Goal: Task Accomplishment & Management: Complete application form

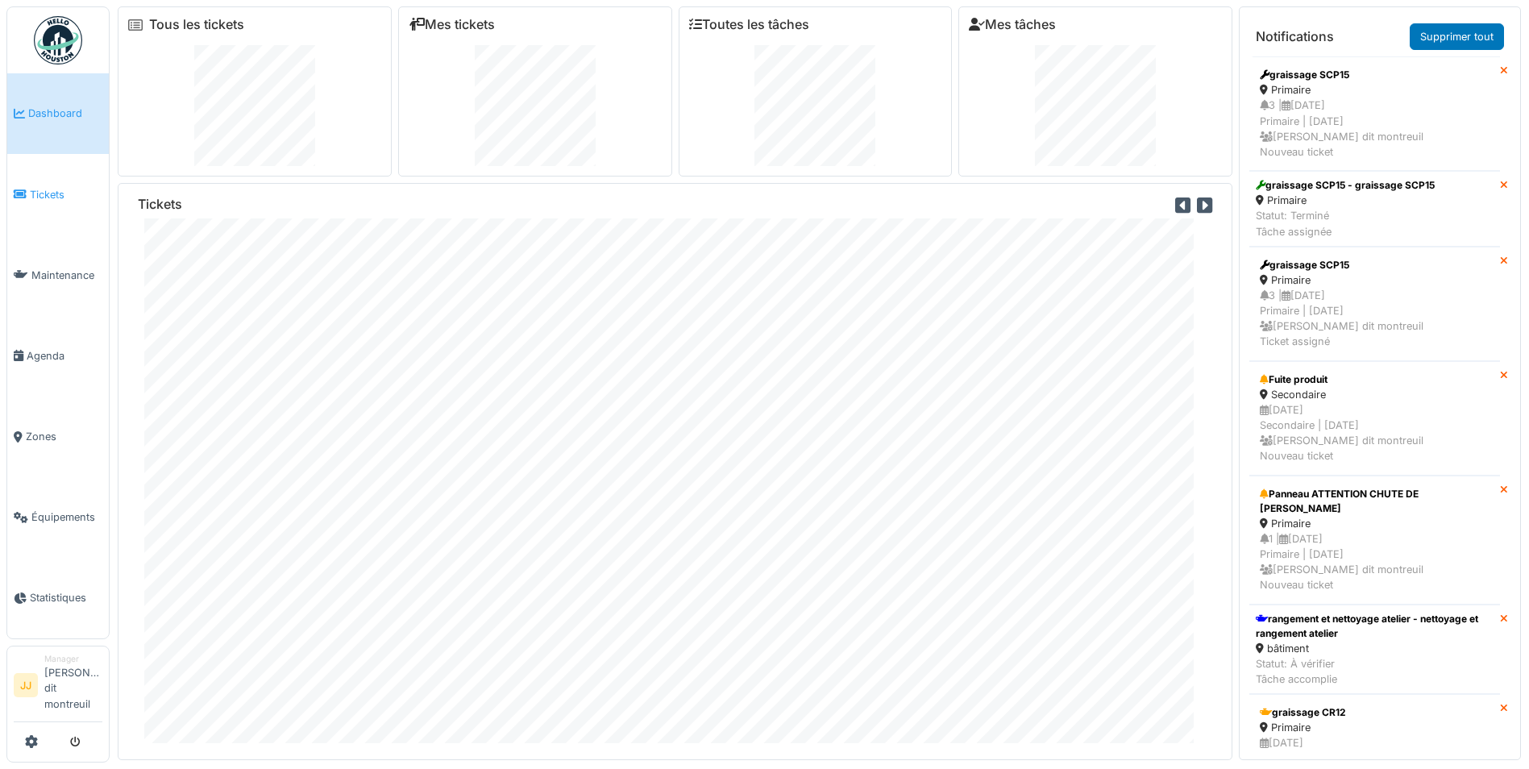
click at [63, 198] on span "Tickets" at bounding box center [66, 194] width 73 height 15
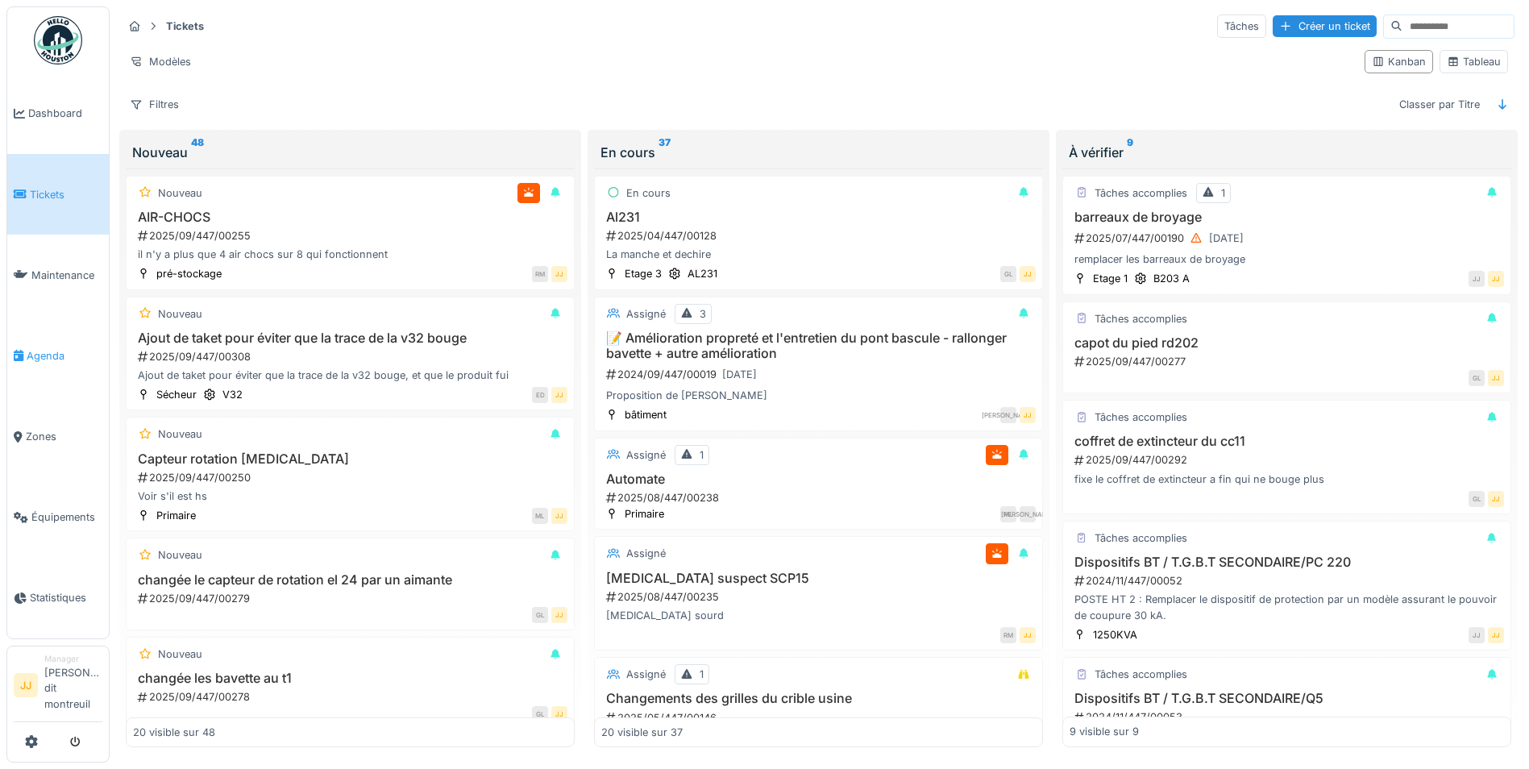
click at [56, 362] on span "Agenda" at bounding box center [65, 355] width 76 height 15
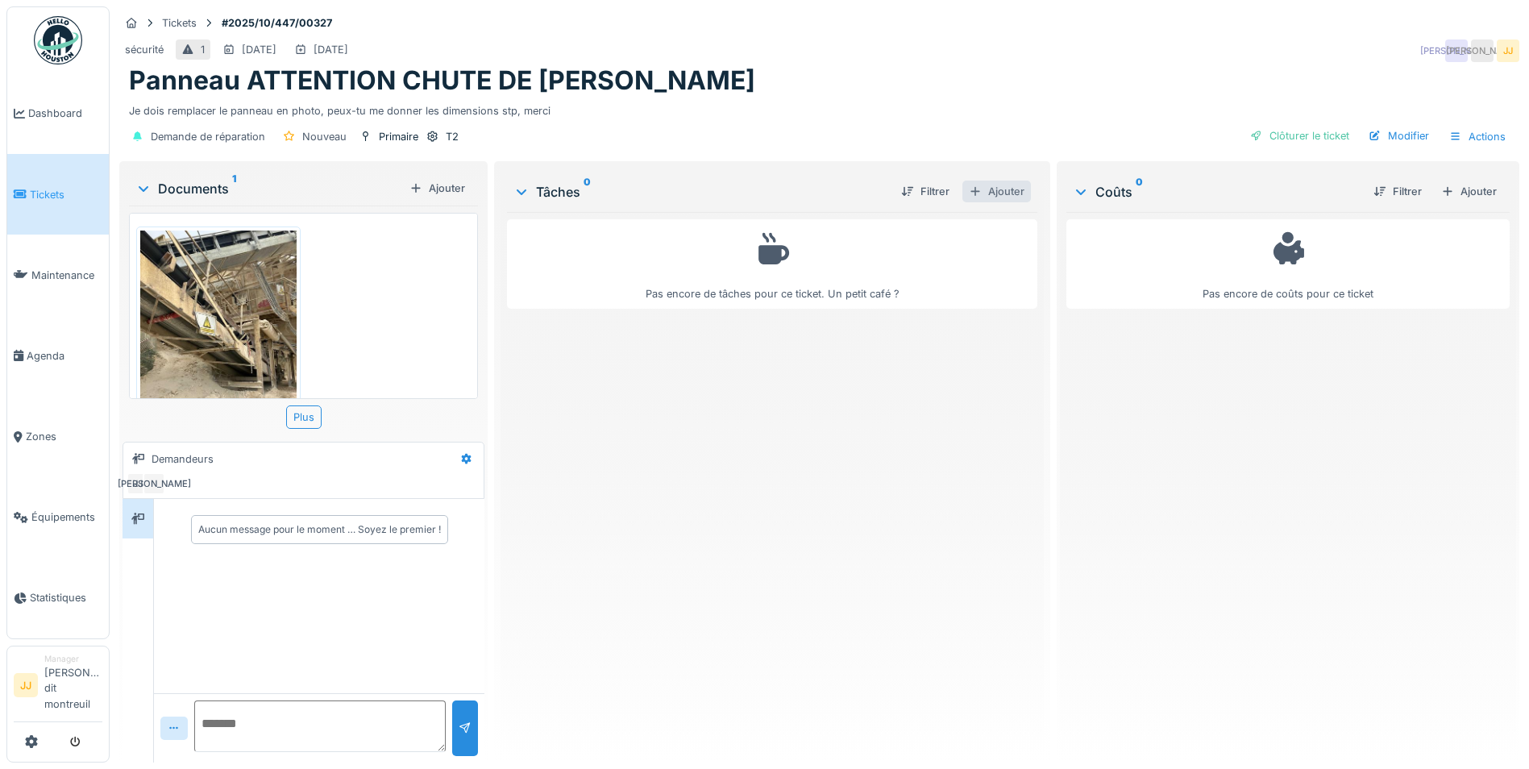
click at [990, 184] on div "Ajouter" at bounding box center [996, 192] width 69 height 22
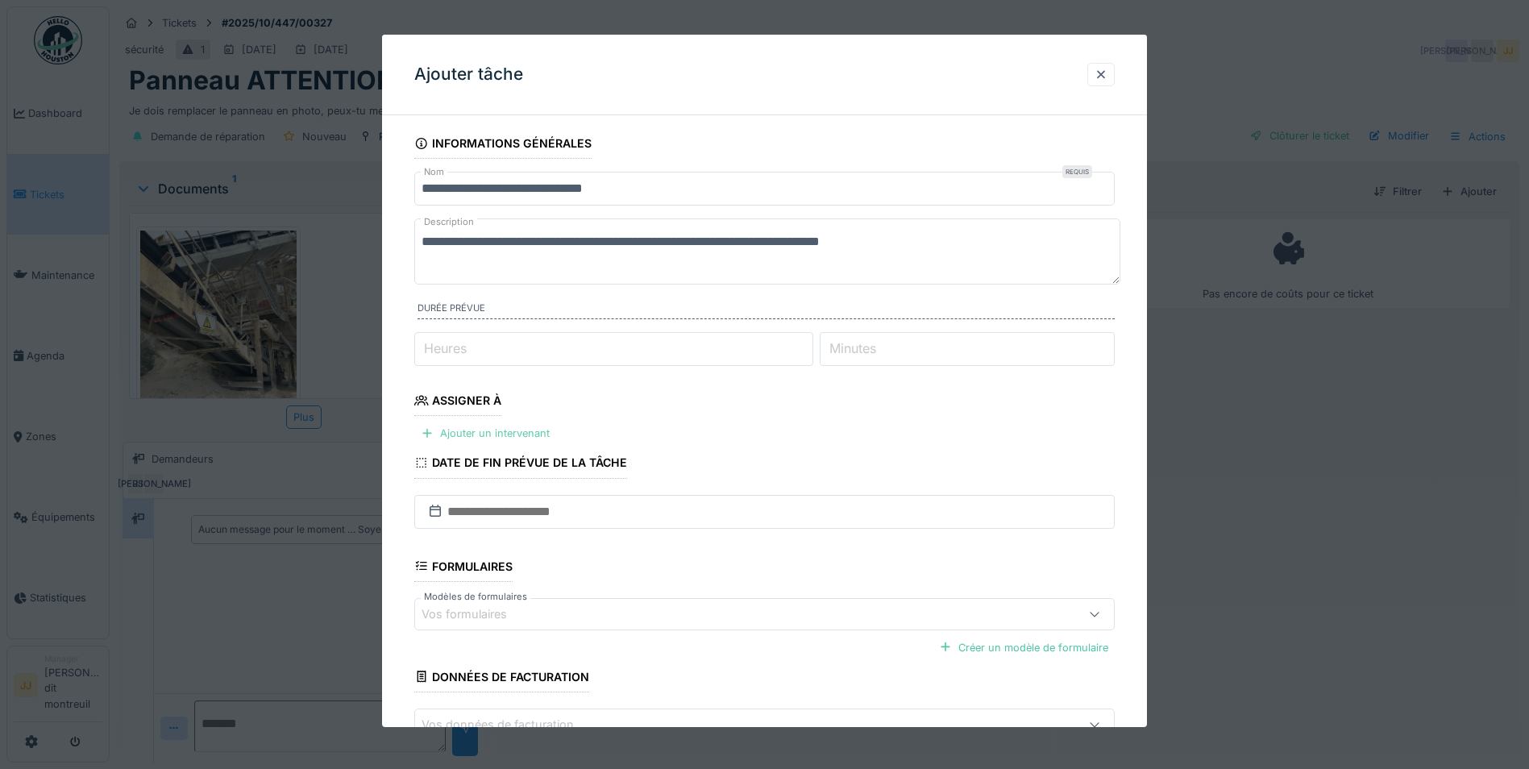
click at [505, 437] on div "Ajouter un intervenant" at bounding box center [485, 433] width 142 height 22
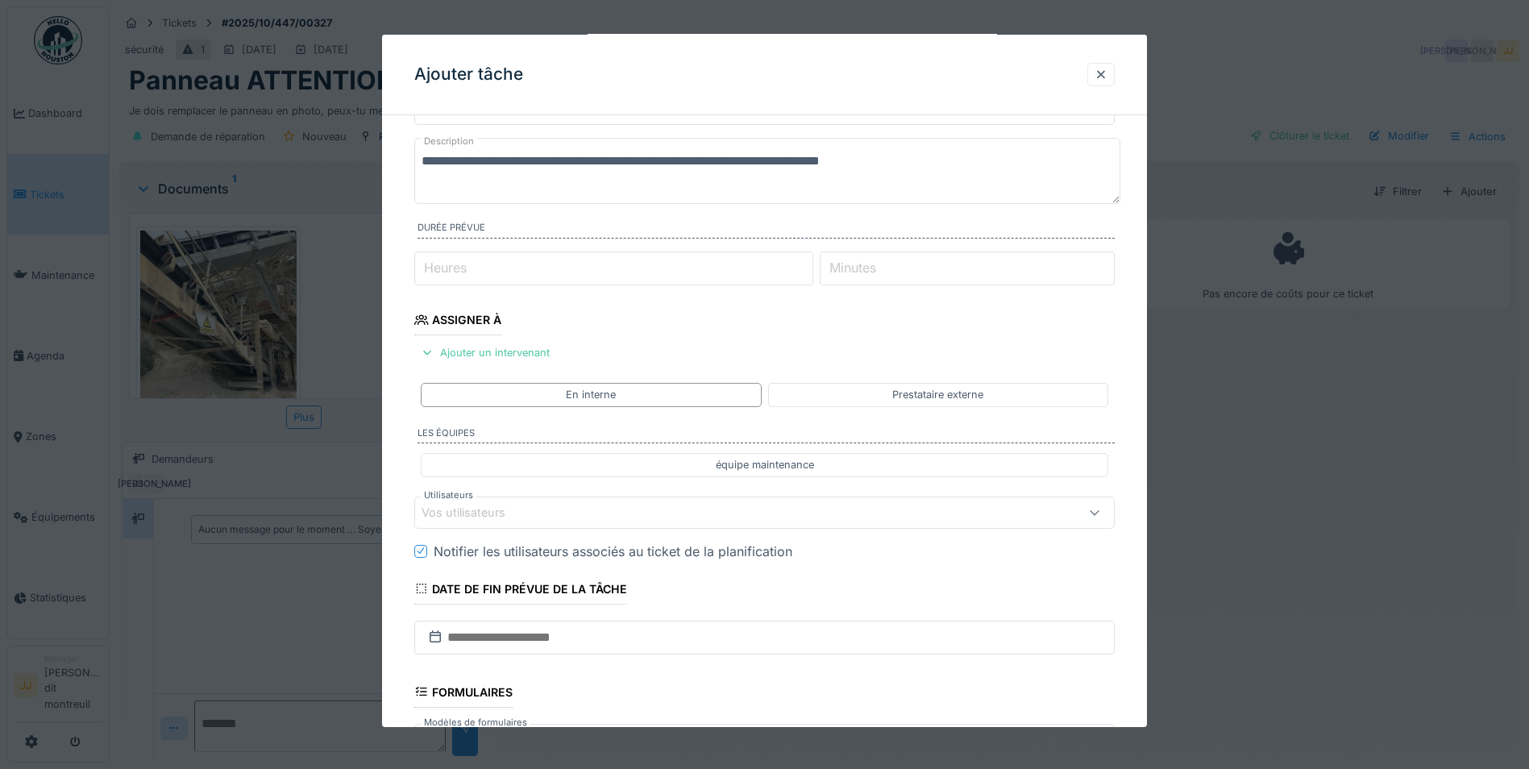
click at [515, 517] on div "Vos utilisateurs" at bounding box center [474, 513] width 106 height 18
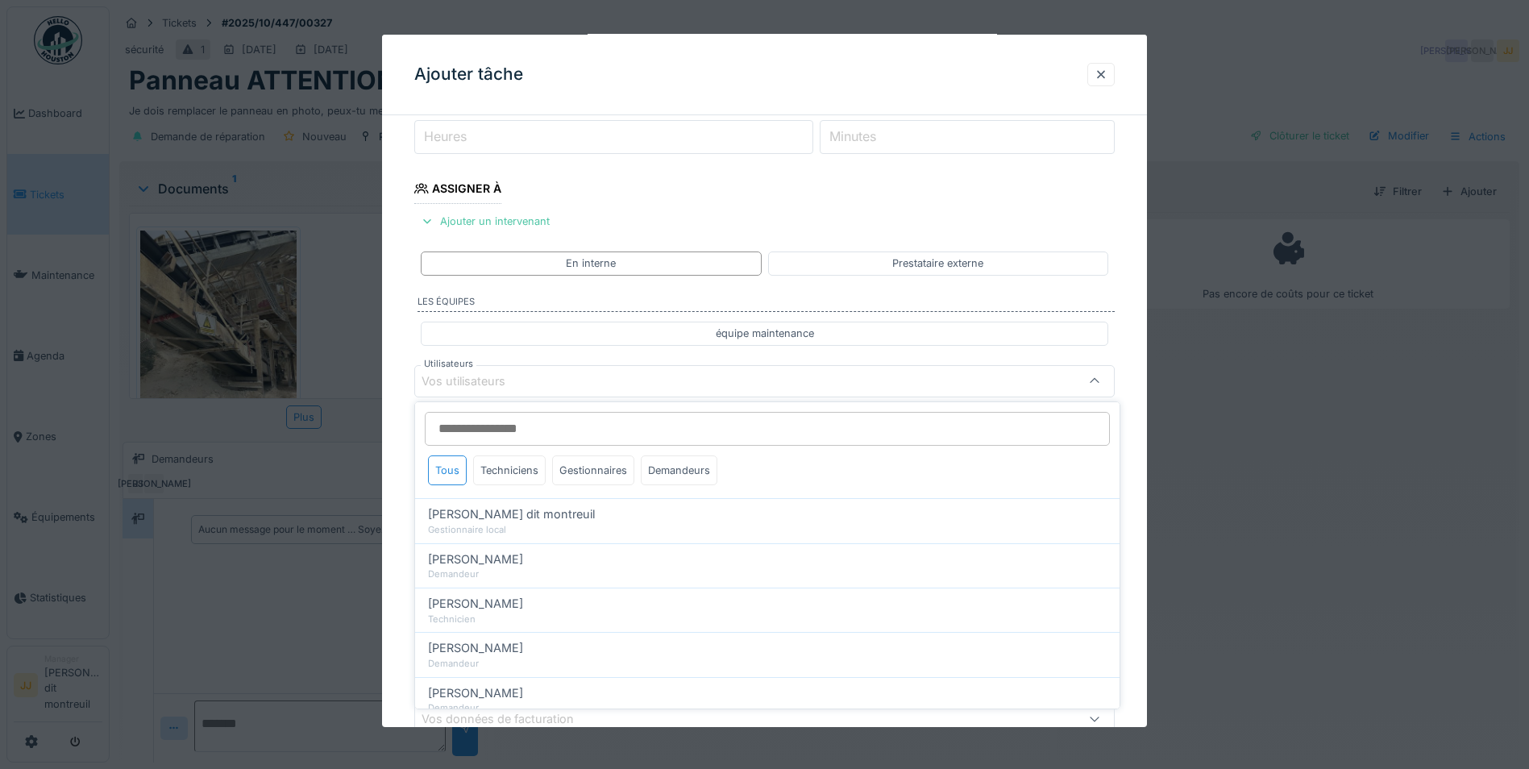
click at [543, 432] on input "Utilisateurs" at bounding box center [767, 429] width 685 height 34
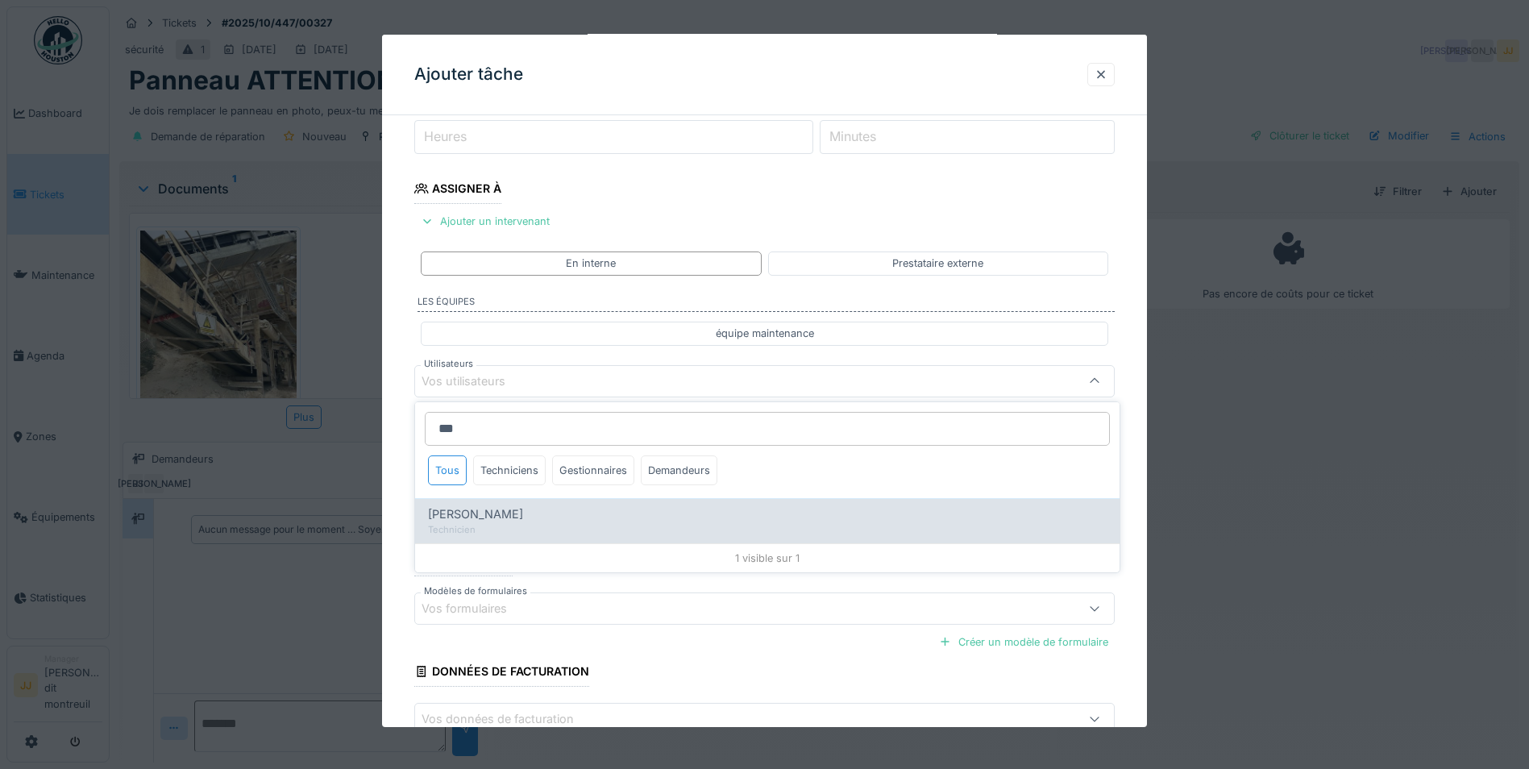
type input "***"
click at [522, 532] on div "Technicien" at bounding box center [767, 530] width 679 height 14
type input "*****"
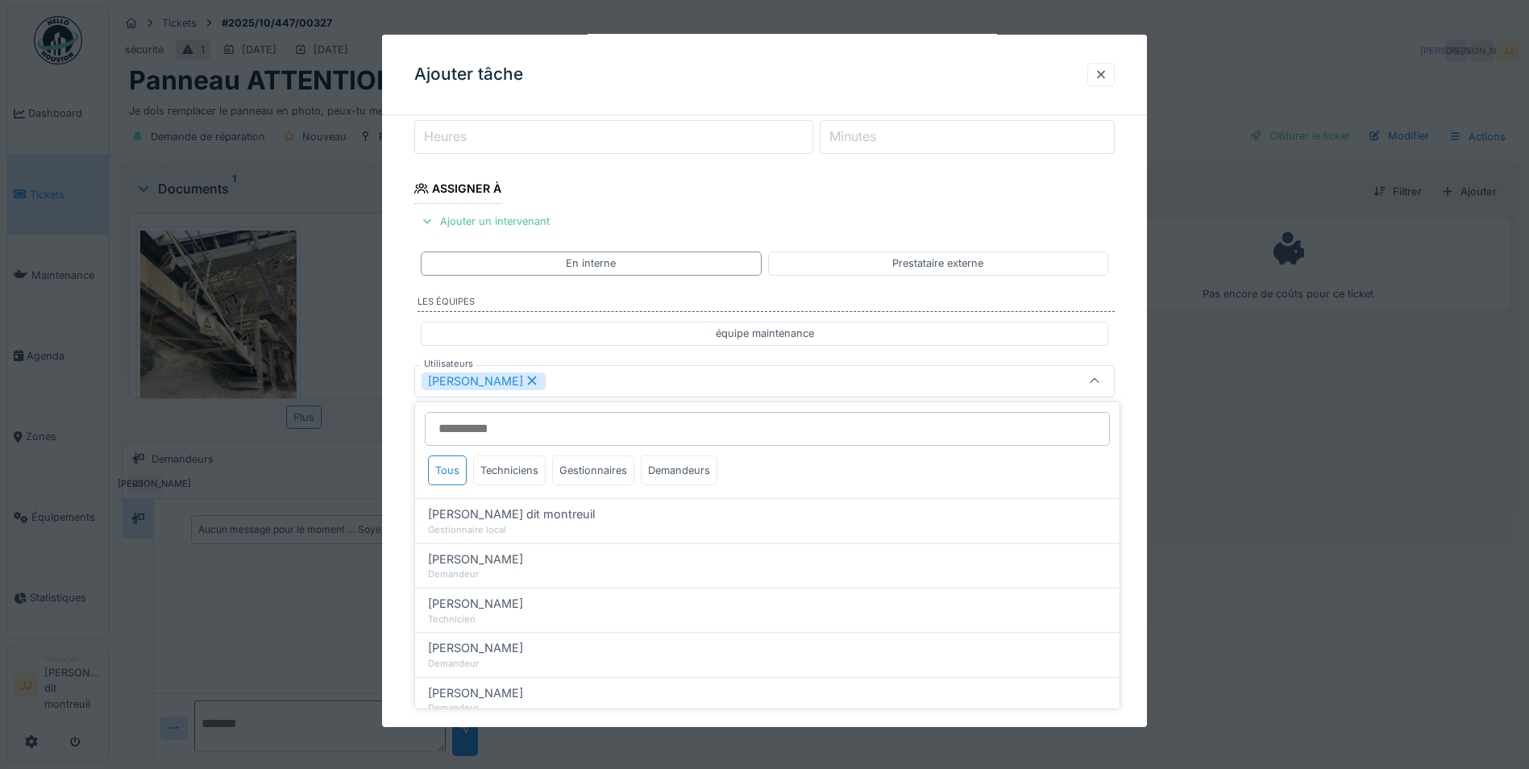
click at [762, 385] on div "Nicolas Menard" at bounding box center [723, 381] width 604 height 18
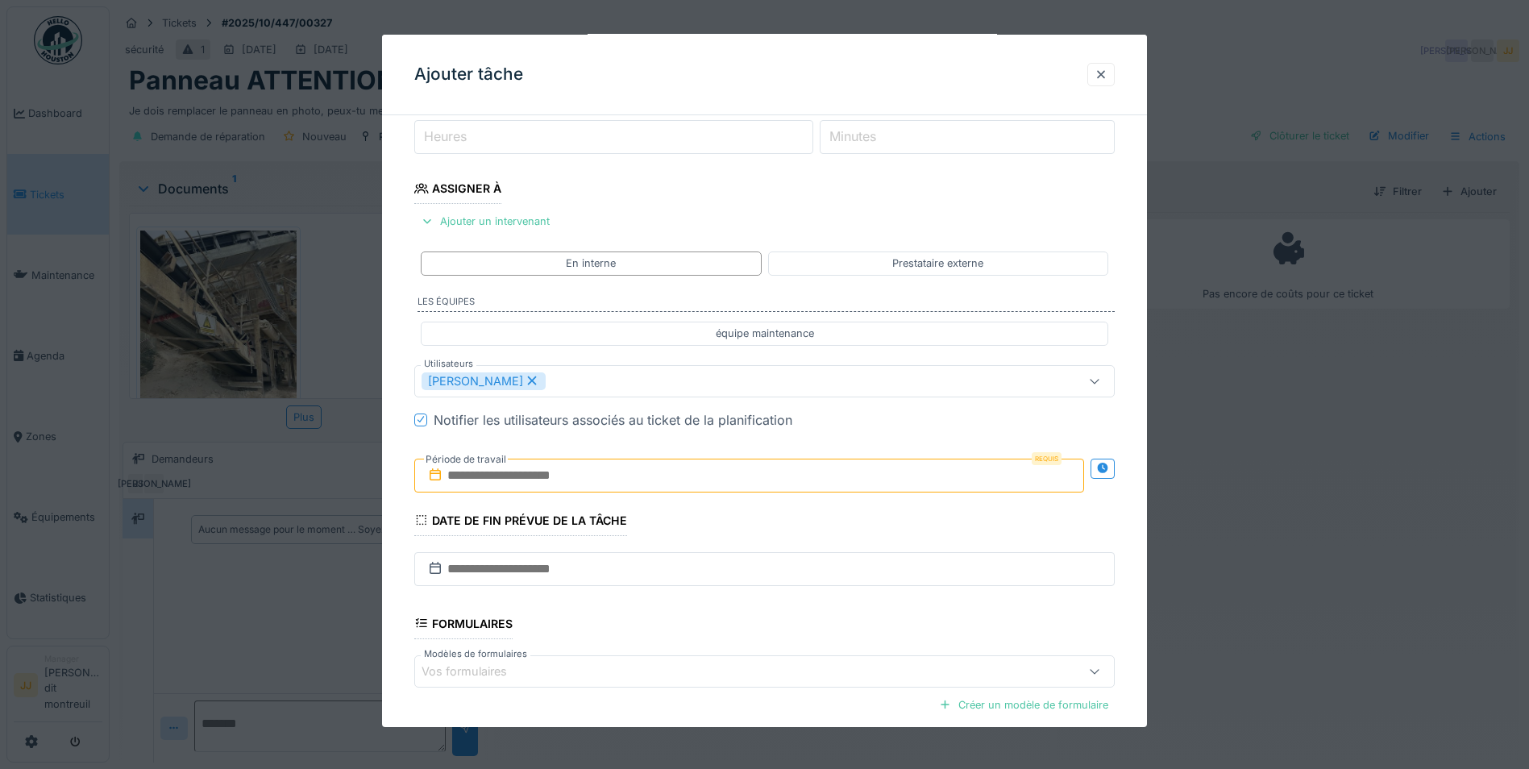
click at [691, 488] on input "text" at bounding box center [749, 475] width 670 height 34
click at [704, 661] on div "23" at bounding box center [700, 659] width 22 height 23
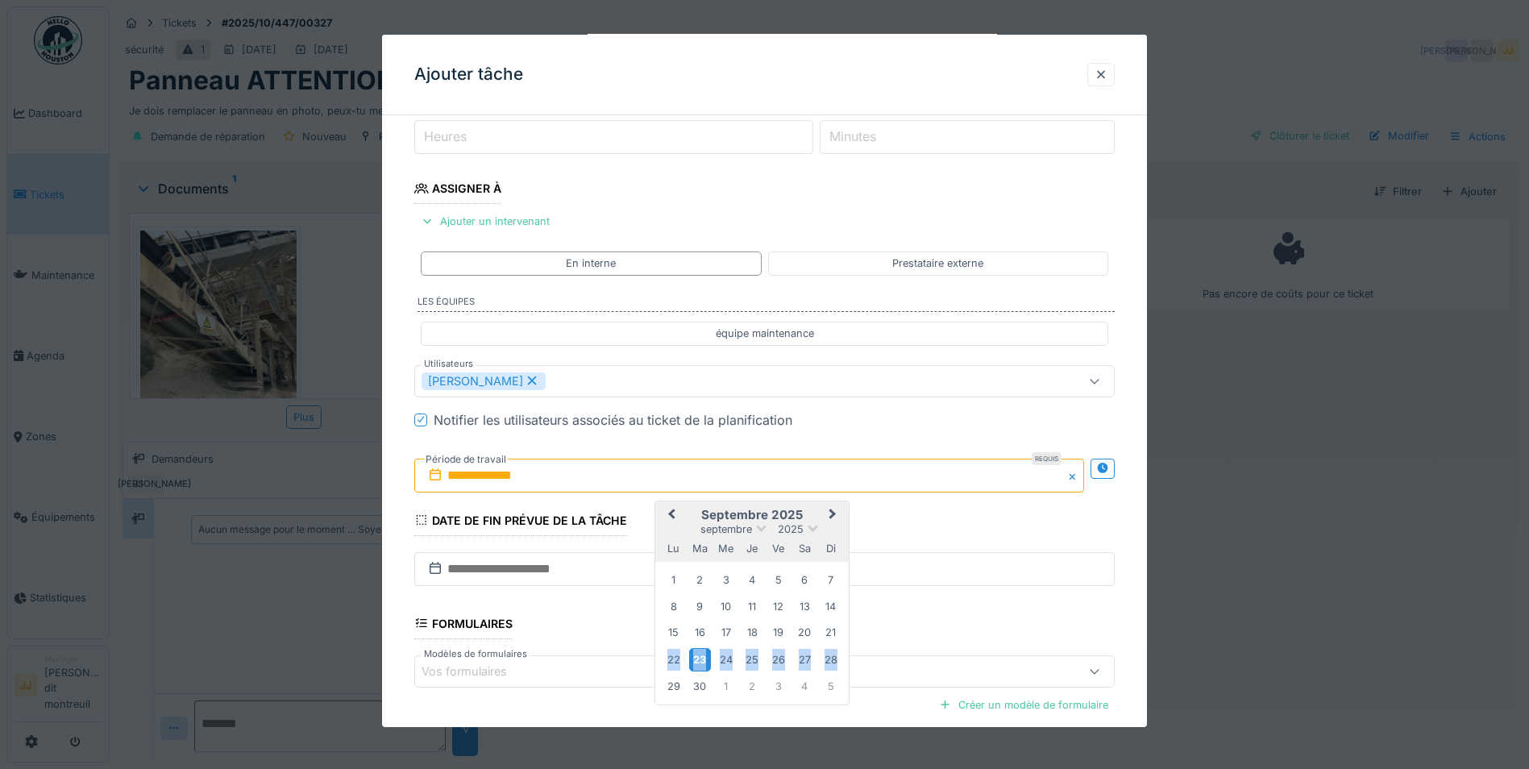
click at [704, 661] on div "23" at bounding box center [700, 659] width 22 height 23
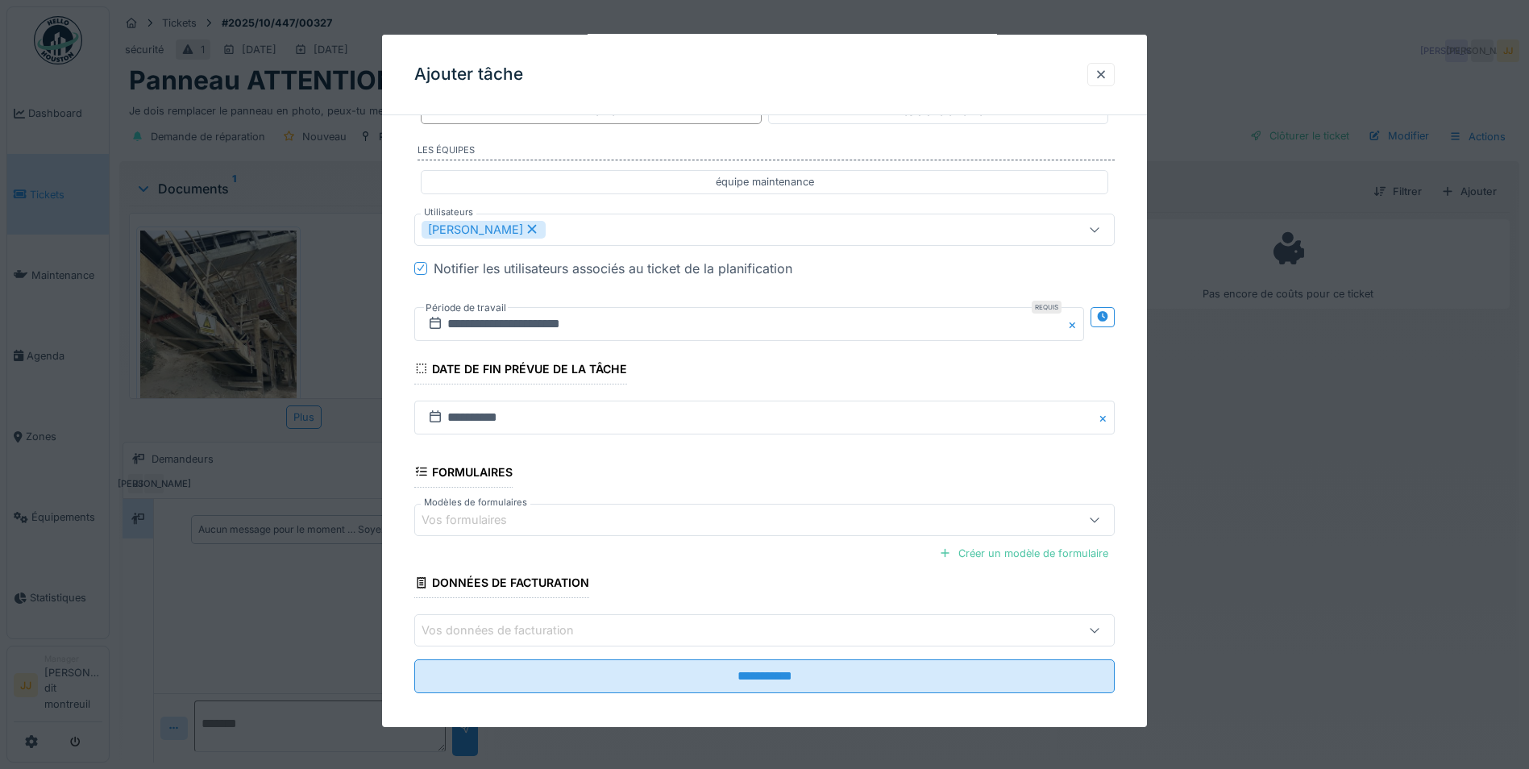
scroll to position [375, 0]
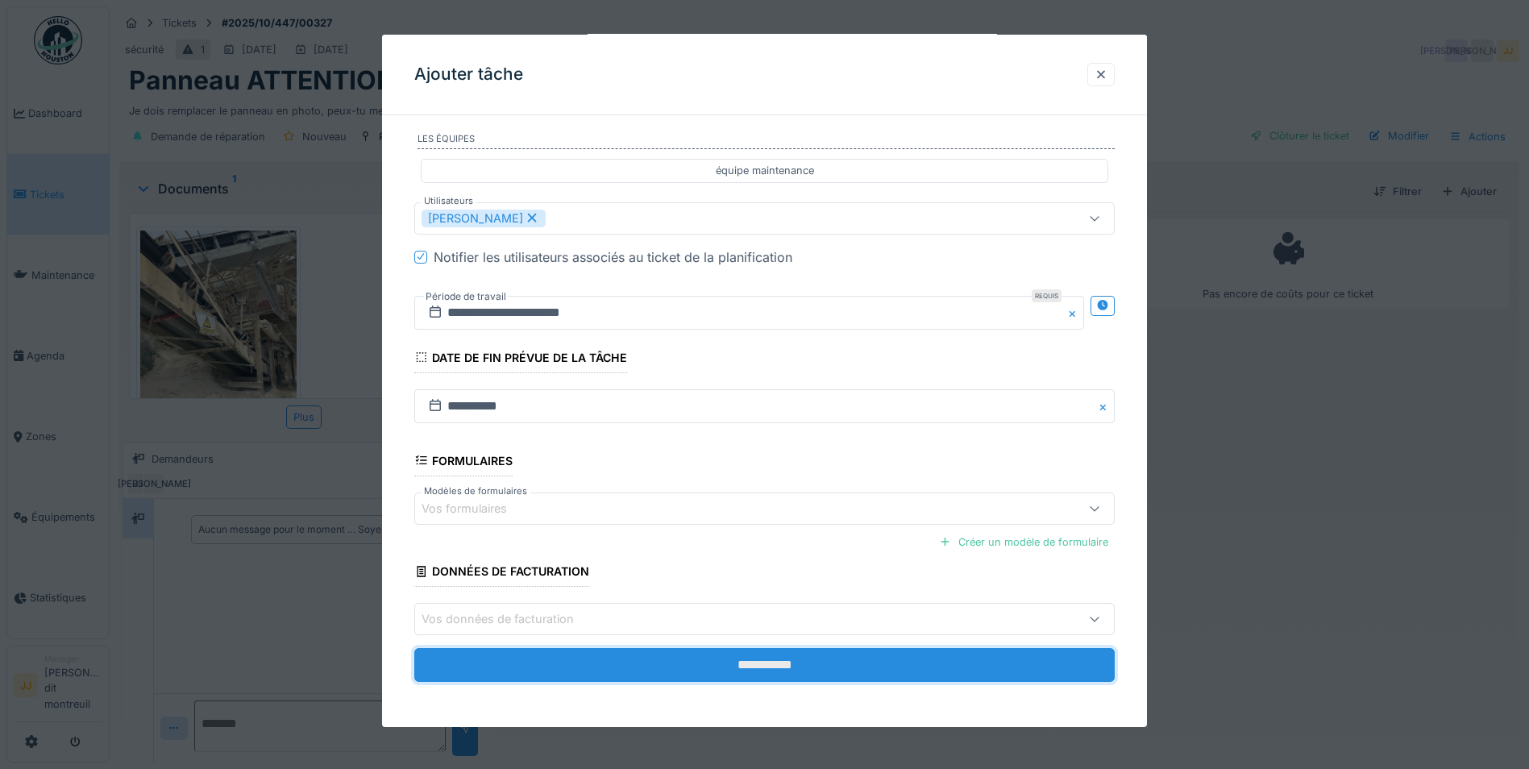
click at [627, 655] on input "**********" at bounding box center [764, 665] width 700 height 34
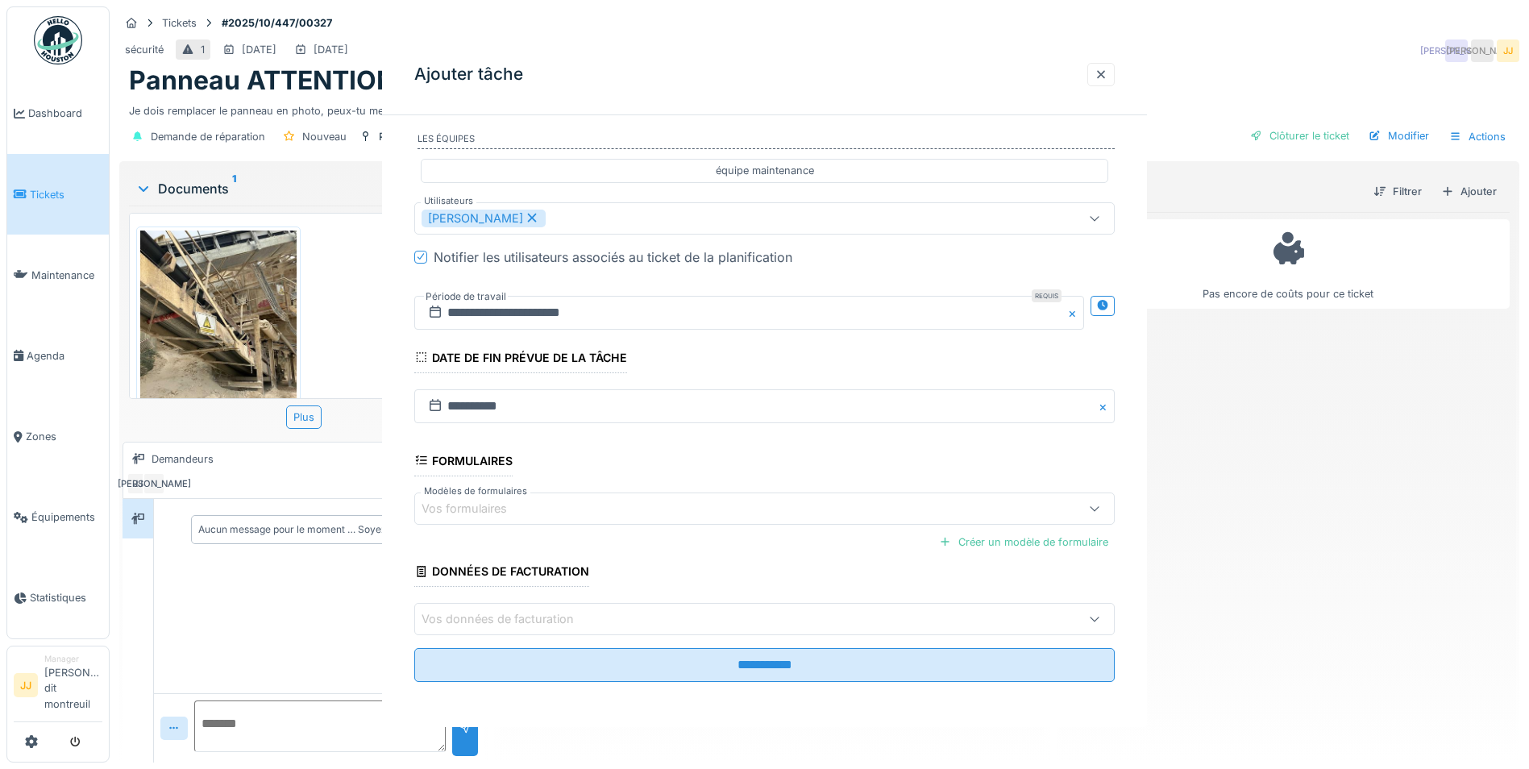
scroll to position [0, 0]
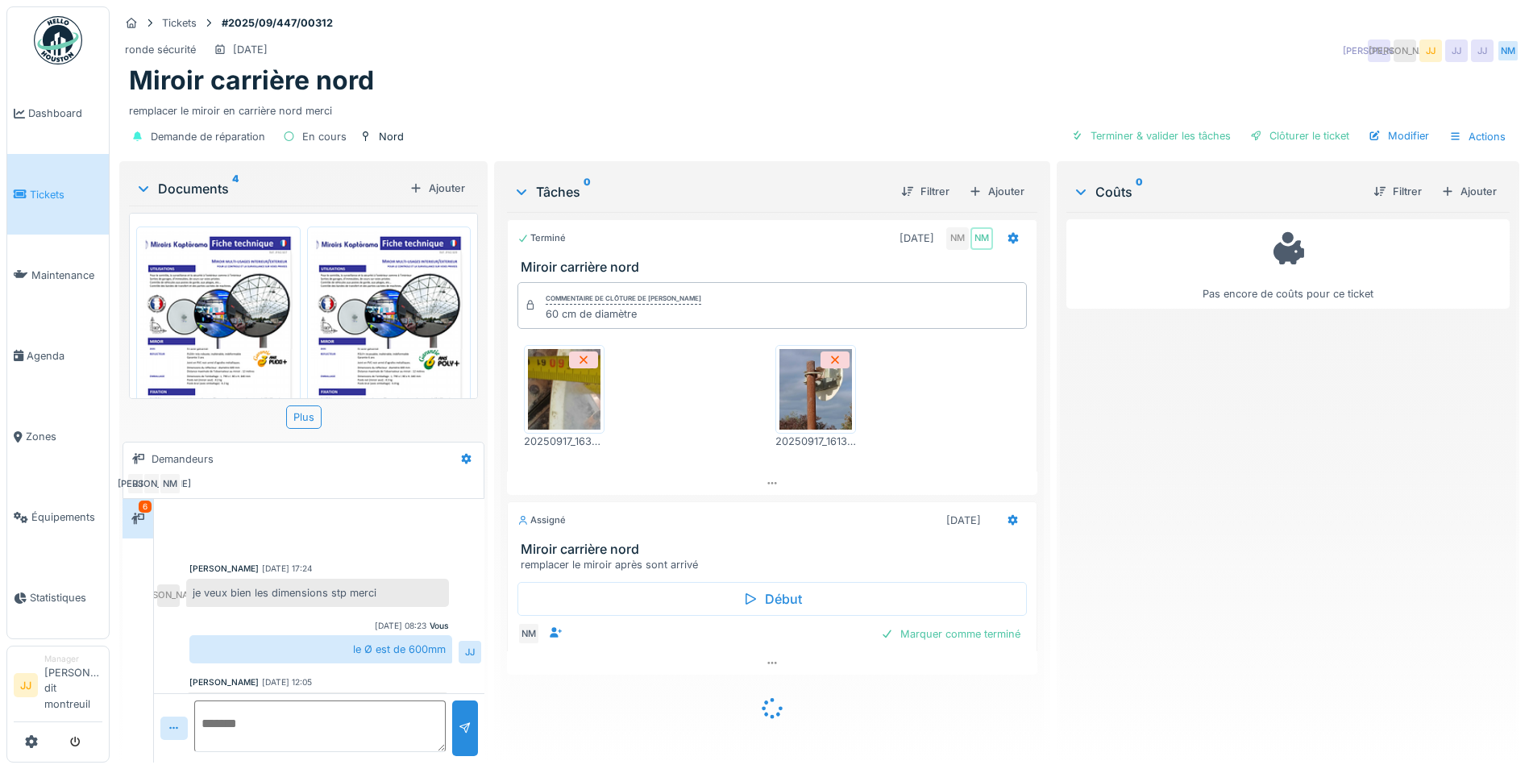
scroll to position [558, 0]
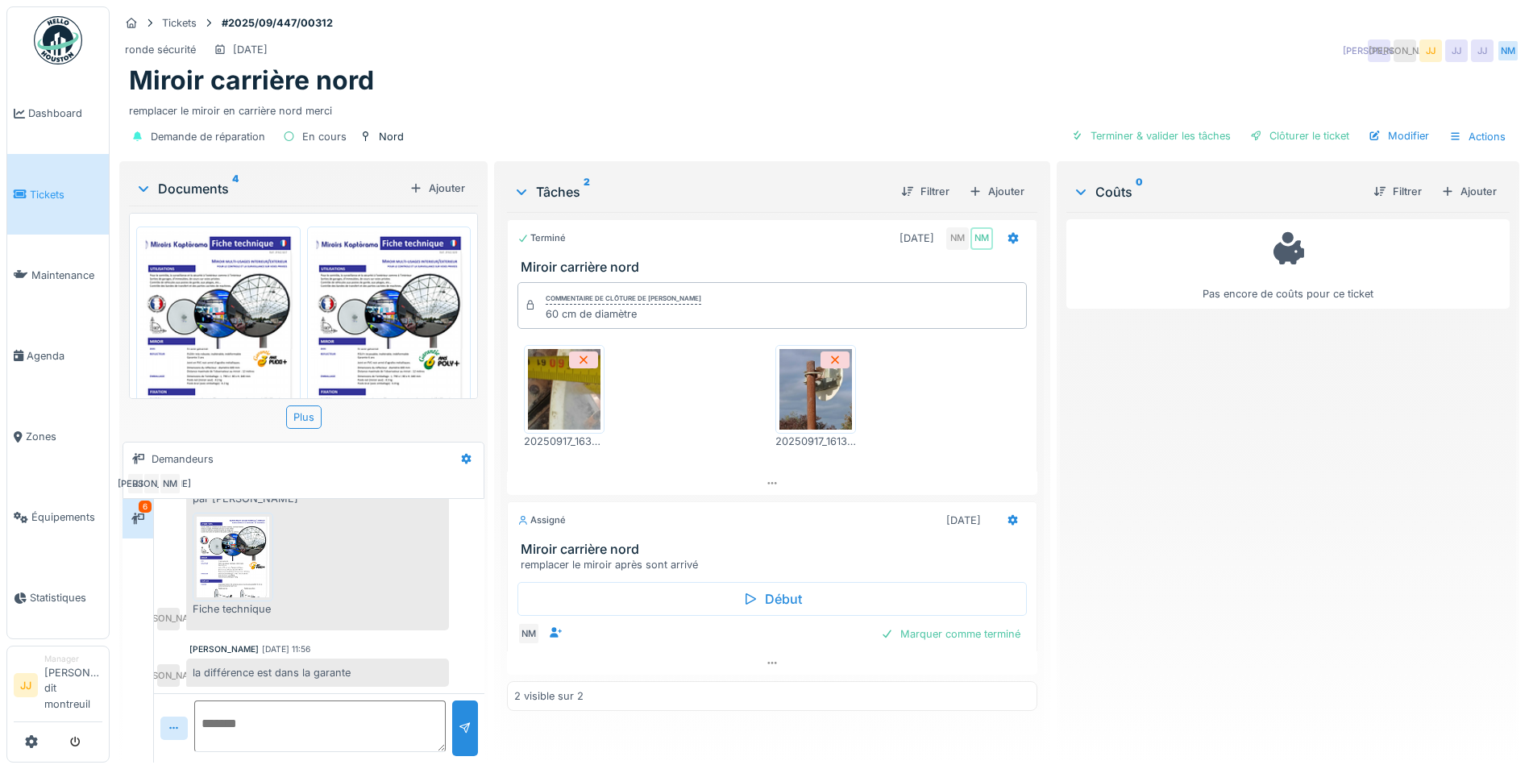
click at [267, 330] on img at bounding box center [218, 340] width 156 height 221
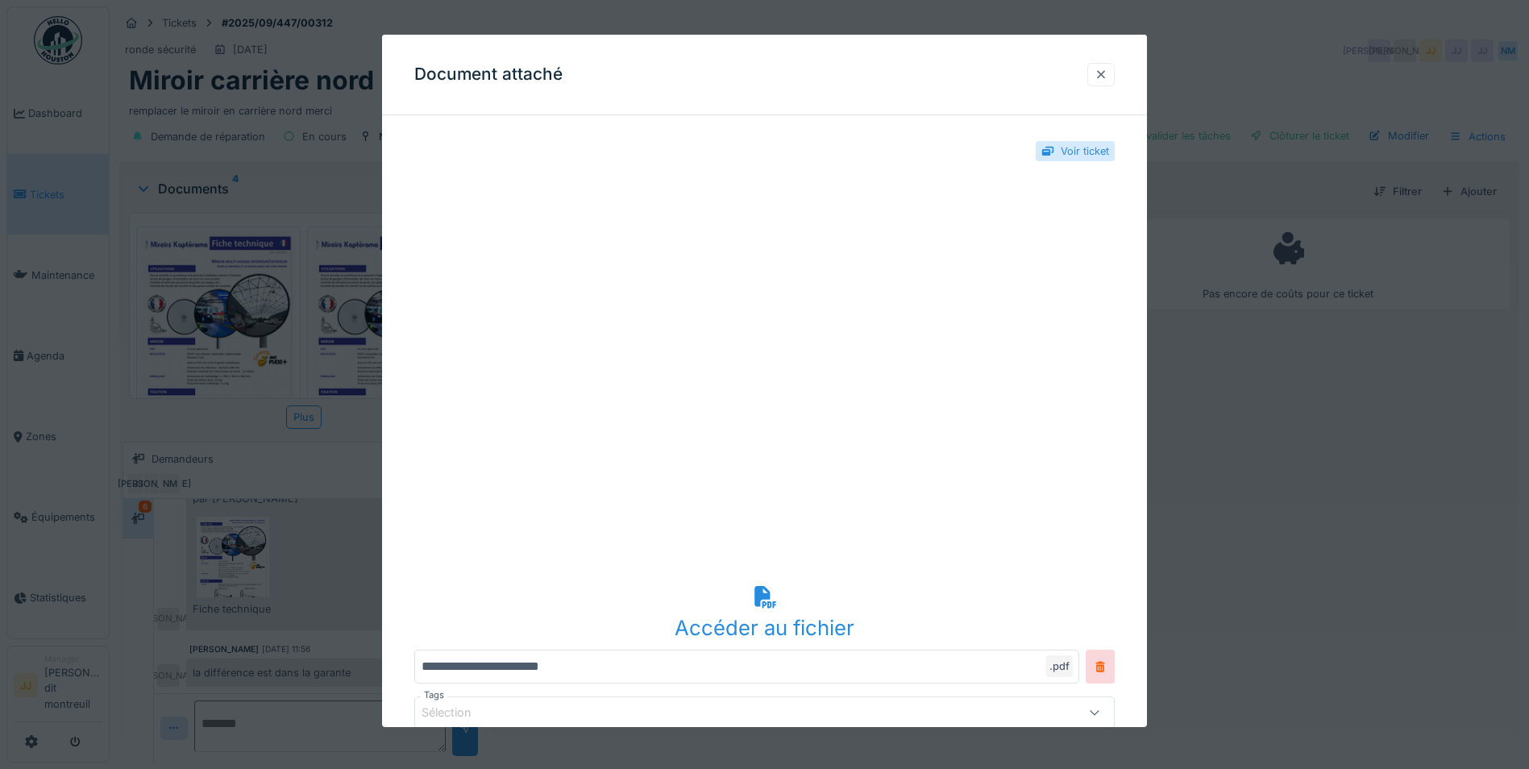
click at [1106, 78] on div at bounding box center [1100, 74] width 13 height 15
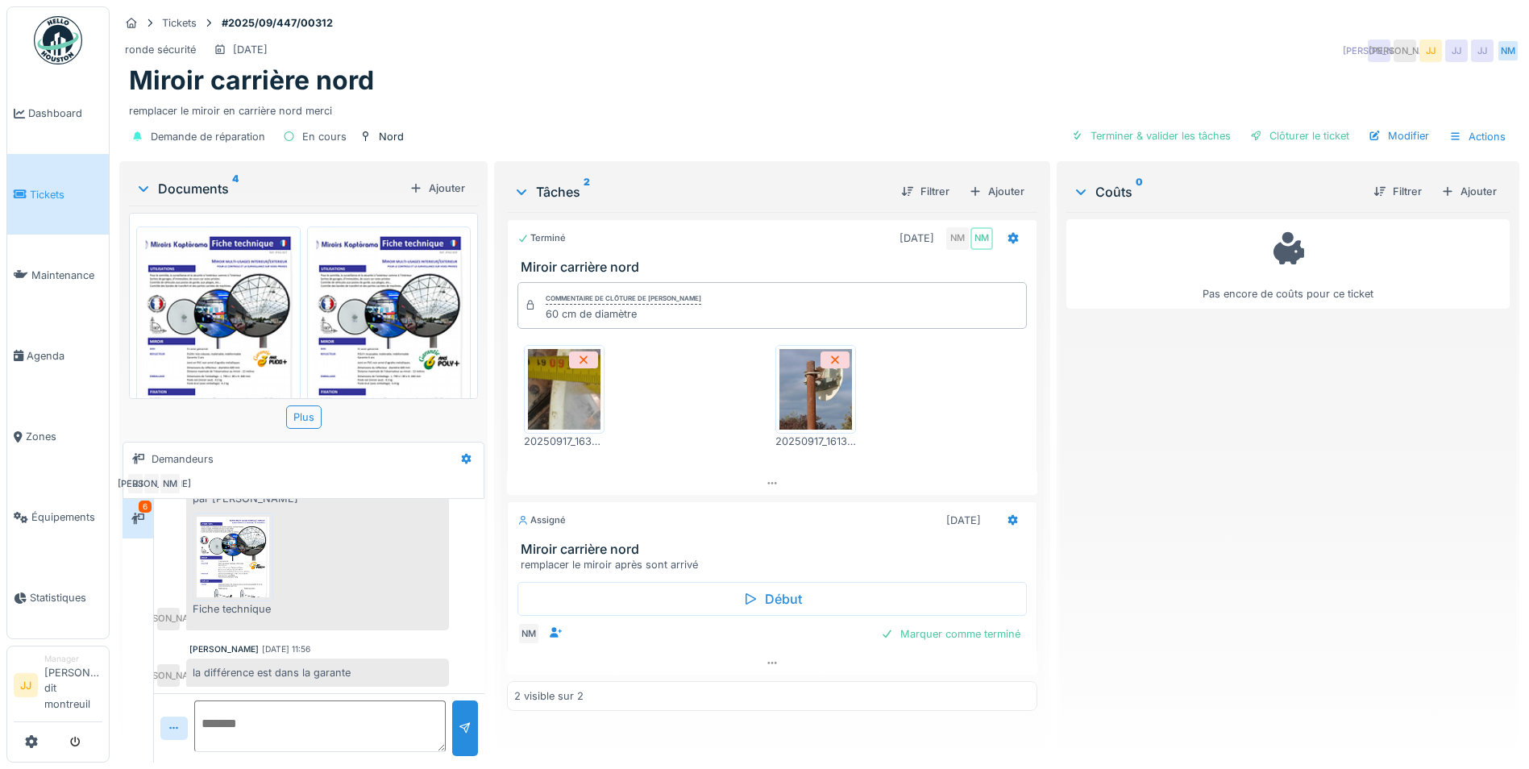
click at [363, 344] on img at bounding box center [389, 340] width 156 height 221
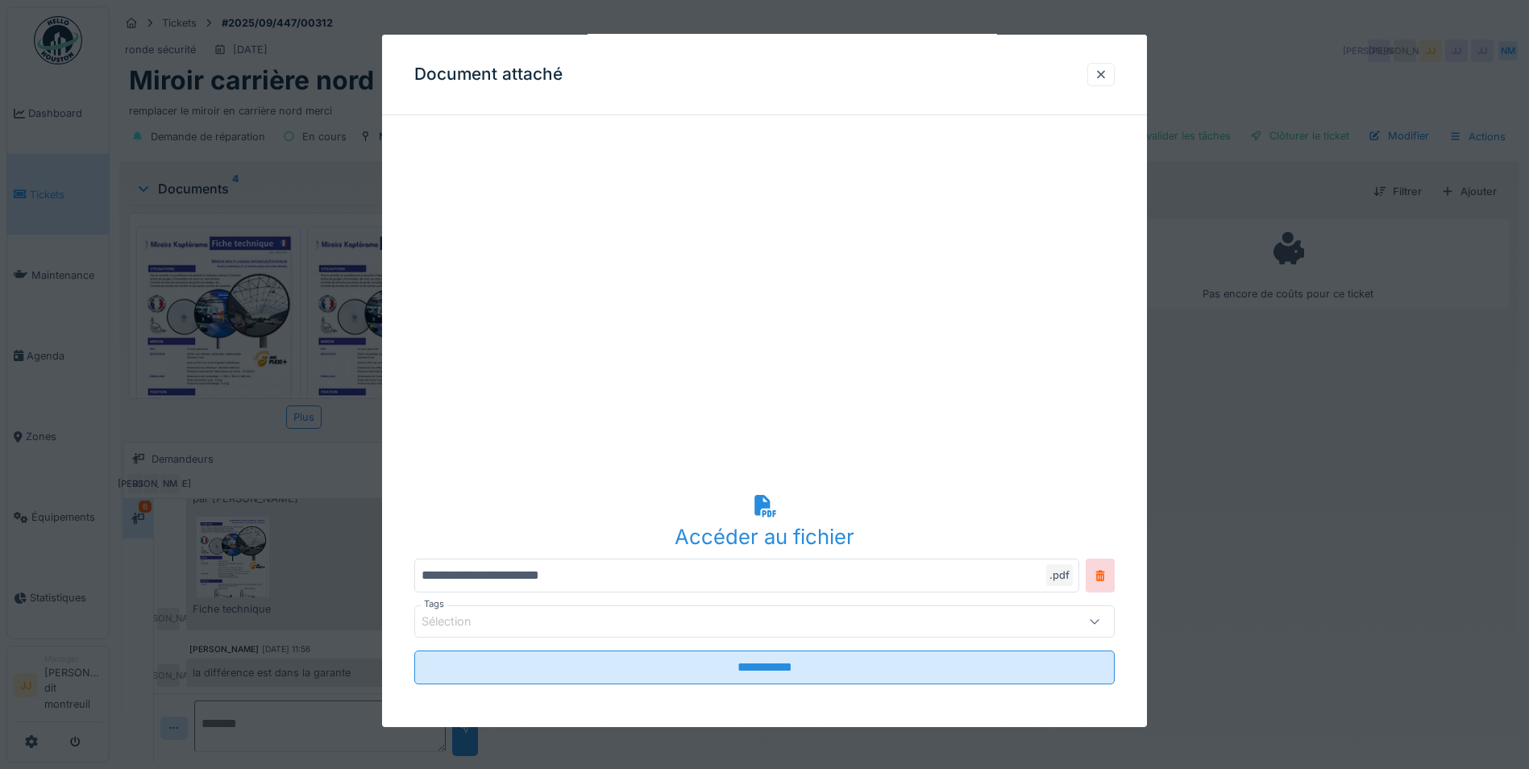
scroll to position [93, 0]
click at [1113, 86] on div "Document attaché" at bounding box center [764, 75] width 765 height 81
click at [1105, 73] on div at bounding box center [1100, 74] width 13 height 15
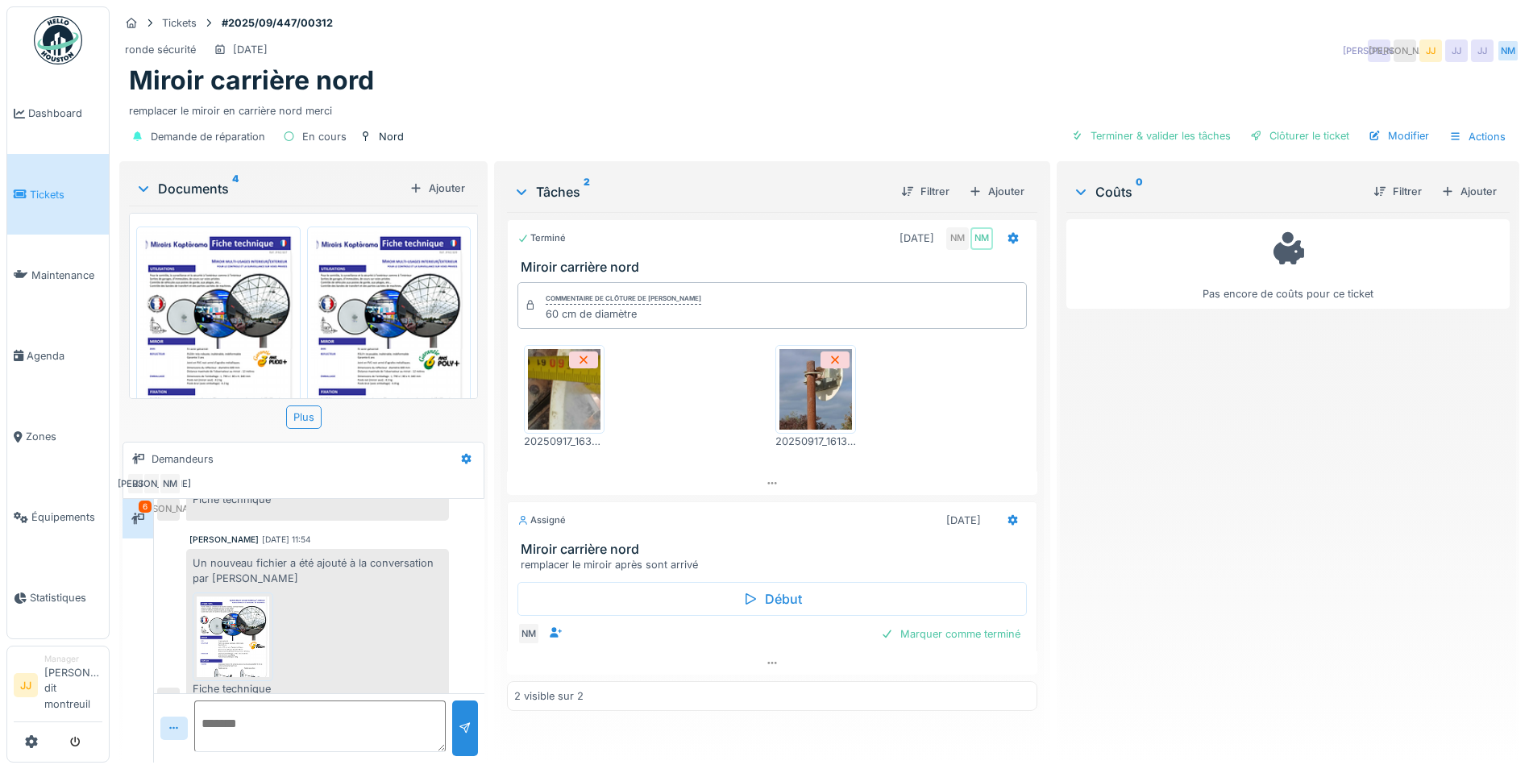
scroll to position [558, 0]
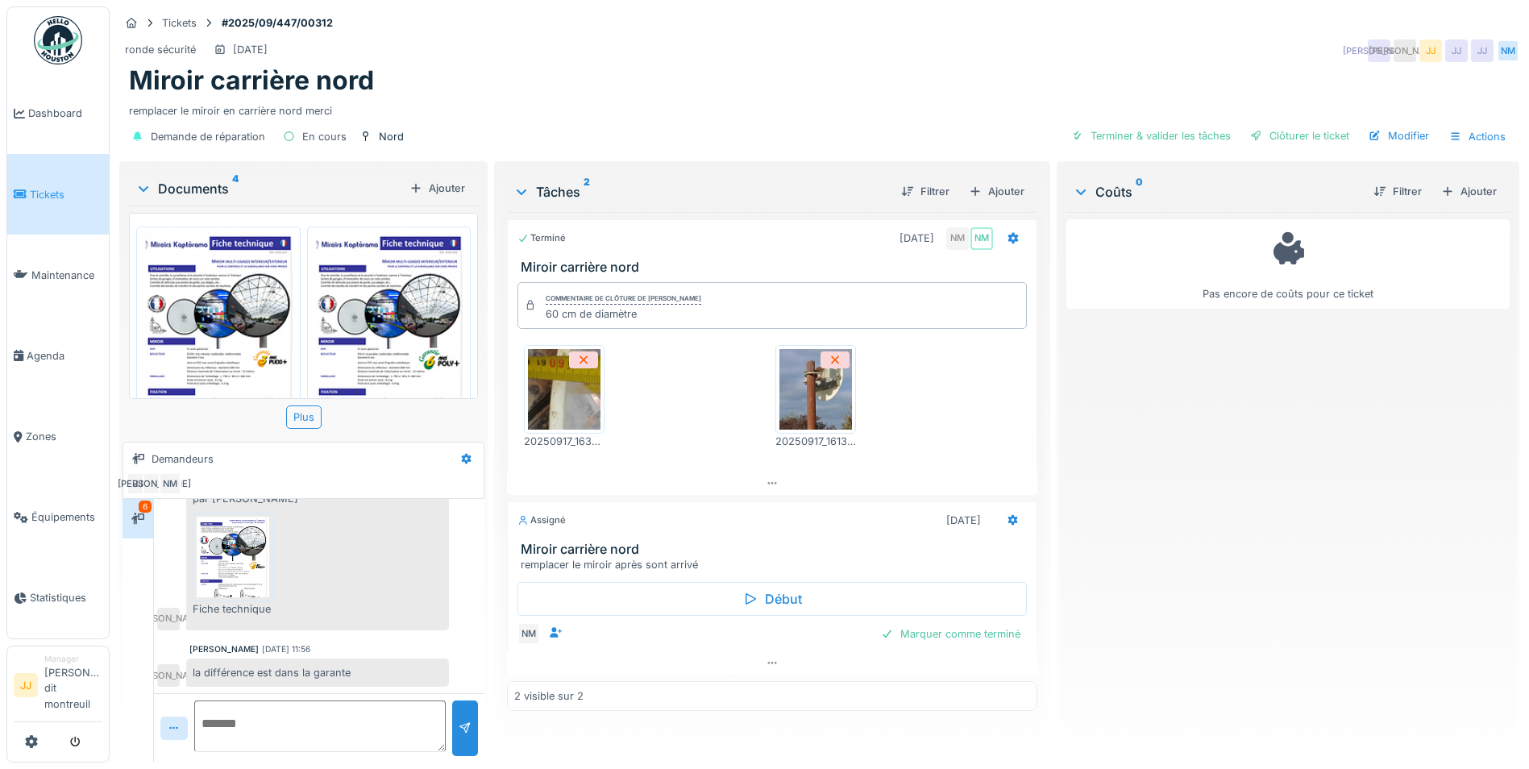
click at [237, 572] on img at bounding box center [233, 557] width 73 height 81
click at [268, 554] on img at bounding box center [233, 557] width 73 height 81
click at [252, 557] on img at bounding box center [233, 557] width 73 height 81
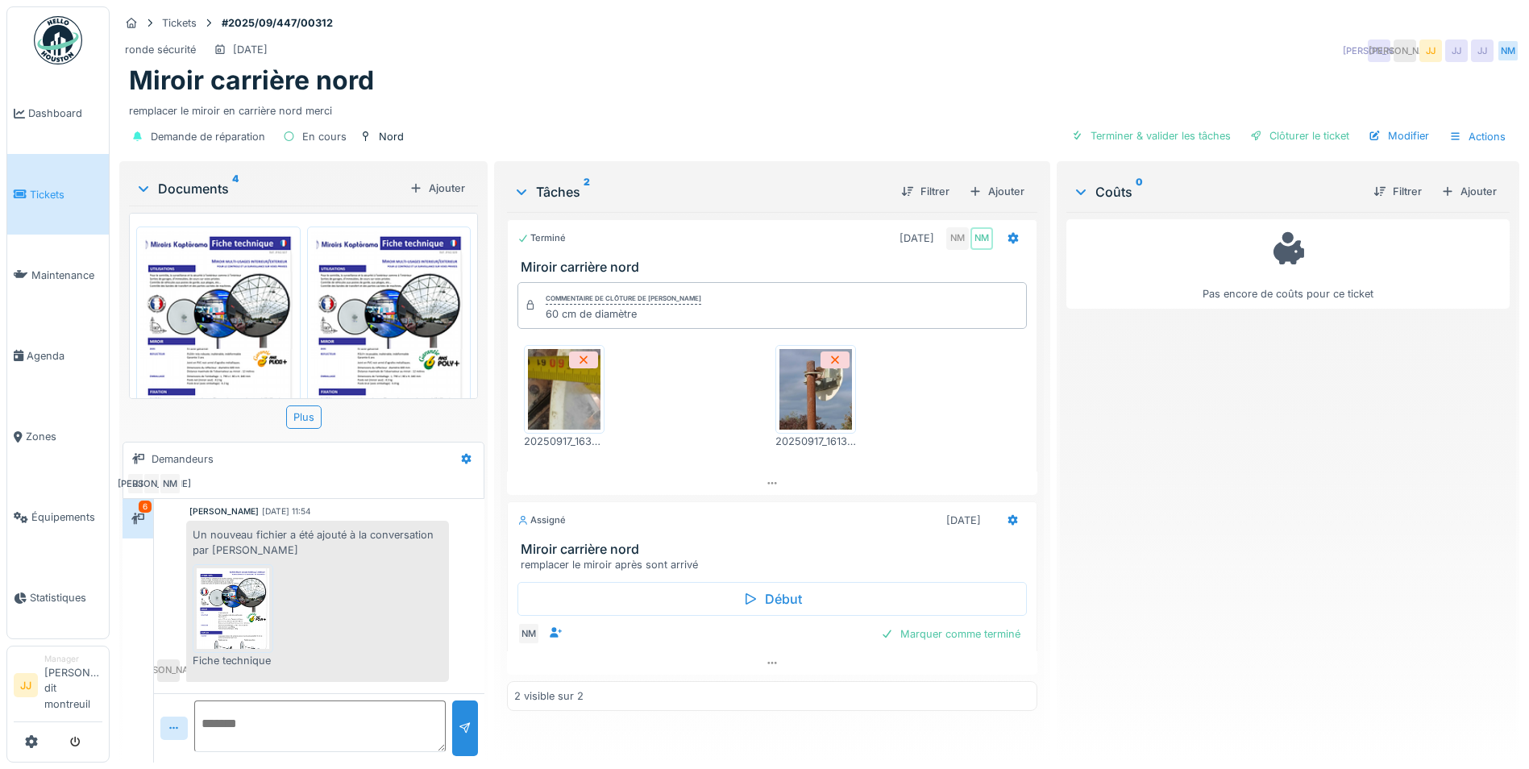
scroll to position [314, 0]
click at [272, 590] on div at bounding box center [233, 610] width 81 height 89
click at [805, 408] on img at bounding box center [815, 389] width 73 height 81
click at [269, 729] on textarea at bounding box center [319, 726] width 251 height 52
type textarea "**********"
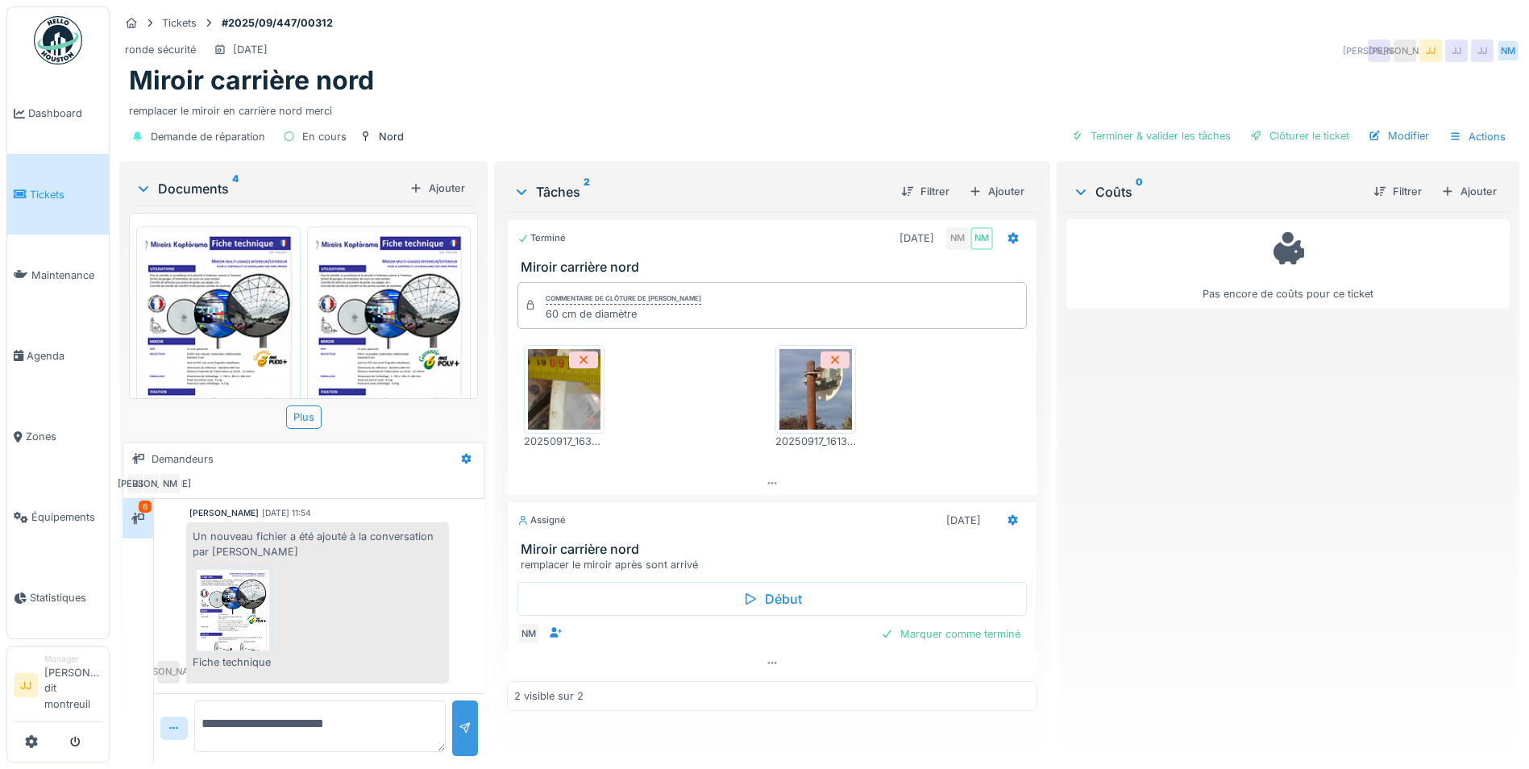
click at [467, 727] on div at bounding box center [465, 727] width 13 height 15
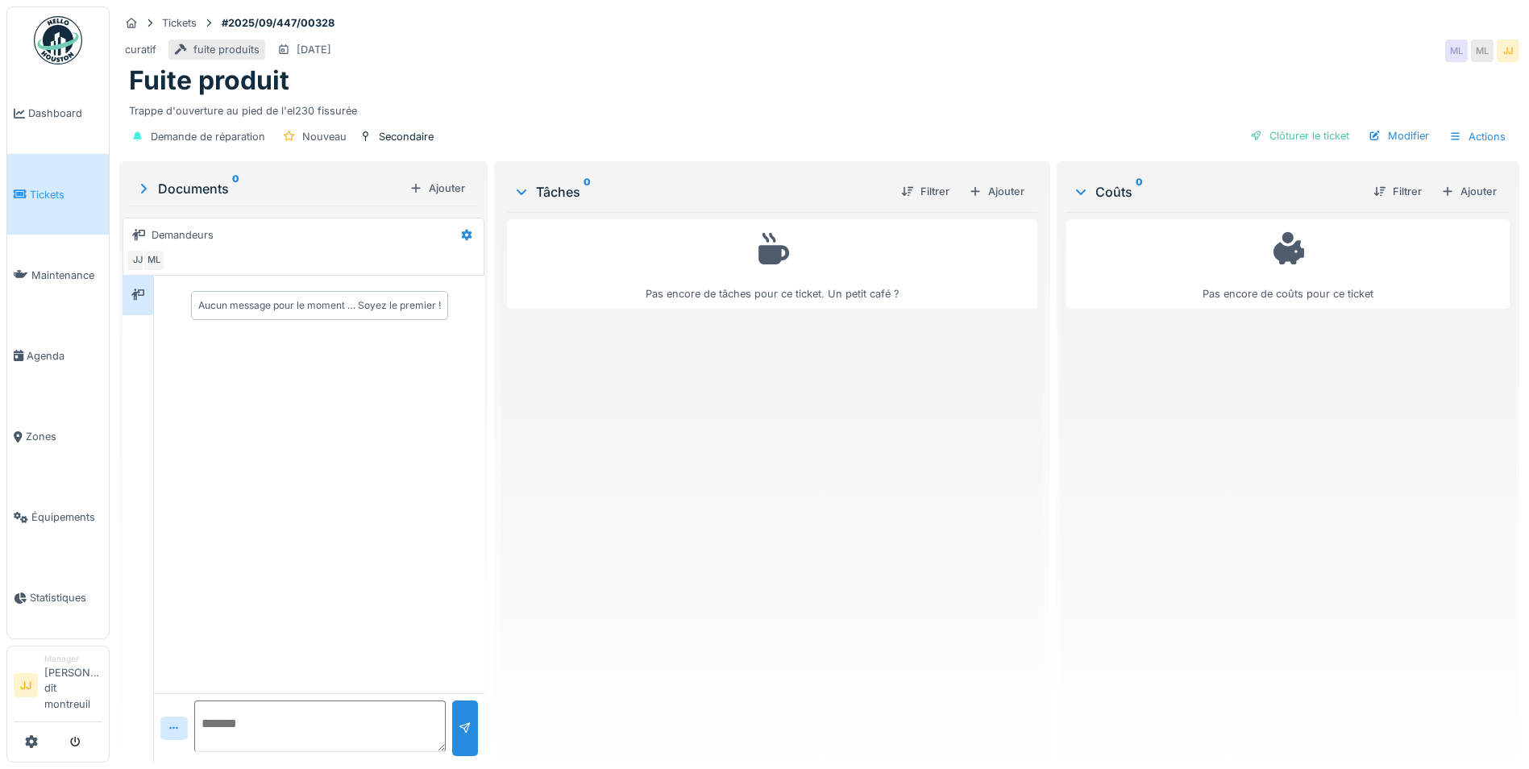
click at [325, 716] on textarea at bounding box center [319, 726] width 251 height 52
click at [977, 191] on div "Ajouter" at bounding box center [996, 192] width 69 height 22
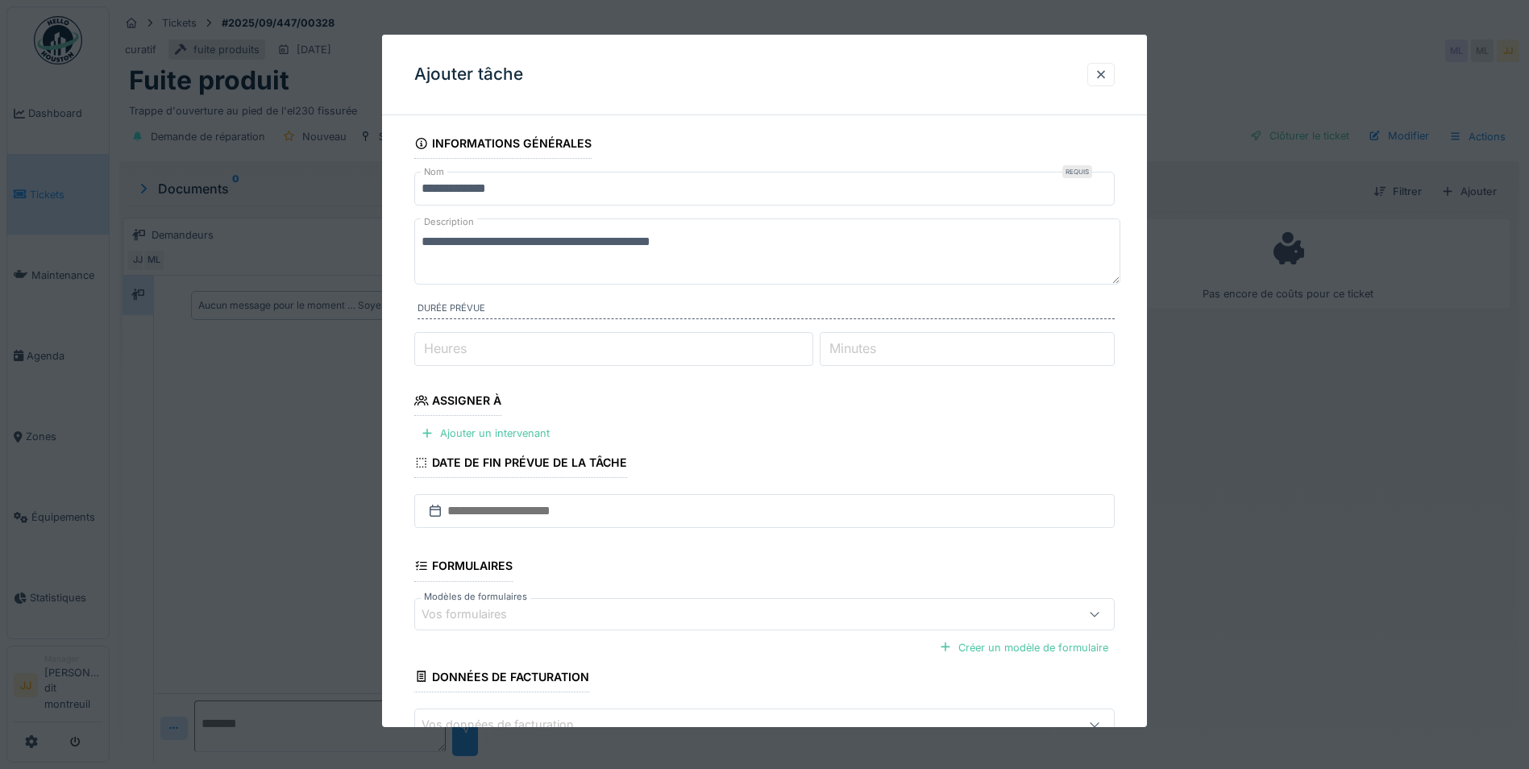
drag, startPoint x: 729, startPoint y: 245, endPoint x: 389, endPoint y: 252, distance: 340.2
click at [389, 252] on div "**********" at bounding box center [764, 480] width 765 height 704
type textarea "**********"
click at [521, 440] on div "Ajouter un intervenant" at bounding box center [485, 433] width 142 height 22
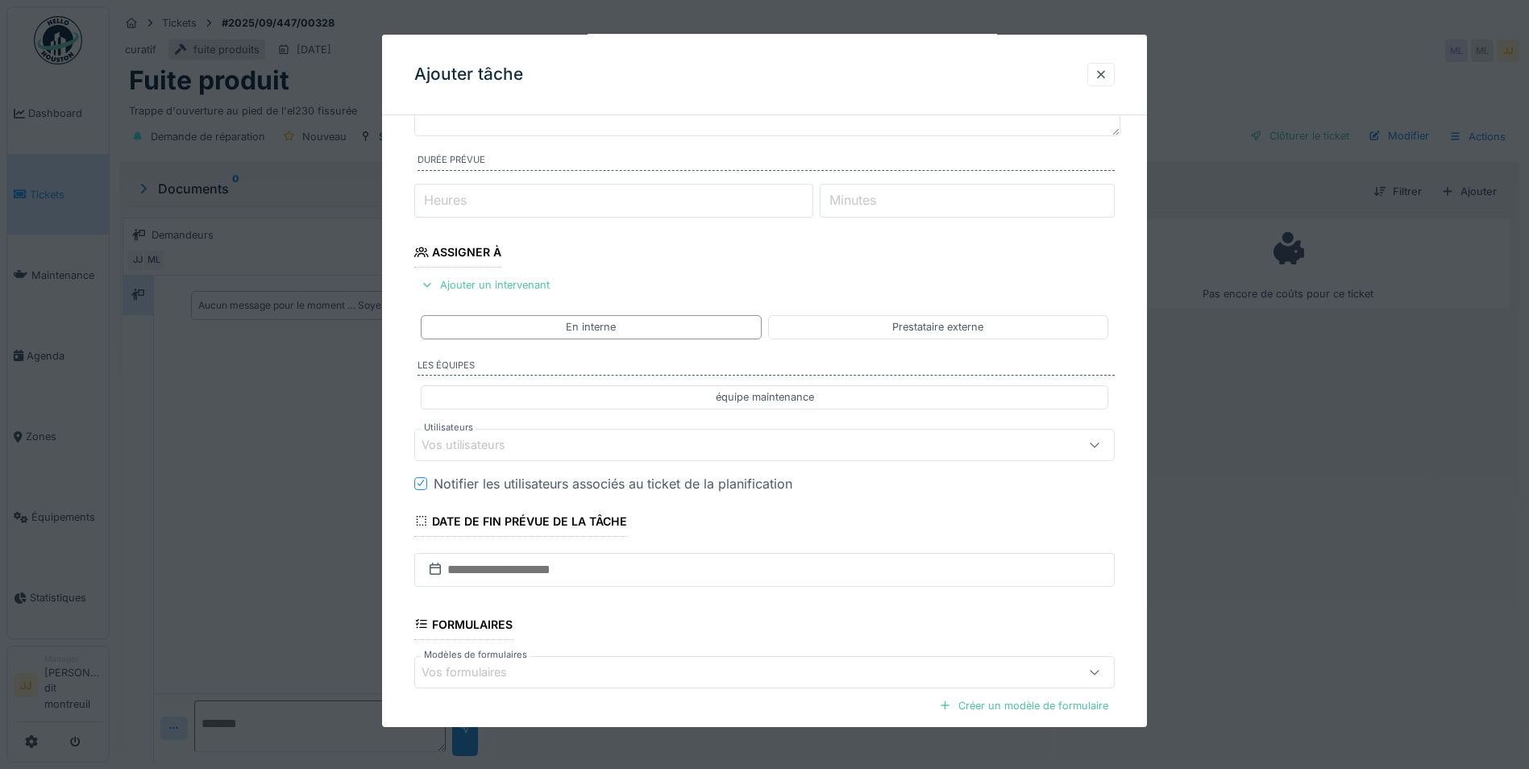
scroll to position [161, 0]
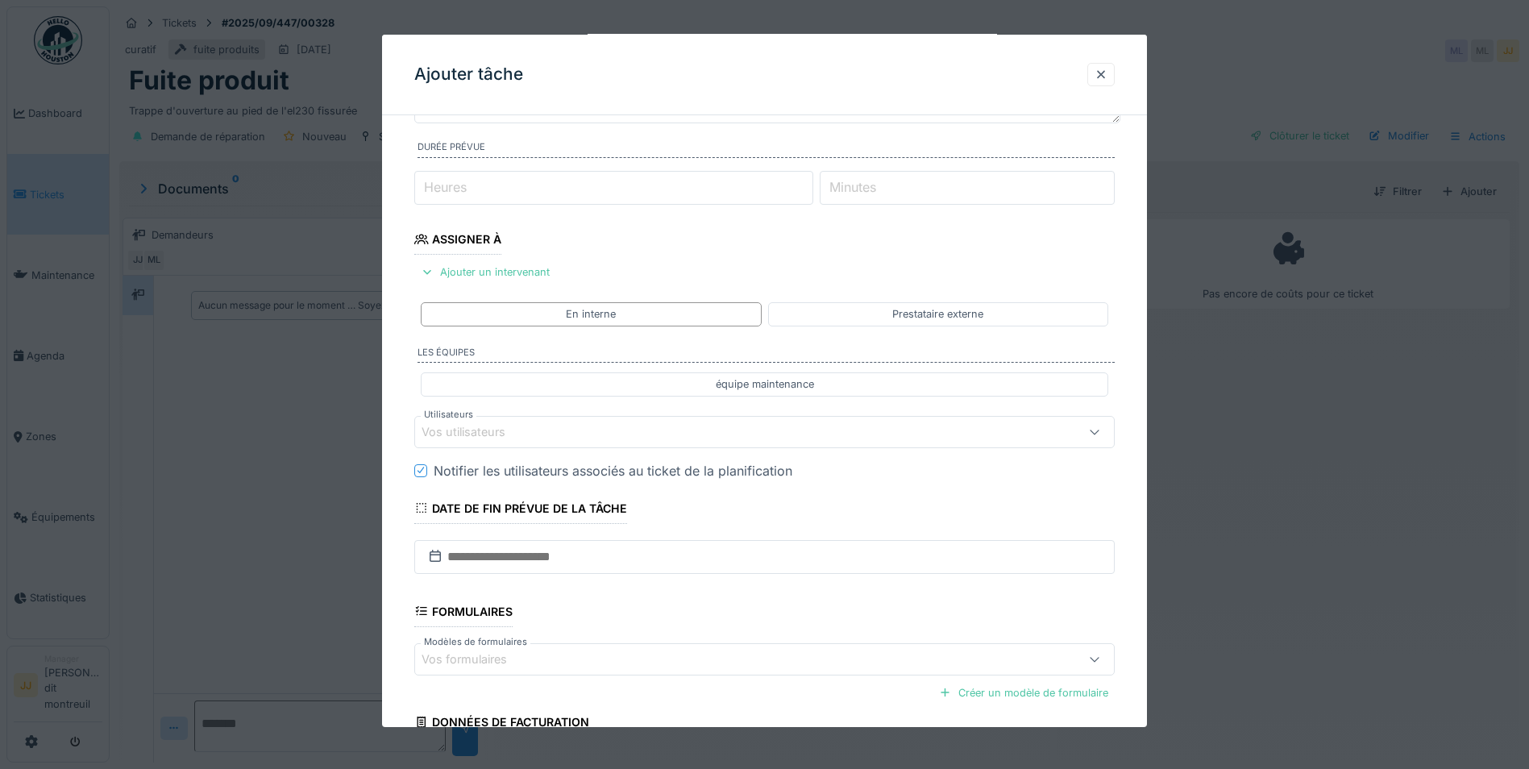
click at [558, 425] on div "Vos utilisateurs" at bounding box center [723, 431] width 604 height 18
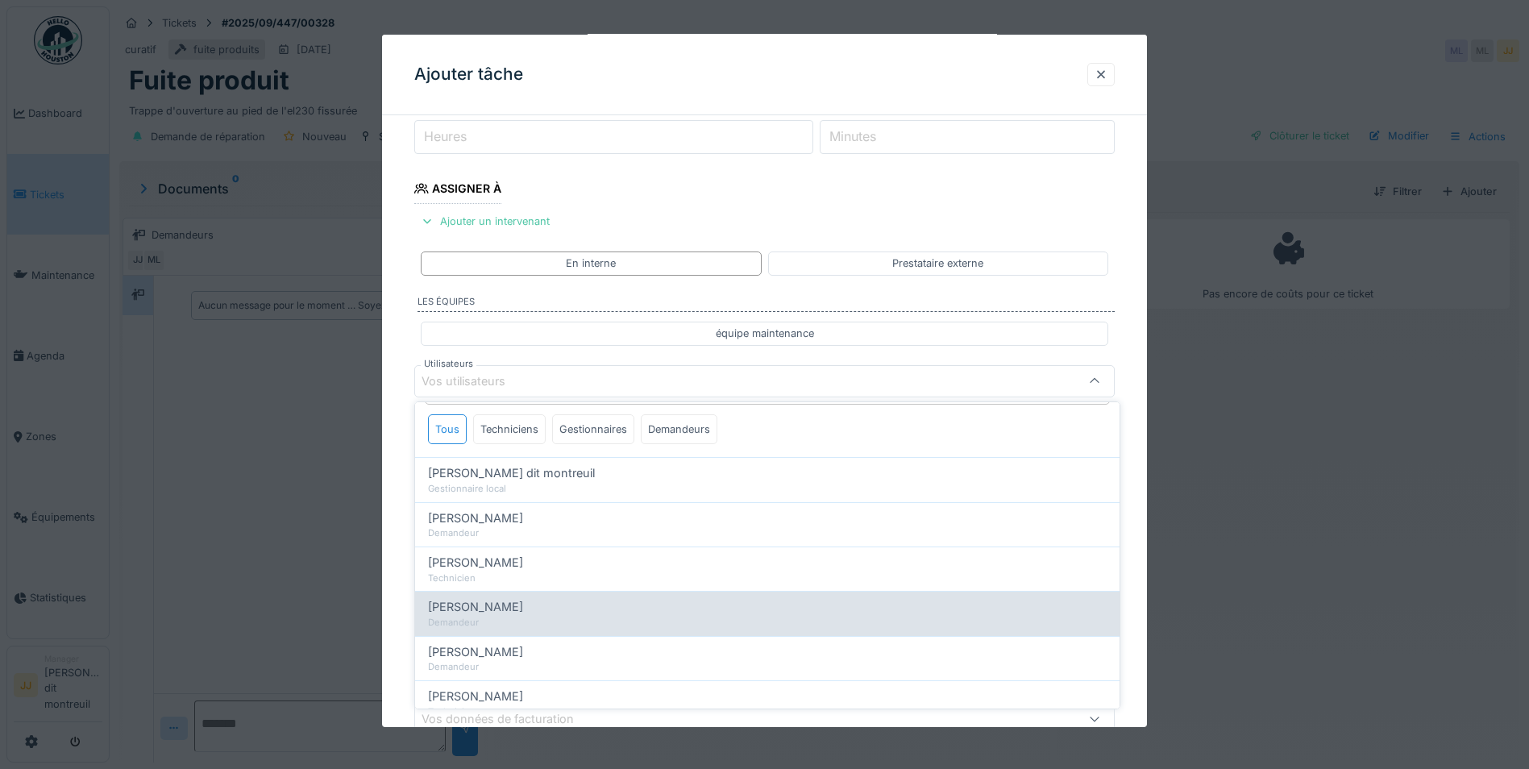
scroll to position [81, 0]
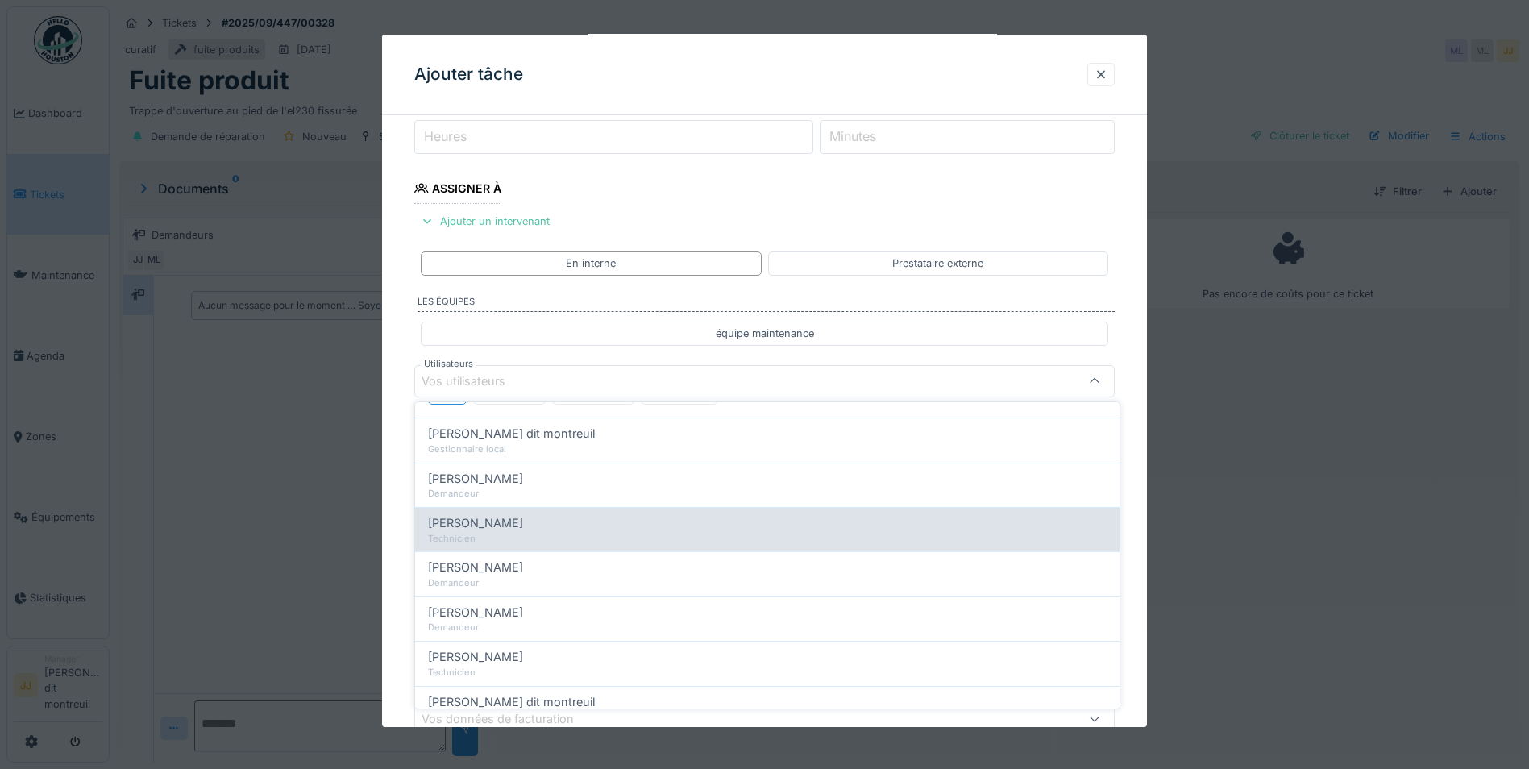
click at [508, 523] on div "Elouan David" at bounding box center [767, 523] width 679 height 18
type input "*****"
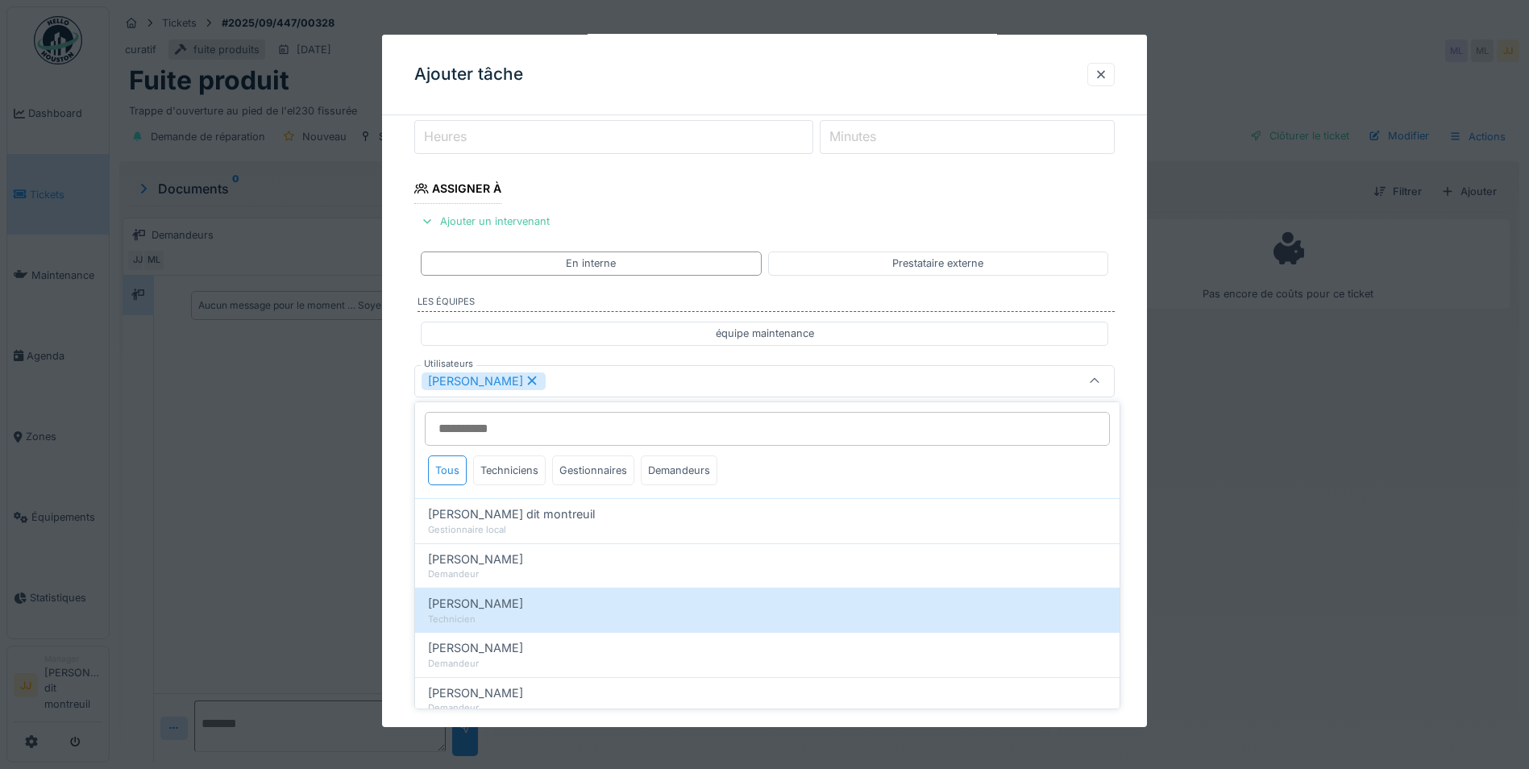
click at [574, 377] on div "Elouan David" at bounding box center [723, 381] width 604 height 18
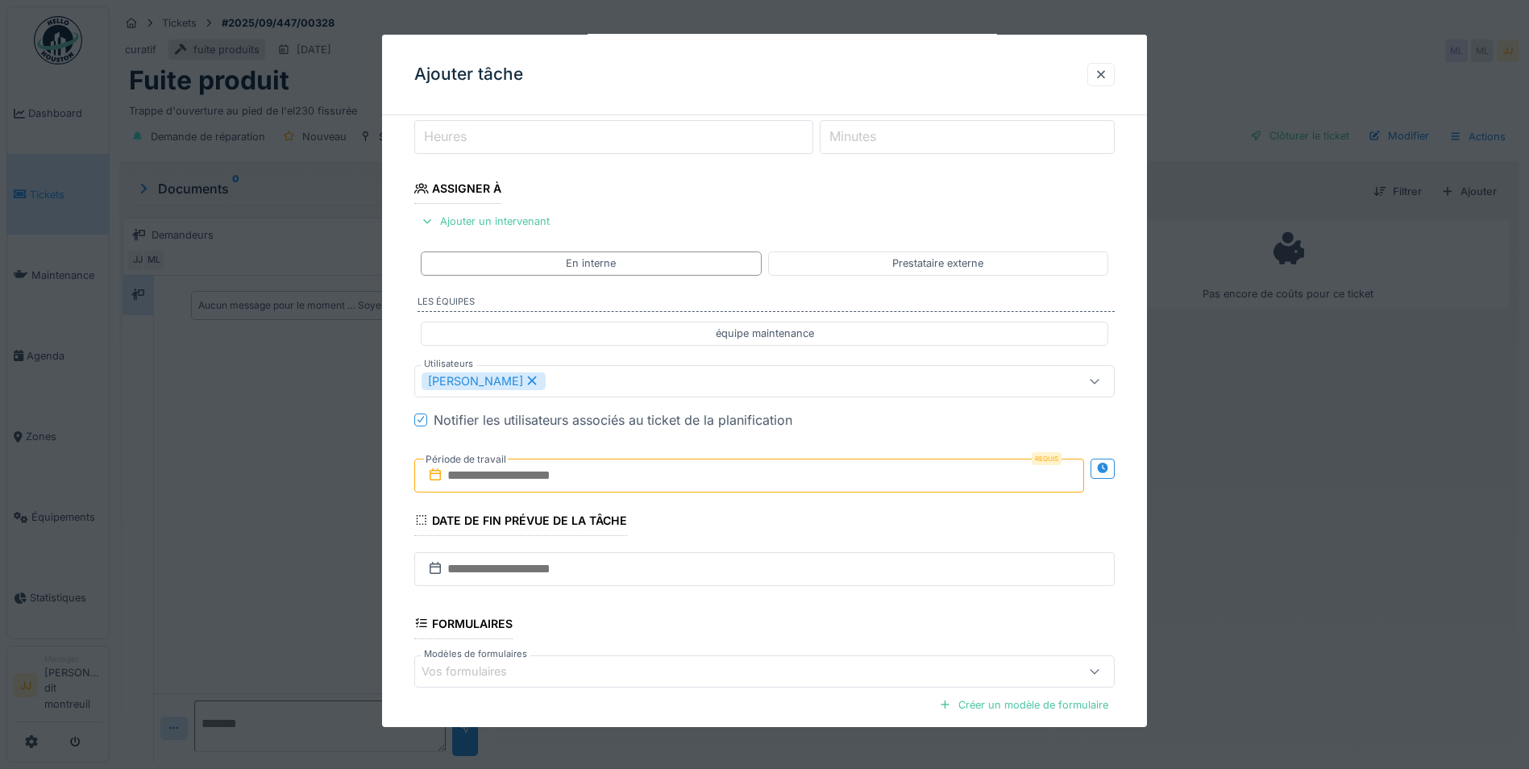
click at [640, 467] on input "text" at bounding box center [749, 475] width 670 height 34
click at [732, 662] on div "24" at bounding box center [726, 660] width 22 height 22
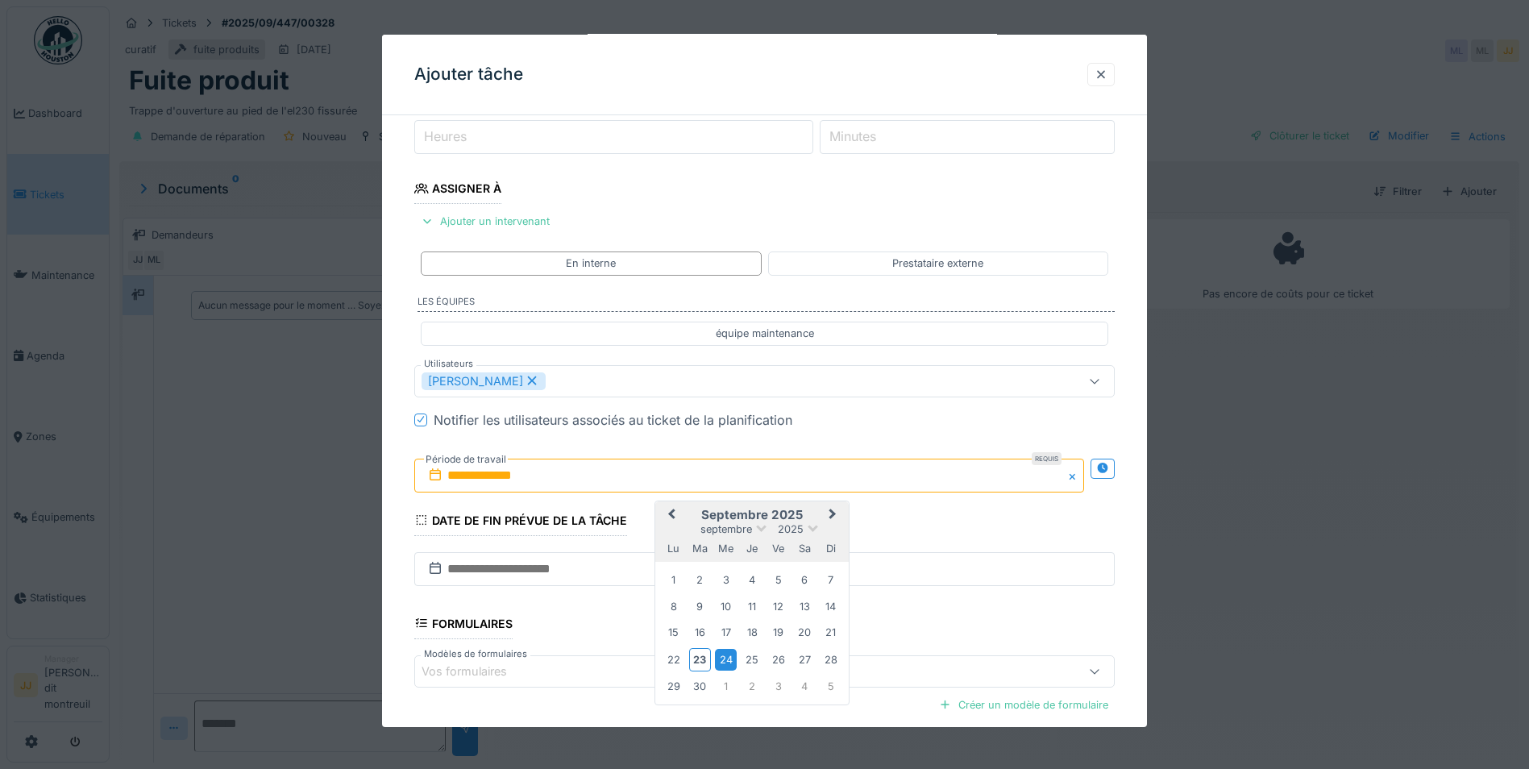
click at [732, 662] on div "24" at bounding box center [726, 660] width 22 height 22
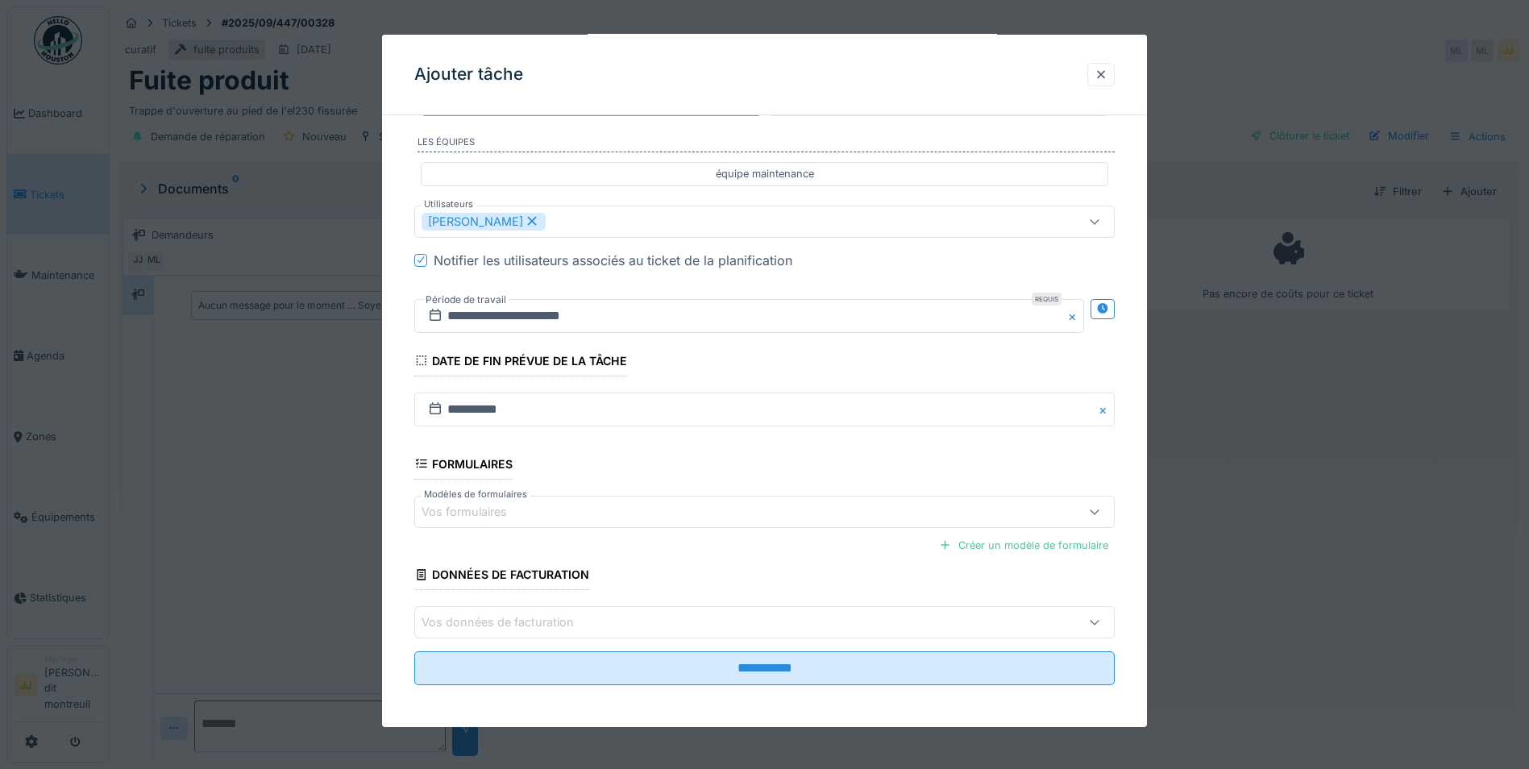
scroll to position [375, 0]
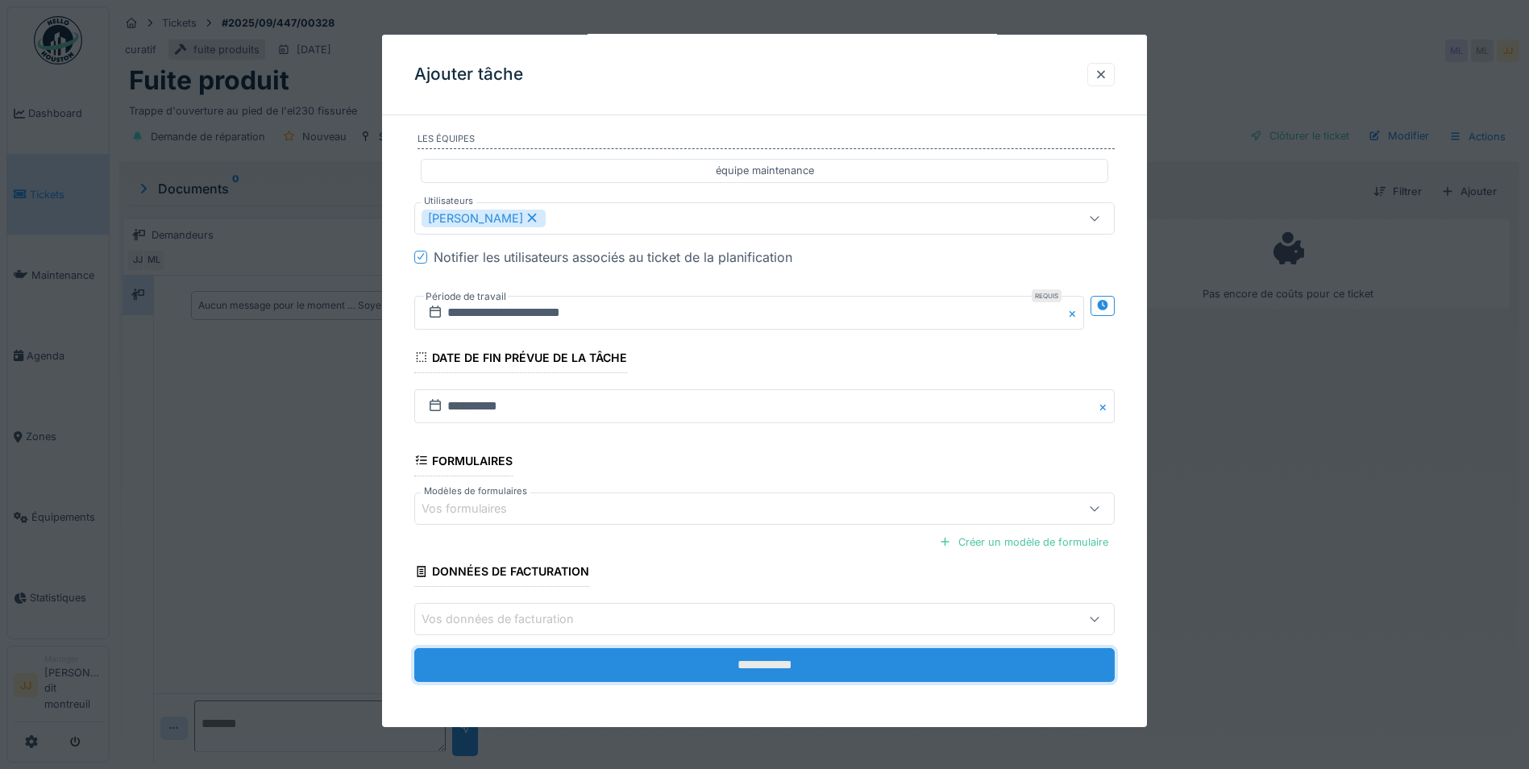
click at [678, 667] on input "**********" at bounding box center [764, 665] width 700 height 34
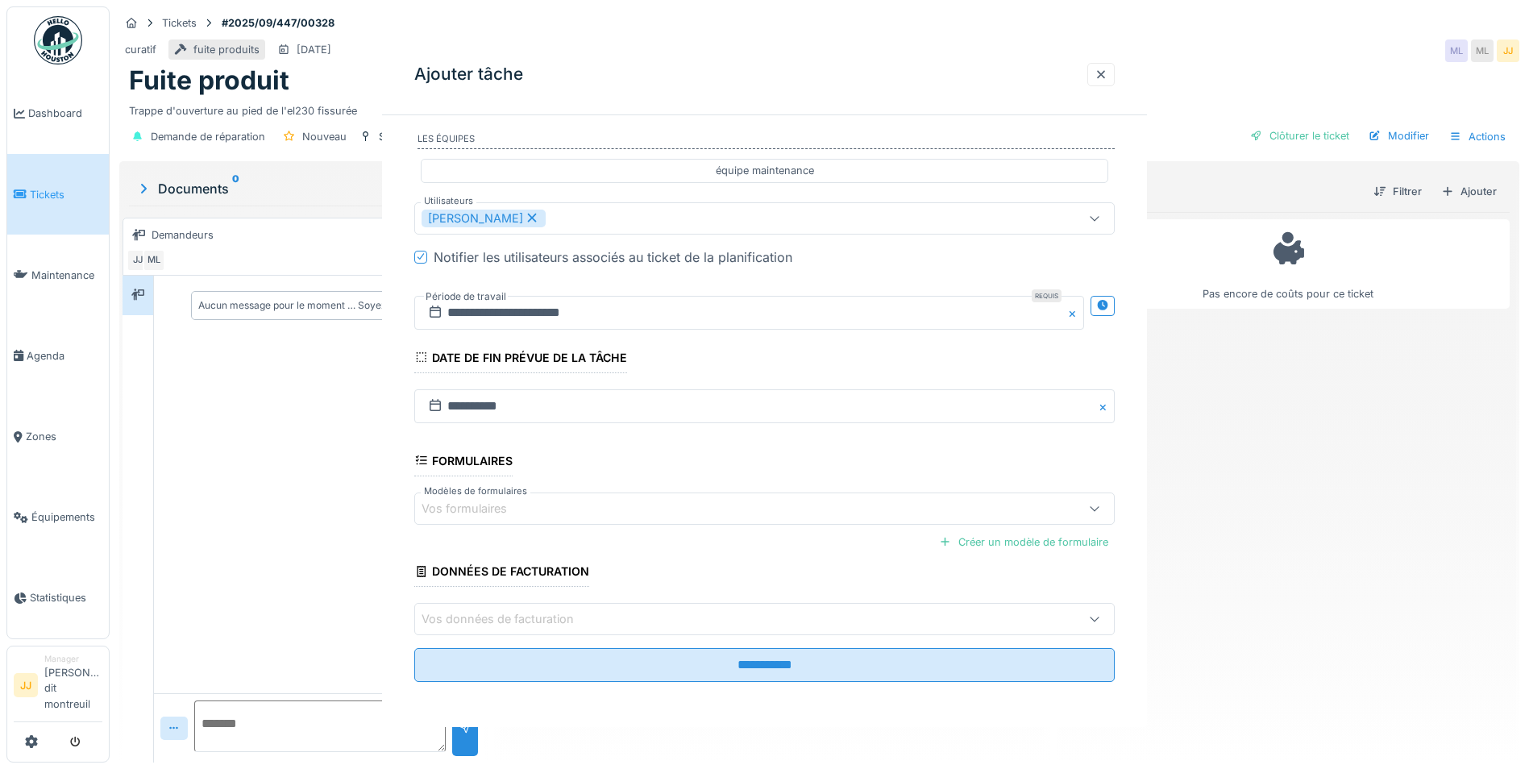
scroll to position [0, 0]
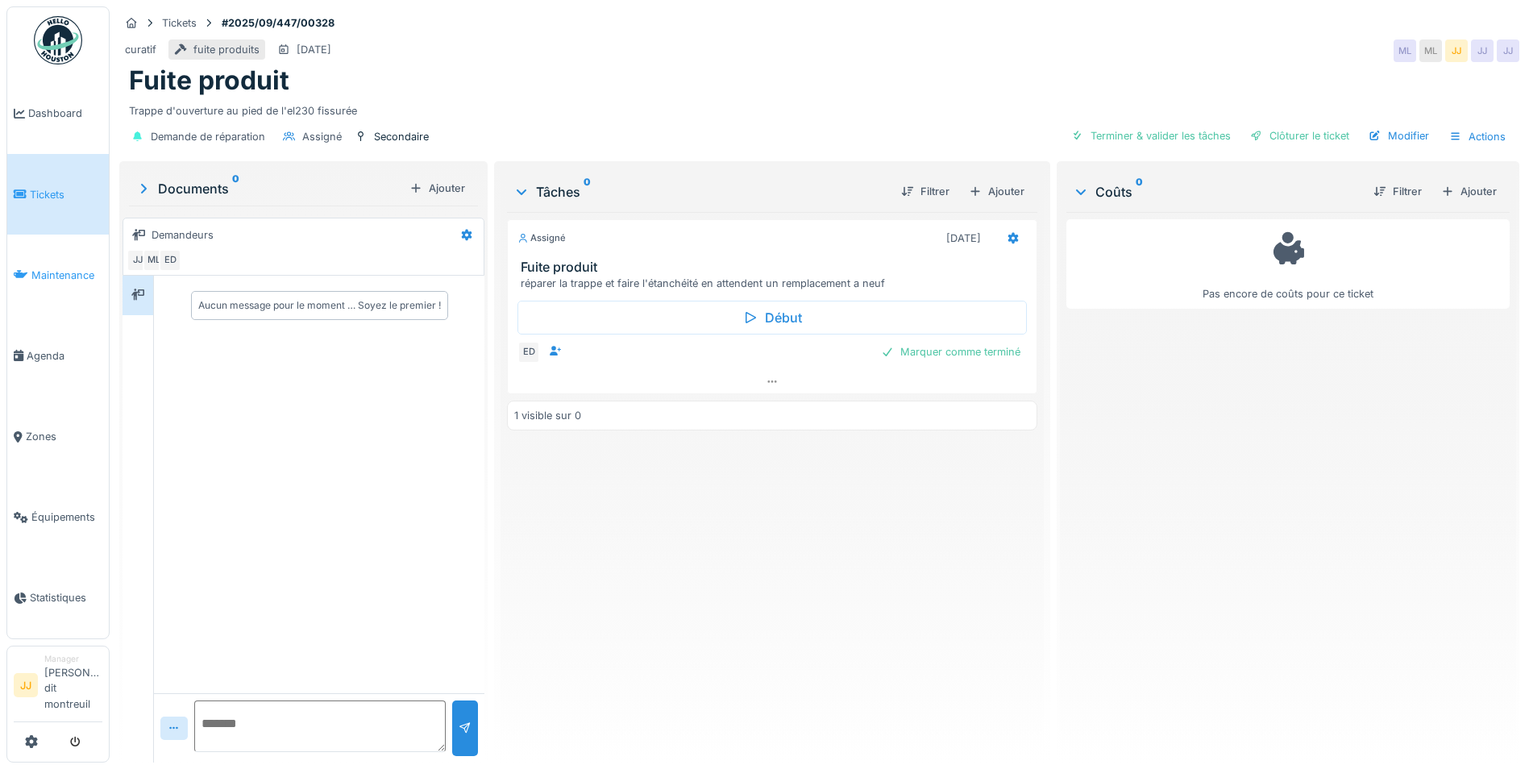
click at [27, 273] on icon at bounding box center [21, 274] width 15 height 11
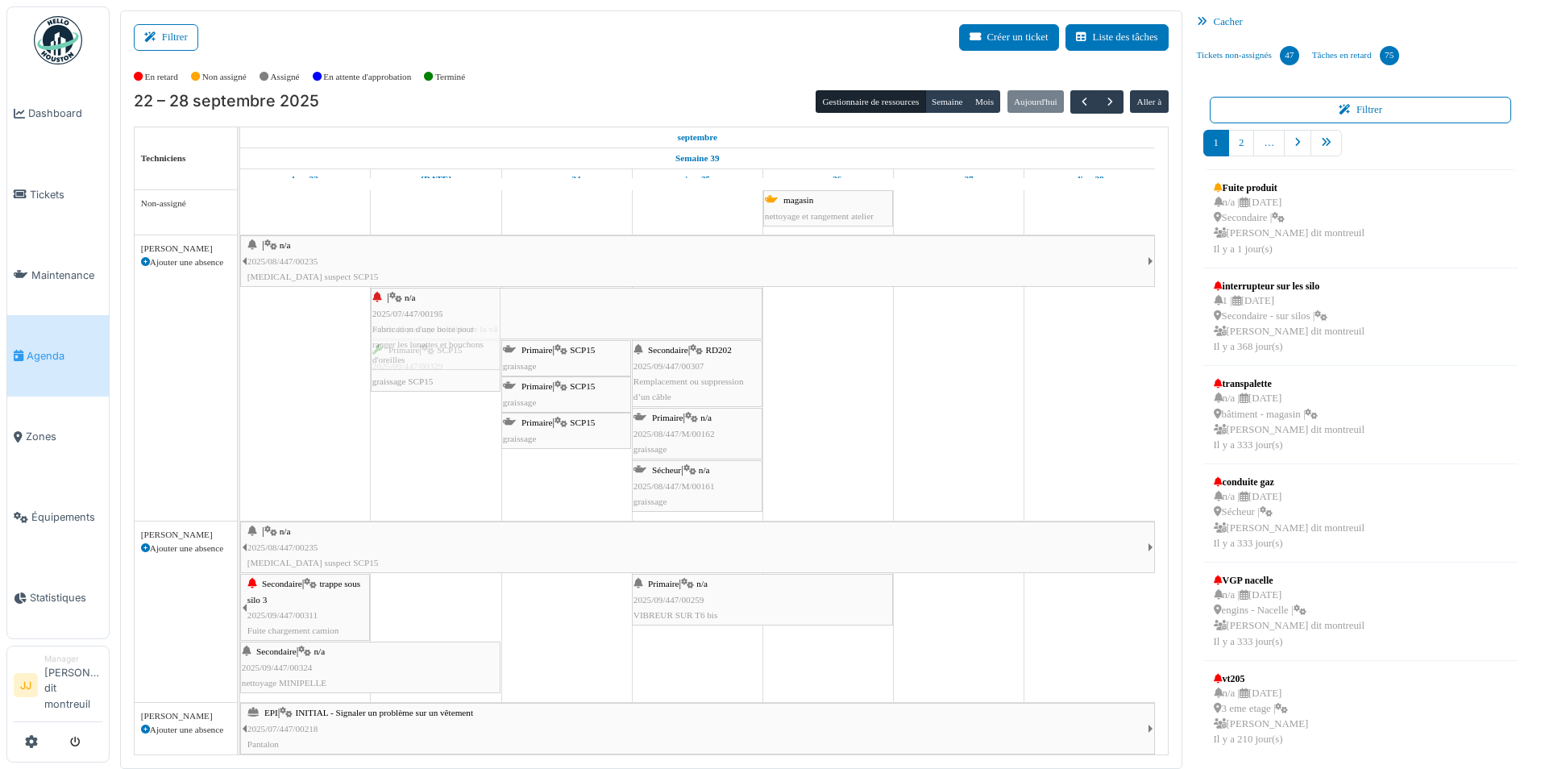
drag, startPoint x: 307, startPoint y: 319, endPoint x: 418, endPoint y: 446, distance: 169.1
click at [418, 446] on div "magasin nettoyage et rangement atelier | n/a 2025/08/447/00235 Bruit suspect SC…" at bounding box center [704, 647] width 928 height 914
drag, startPoint x: 841, startPoint y: 212, endPoint x: 835, endPoint y: 669, distance: 457.0
click at [835, 669] on div "magasin nettoyage et rangement atelier | n/a 2025/08/447/00235 Bruit suspect SC…" at bounding box center [704, 647] width 928 height 914
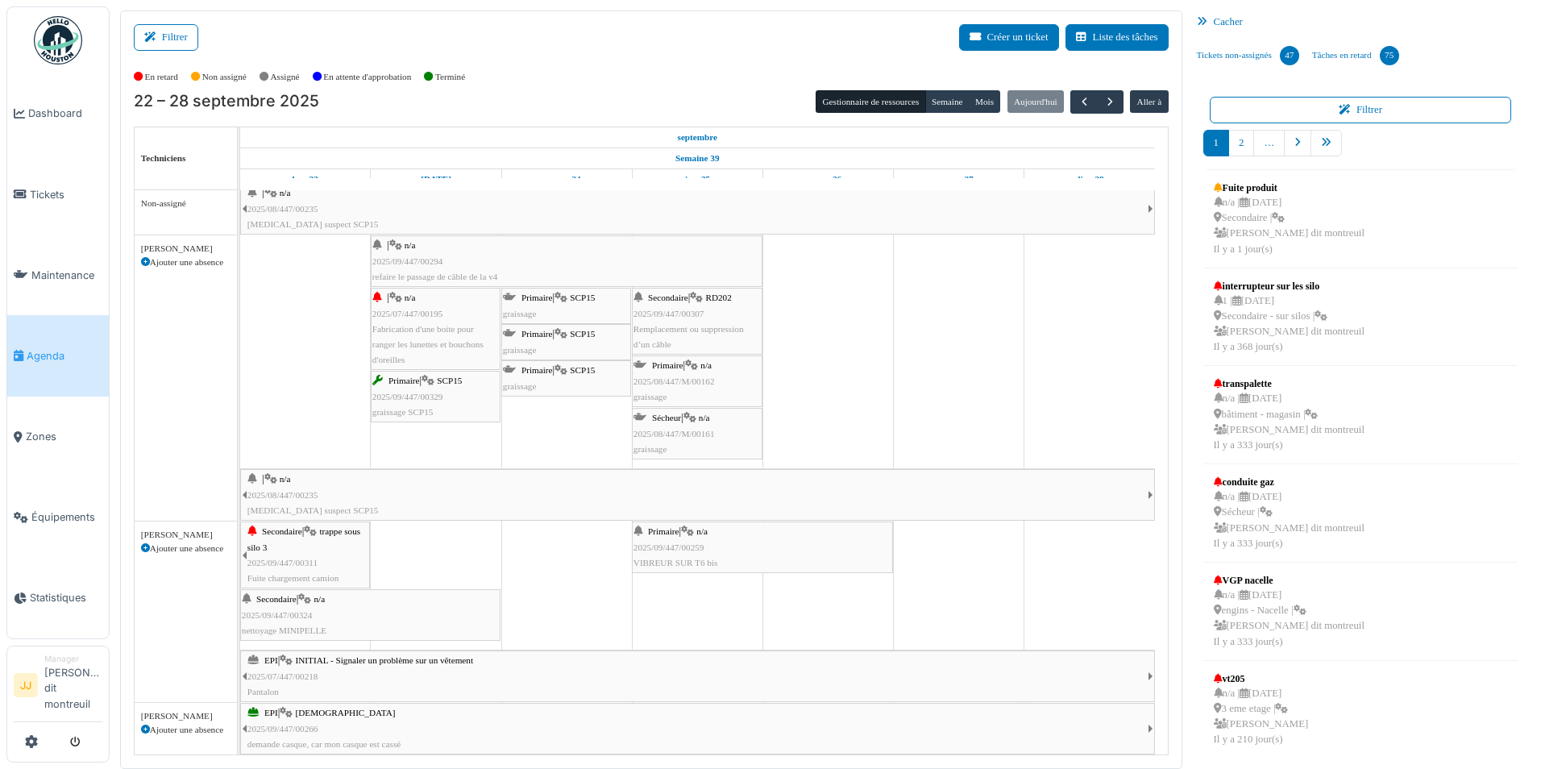
scroll to position [81, 0]
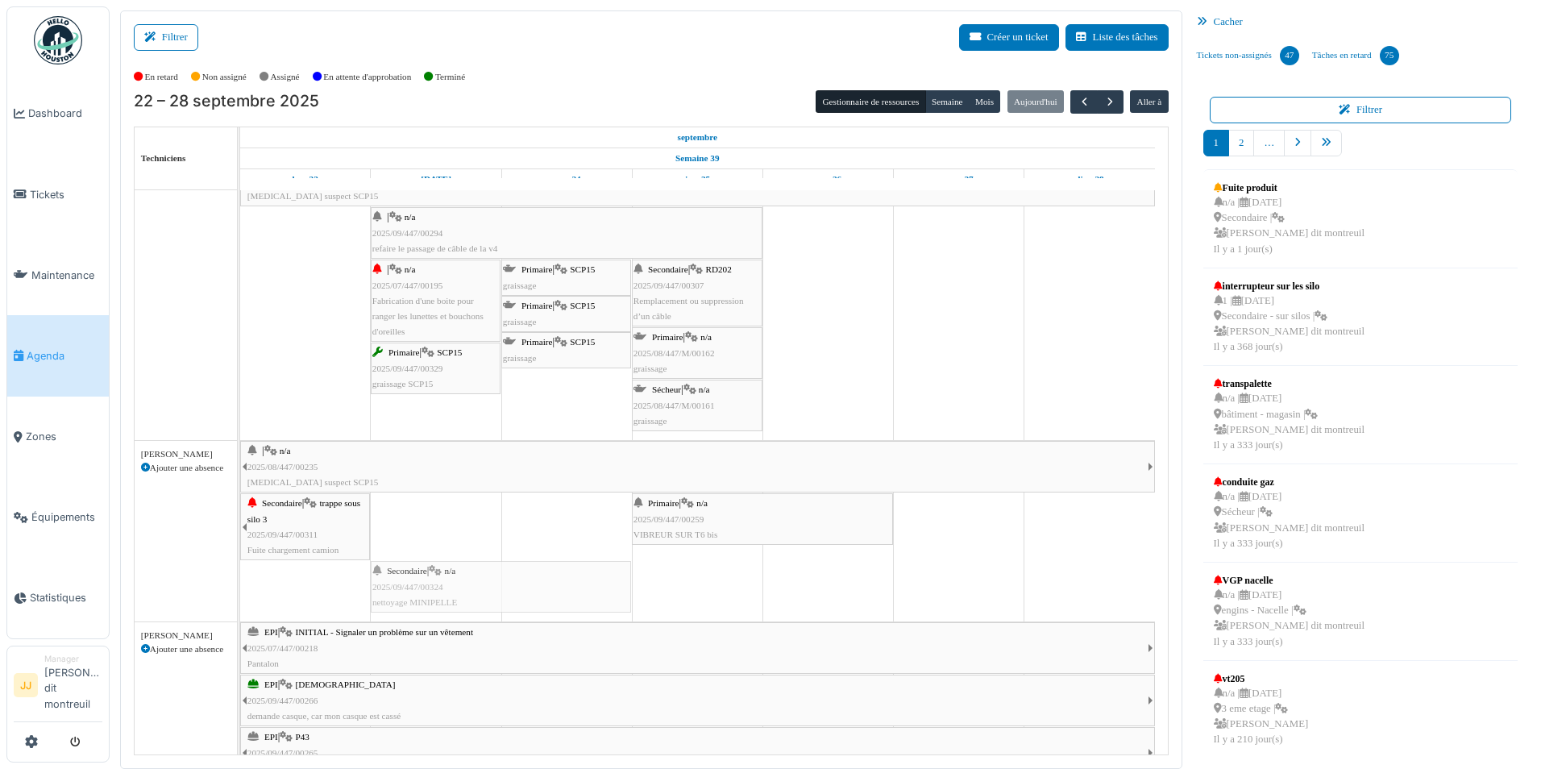
drag, startPoint x: 313, startPoint y: 573, endPoint x: 475, endPoint y: 588, distance: 162.7
click at [240, 584] on div "| n/a 2025/08/447/00235 Bruit suspect SCP15 Secondaire | trappe sous silo 3 202…" at bounding box center [240, 531] width 0 height 181
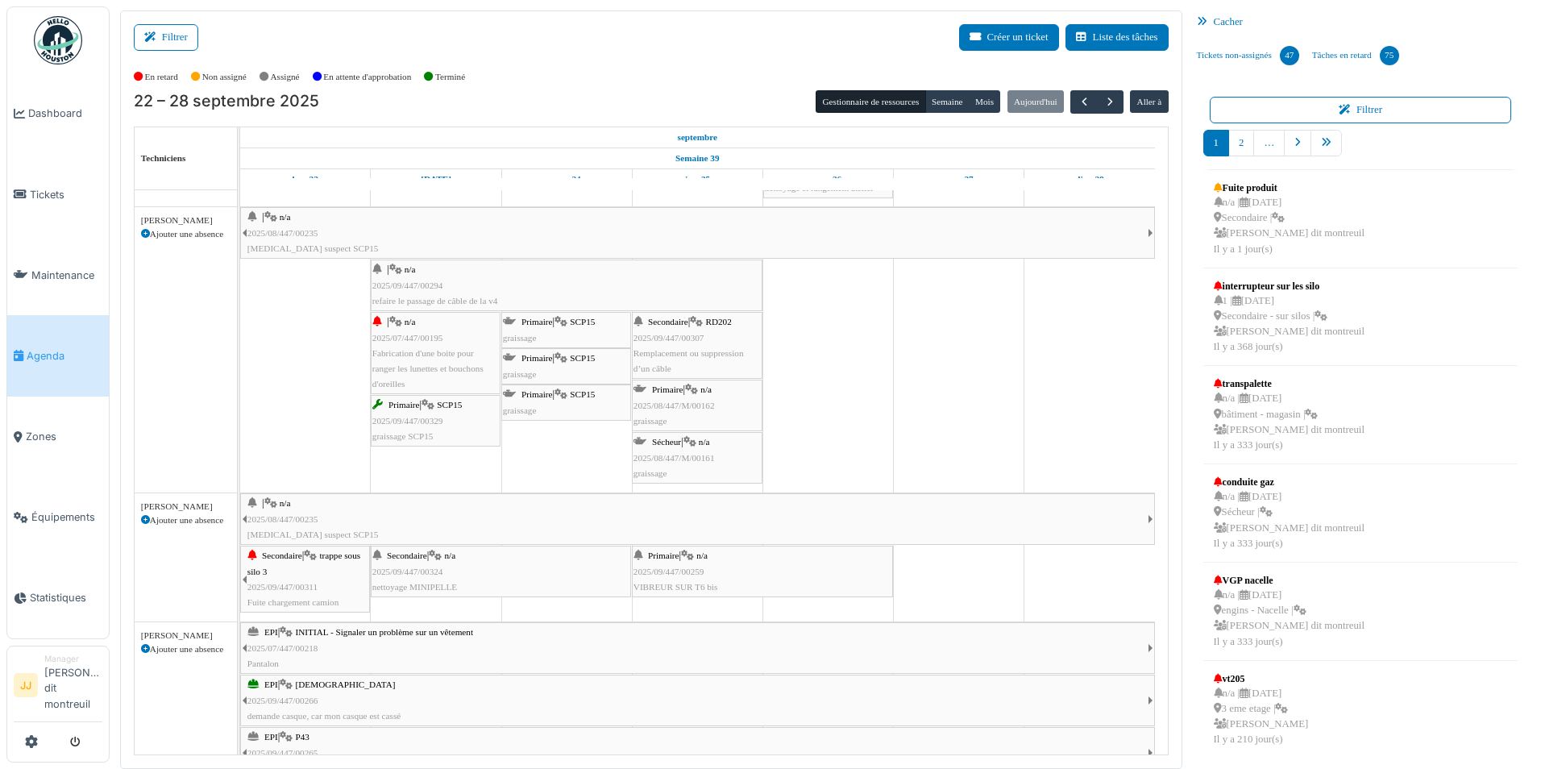
scroll to position [0, 0]
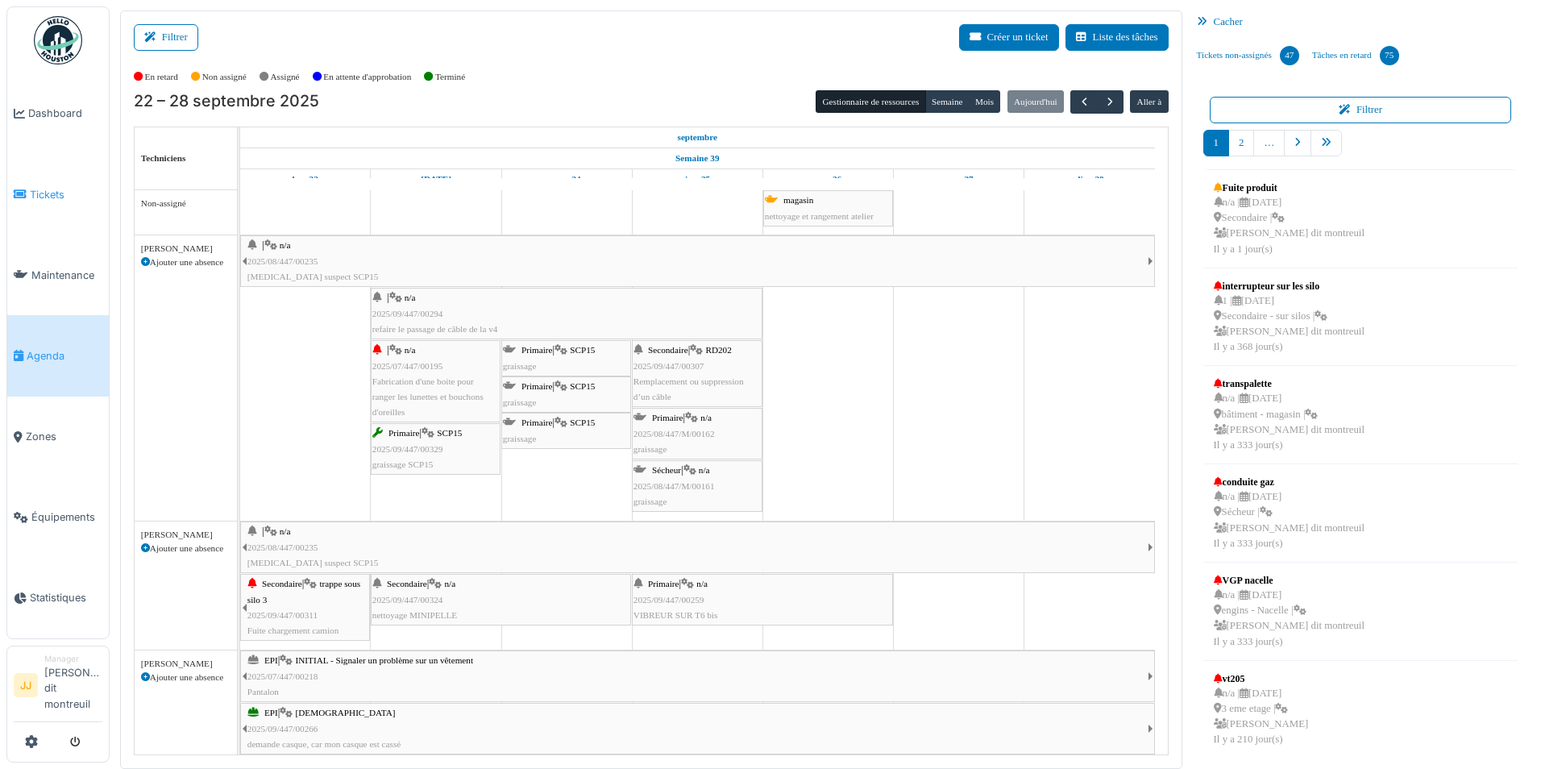
click at [70, 187] on span "Tickets" at bounding box center [66, 194] width 73 height 15
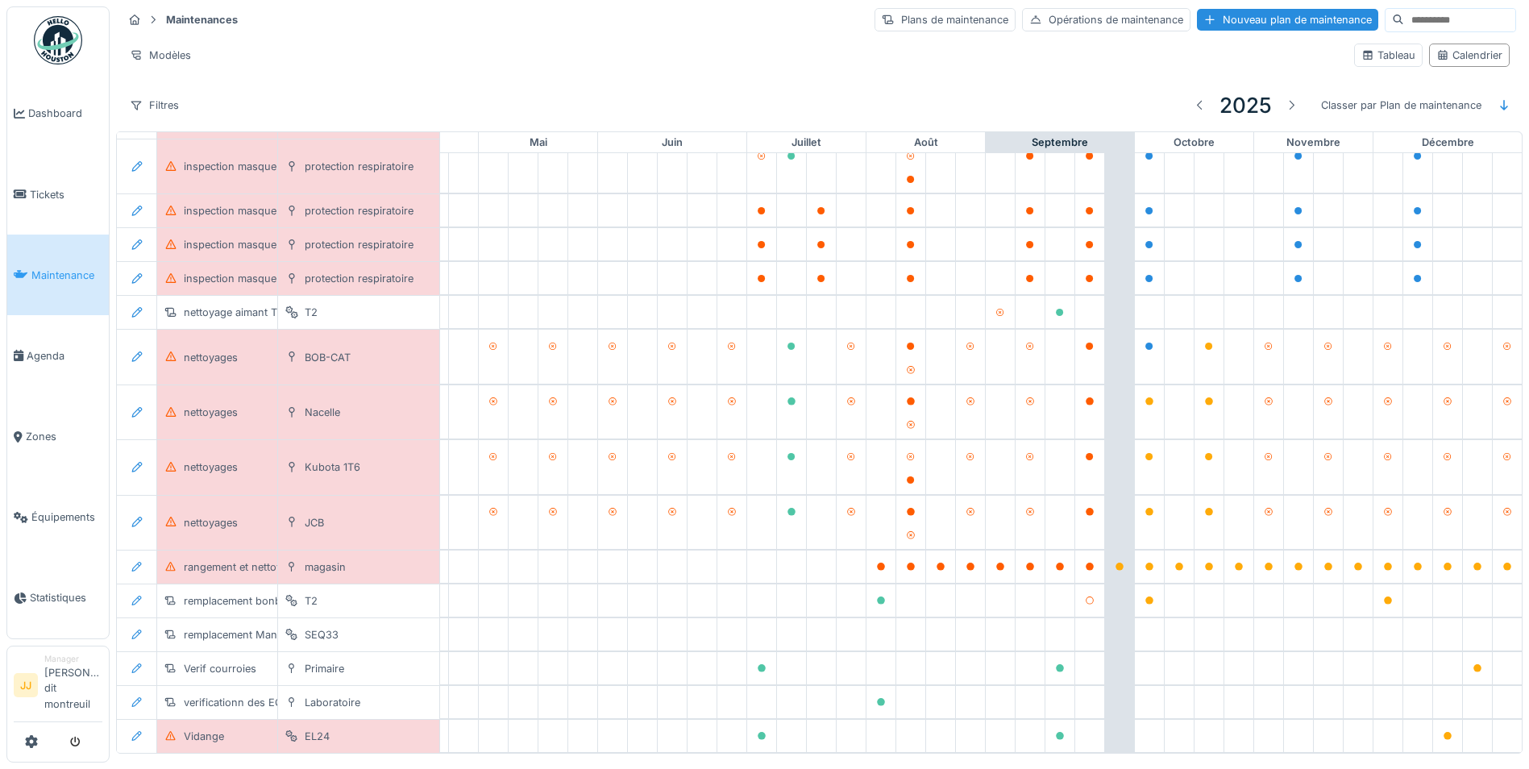
scroll to position [554, 534]
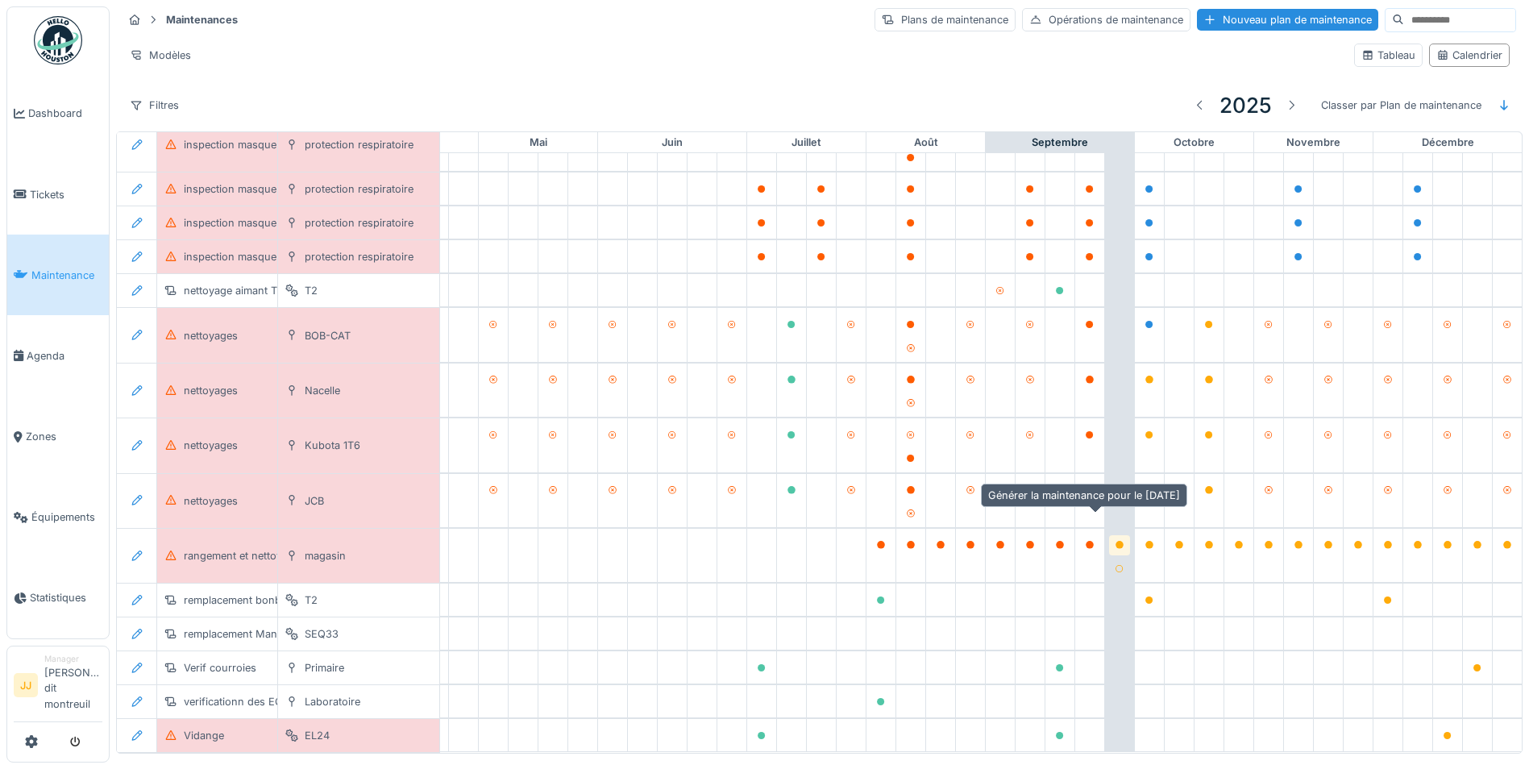
click at [1115, 541] on icon at bounding box center [1119, 545] width 8 height 8
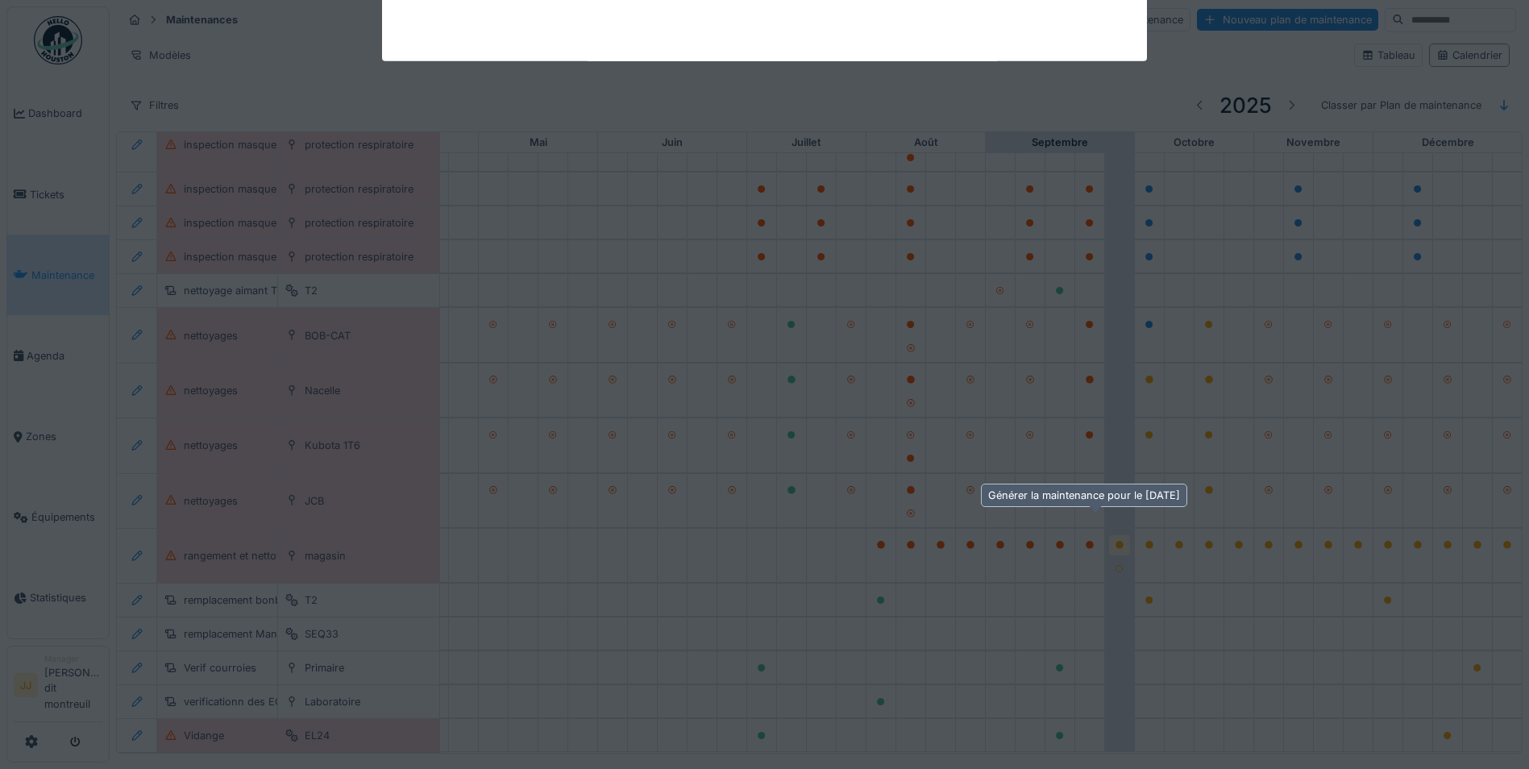
scroll to position [533, 534]
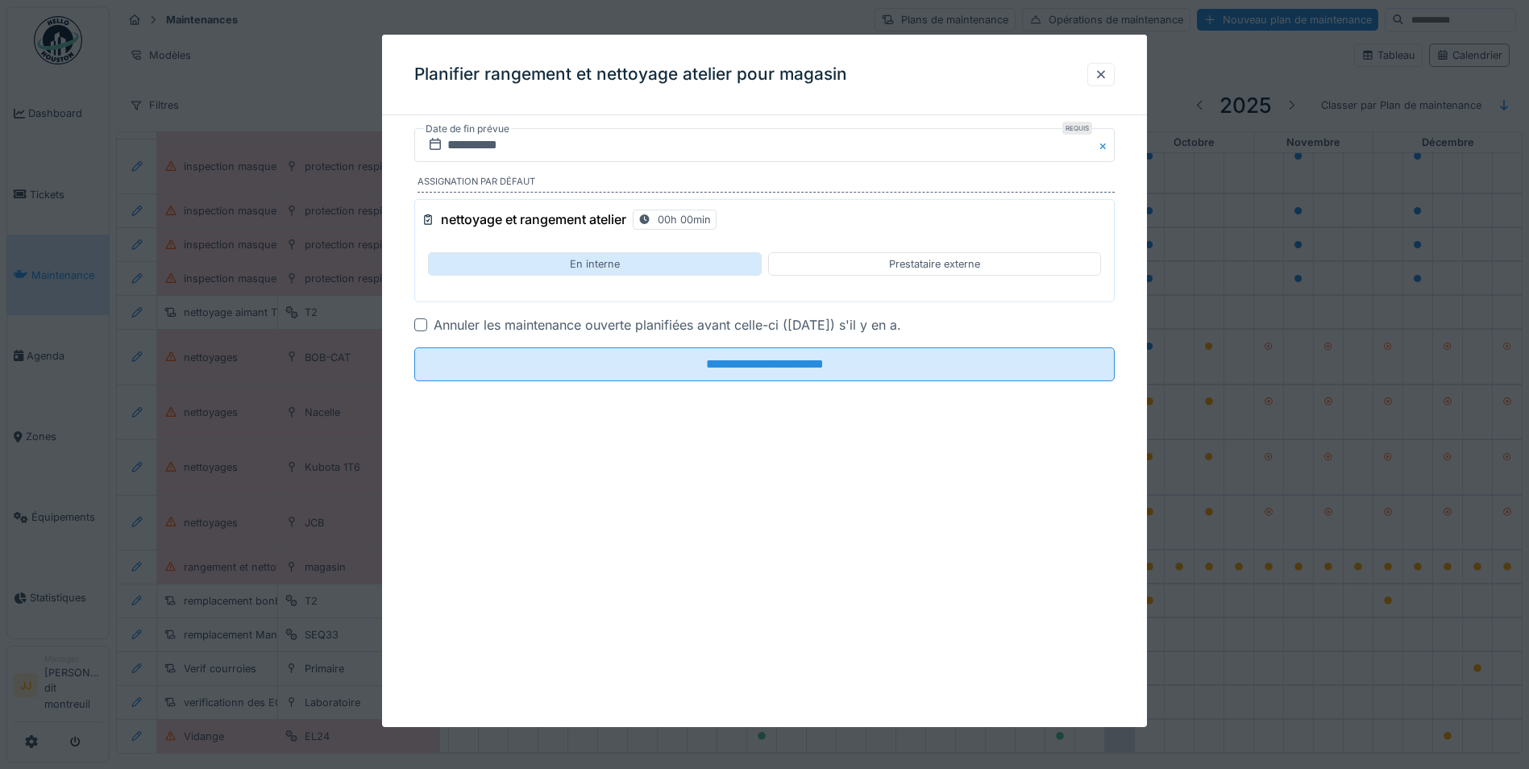
click at [550, 265] on div "En interne" at bounding box center [594, 263] width 333 height 23
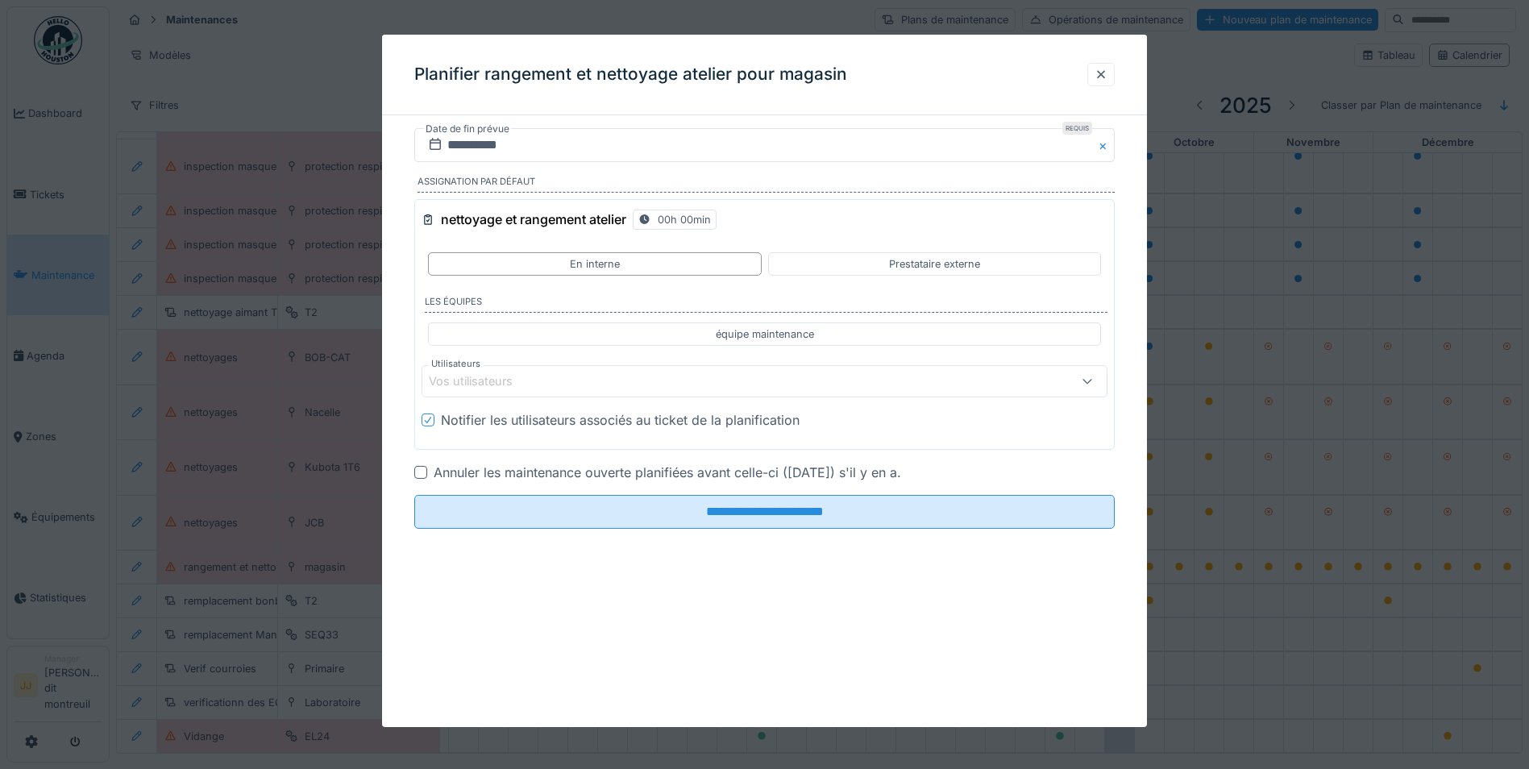
click at [509, 368] on div "Vos utilisateurs" at bounding box center [764, 381] width 686 height 32
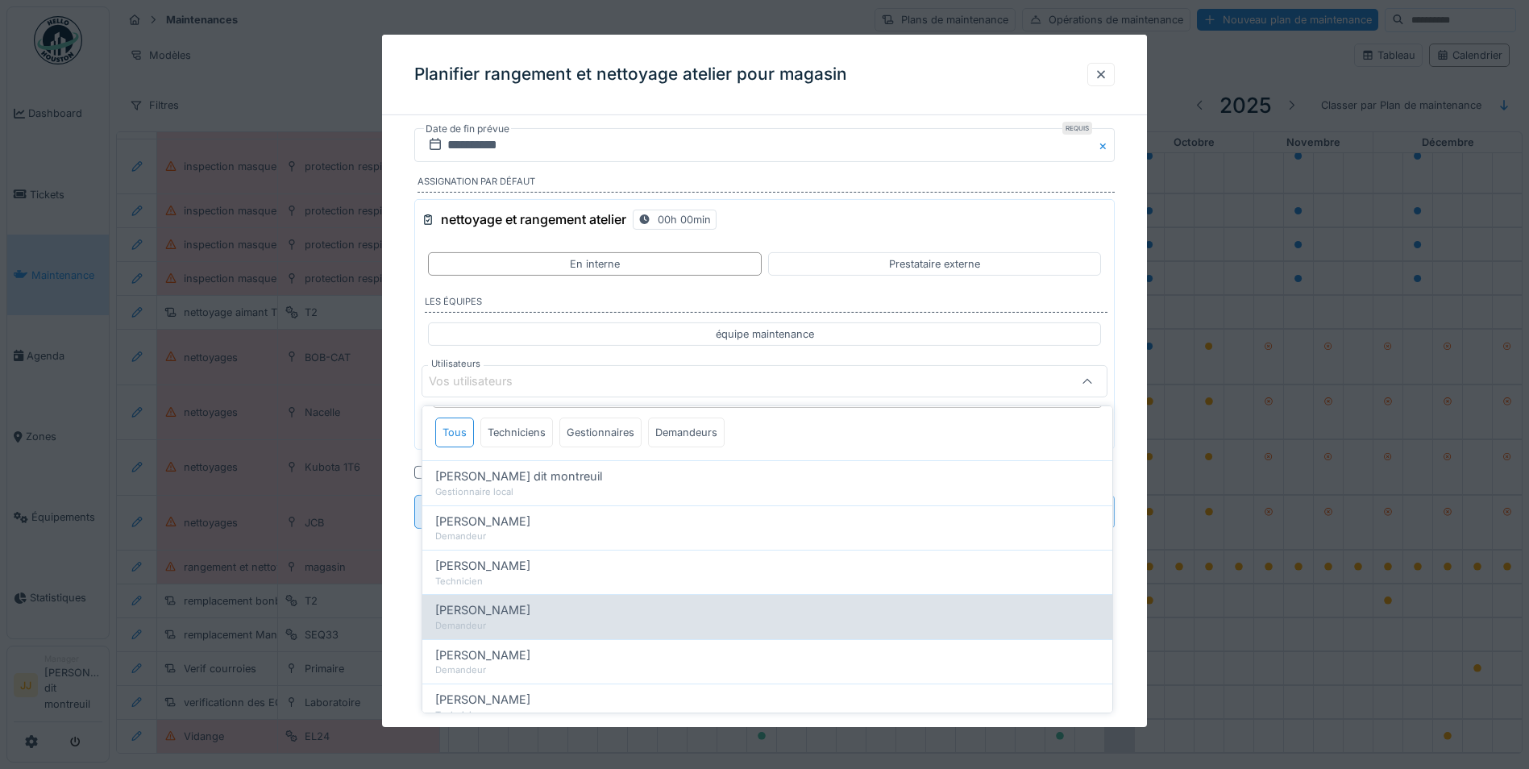
scroll to position [81, 0]
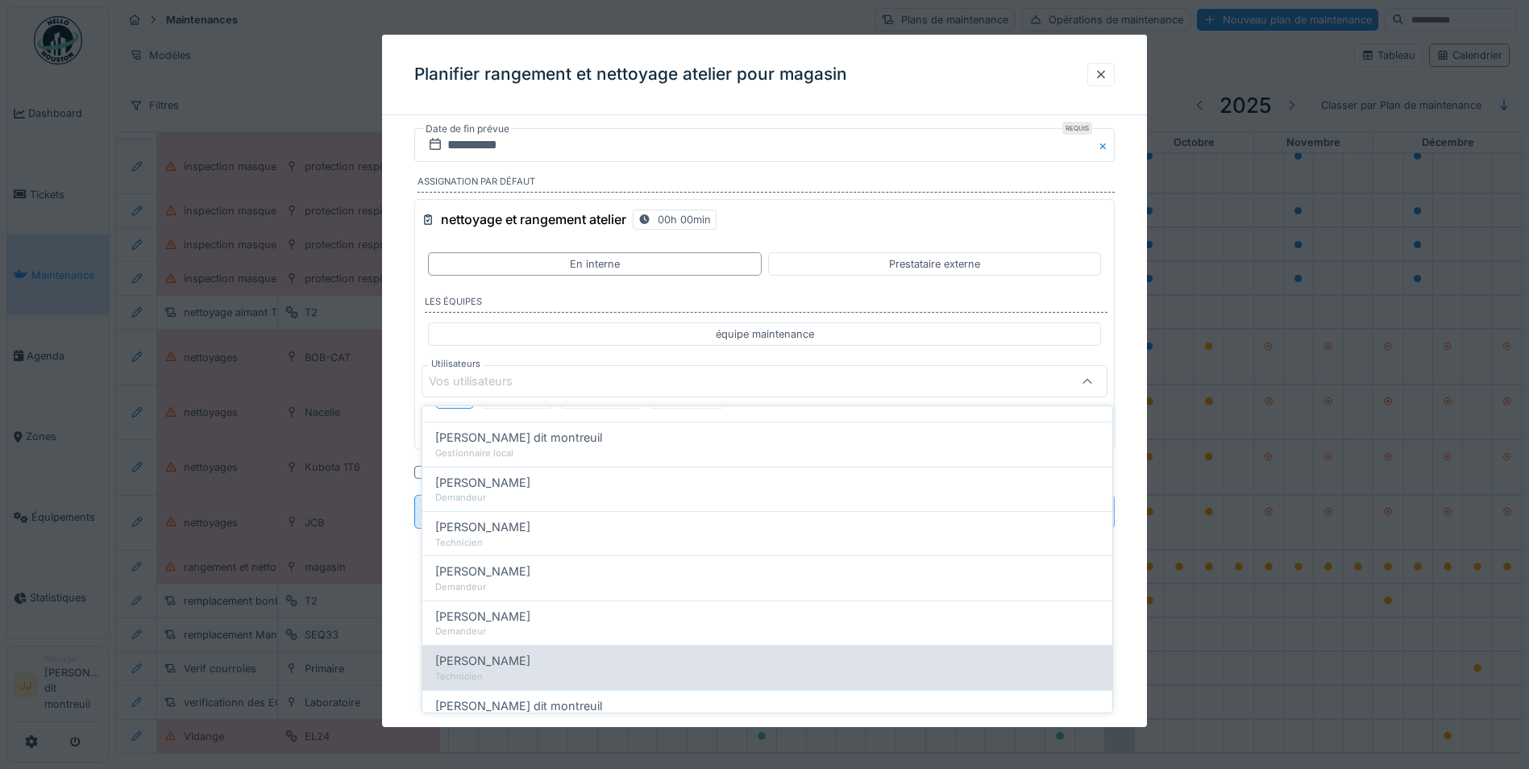
click at [537, 674] on div "Technicien" at bounding box center [767, 677] width 664 height 14
type input "*****"
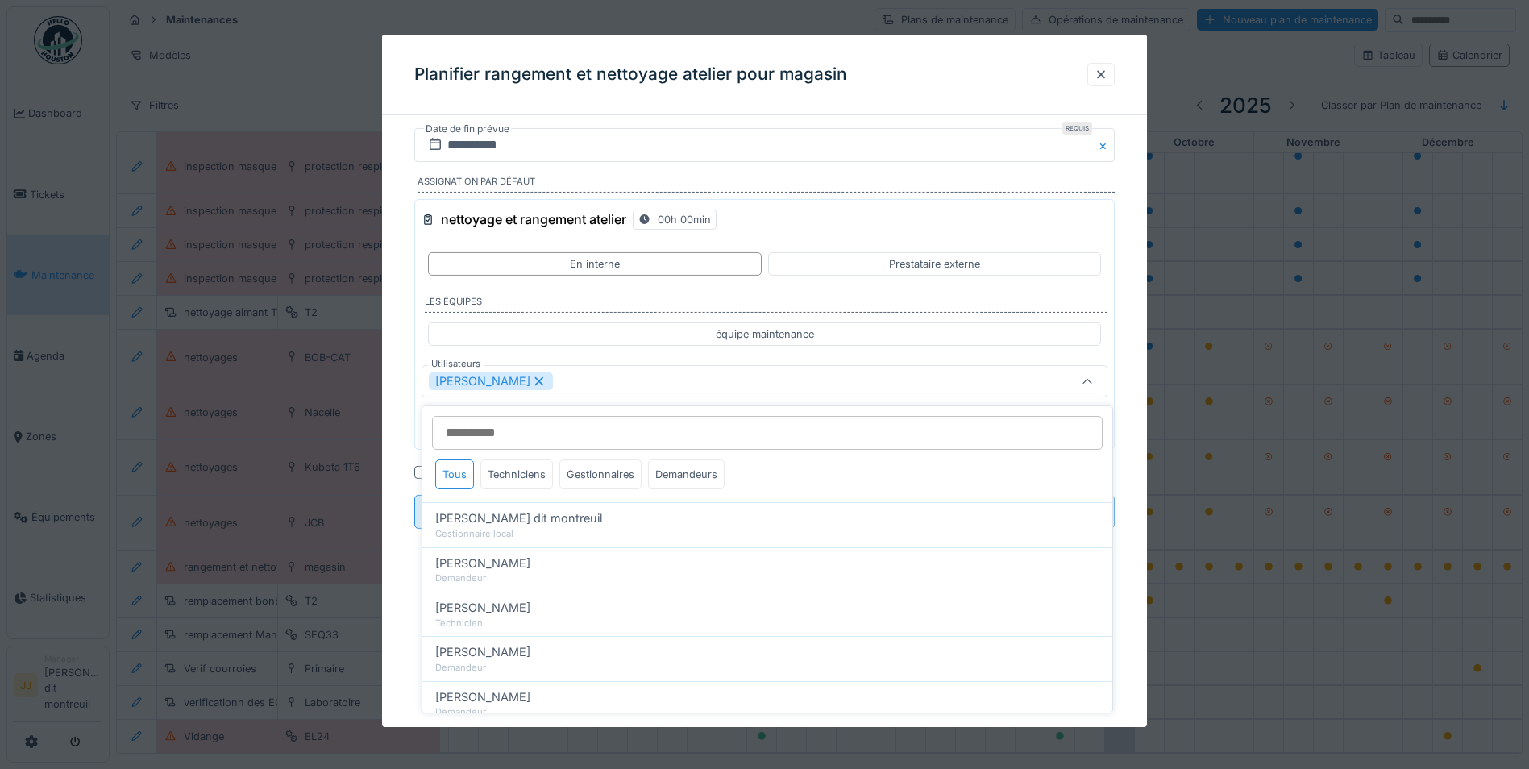
click at [860, 378] on div "Guillaume Lunel" at bounding box center [724, 381] width 591 height 18
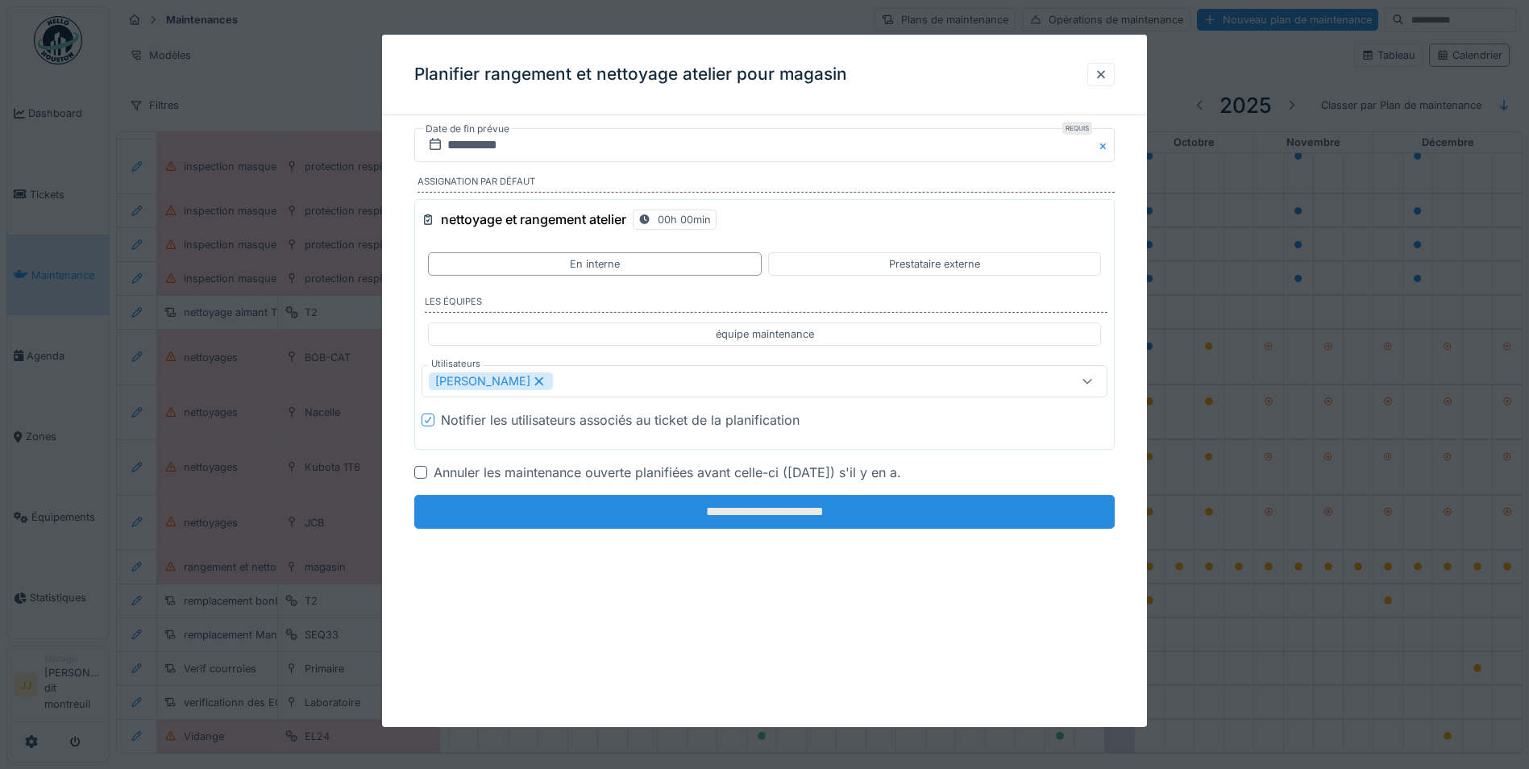
click at [724, 521] on input "**********" at bounding box center [764, 512] width 700 height 34
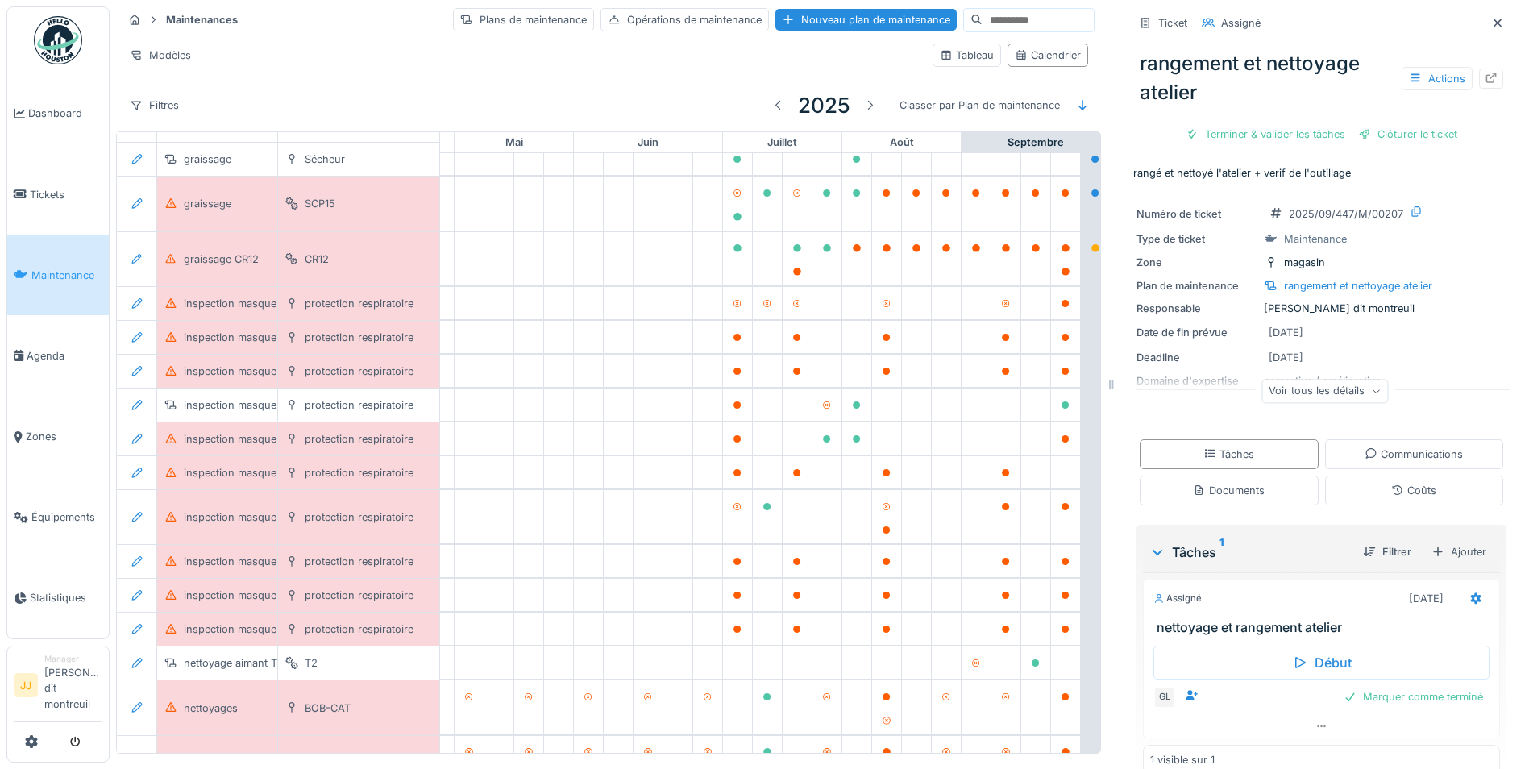
scroll to position [130, 534]
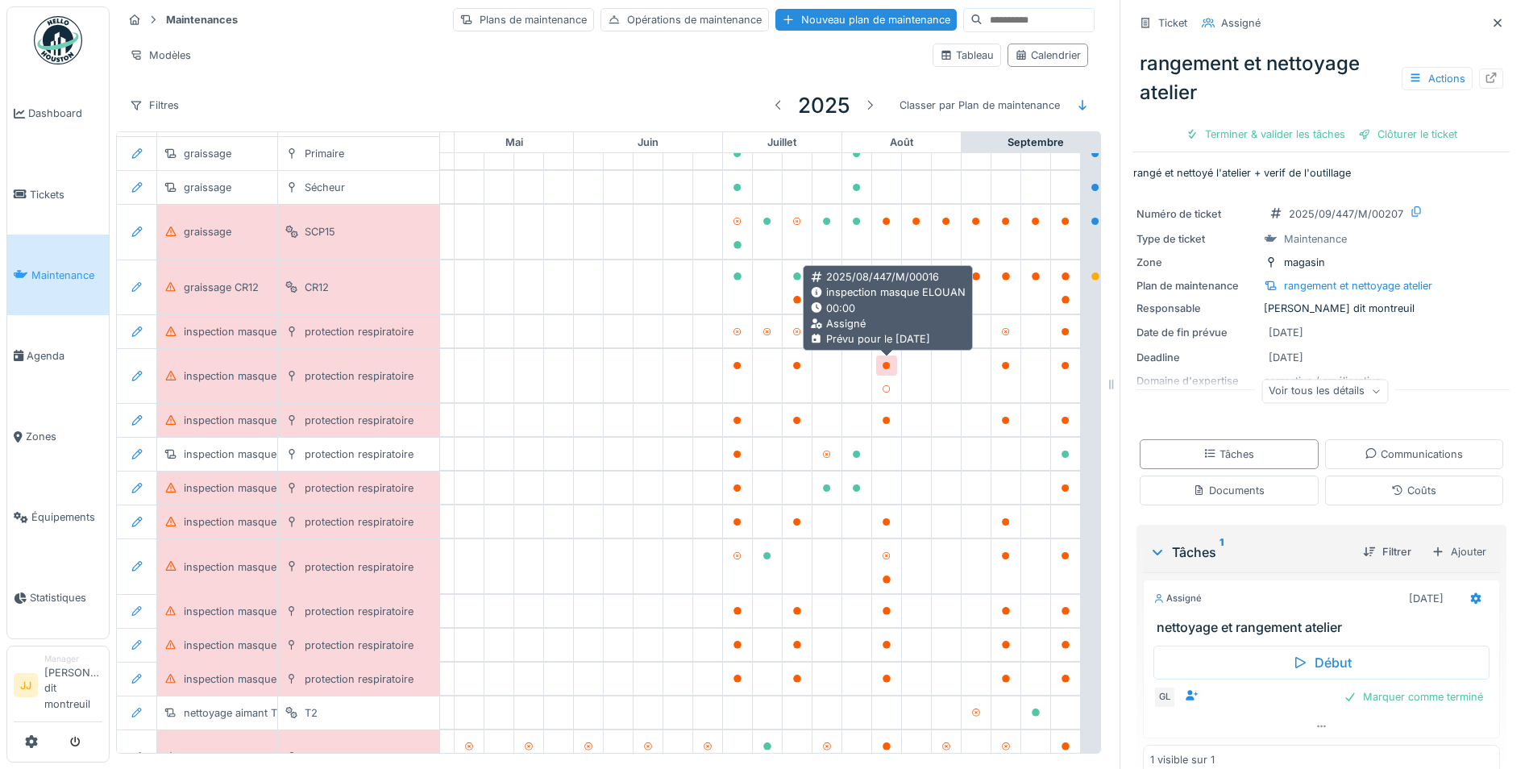
click at [887, 362] on icon at bounding box center [886, 366] width 8 height 8
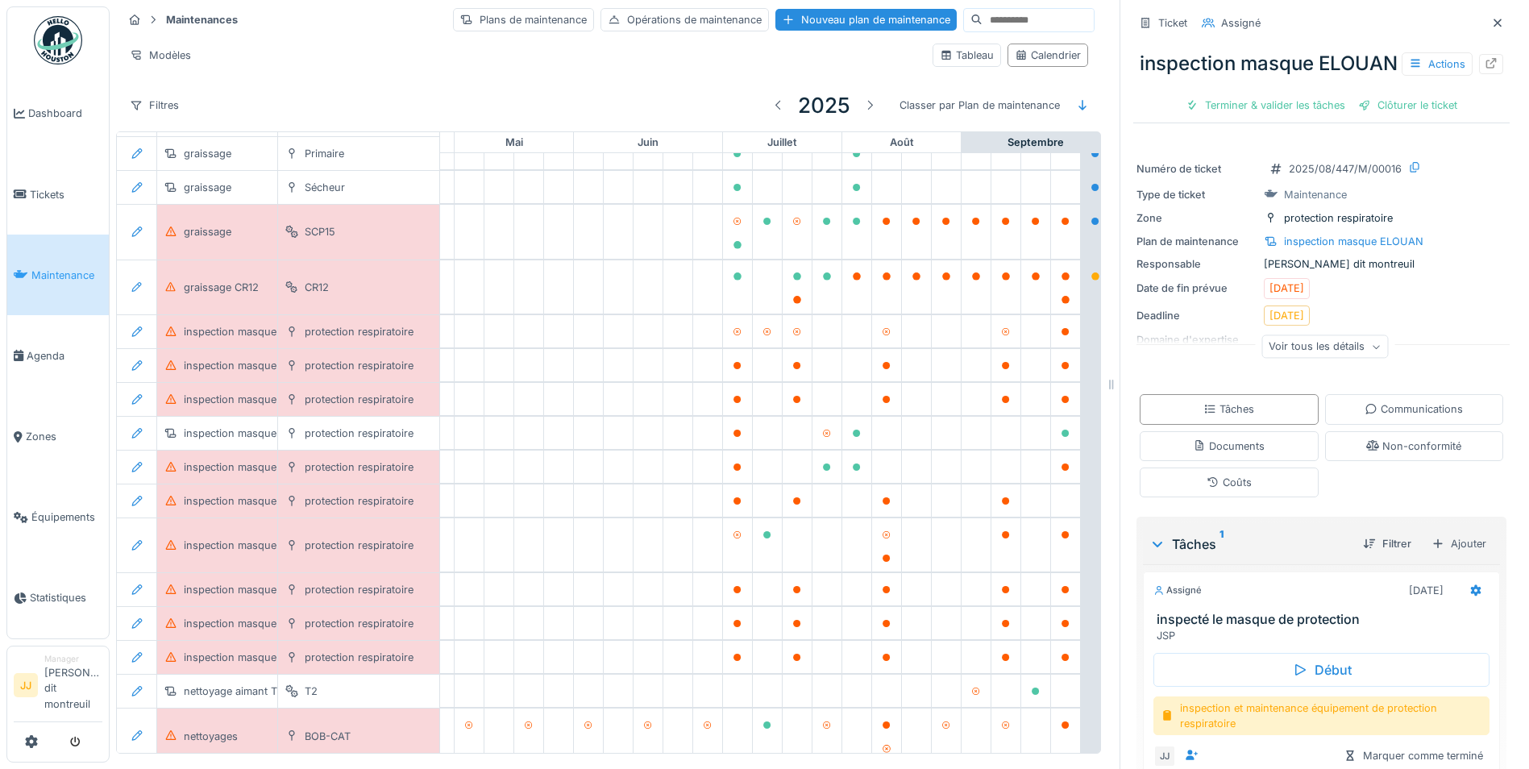
click at [1468, 63] on div "Actions" at bounding box center [1452, 63] width 102 height 23
click at [1479, 66] on div at bounding box center [1491, 64] width 24 height 20
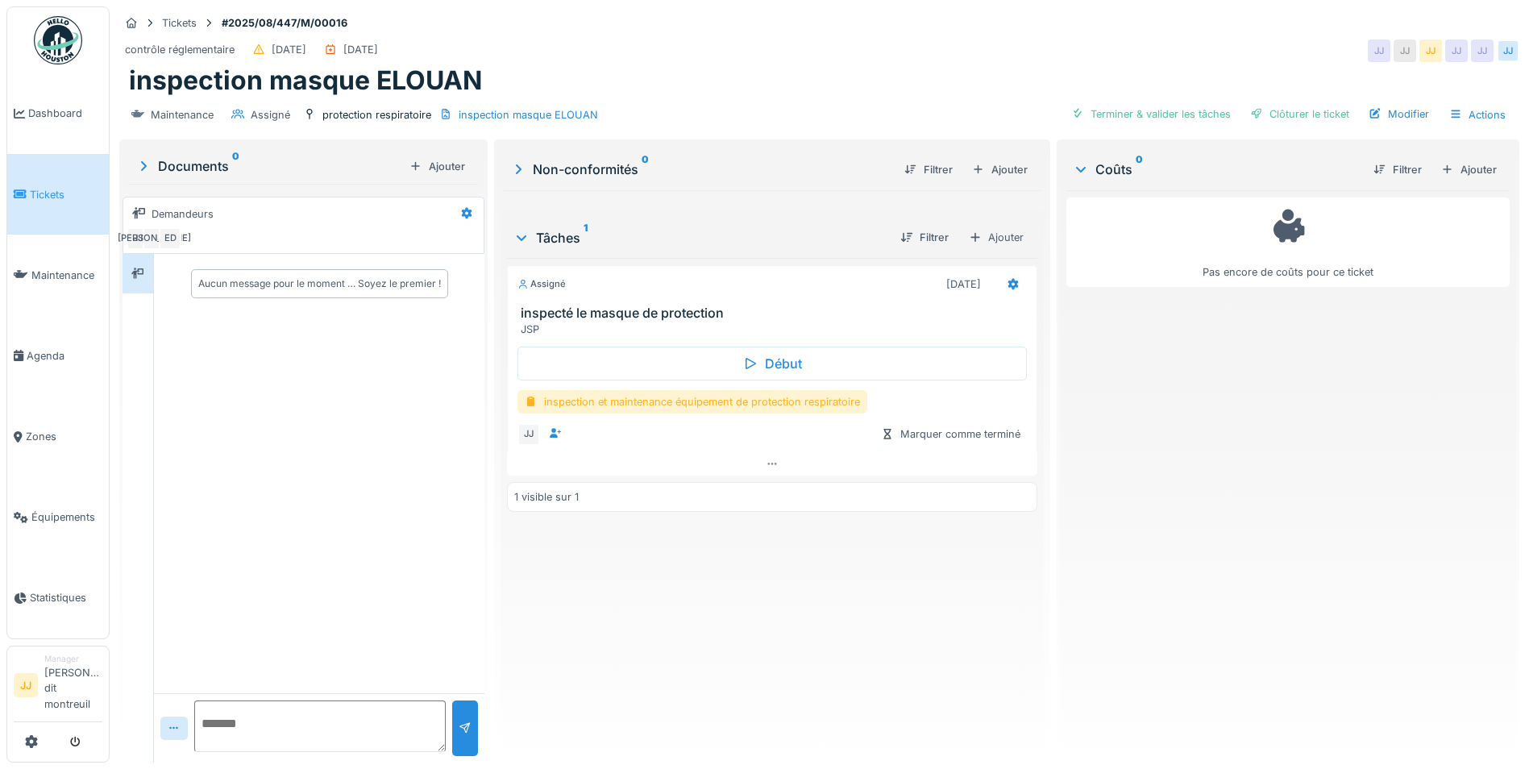
click at [628, 409] on div "inspection et maintenance équipement de protection respiratoire" at bounding box center [692, 401] width 350 height 23
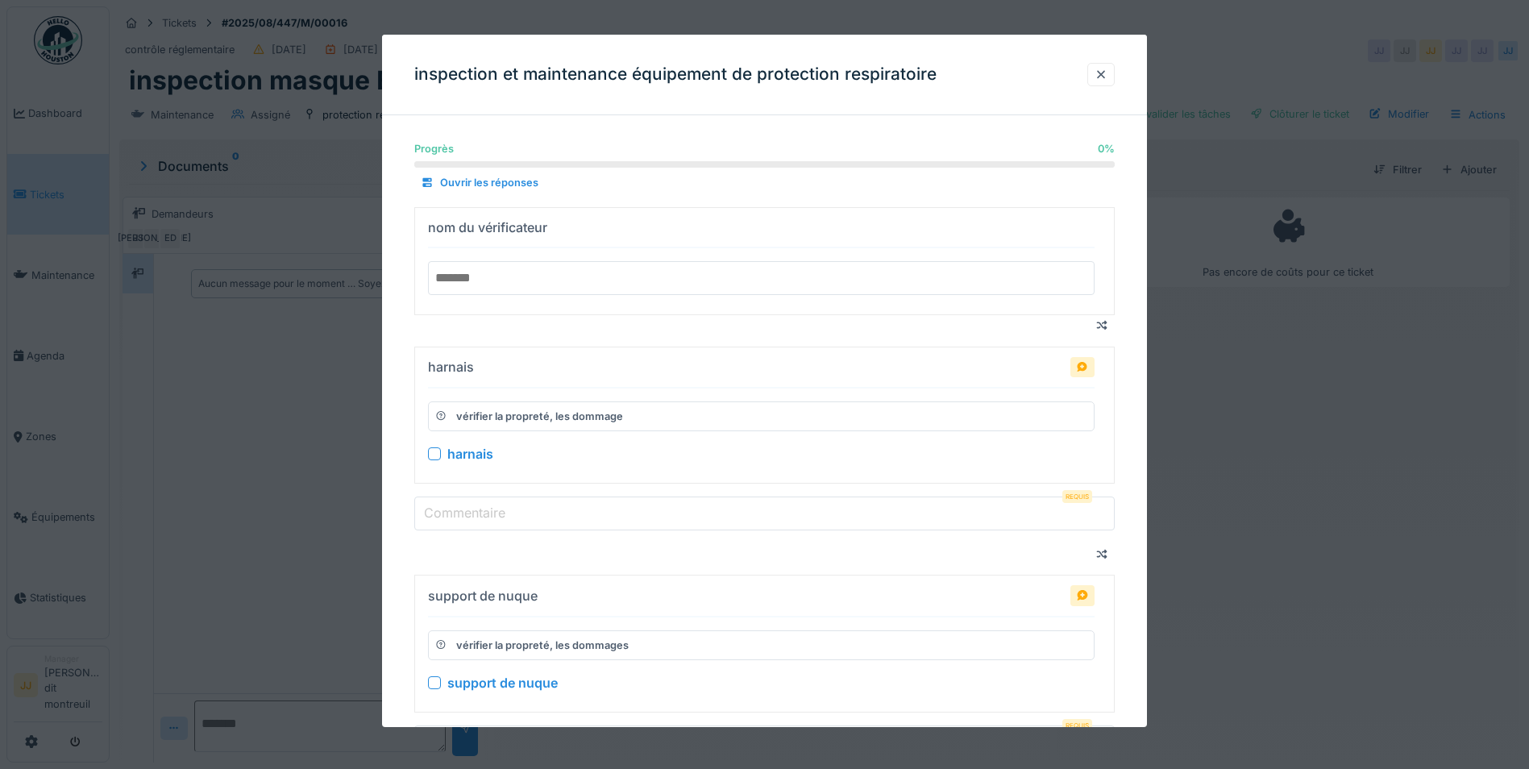
click at [558, 278] on input "text" at bounding box center [761, 277] width 666 height 34
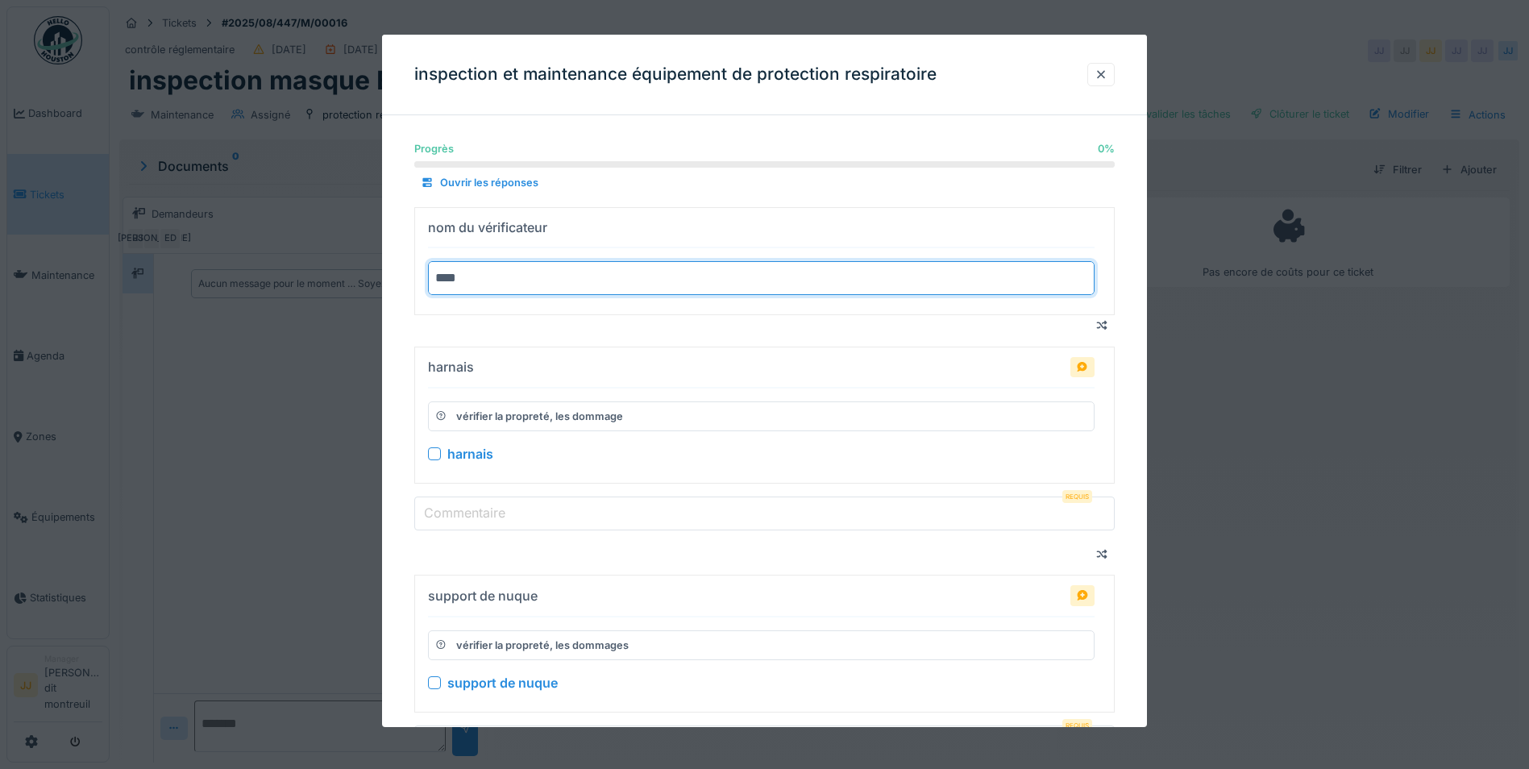
type input "****"
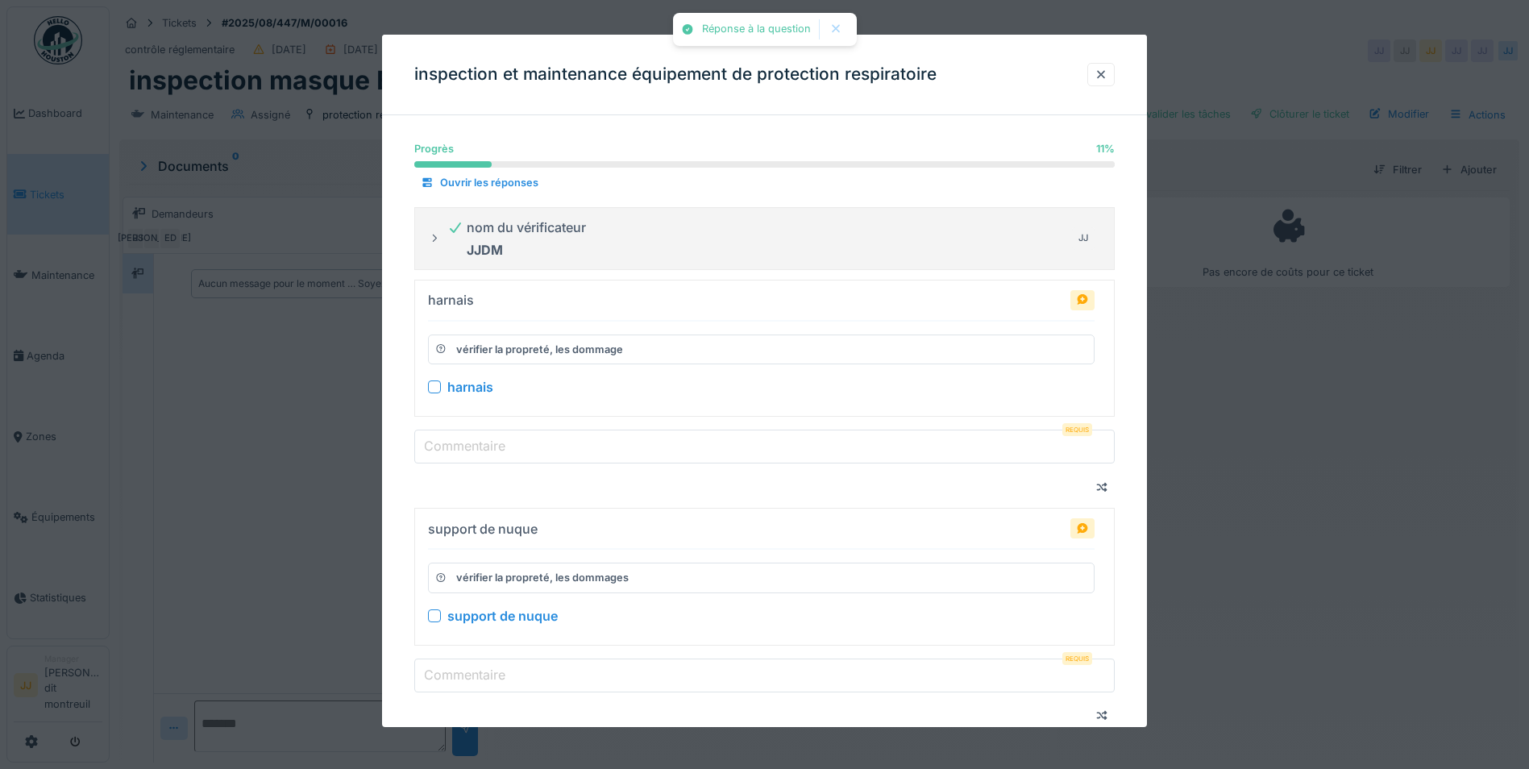
click at [442, 377] on div "harnais" at bounding box center [761, 386] width 666 height 19
click at [435, 384] on div at bounding box center [434, 386] width 13 height 13
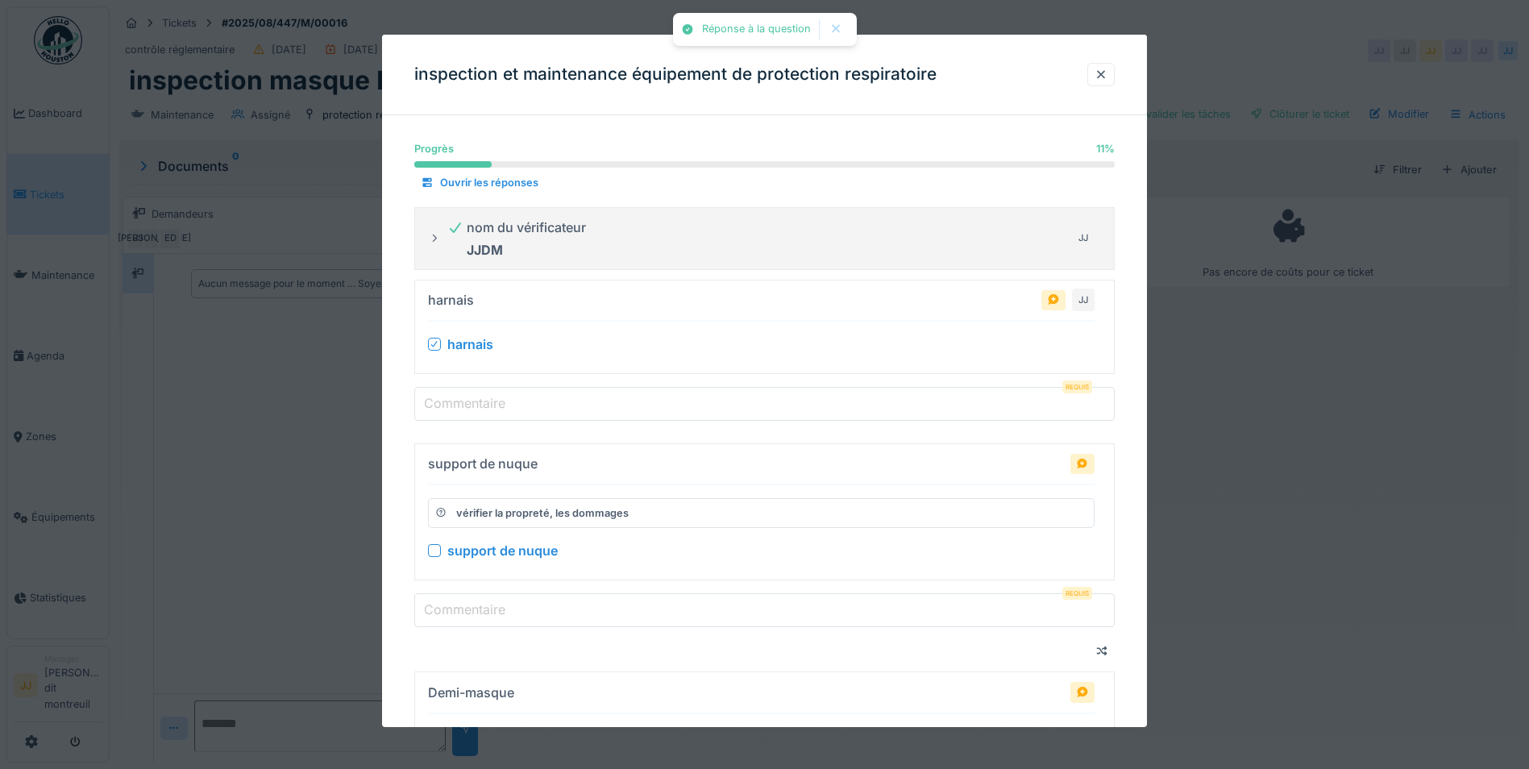
click at [438, 413] on input "Commentaire" at bounding box center [764, 404] width 700 height 34
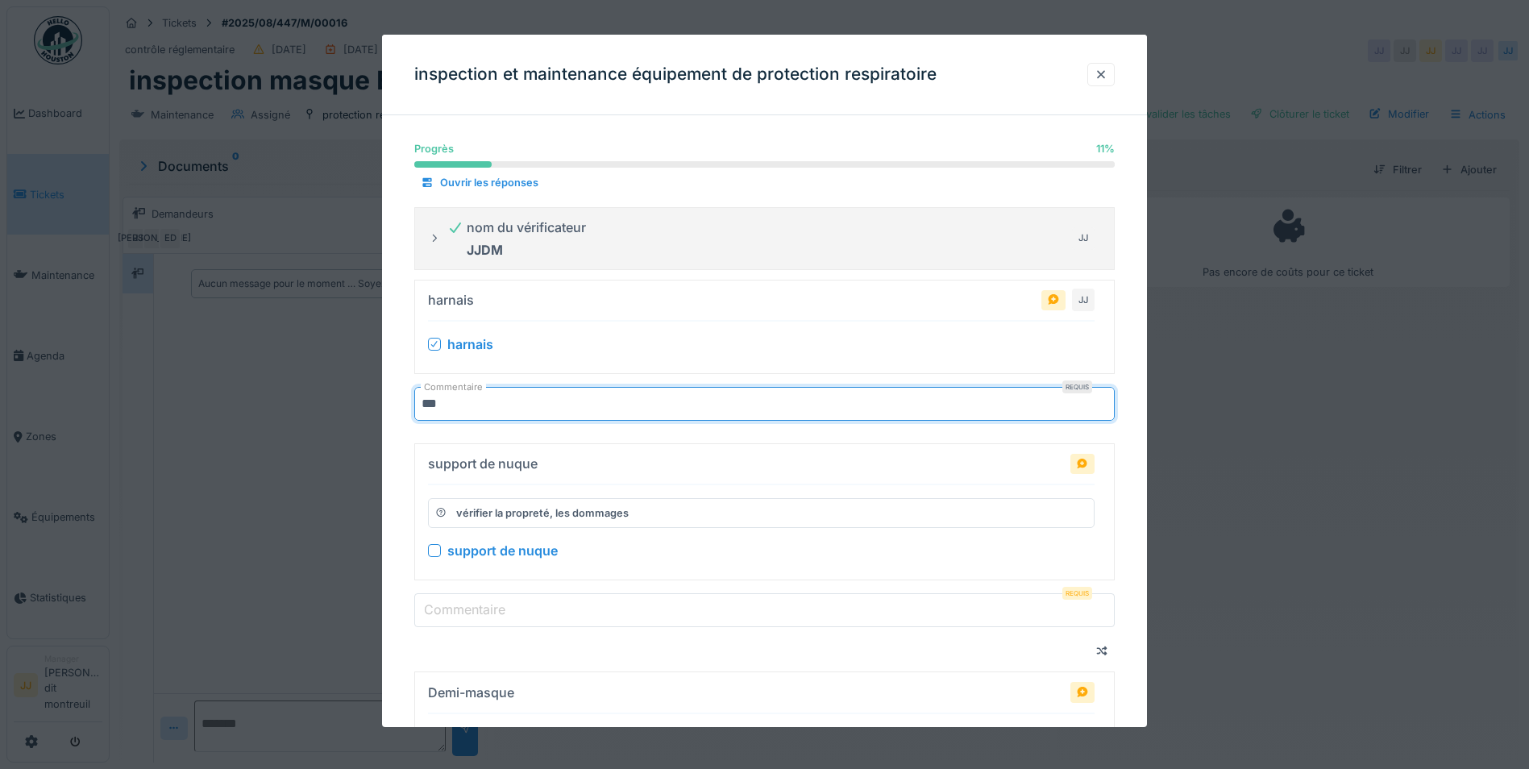
drag, startPoint x: 440, startPoint y: 409, endPoint x: 454, endPoint y: 401, distance: 16.3
click at [454, 401] on input "***" at bounding box center [764, 404] width 700 height 34
drag, startPoint x: 452, startPoint y: 405, endPoint x: 404, endPoint y: 392, distance: 50.3
type input "***"
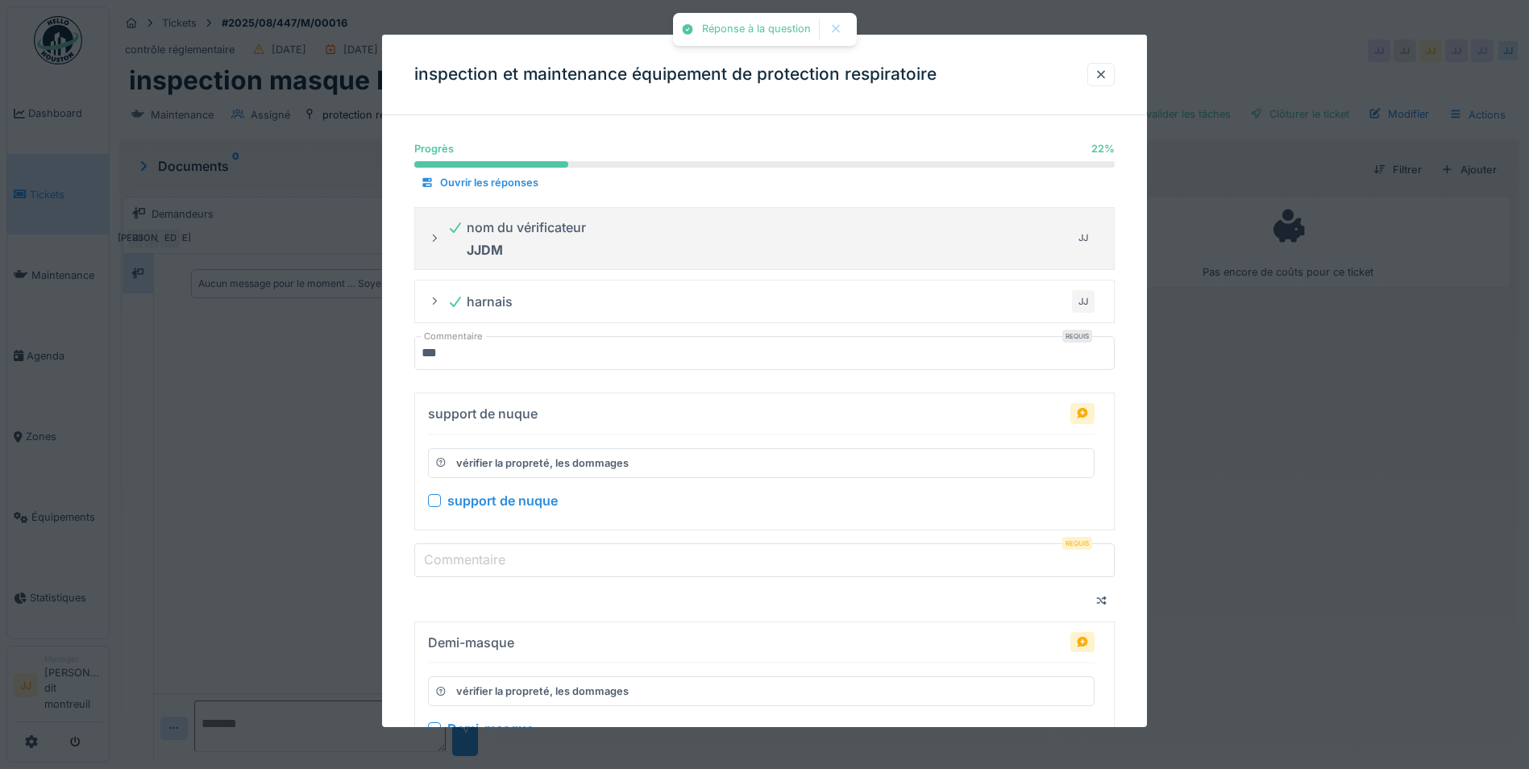
click at [434, 544] on div "support de nuque vérifier la propreté, les dommages support de nuque Commentair…" at bounding box center [764, 501] width 700 height 219
click at [433, 548] on input "Commentaire" at bounding box center [764, 560] width 700 height 34
paste input "***"
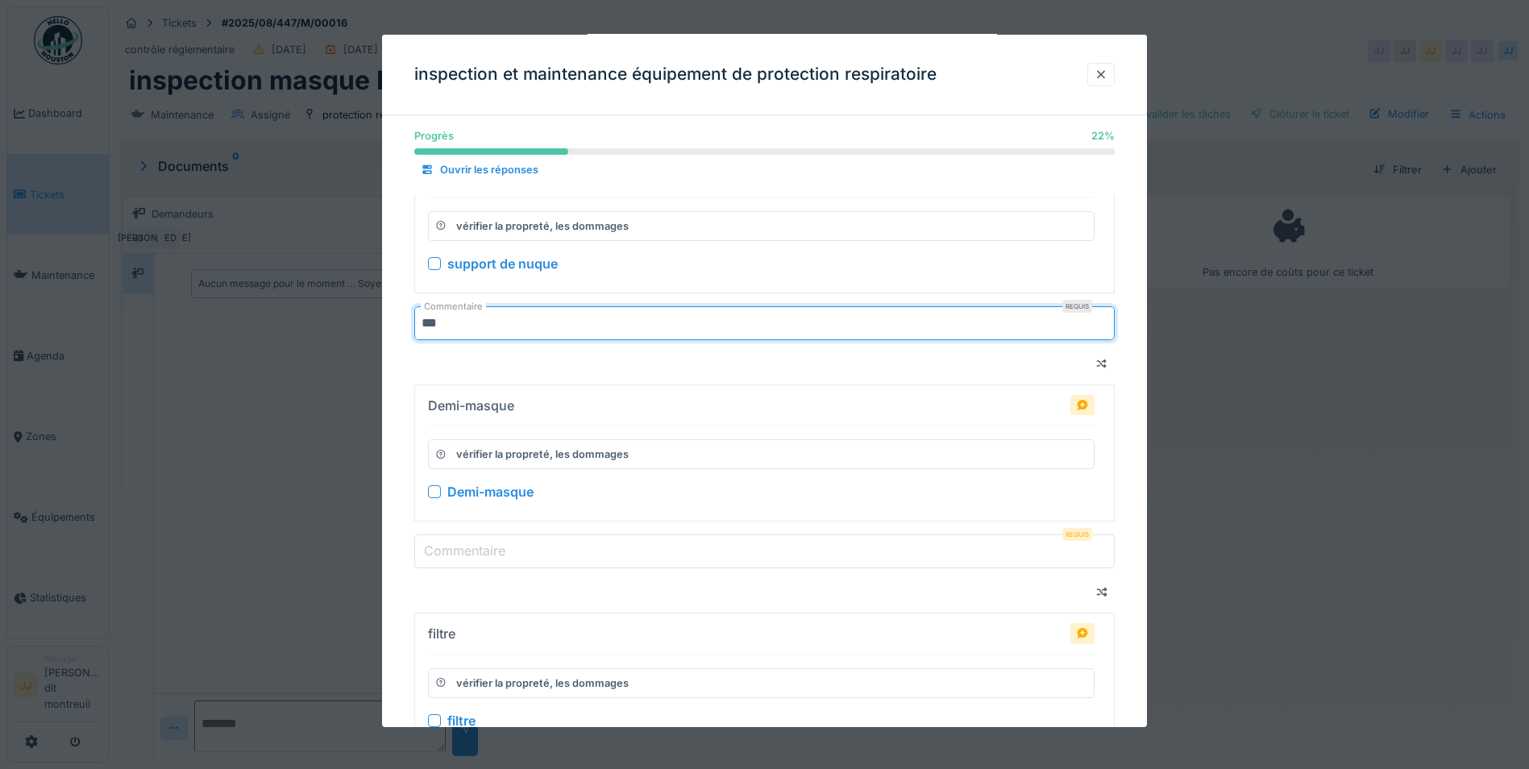
scroll to position [242, 0]
type input "***"
click at [428, 493] on div "Demi-masque" at bounding box center [761, 486] width 666 height 19
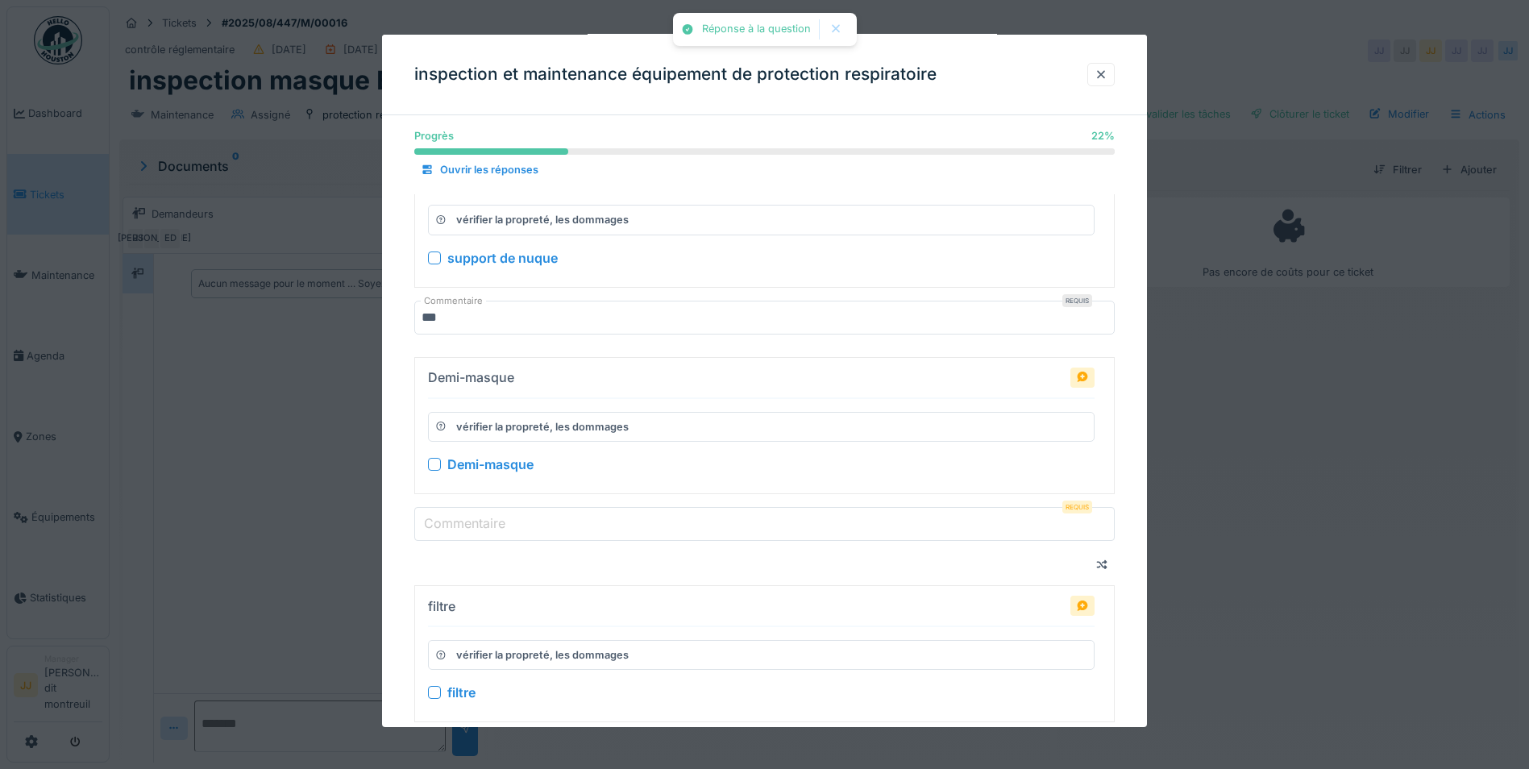
click at [438, 471] on div "Demi-masque" at bounding box center [761, 464] width 666 height 19
click at [438, 465] on div at bounding box center [434, 464] width 13 height 13
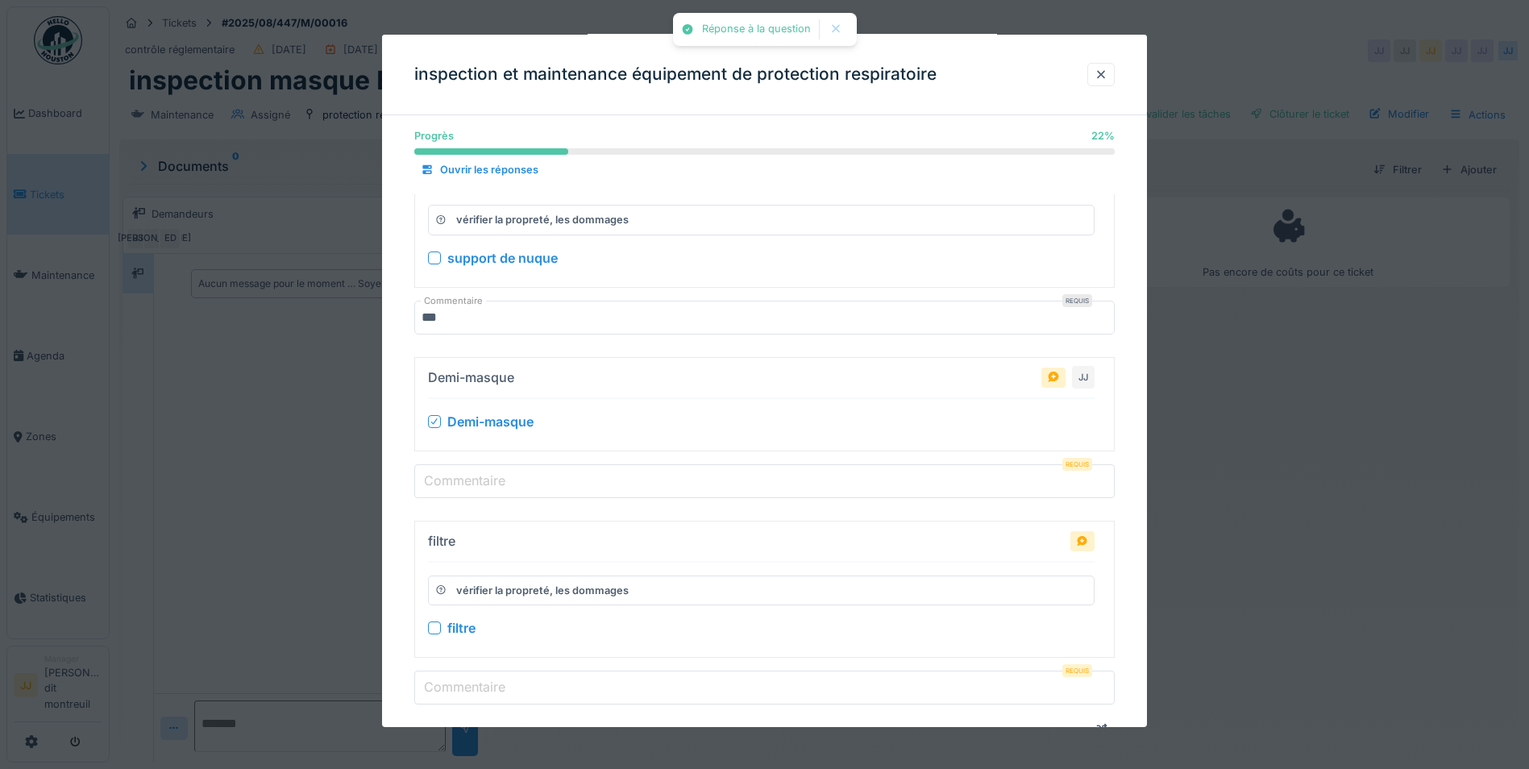
click at [438, 471] on div "Commentaire Requis" at bounding box center [764, 481] width 700 height 34
paste input "***"
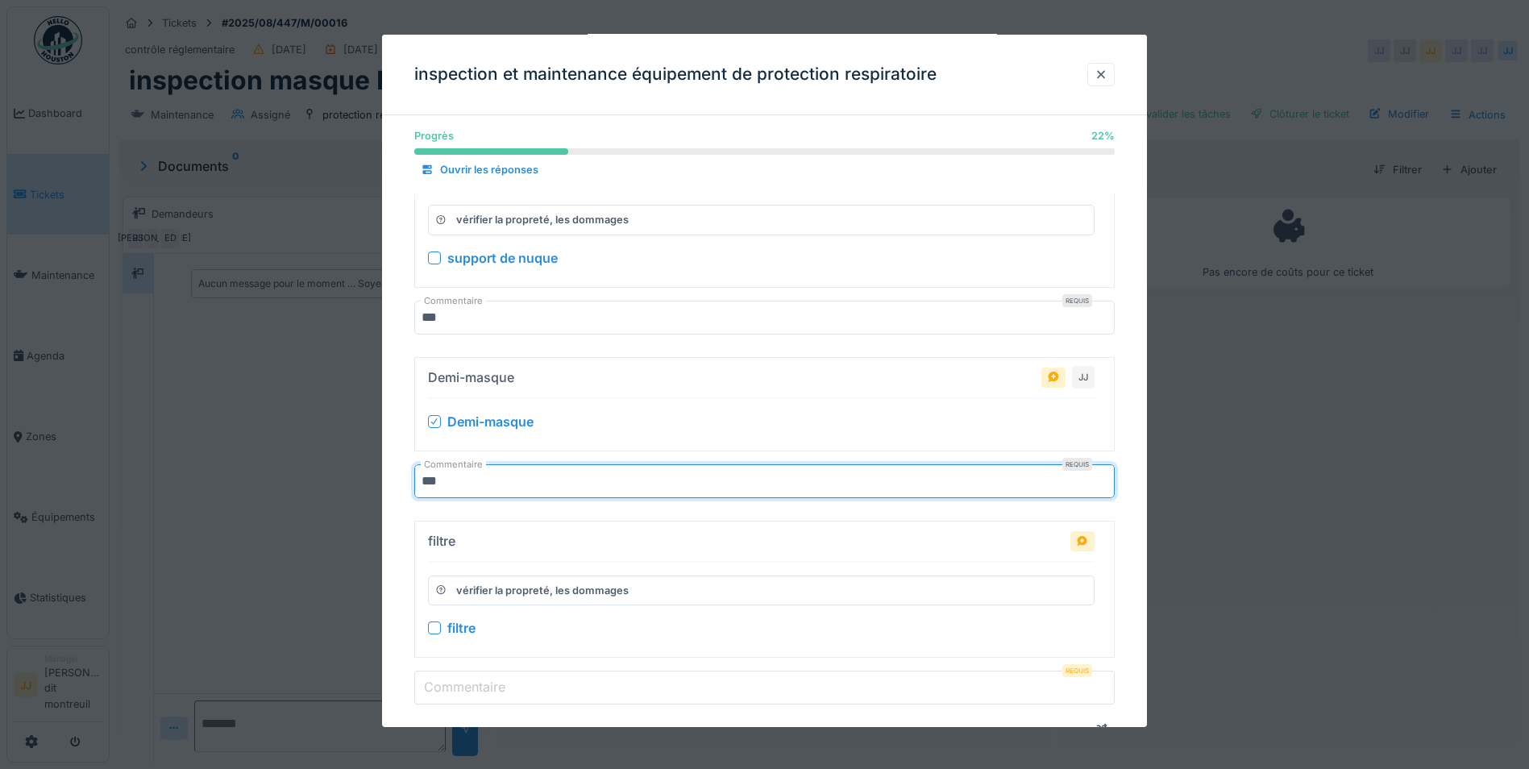
type input "***"
click at [467, 625] on div "filtre vérifier la propreté, les dommages filtre Commentaire Requis" at bounding box center [764, 630] width 700 height 219
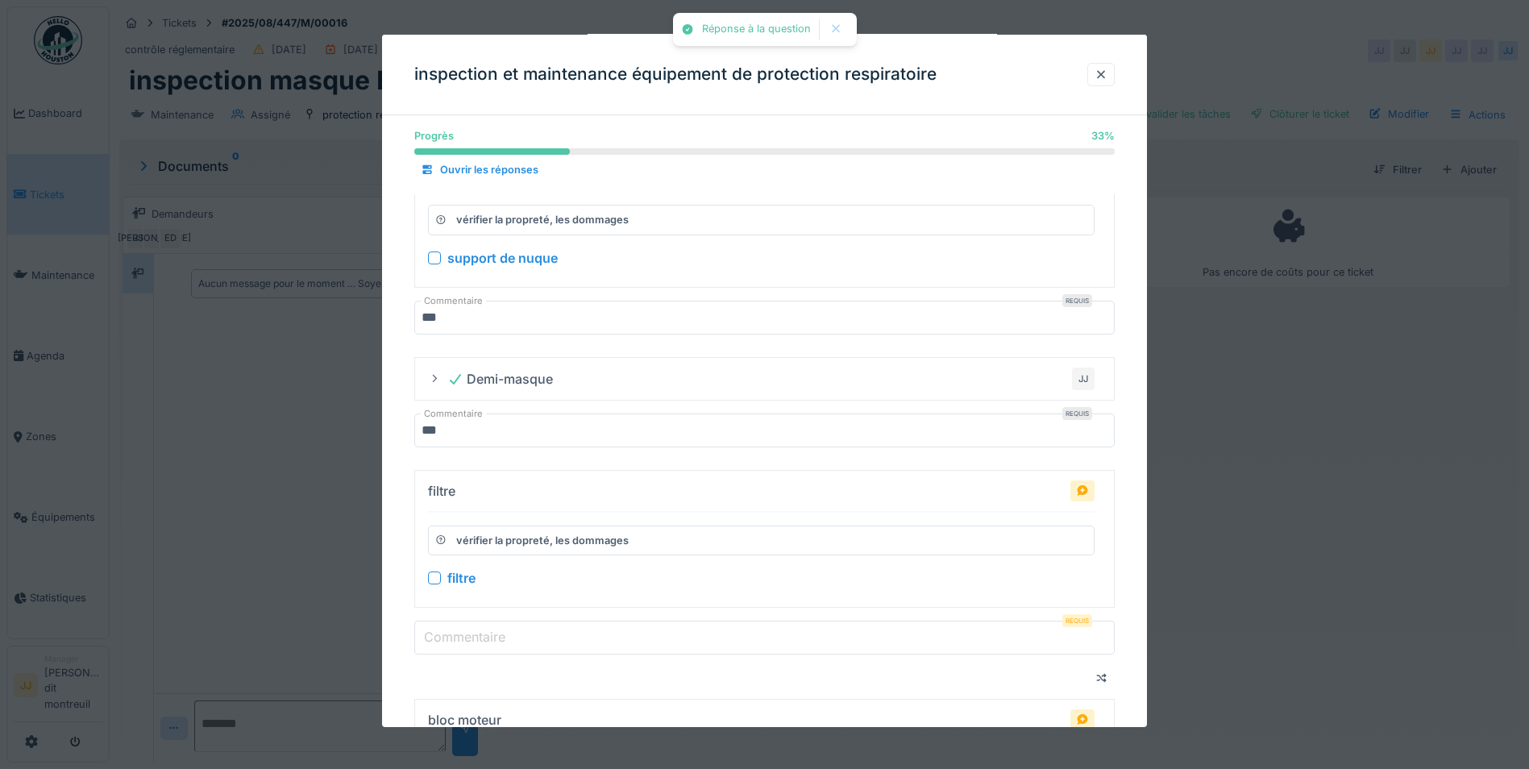
click at [434, 584] on div "filtre" at bounding box center [761, 577] width 666 height 19
click at [434, 579] on div at bounding box center [434, 577] width 13 height 13
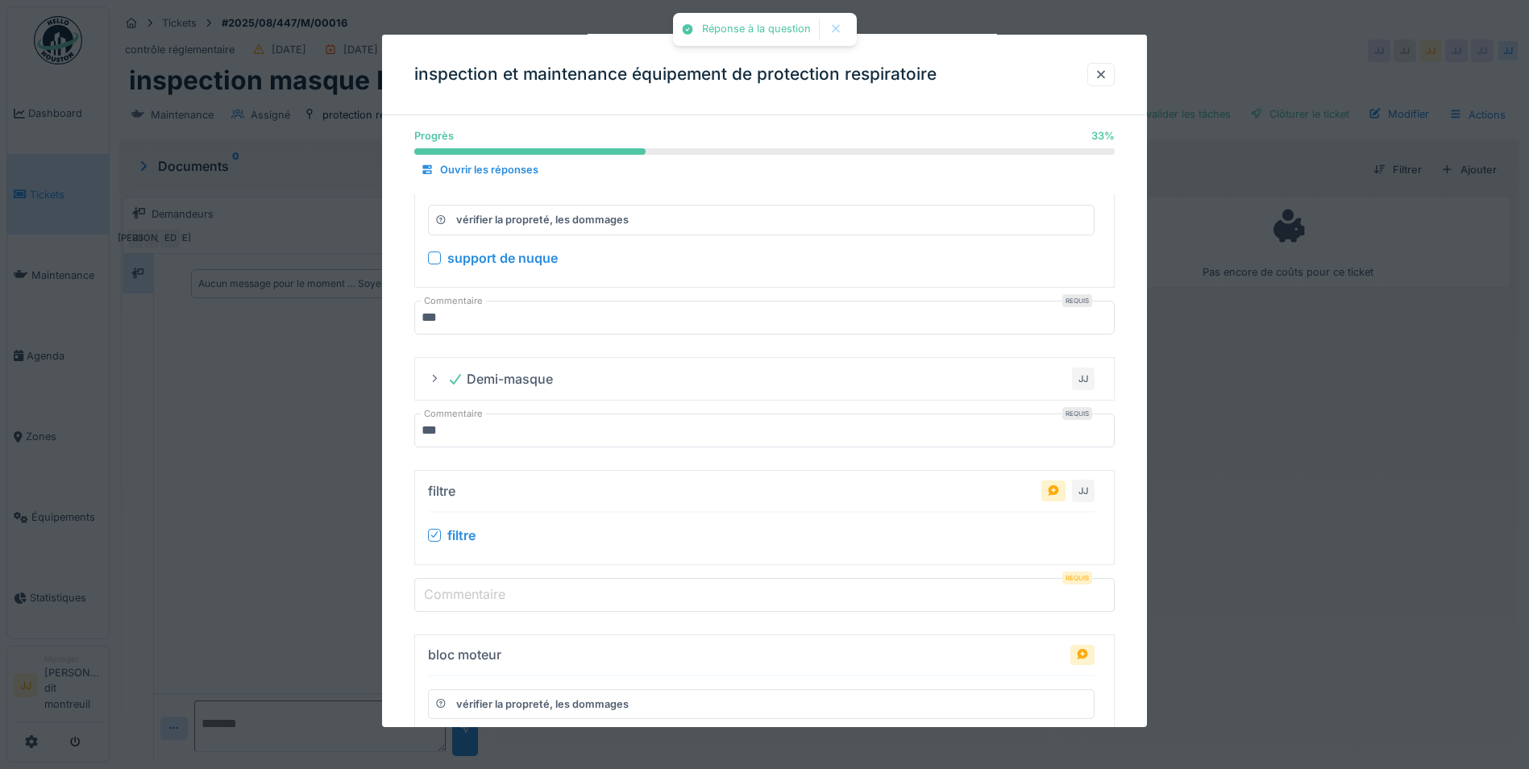
click at [428, 600] on label "Commentaire" at bounding box center [465, 593] width 88 height 19
click at [428, 600] on input "Commentaire" at bounding box center [764, 594] width 700 height 34
paste input "***"
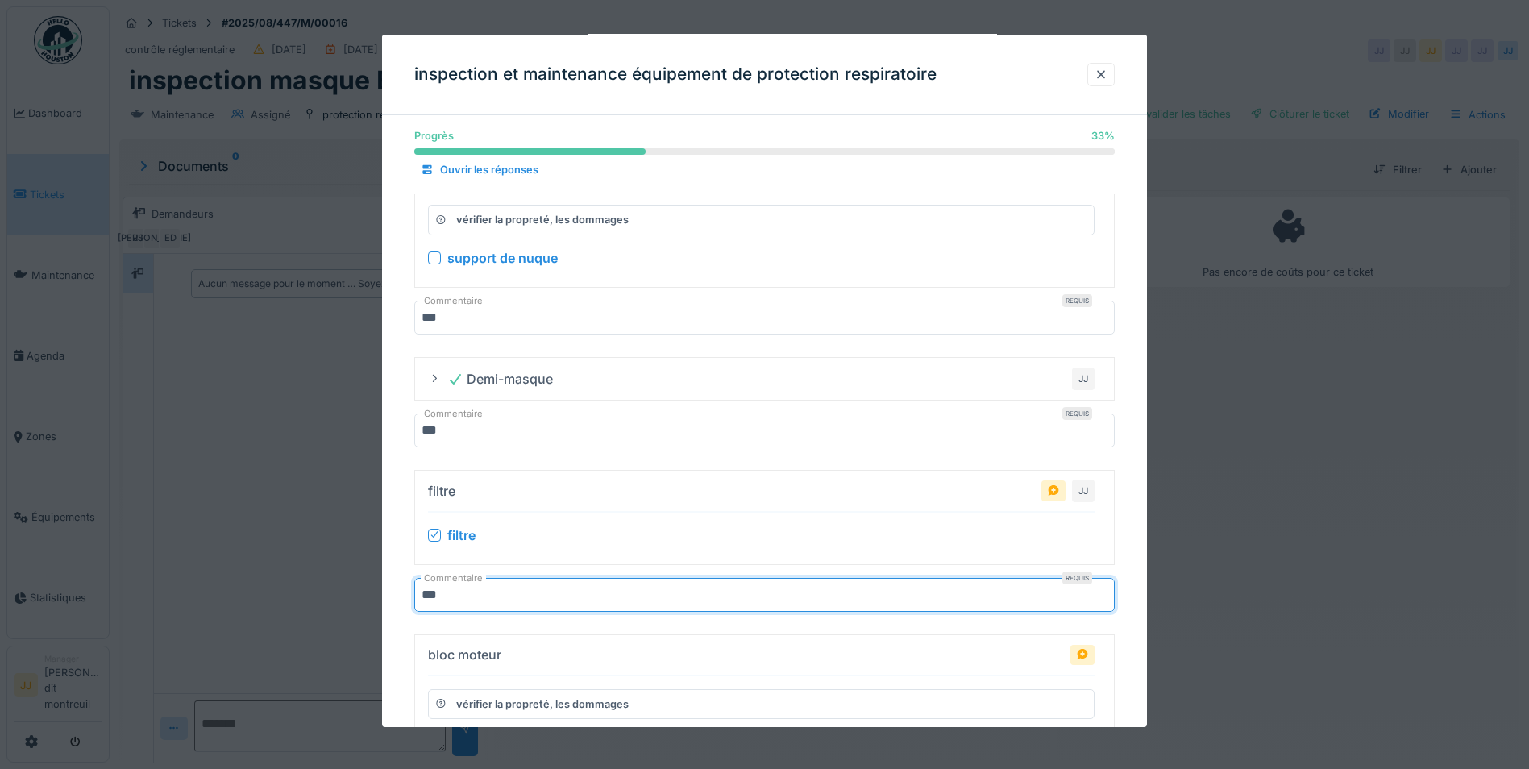
type input "***"
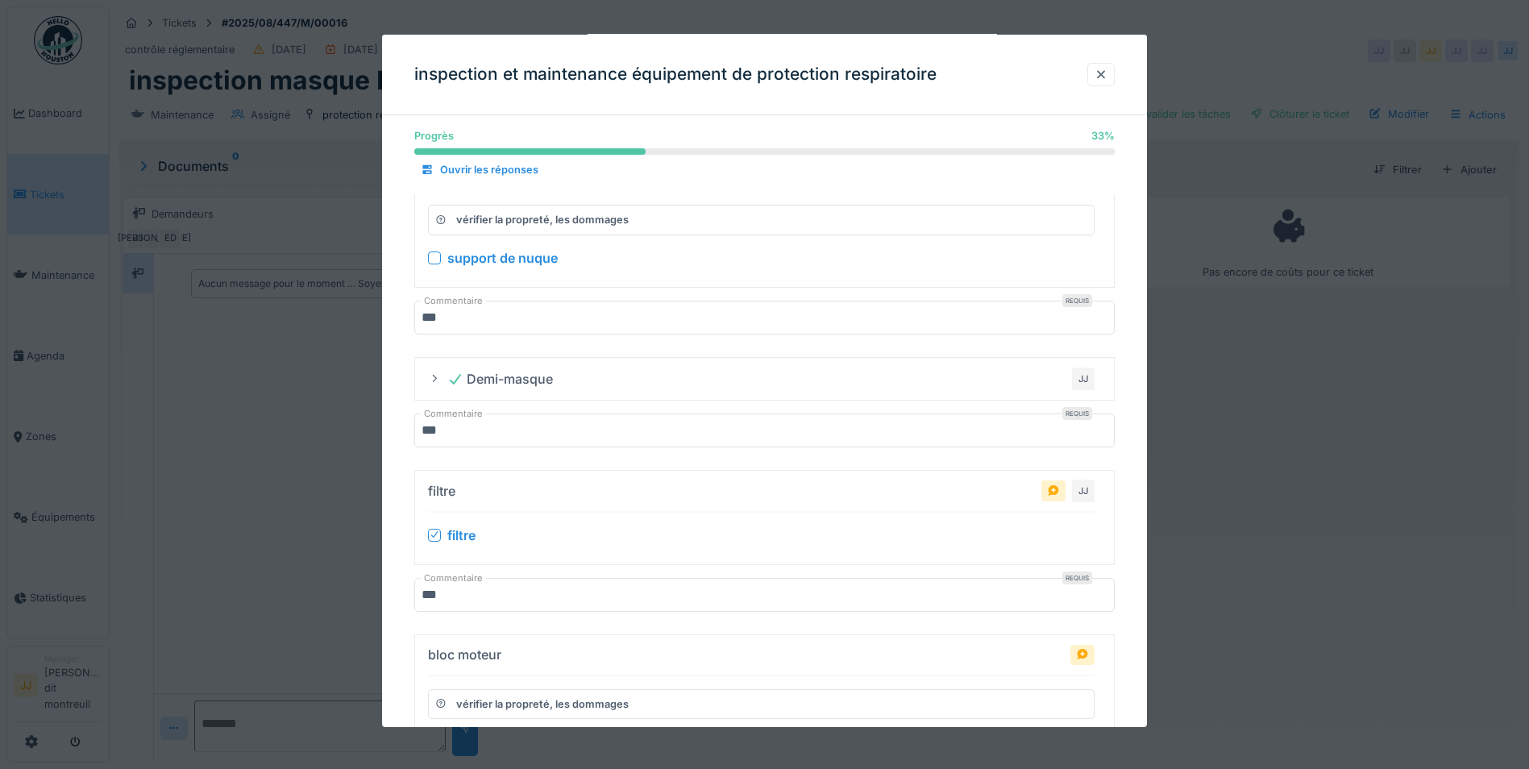
scroll to position [484, 0]
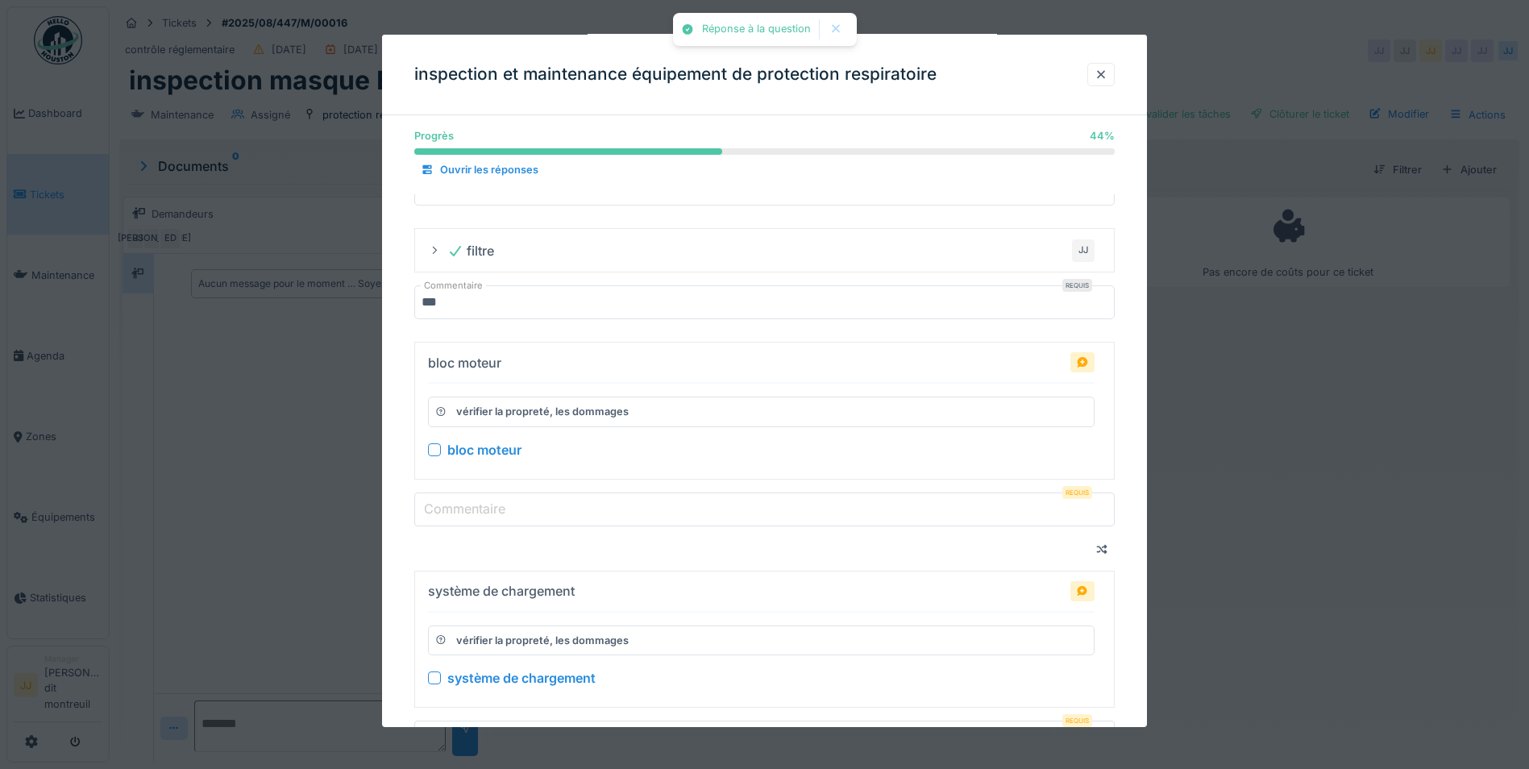
click at [442, 452] on div "bloc moteur" at bounding box center [761, 448] width 666 height 19
click at [432, 456] on div "bloc moteur" at bounding box center [761, 448] width 666 height 19
click at [434, 449] on div at bounding box center [434, 448] width 13 height 13
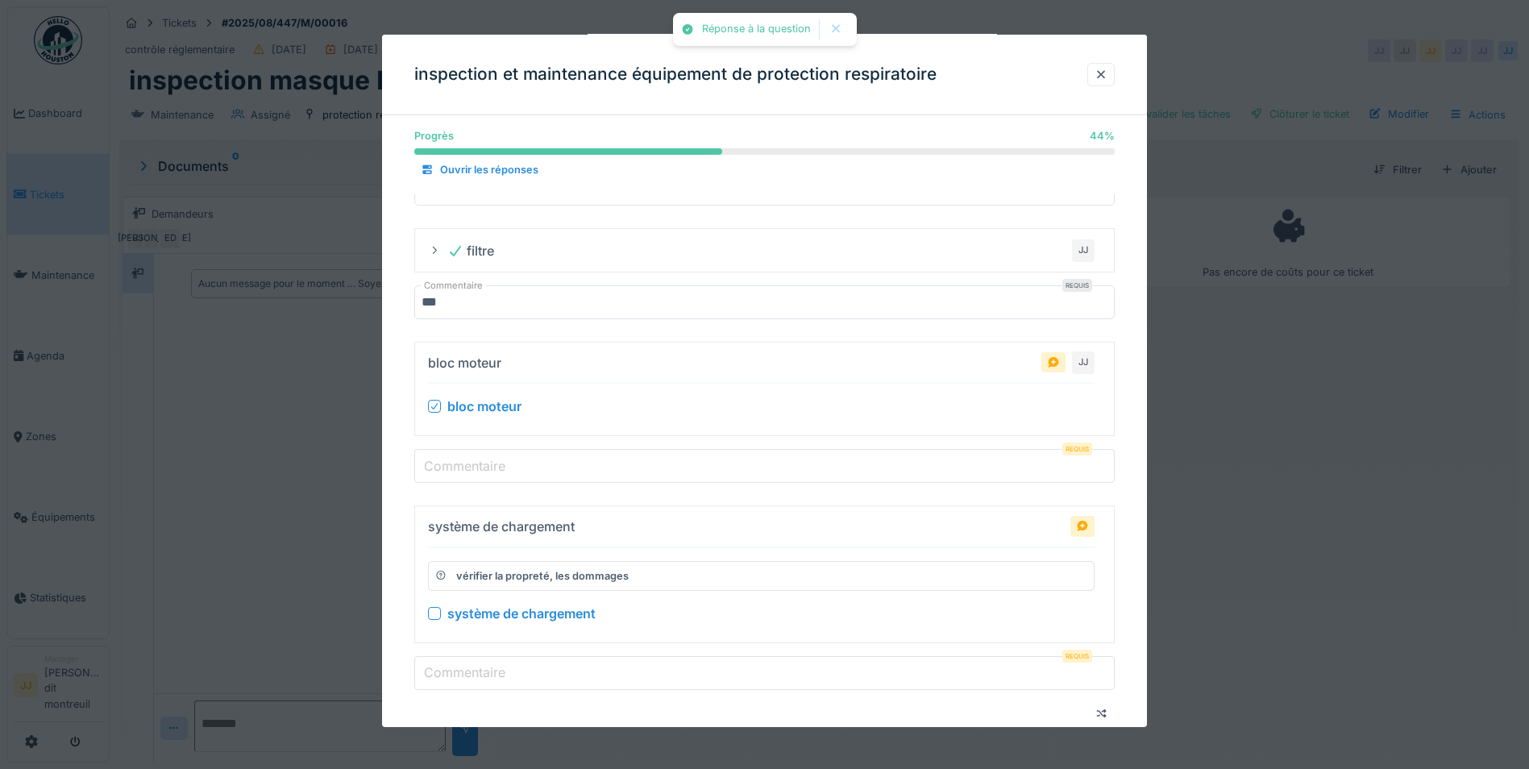
click at [432, 452] on input "Commentaire" at bounding box center [764, 466] width 700 height 34
paste input "***"
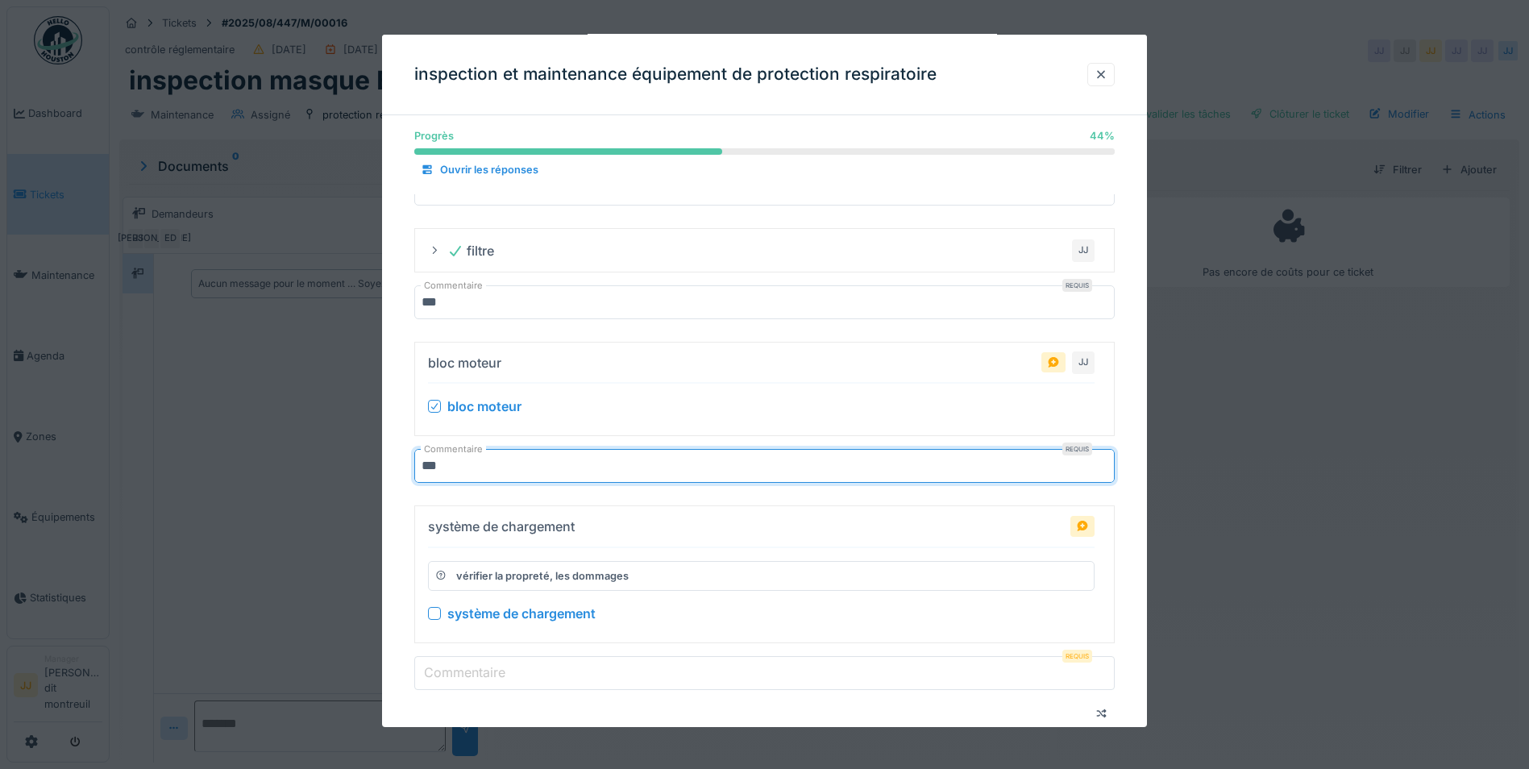
type input "***"
click at [432, 612] on div "système de chargement vérifier la propreté, les dommages système de chargement …" at bounding box center [764, 614] width 700 height 219
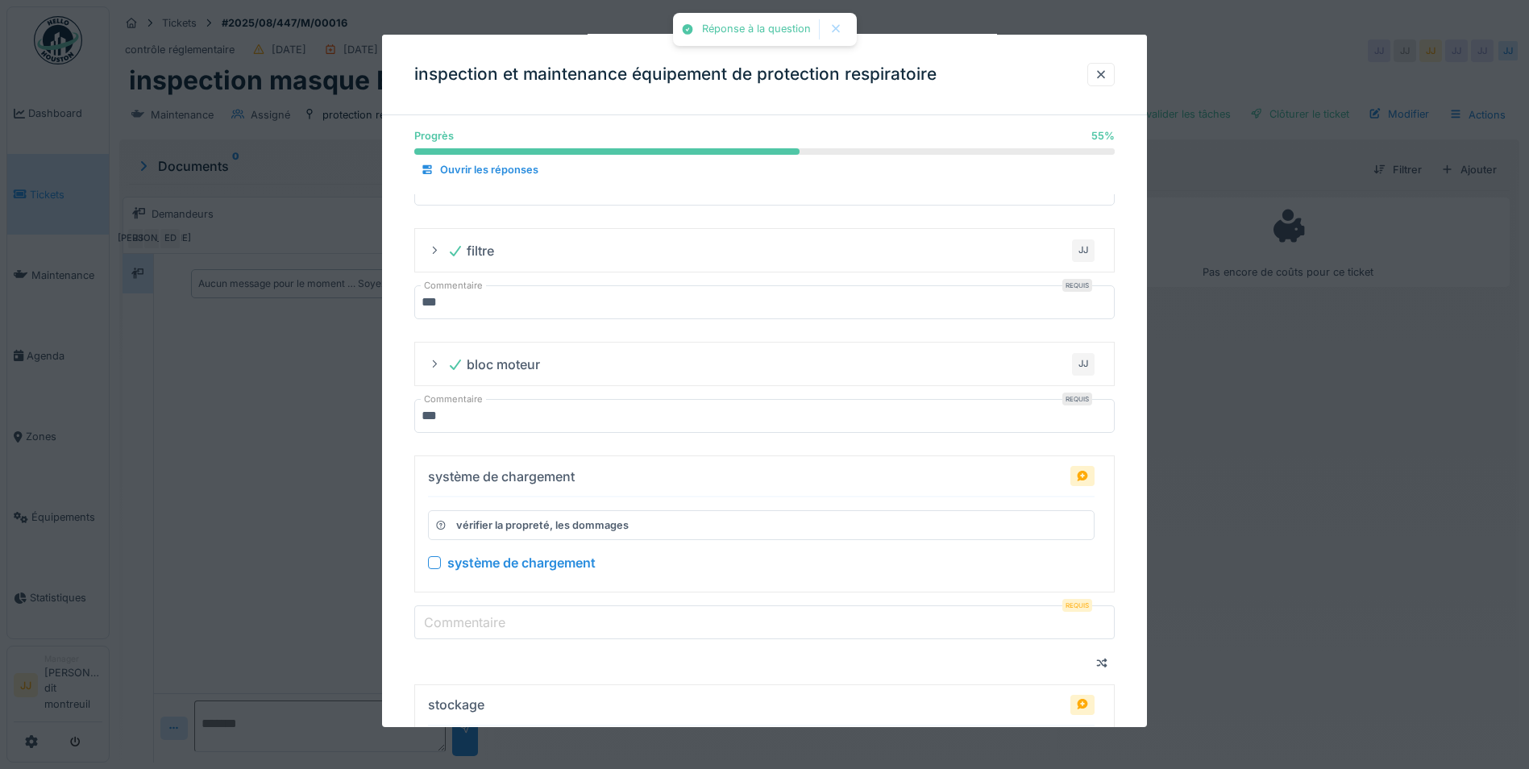
click at [432, 556] on div "système de chargement" at bounding box center [761, 562] width 666 height 19
click at [432, 556] on div at bounding box center [434, 562] width 13 height 13
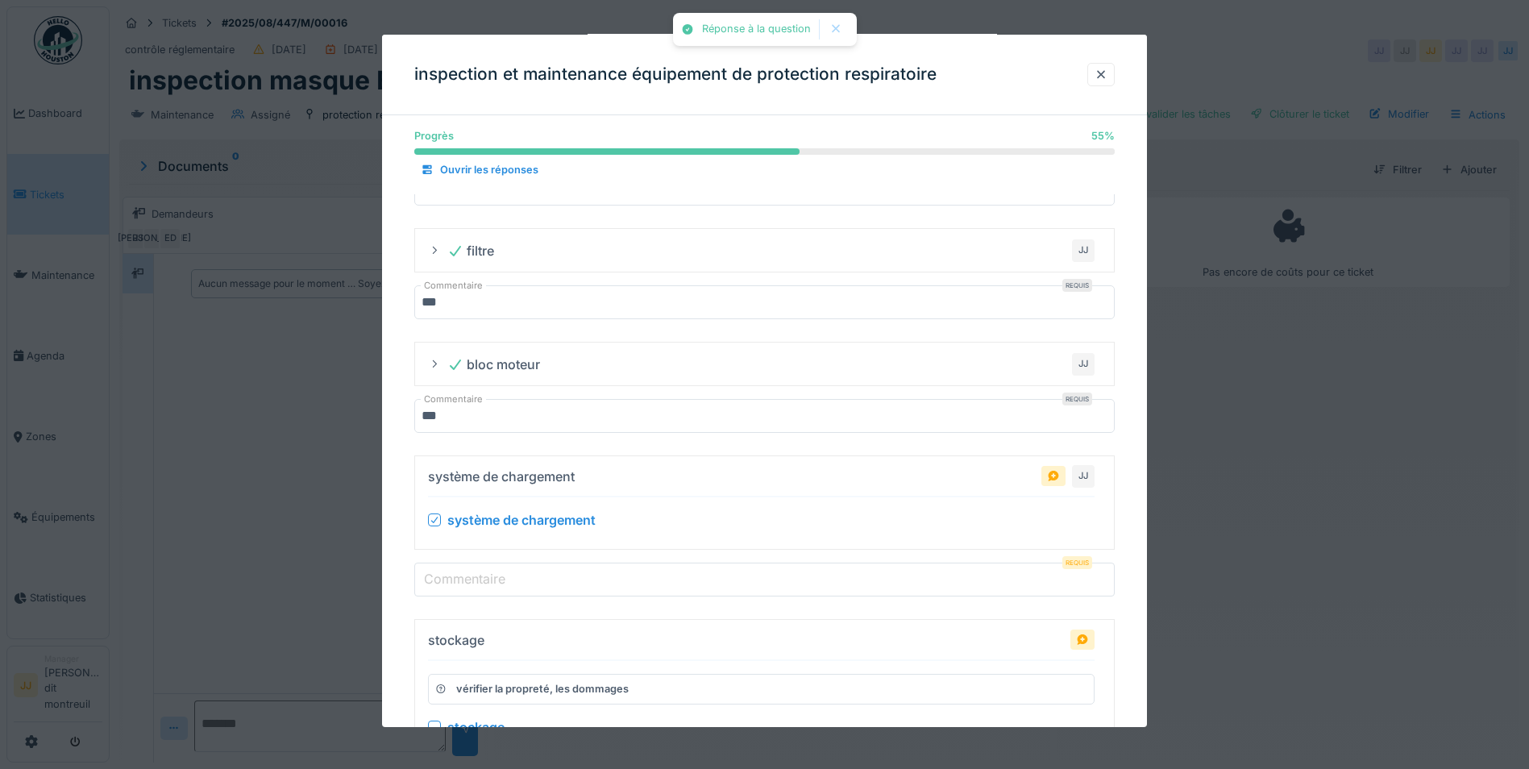
click at [432, 558] on div "système de chargement [PERSON_NAME] système de chargement Commentaire Requis" at bounding box center [764, 532] width 700 height 154
click at [430, 568] on input "Commentaire" at bounding box center [764, 580] width 700 height 34
paste input "***"
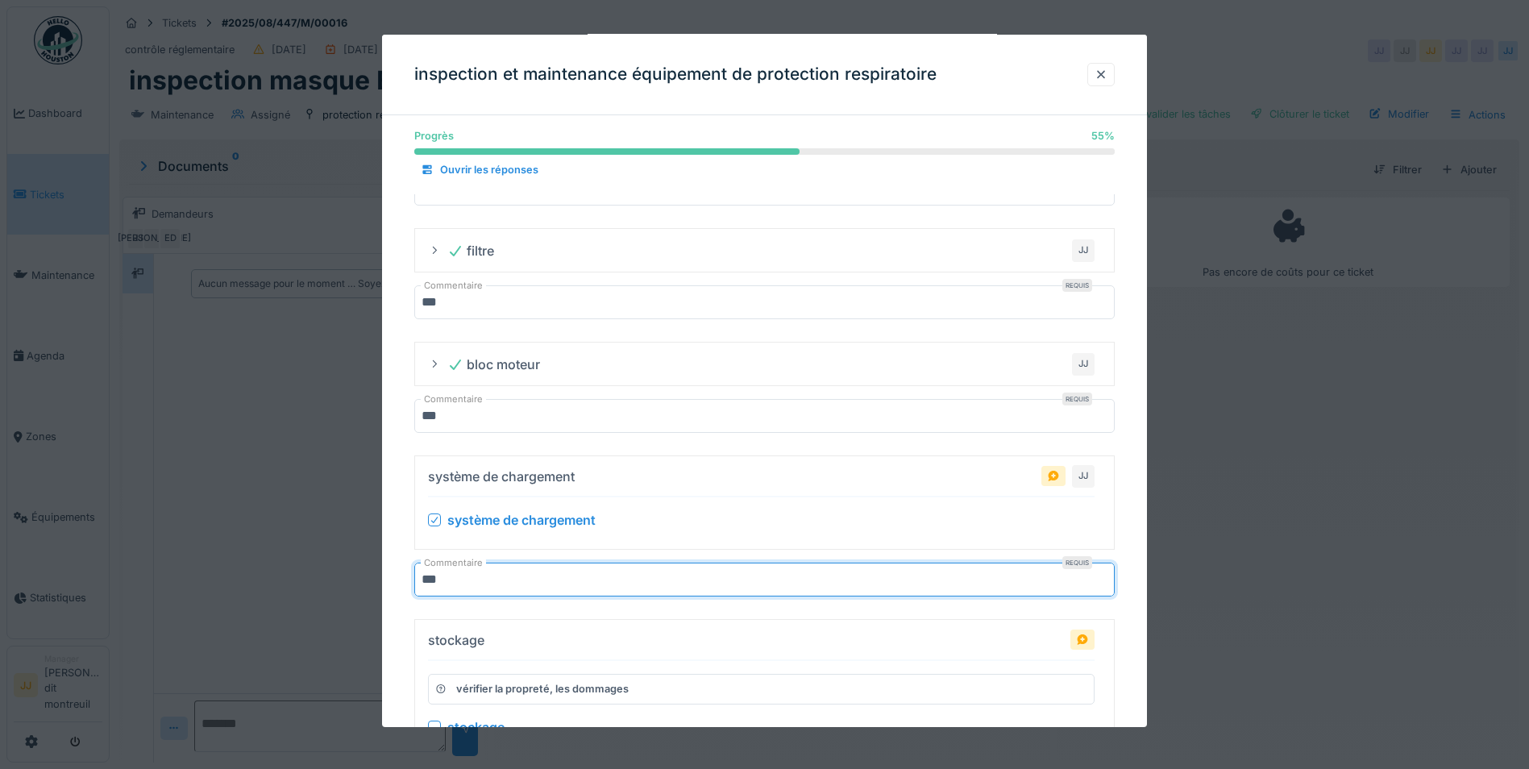
type input "***"
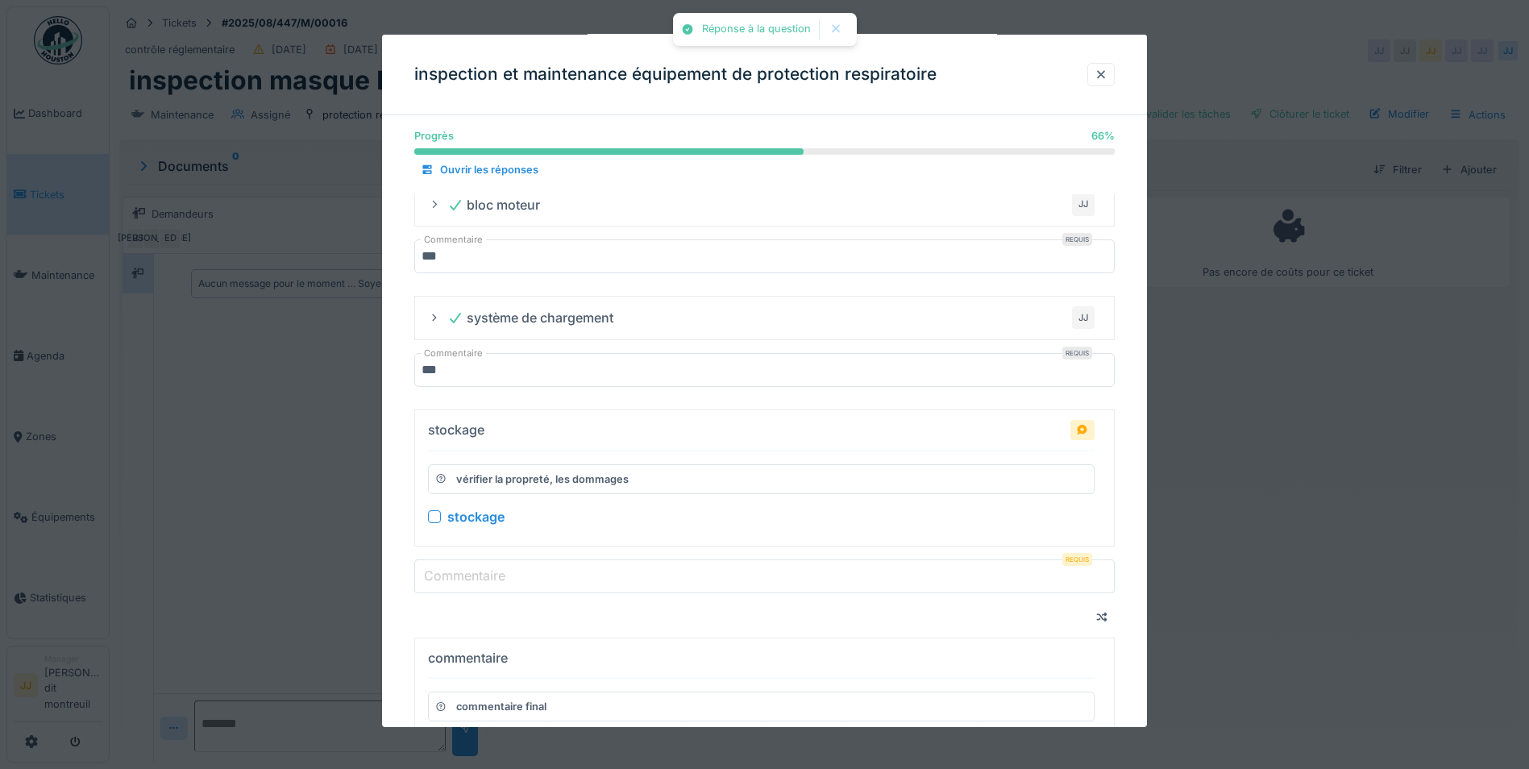
scroll to position [725, 0]
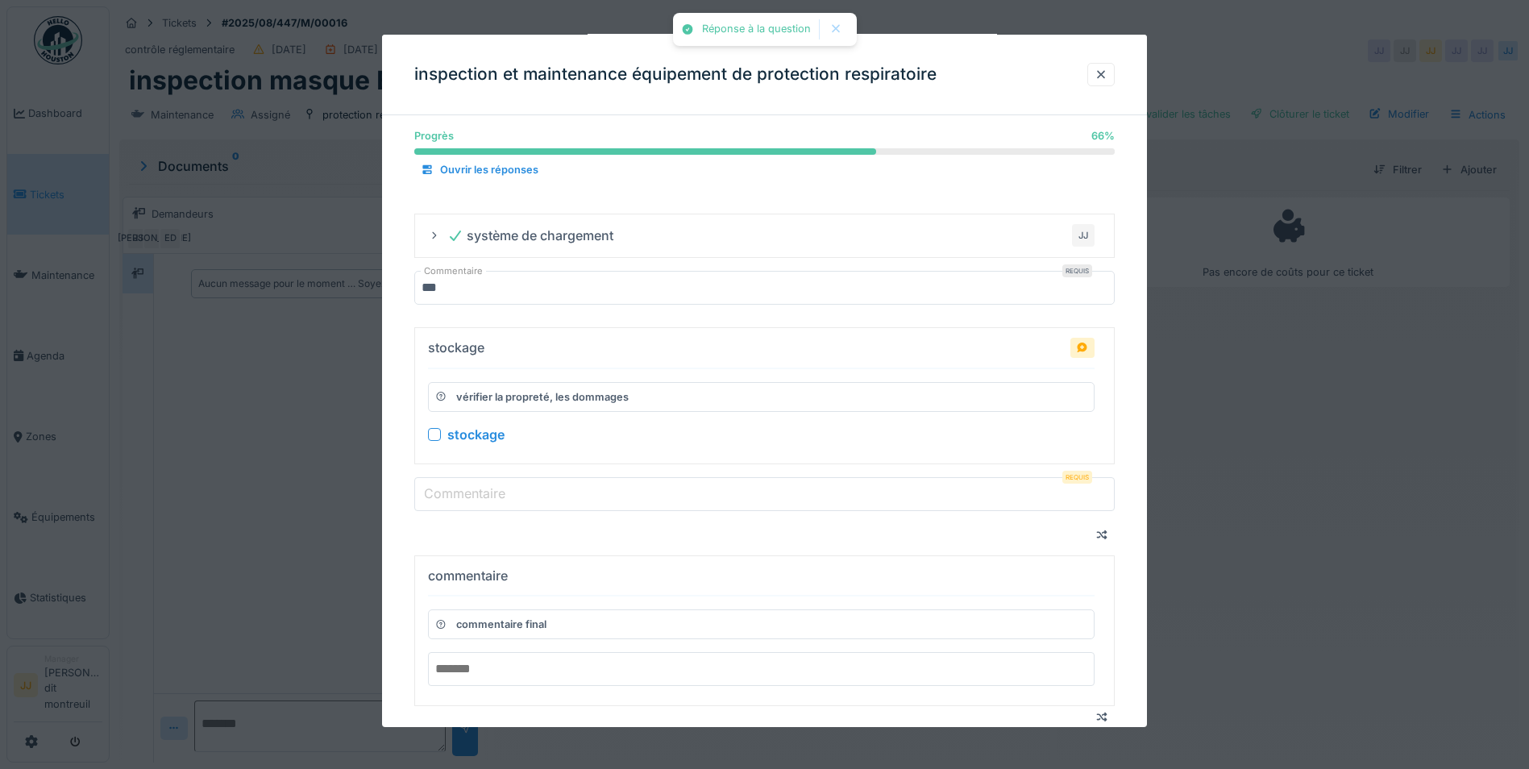
click at [434, 432] on div at bounding box center [434, 434] width 13 height 13
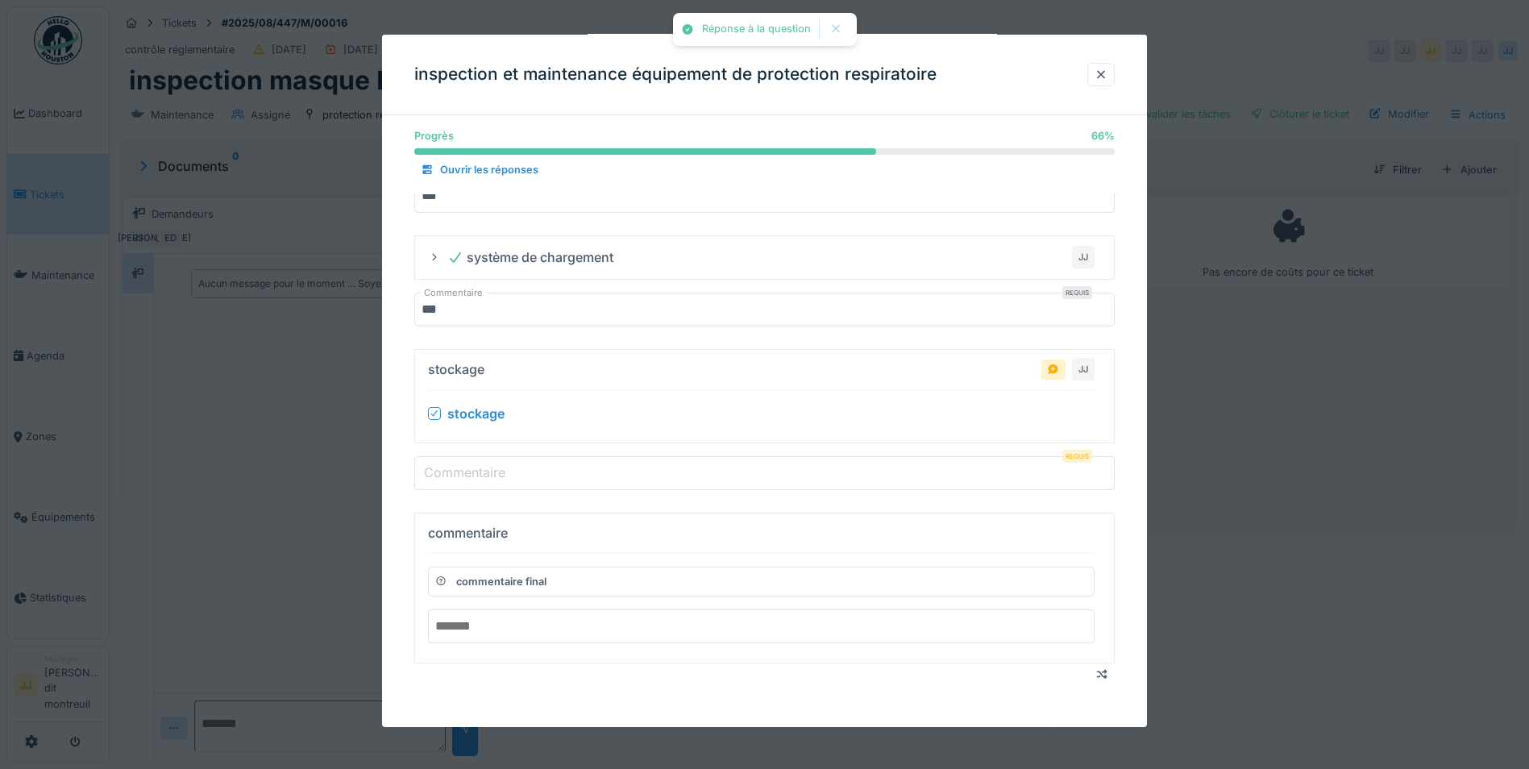
click at [435, 476] on label "Commentaire" at bounding box center [465, 472] width 88 height 19
click at [435, 476] on input "Commentaire" at bounding box center [764, 473] width 700 height 34
paste input "***"
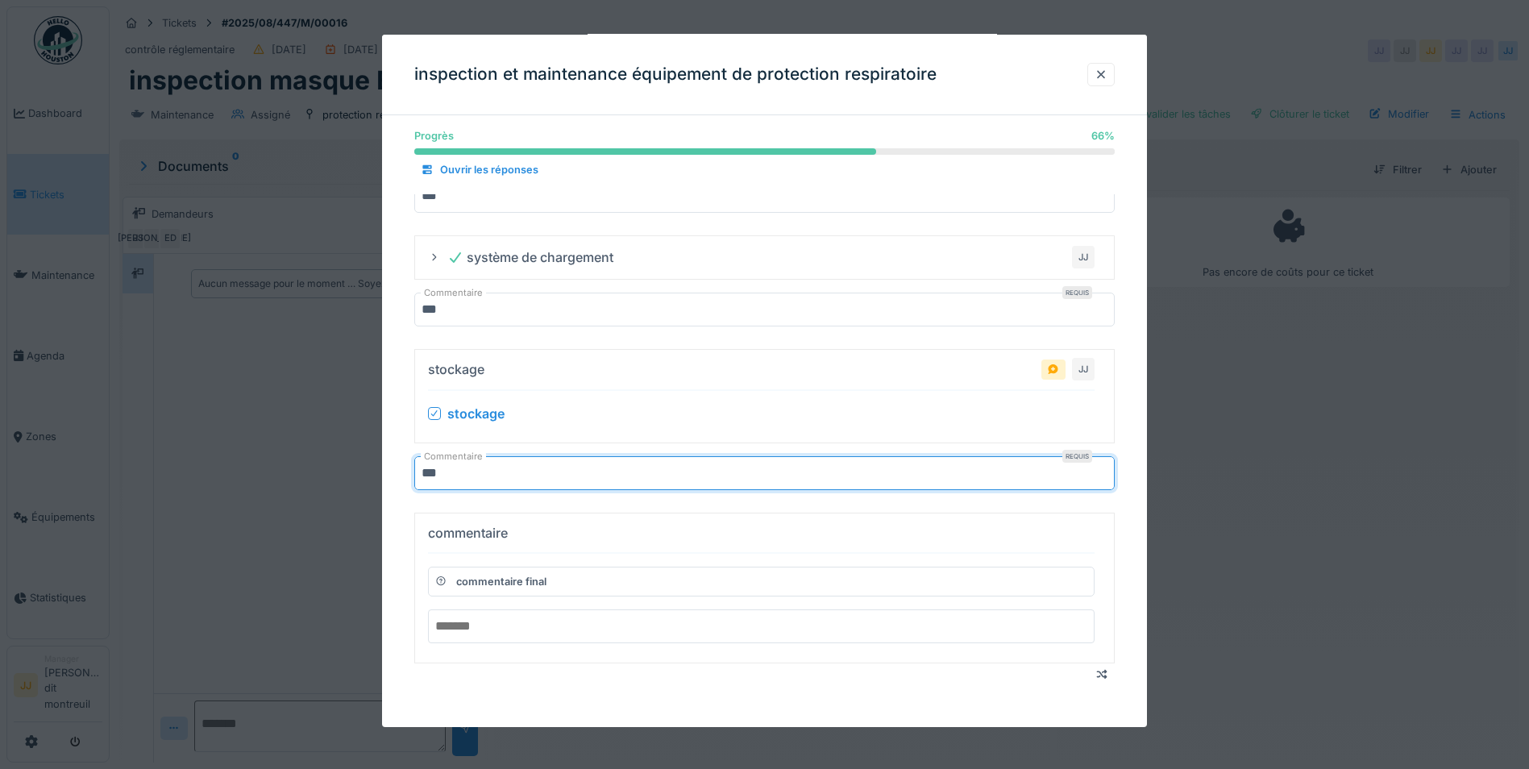
scroll to position [12, 0]
type input "***"
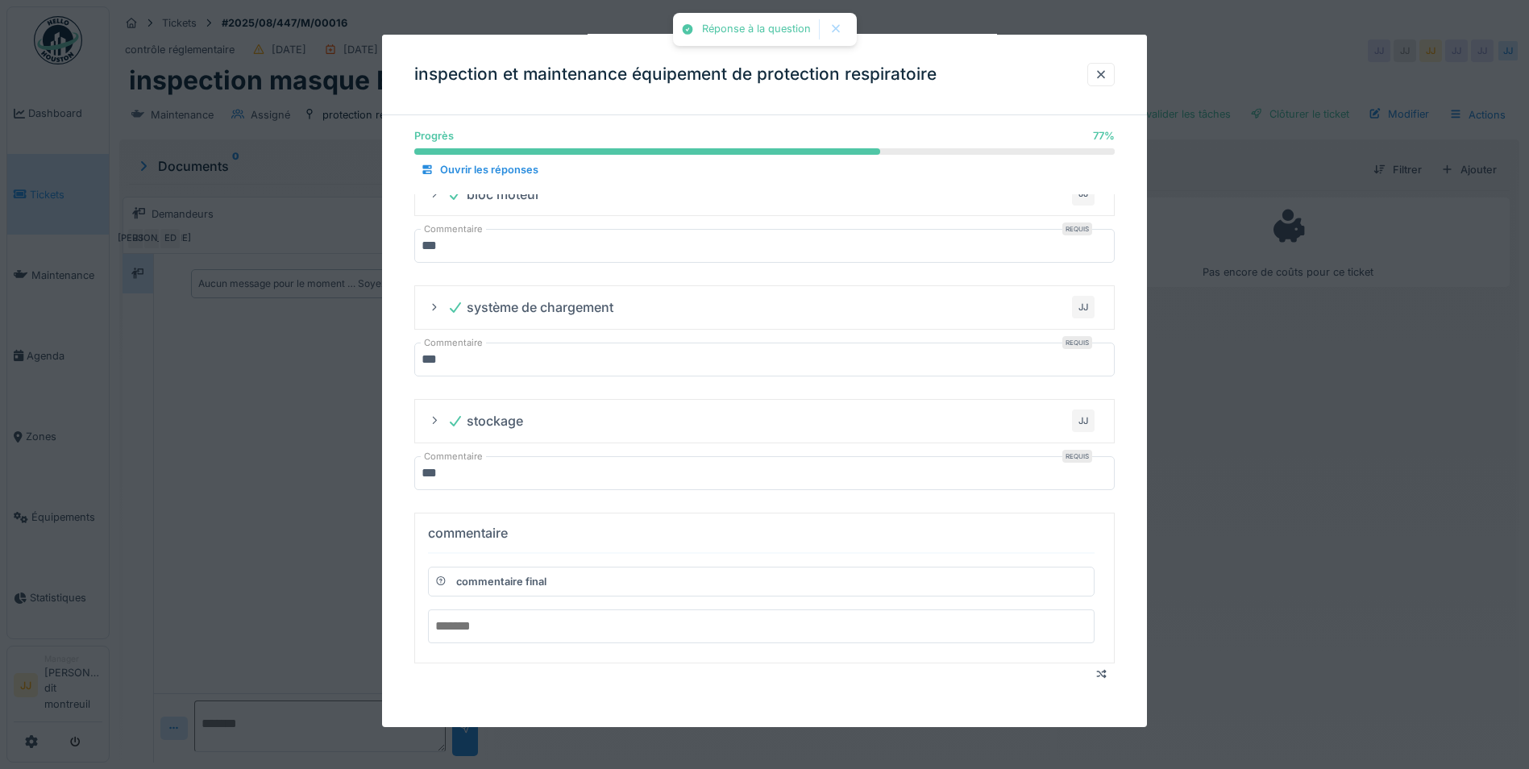
click at [485, 631] on input "text" at bounding box center [761, 626] width 666 height 34
paste input "***"
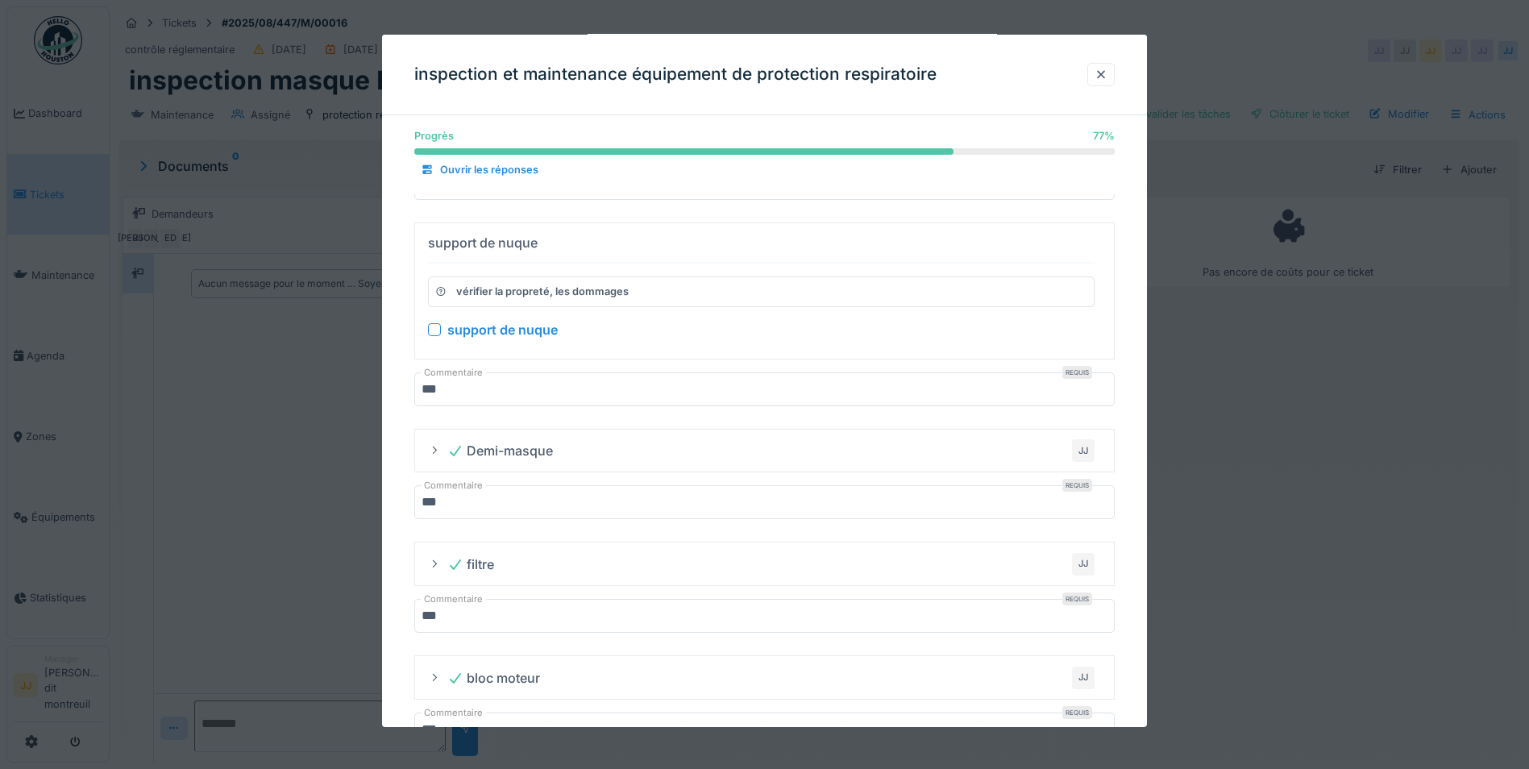
scroll to position [89, 0]
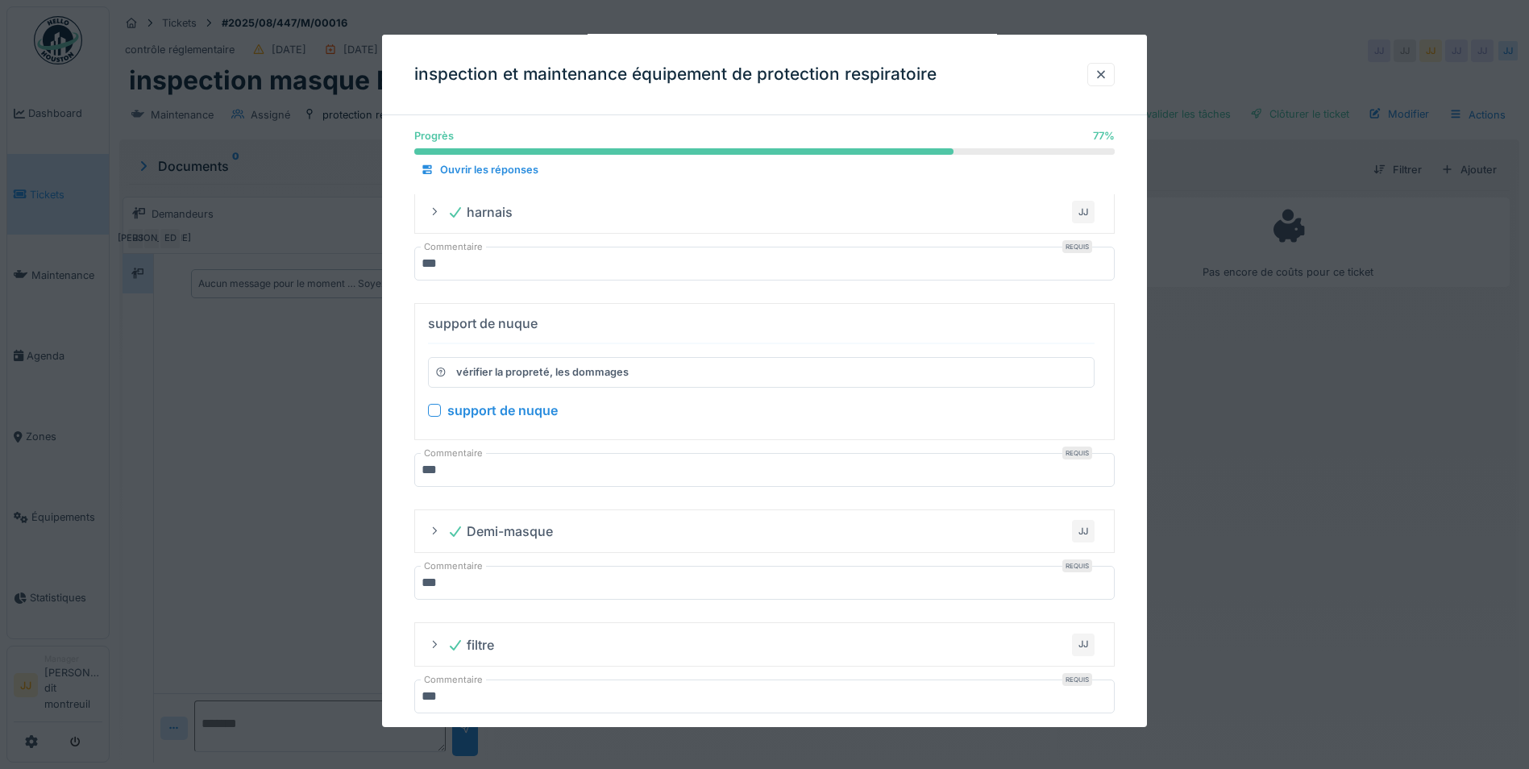
type input "***"
click at [430, 409] on div at bounding box center [434, 409] width 13 height 13
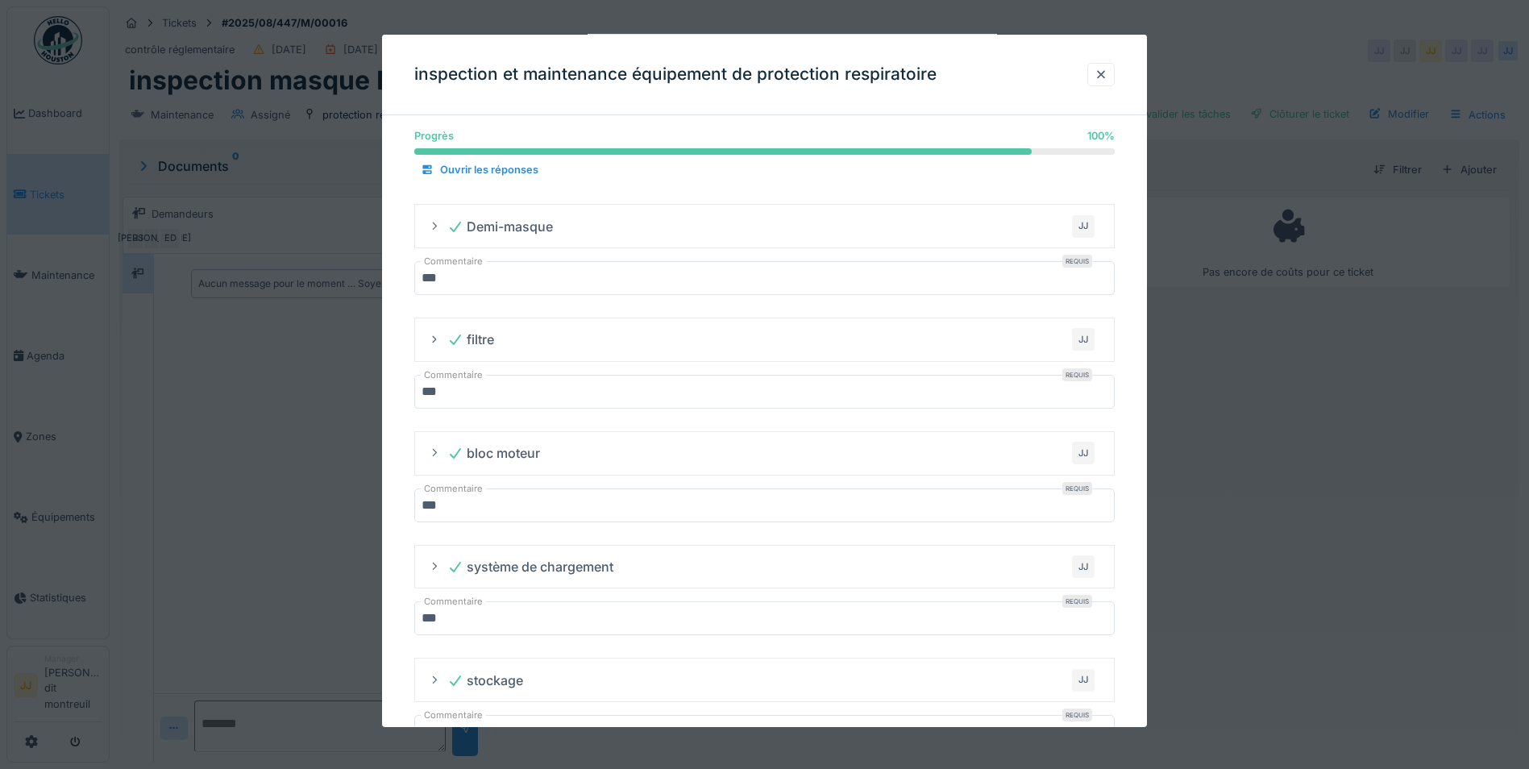
scroll to position [451, 0]
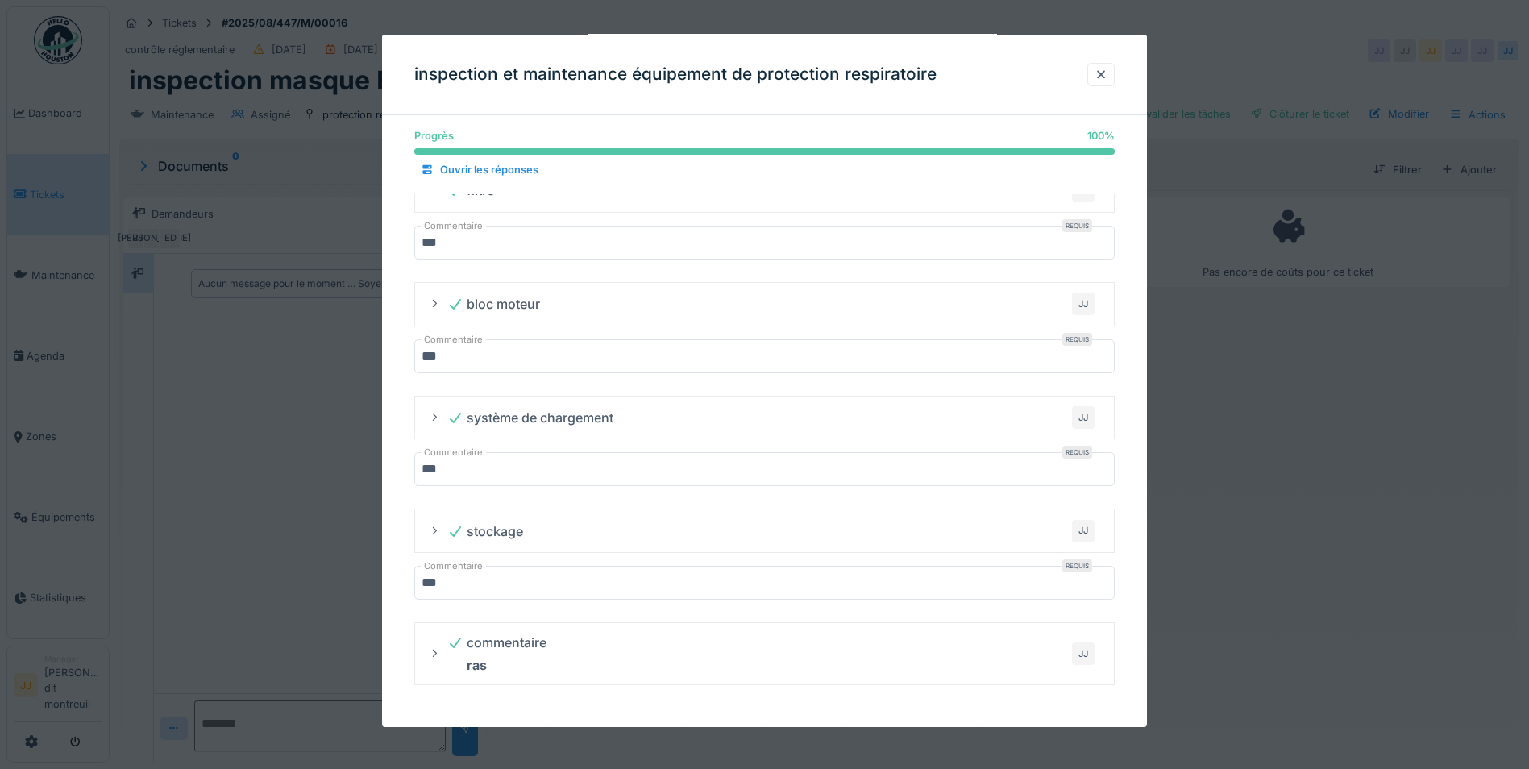
click at [977, 706] on div "Progrès 100 % 100 % Ouvrir les réponses nom du vérificateur JJDM [PERSON_NAME] …" at bounding box center [764, 202] width 765 height 1050
click at [1315, 187] on div at bounding box center [764, 384] width 1529 height 769
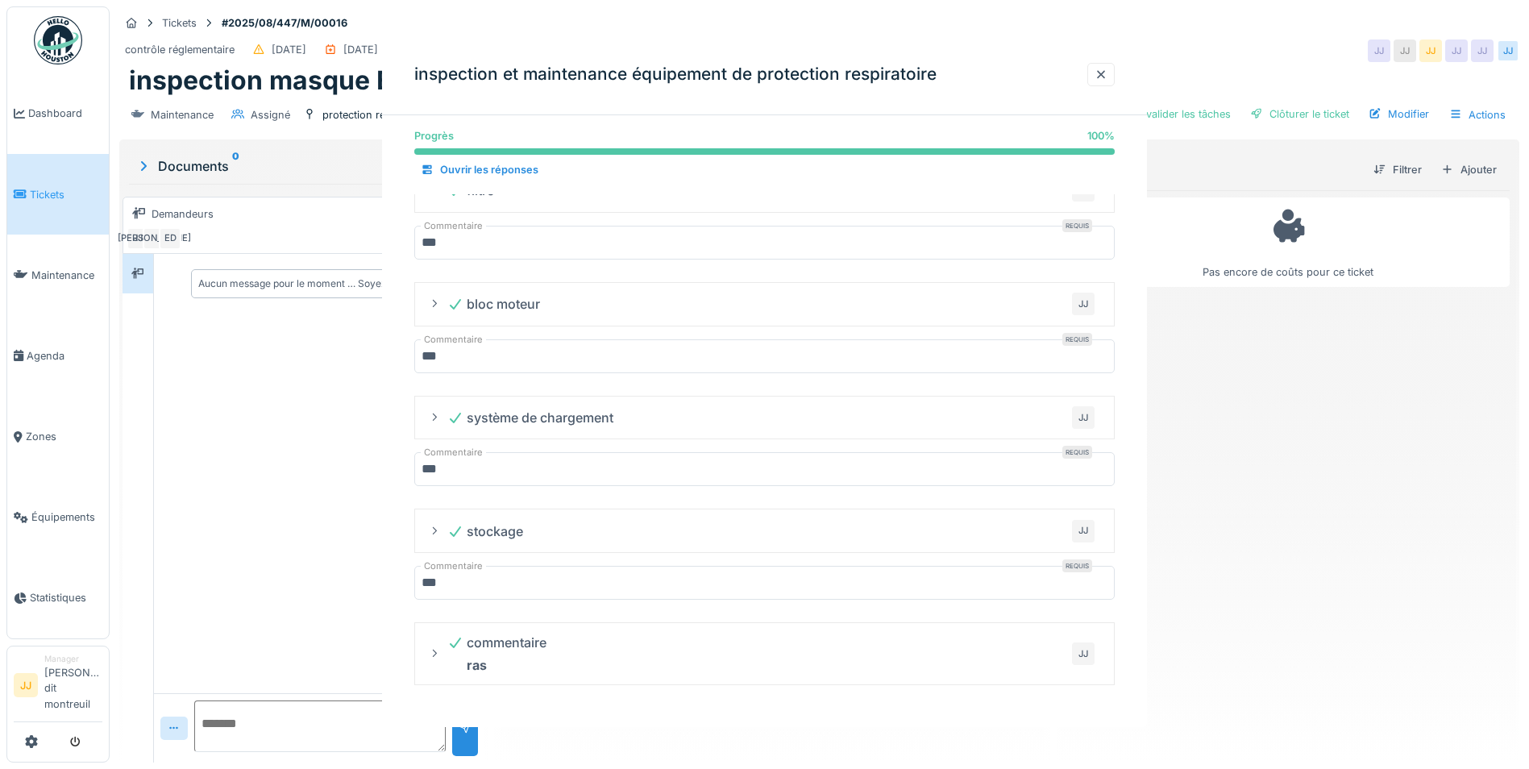
scroll to position [0, 0]
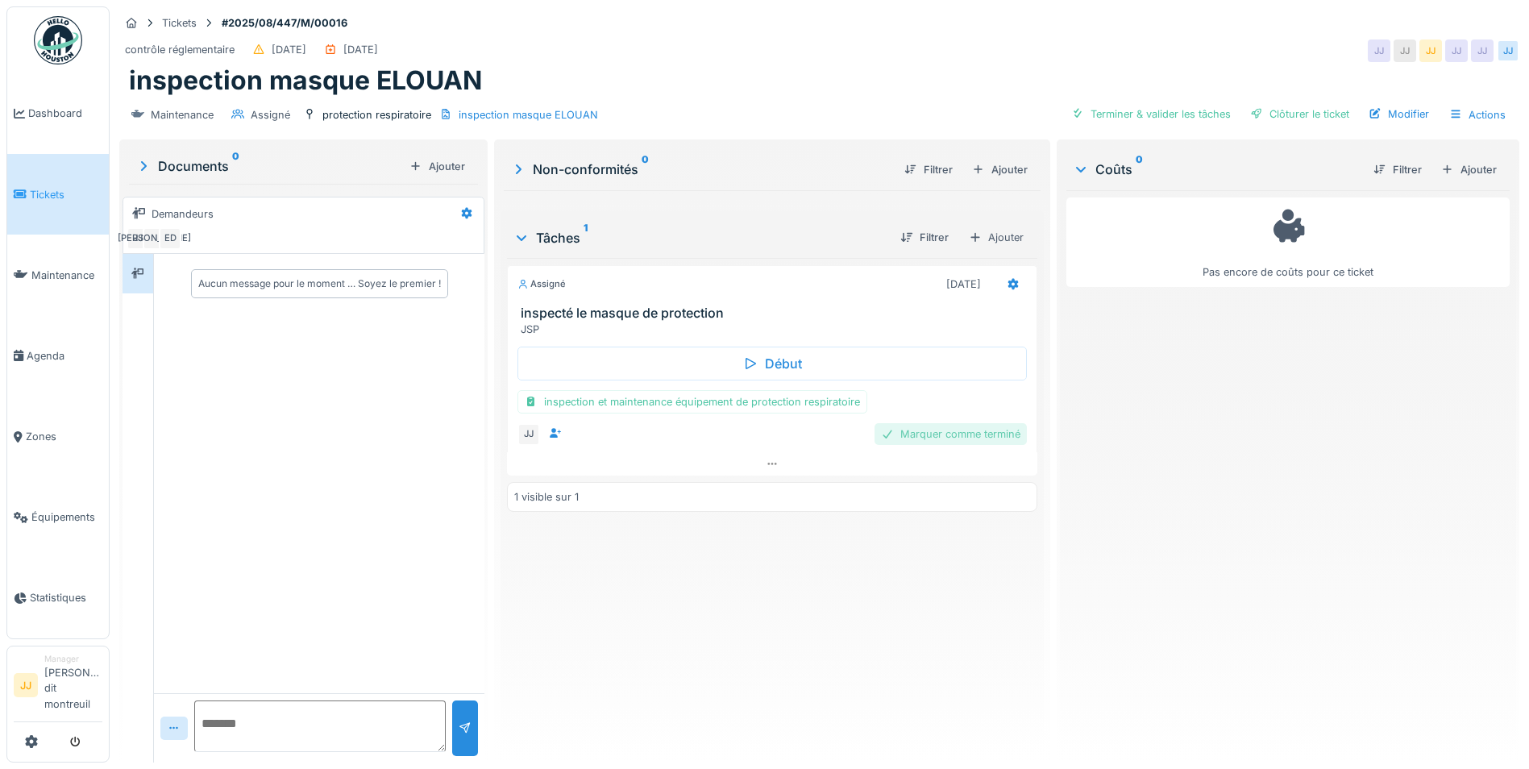
click at [940, 424] on div "Marquer comme terminé" at bounding box center [950, 434] width 152 height 22
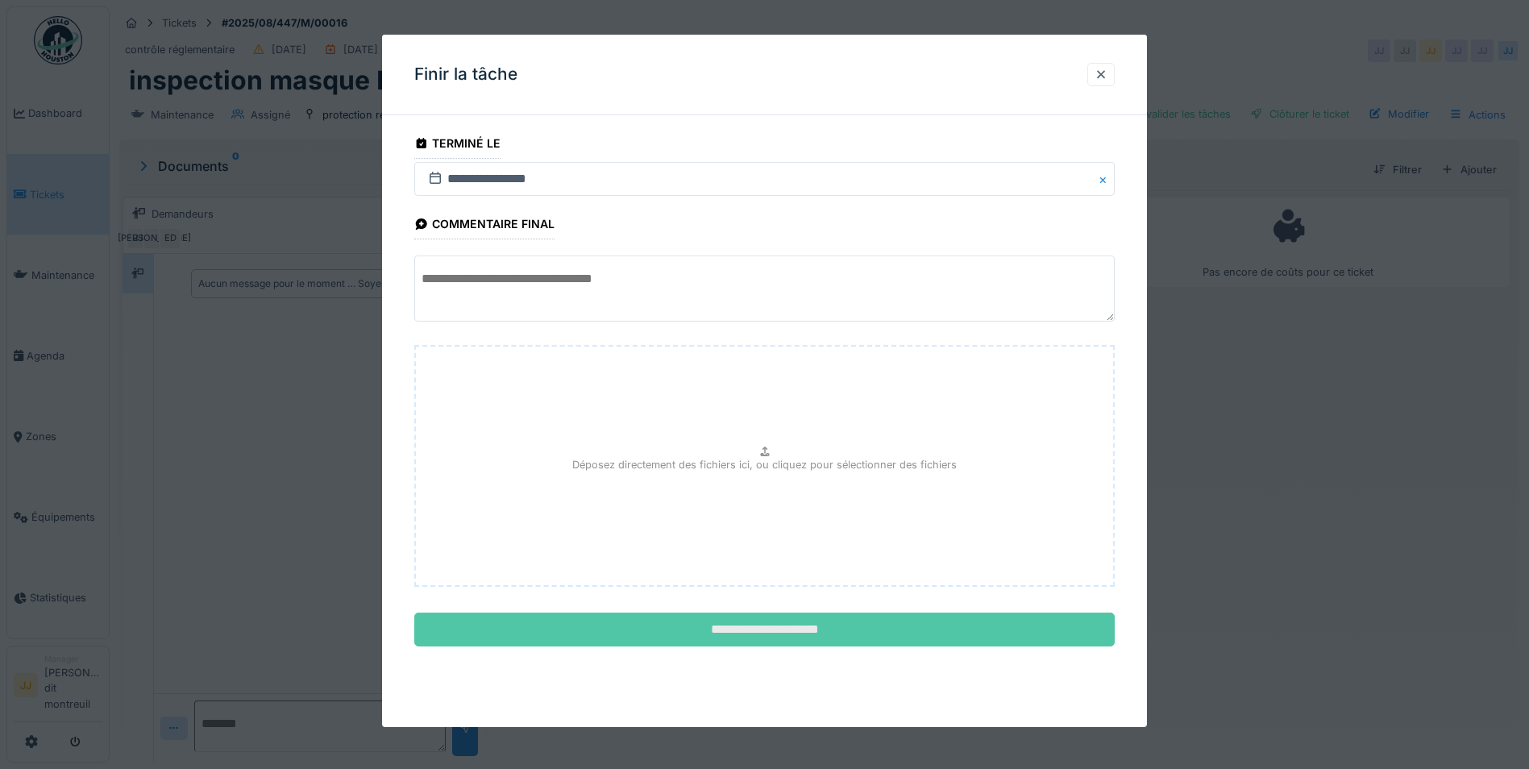
click at [606, 641] on input "**********" at bounding box center [764, 629] width 700 height 34
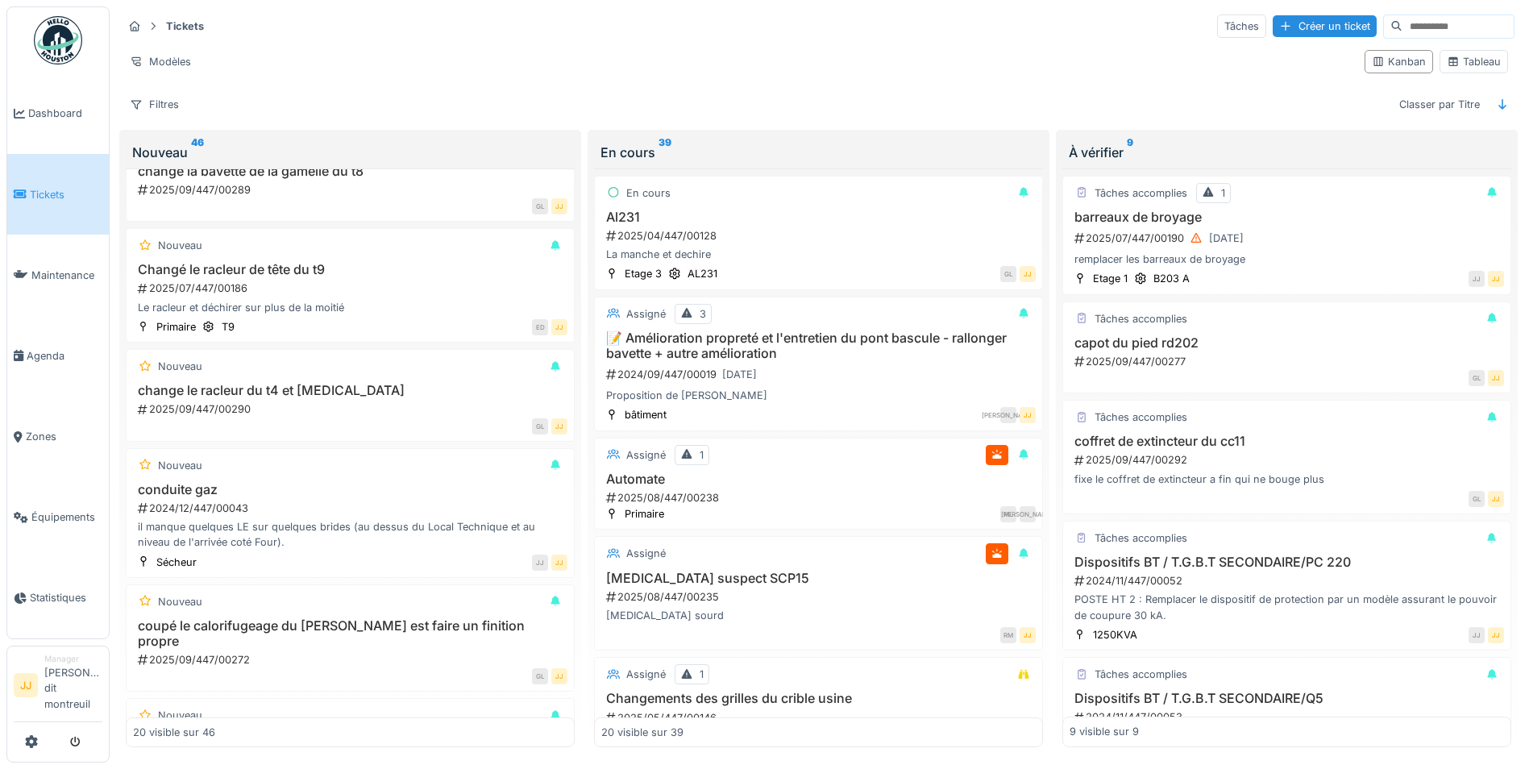
scroll to position [645, 0]
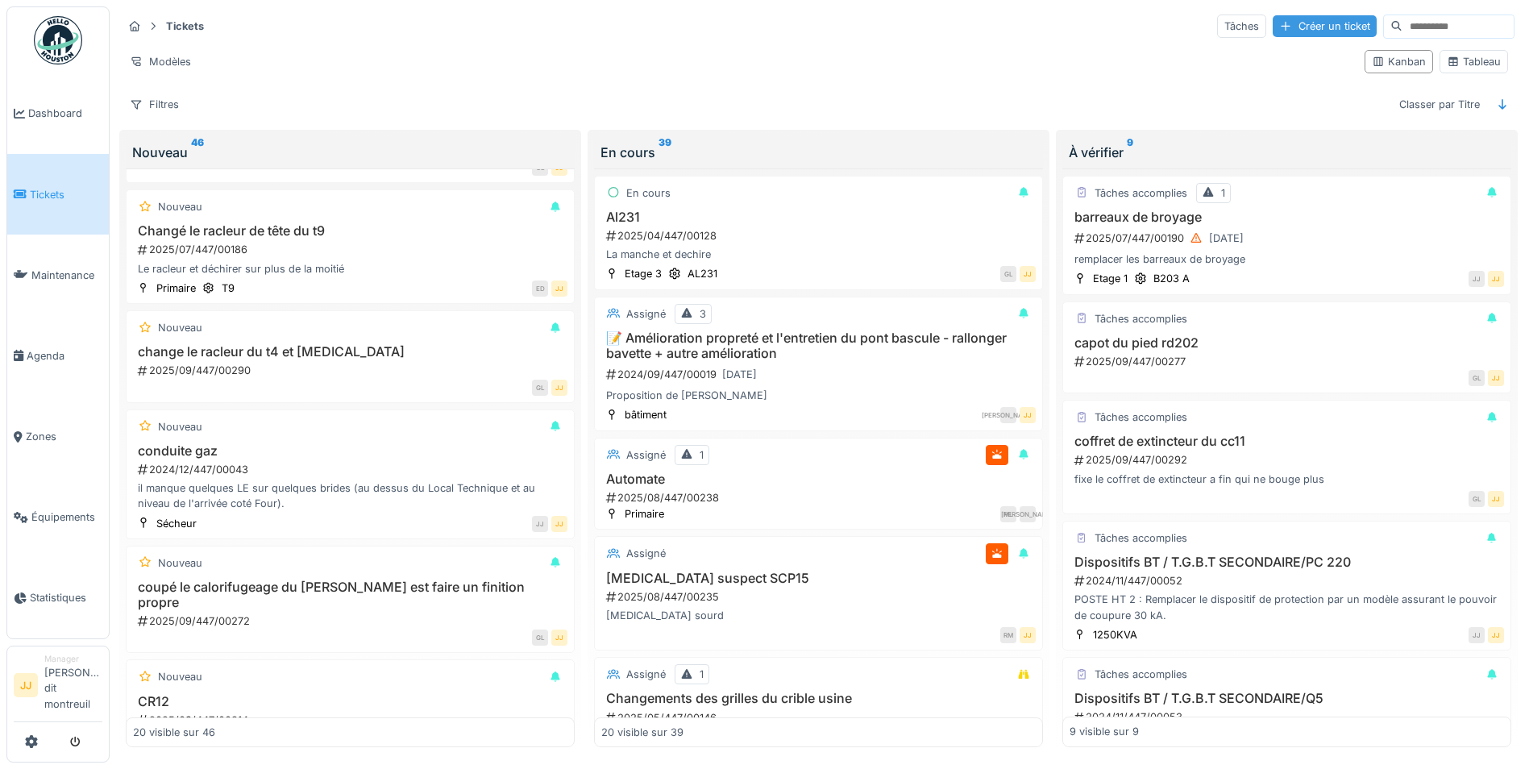
click at [1284, 18] on div "Créer un ticket" at bounding box center [1325, 26] width 104 height 22
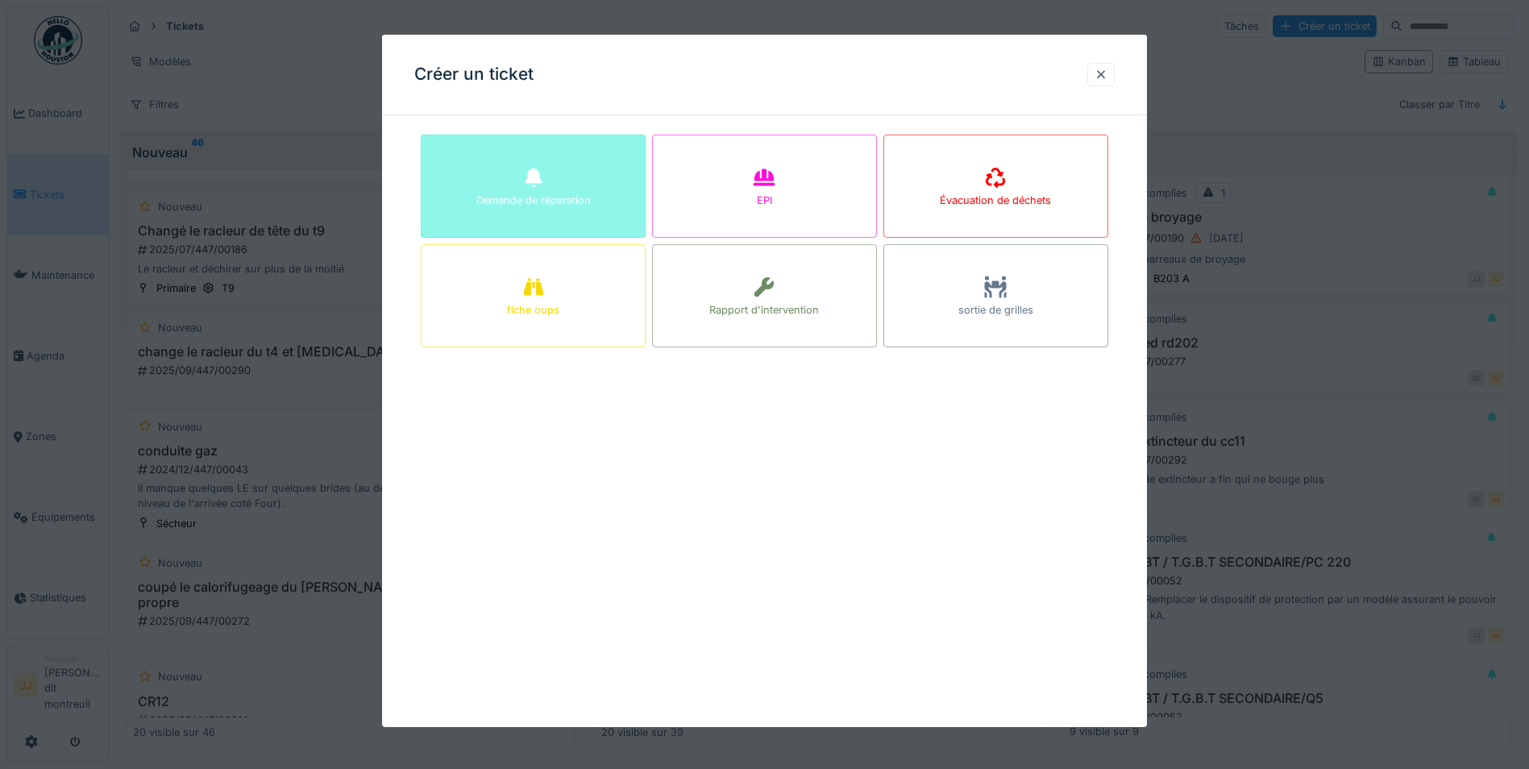
click at [569, 185] on div "Demande de réparation" at bounding box center [533, 186] width 225 height 103
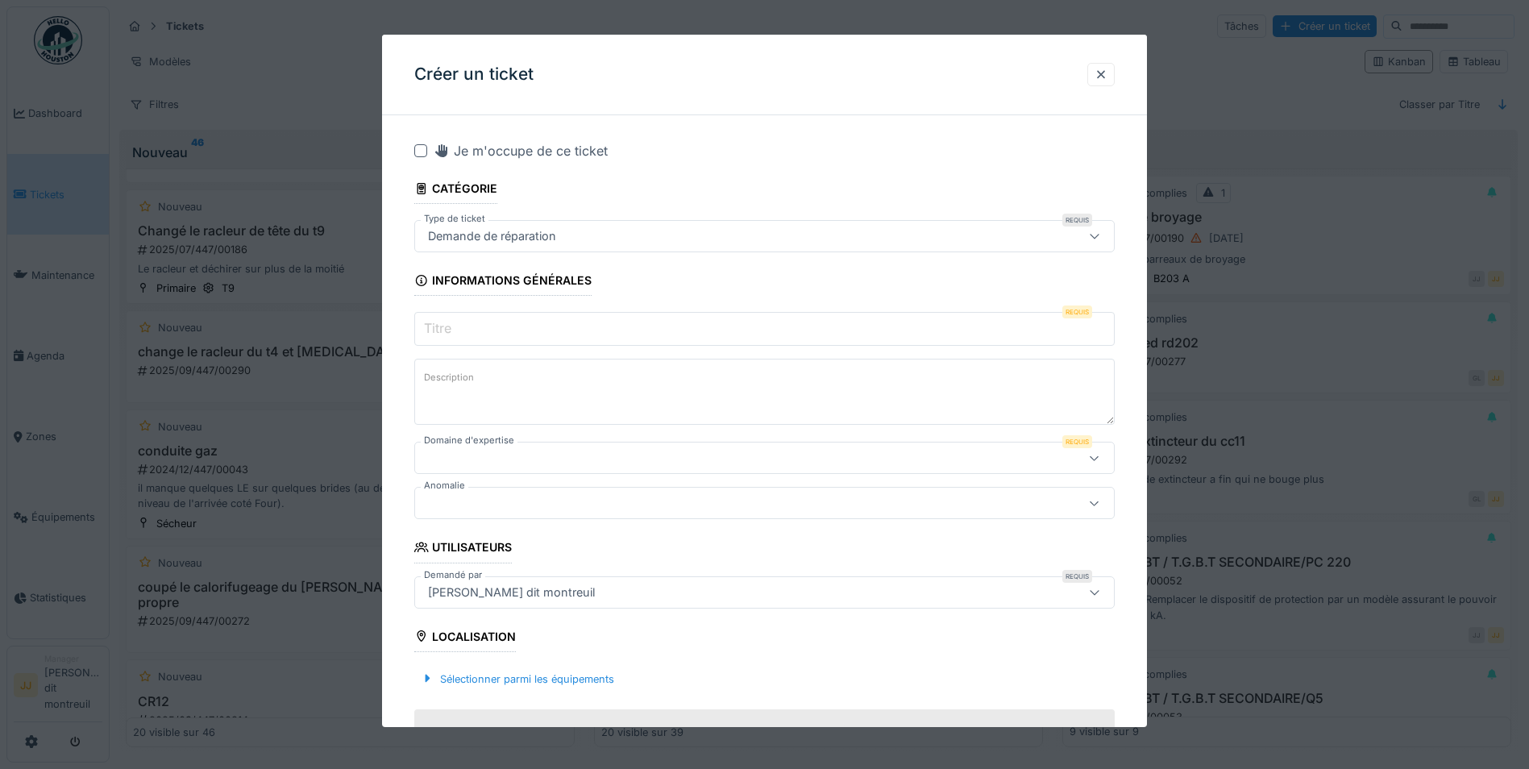
click at [521, 321] on input "Titre" at bounding box center [764, 329] width 700 height 34
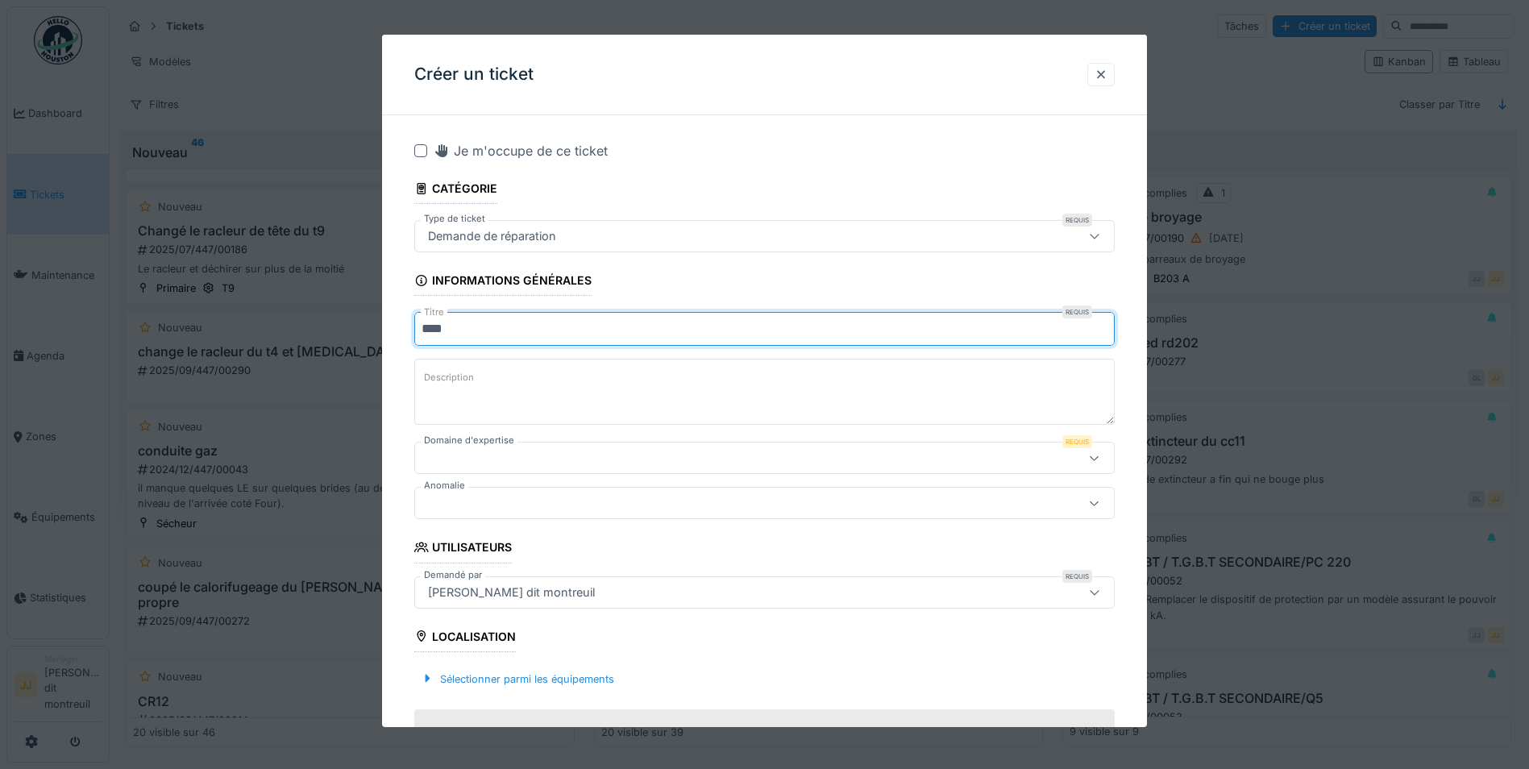
type input "****"
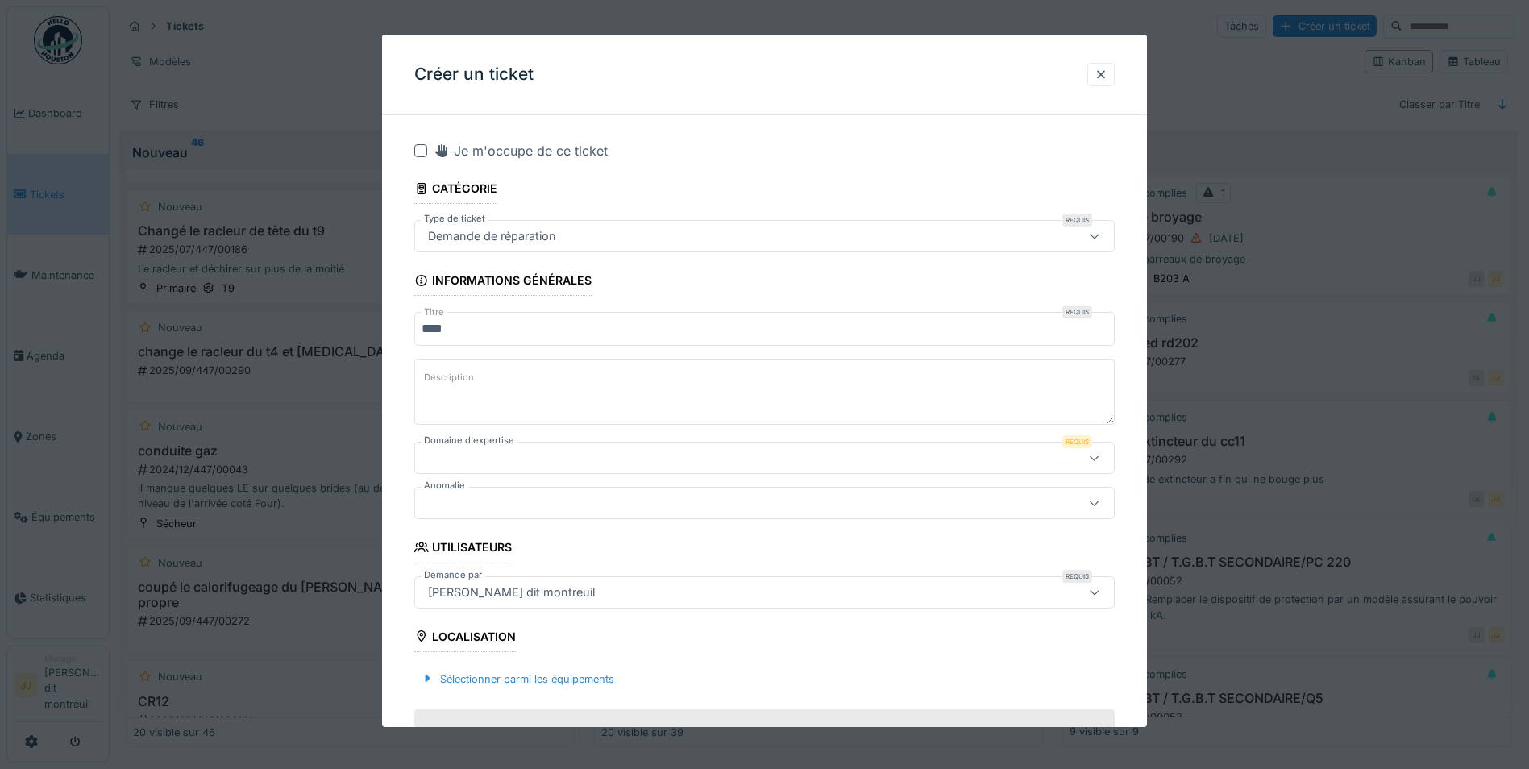
click at [480, 388] on textarea "Description" at bounding box center [764, 392] width 700 height 66
click at [543, 380] on textarea "**********" at bounding box center [764, 392] width 700 height 66
type textarea "**********"
click at [509, 450] on div at bounding box center [723, 458] width 604 height 18
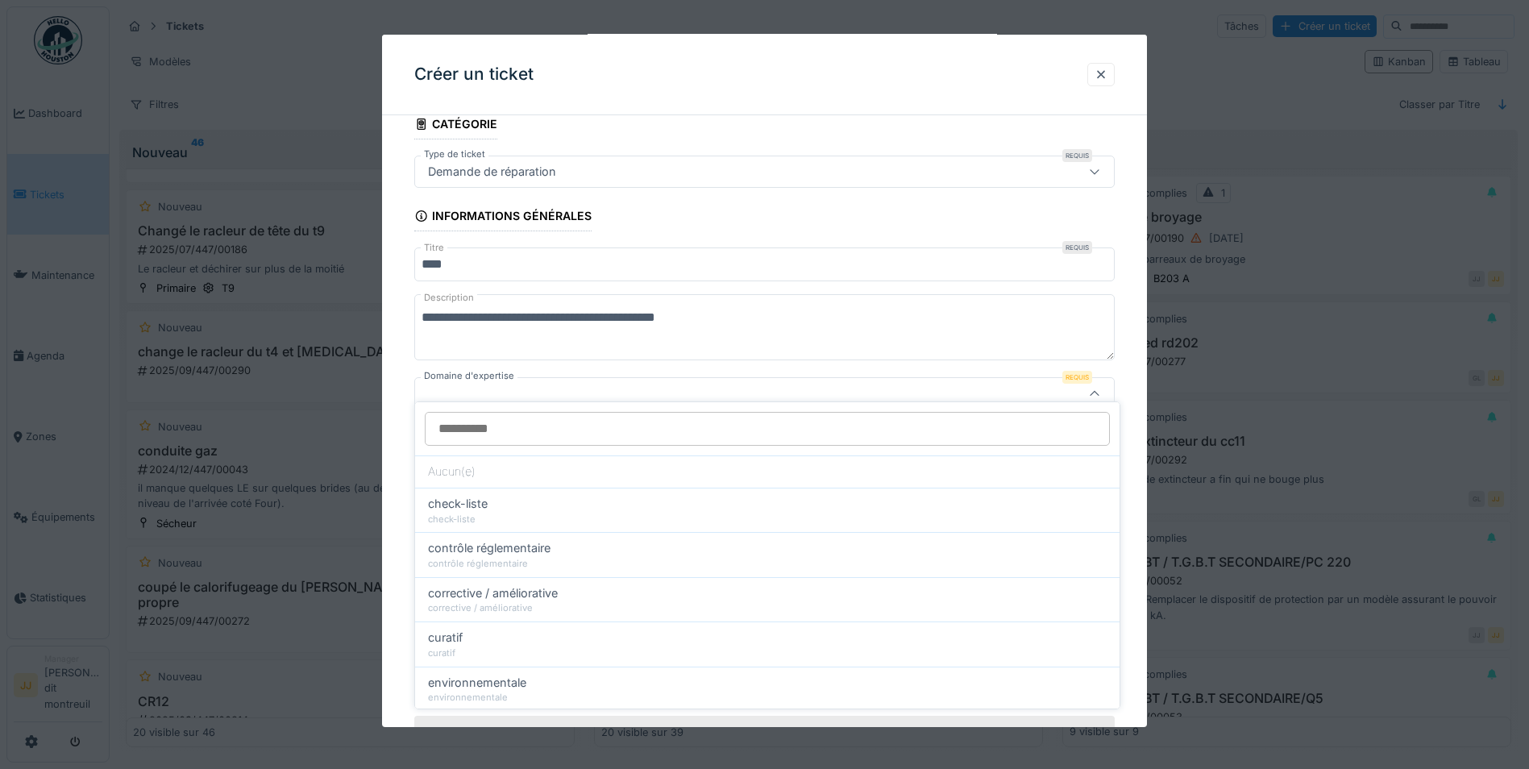
scroll to position [77, 0]
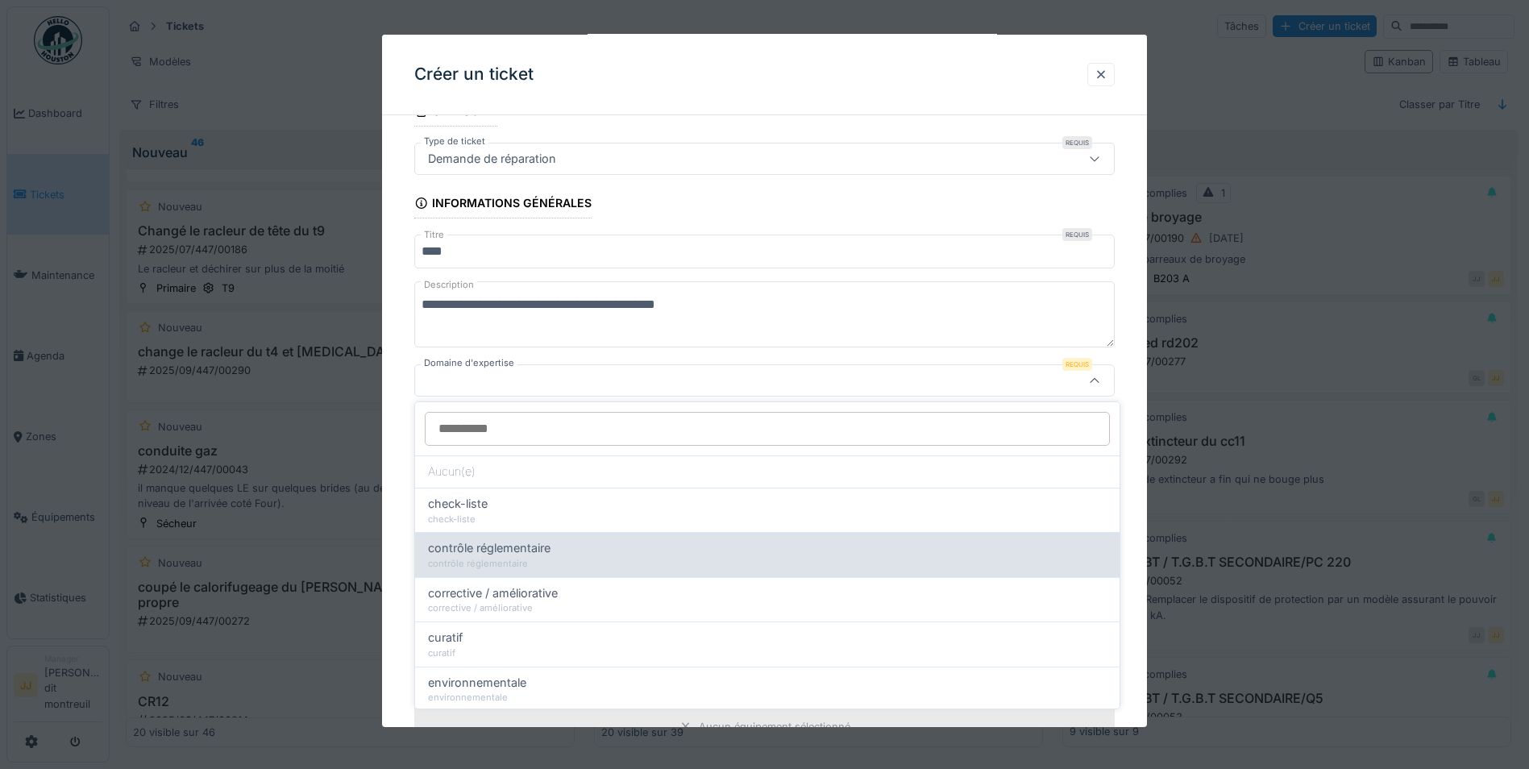
click at [534, 553] on span "contrôle réglementaire" at bounding box center [489, 548] width 122 height 18
type input "****"
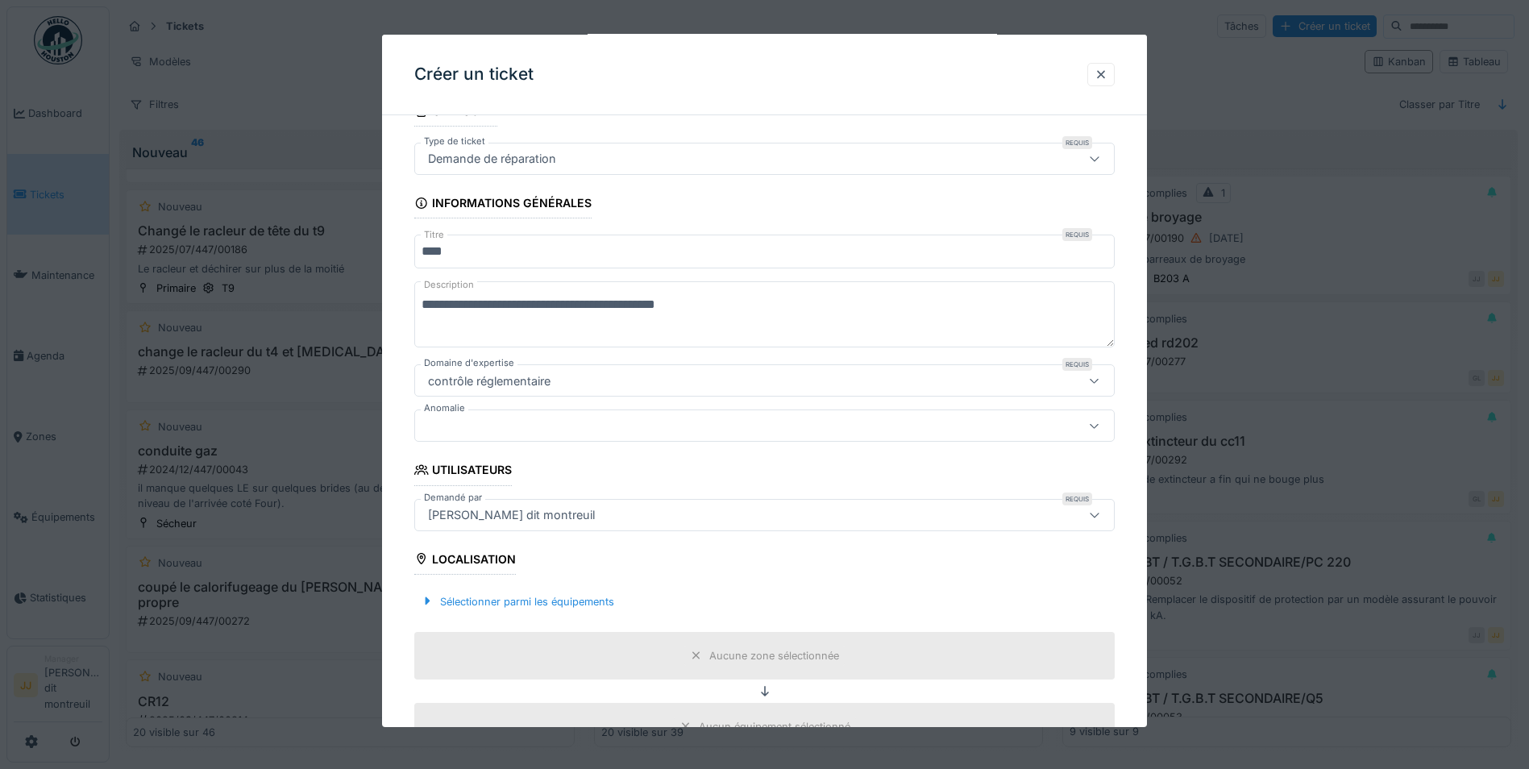
click at [545, 420] on div at bounding box center [723, 426] width 604 height 18
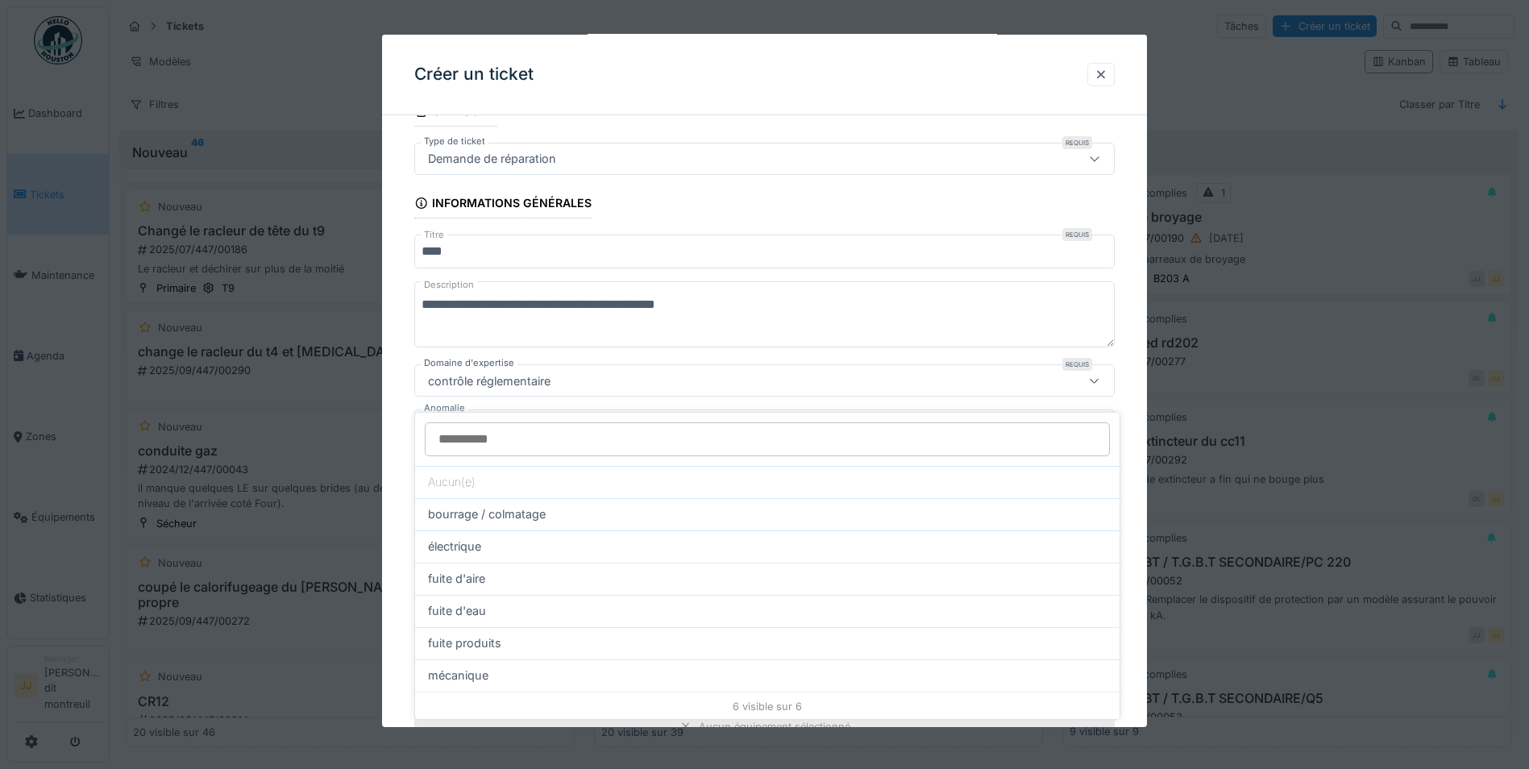
scroll to position [122, 0]
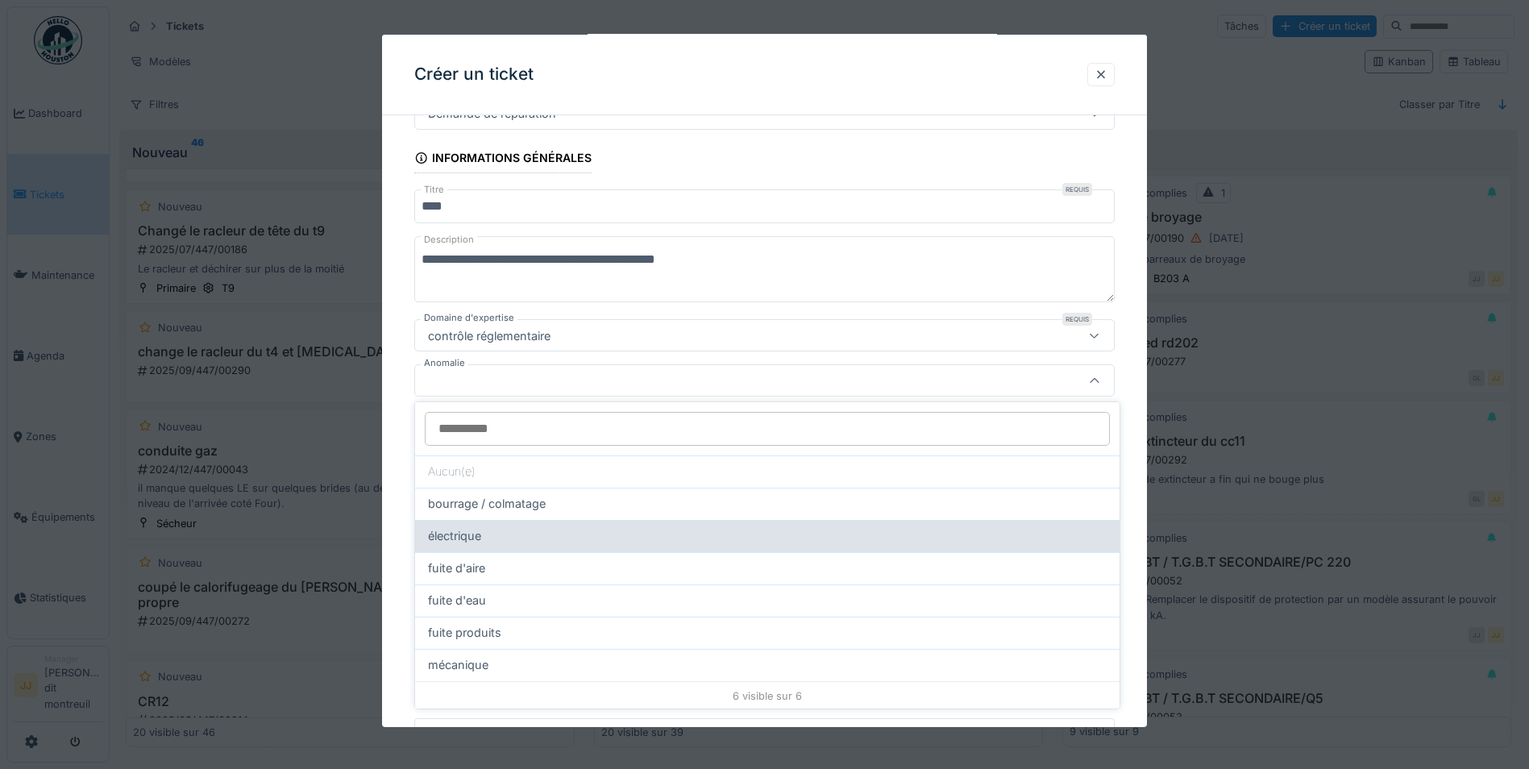
click at [568, 521] on div "électrique" at bounding box center [767, 536] width 704 height 32
type input "**"
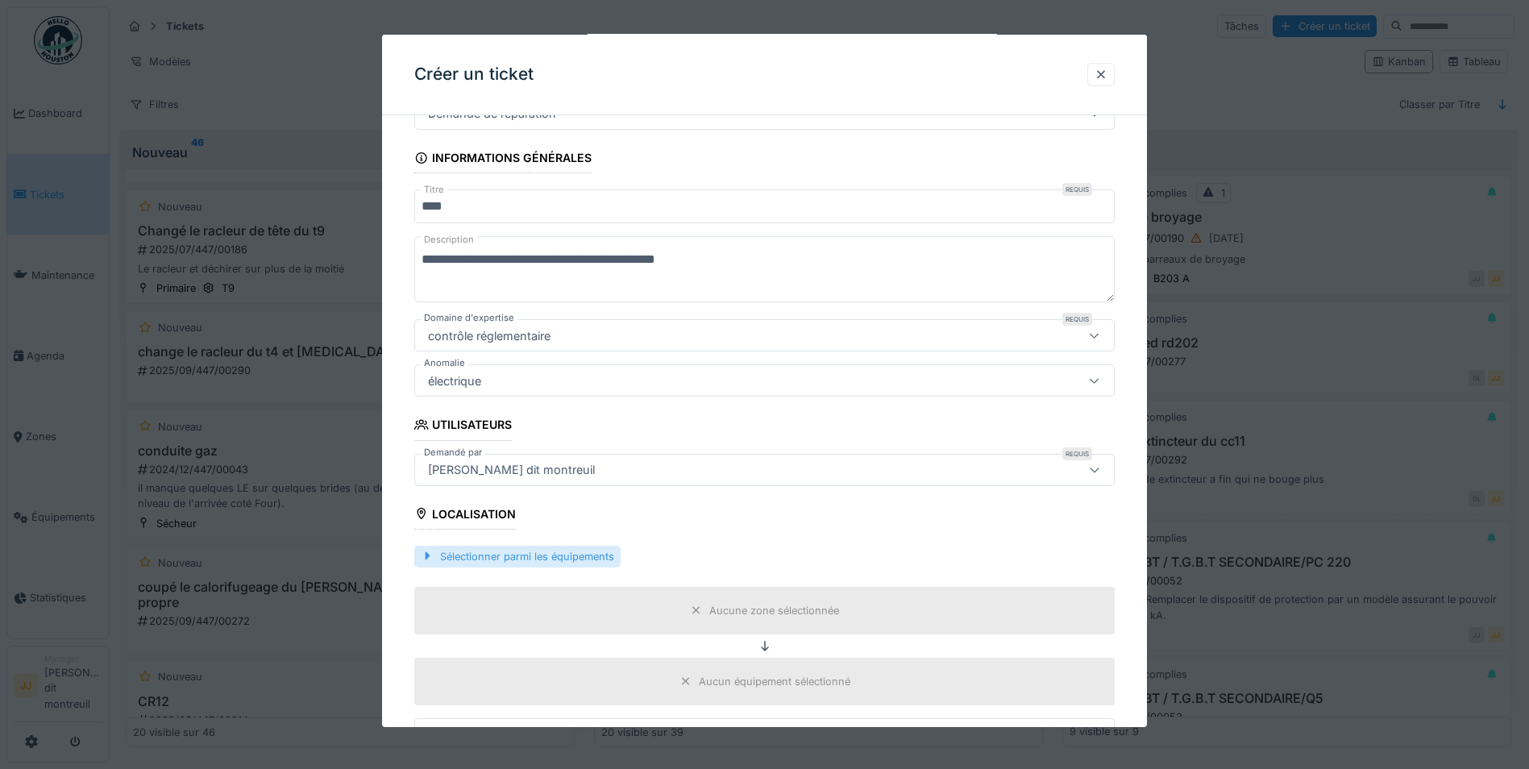
click at [549, 554] on div "Sélectionner parmi les équipements" at bounding box center [517, 557] width 206 height 22
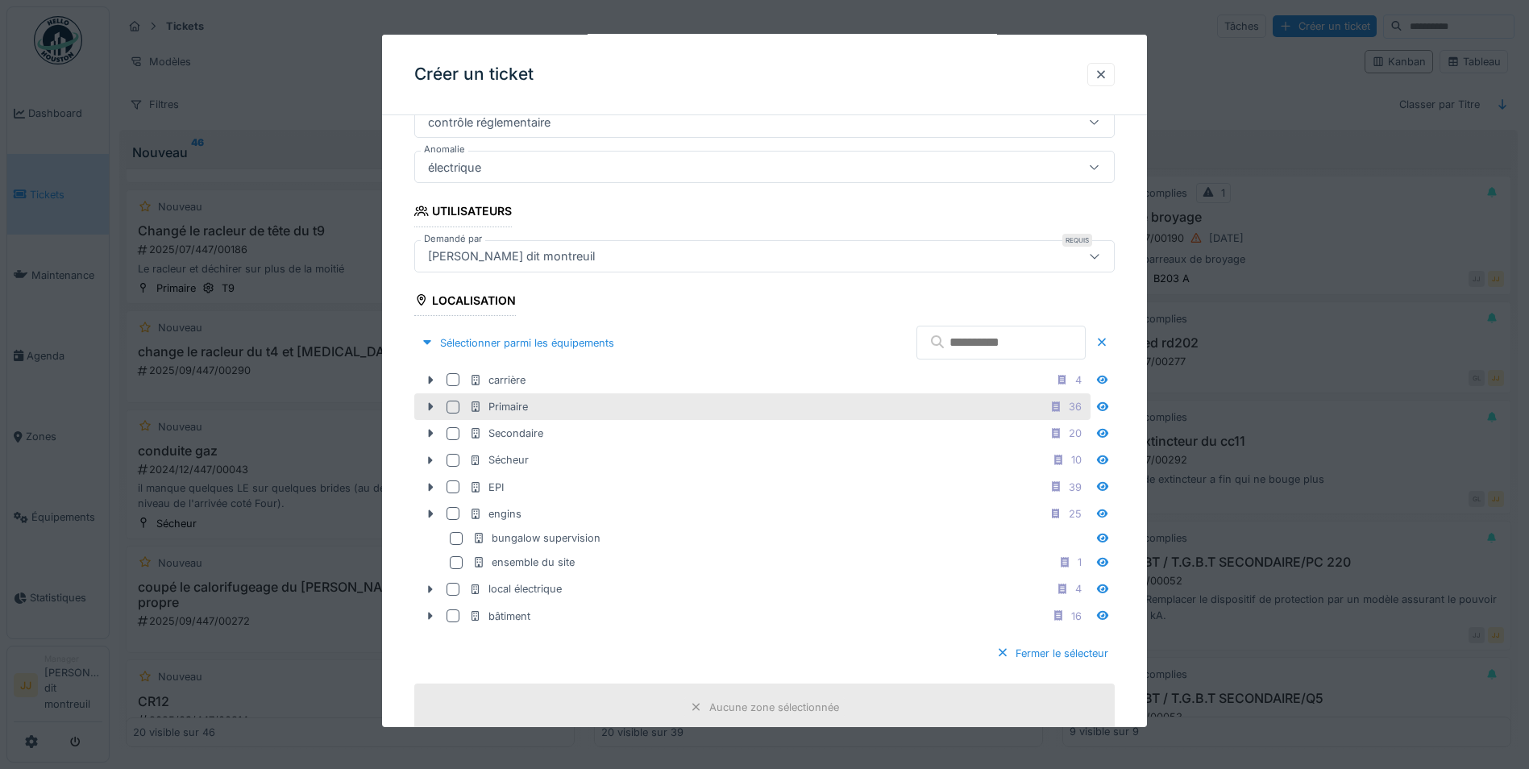
scroll to position [364, 0]
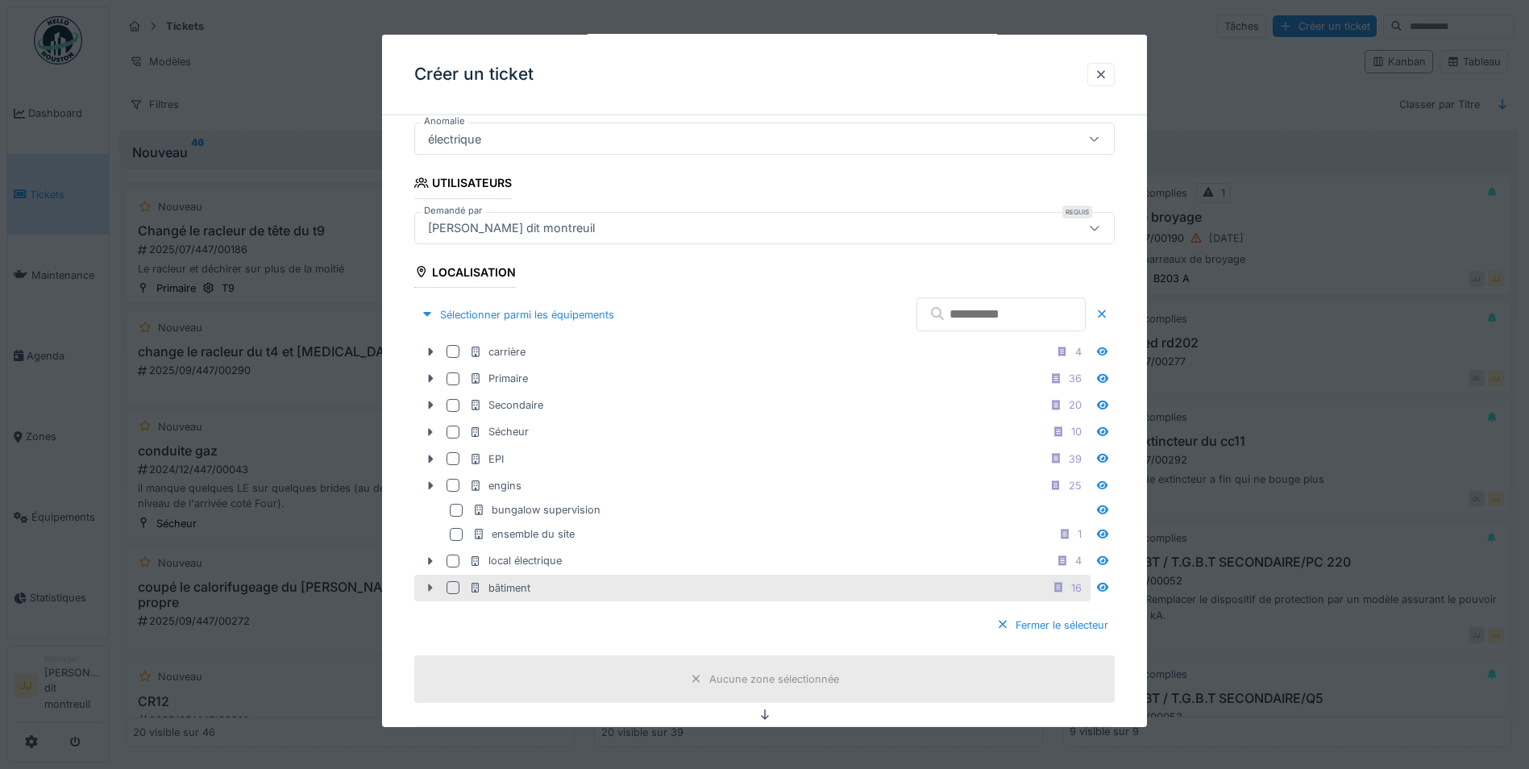
click at [440, 586] on div at bounding box center [430, 587] width 26 height 17
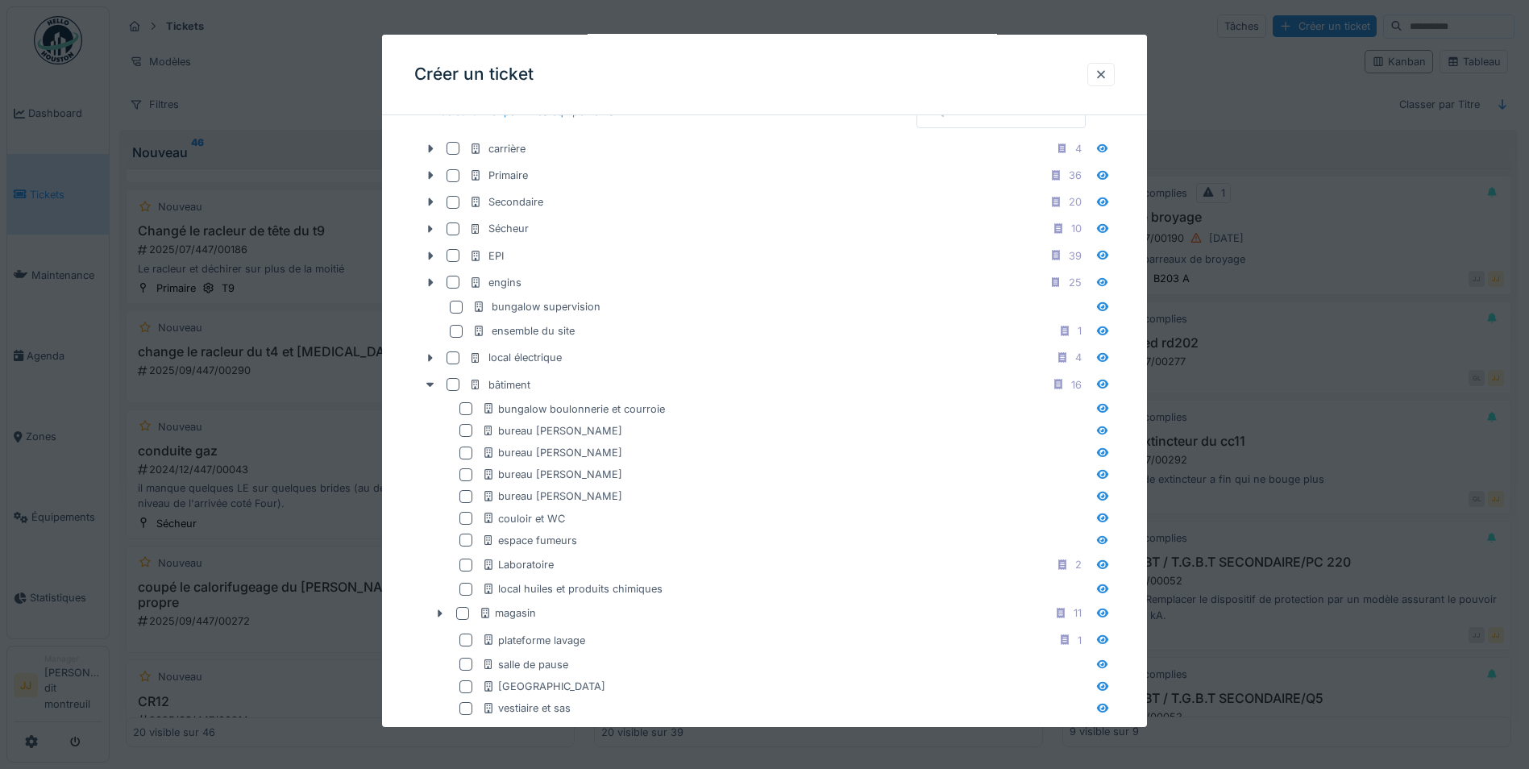
scroll to position [606, 0]
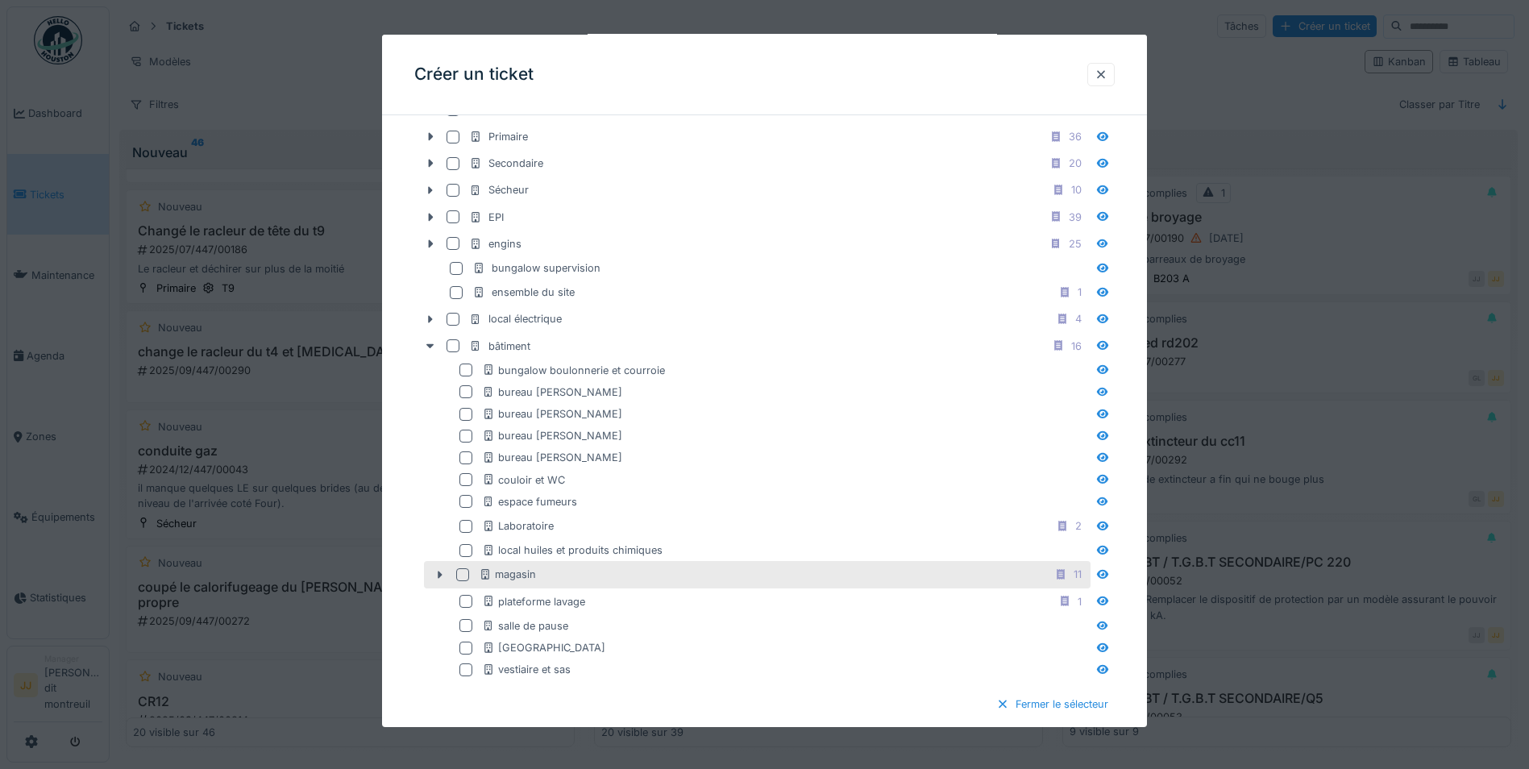
click at [462, 571] on div at bounding box center [462, 574] width 13 height 13
click at [434, 578] on icon at bounding box center [440, 574] width 13 height 10
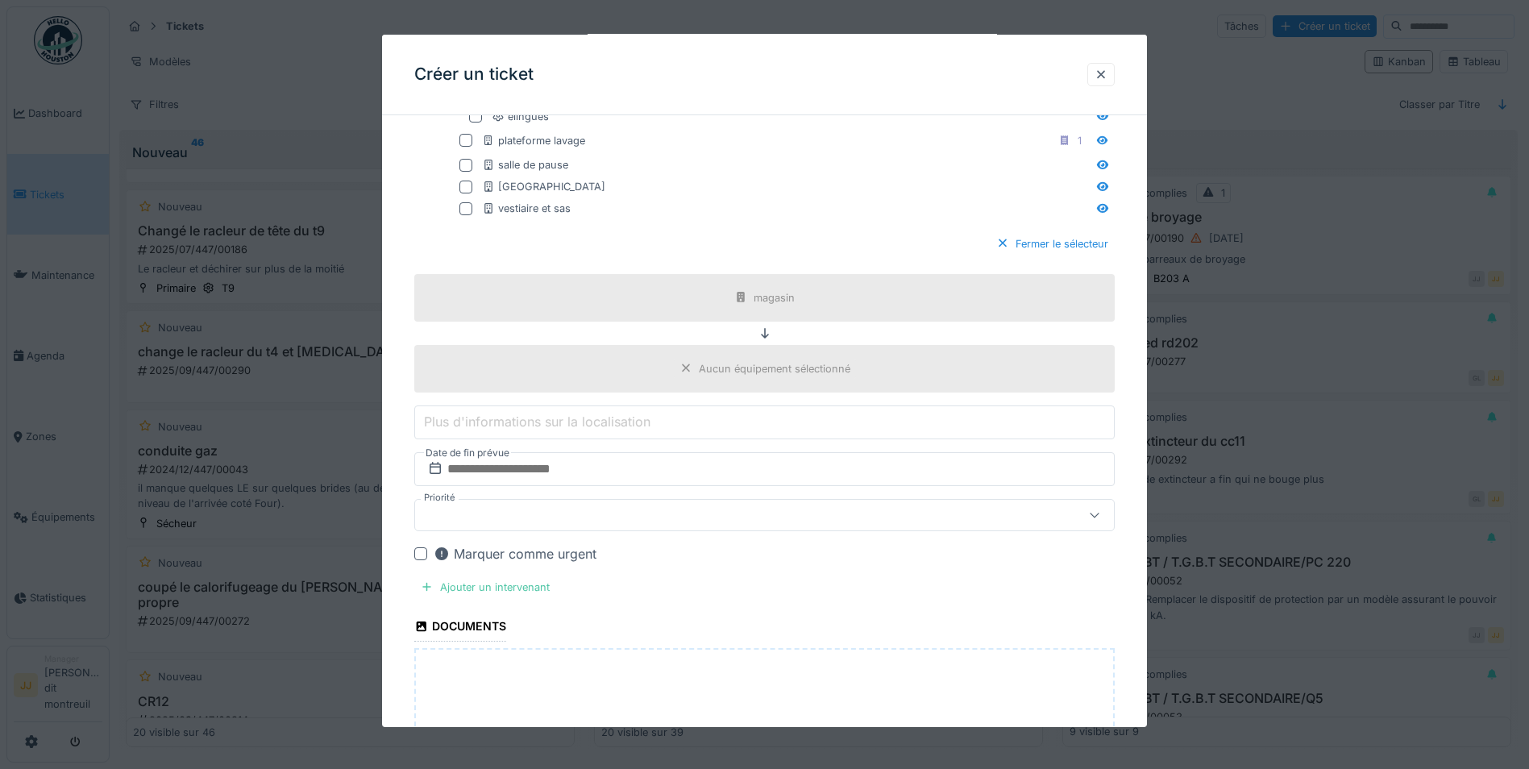
scroll to position [1090, 0]
click at [496, 587] on div "Ajouter un intervenant" at bounding box center [485, 586] width 142 height 22
click at [499, 580] on div "Ajouter un intervenant" at bounding box center [485, 586] width 142 height 22
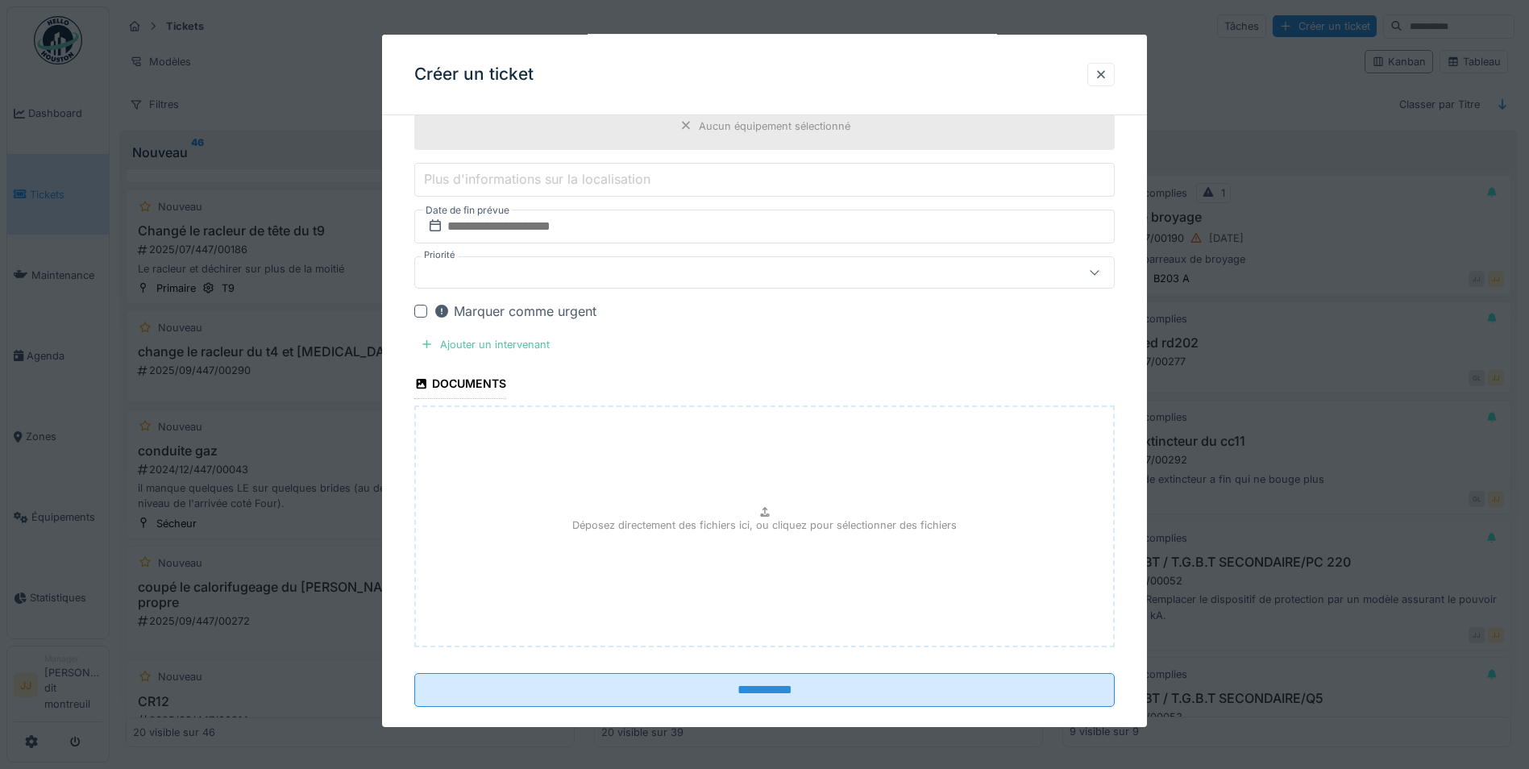
scroll to position [1356, 0]
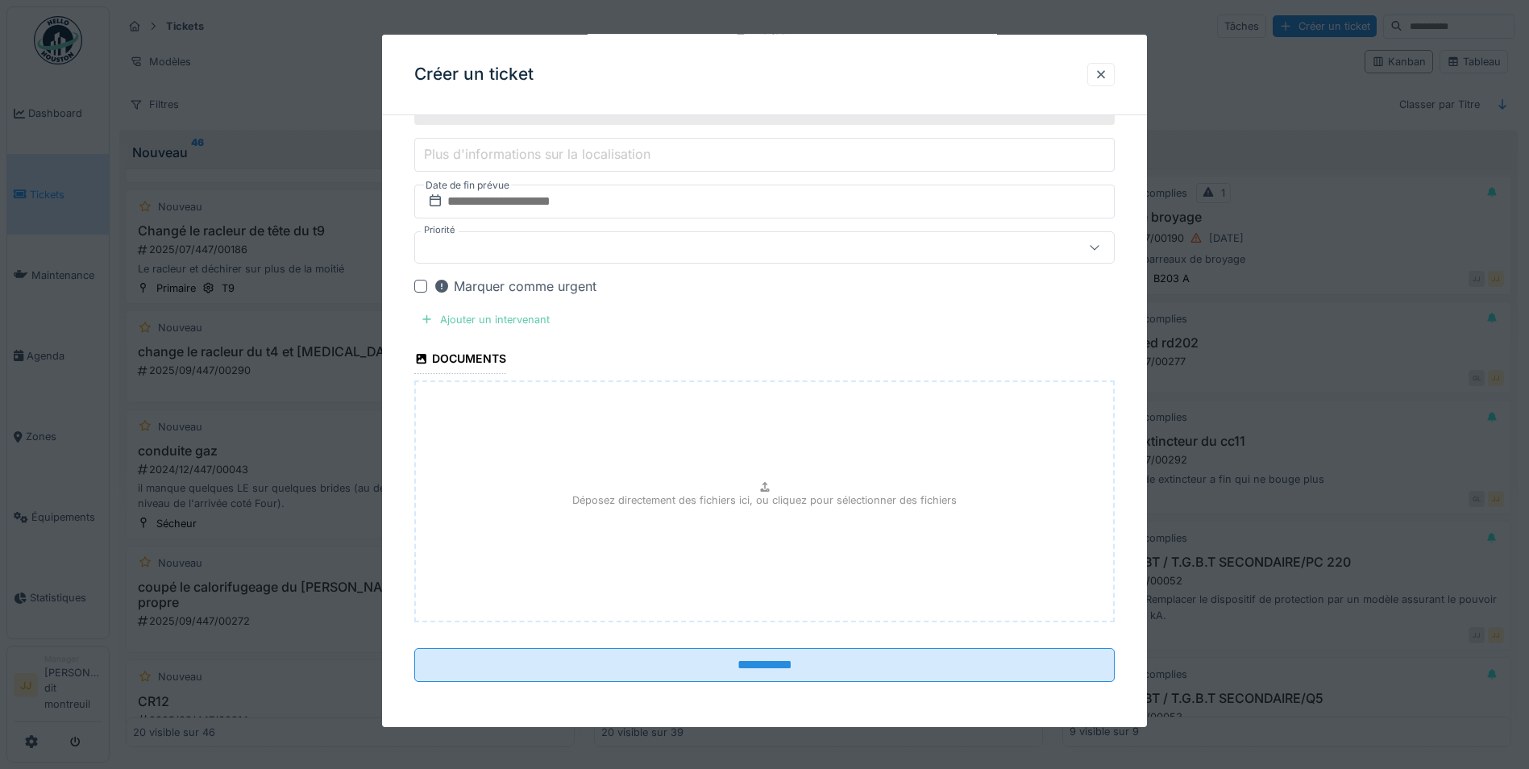
click at [514, 321] on div "Ajouter un intervenant" at bounding box center [485, 320] width 142 height 22
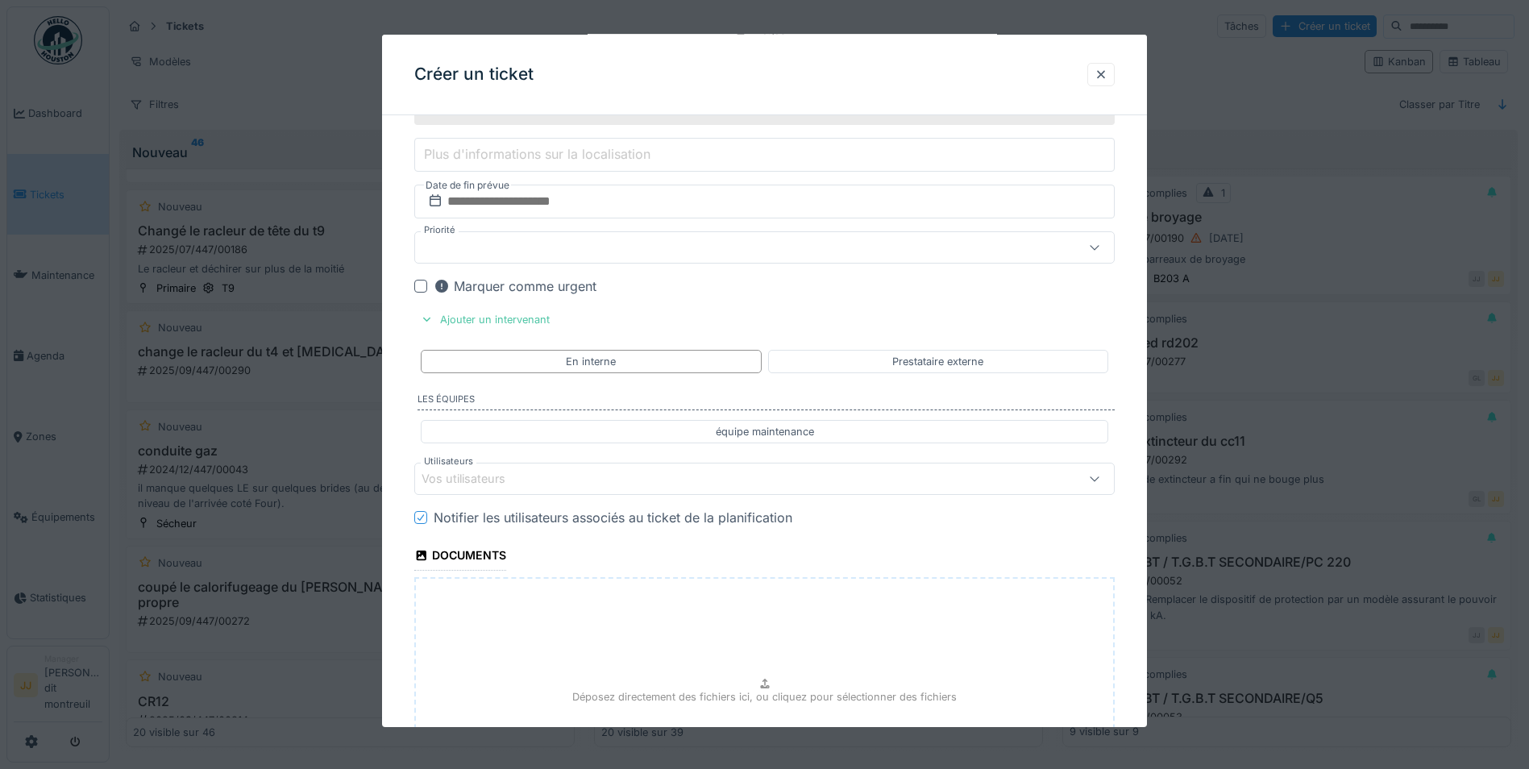
click at [516, 475] on div "Vos utilisateurs" at bounding box center [474, 479] width 106 height 18
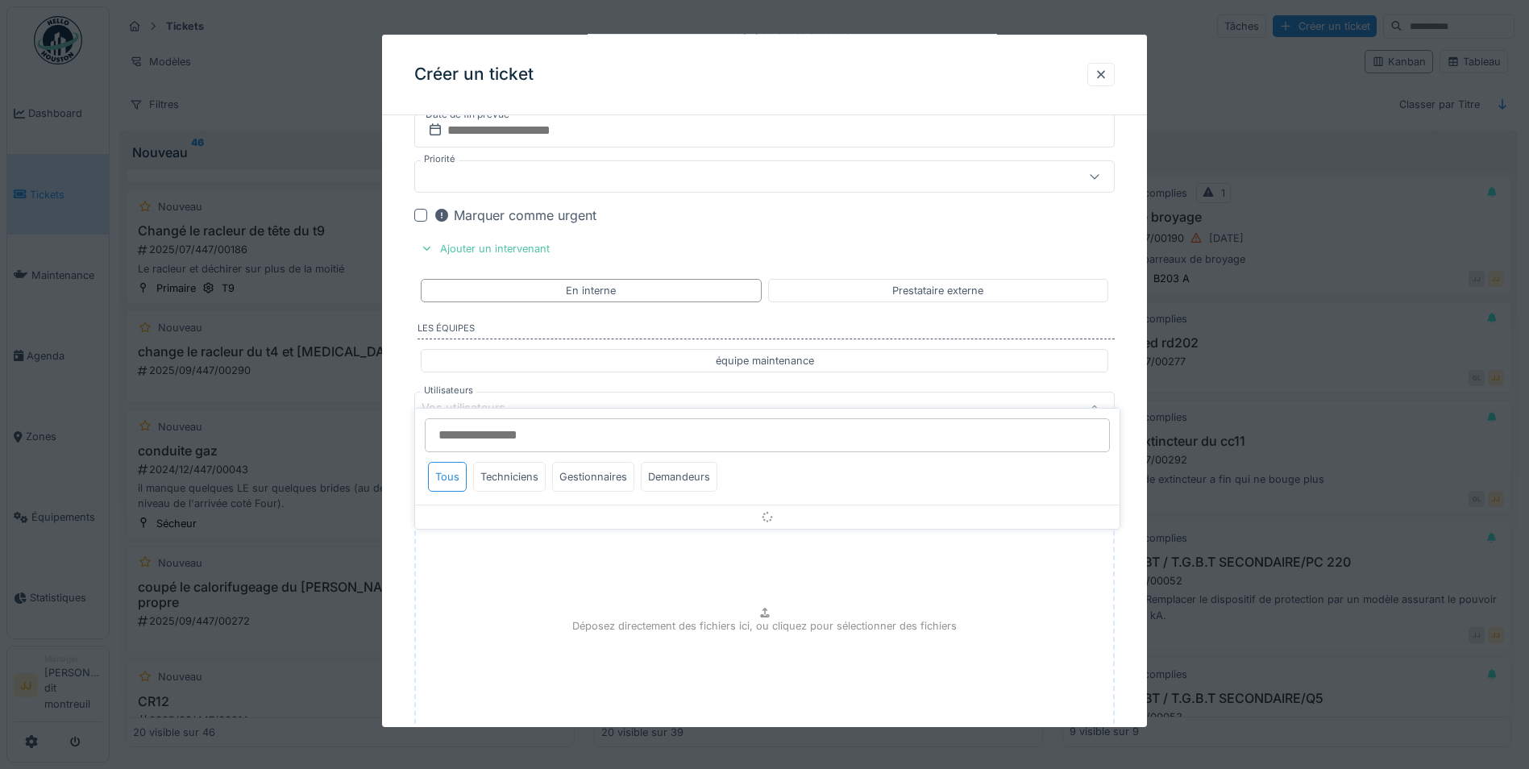
scroll to position [1455, 0]
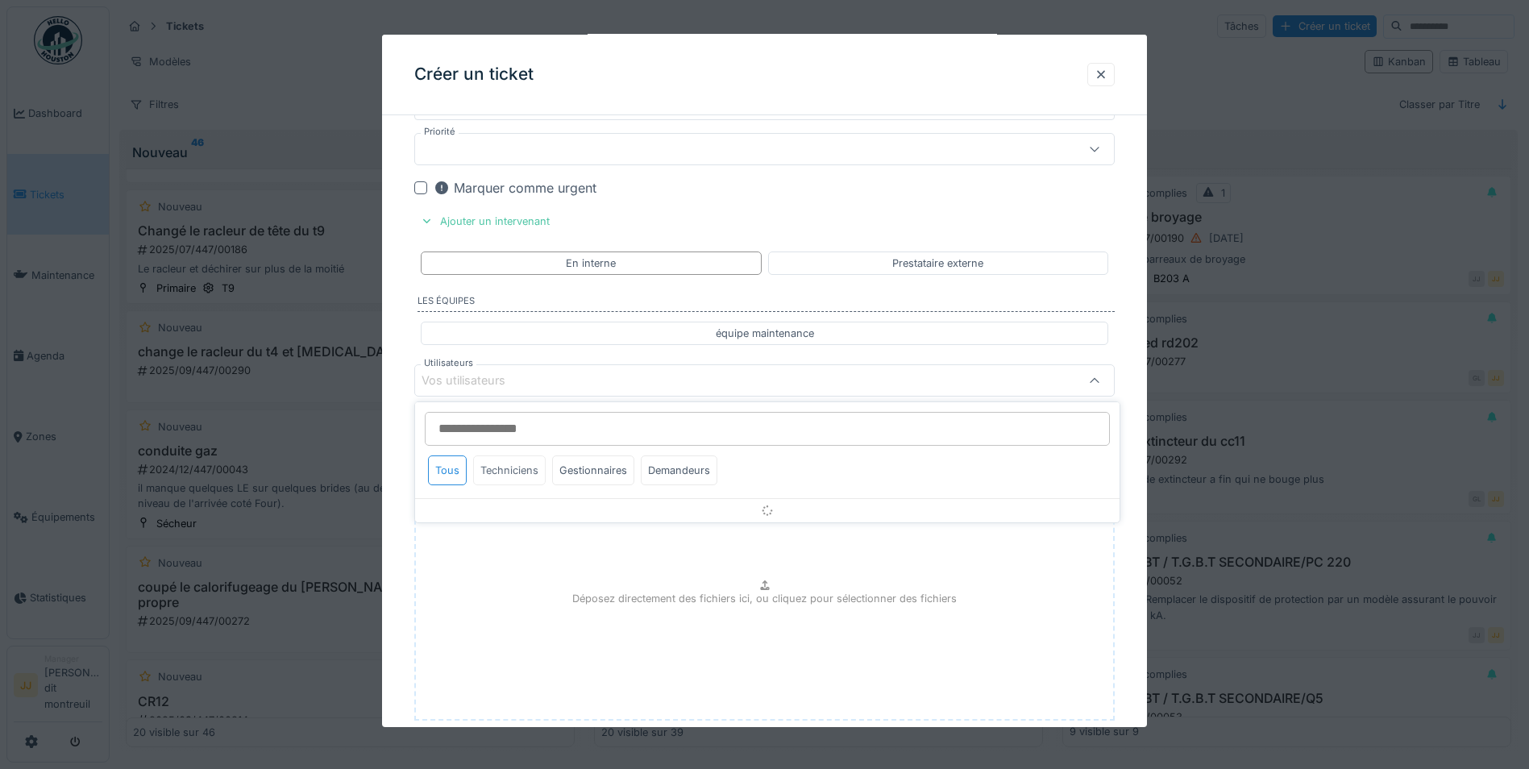
click at [521, 475] on div "Techniciens" at bounding box center [509, 470] width 73 height 30
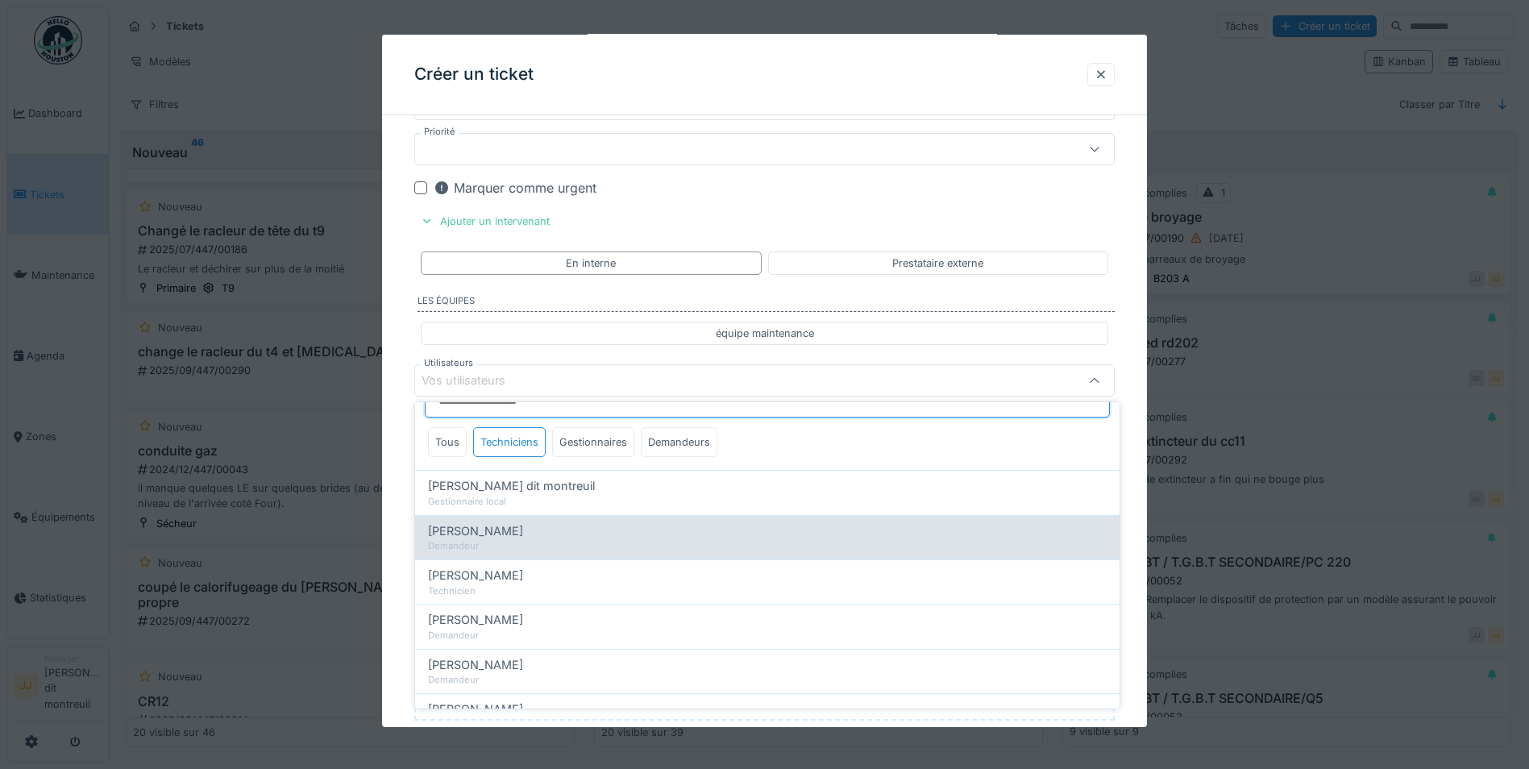
scroll to position [0, 0]
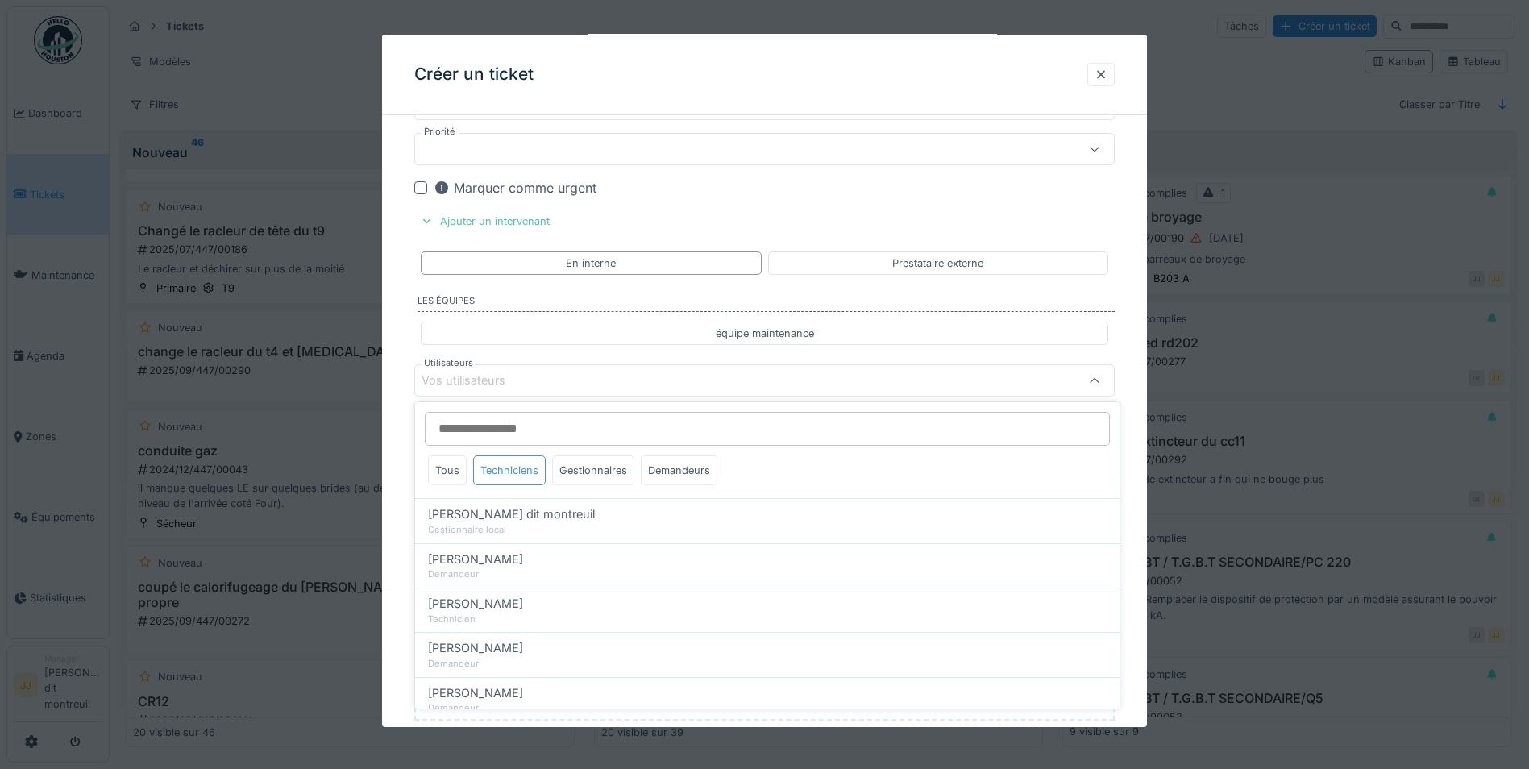
click at [529, 471] on div "Techniciens" at bounding box center [509, 470] width 73 height 30
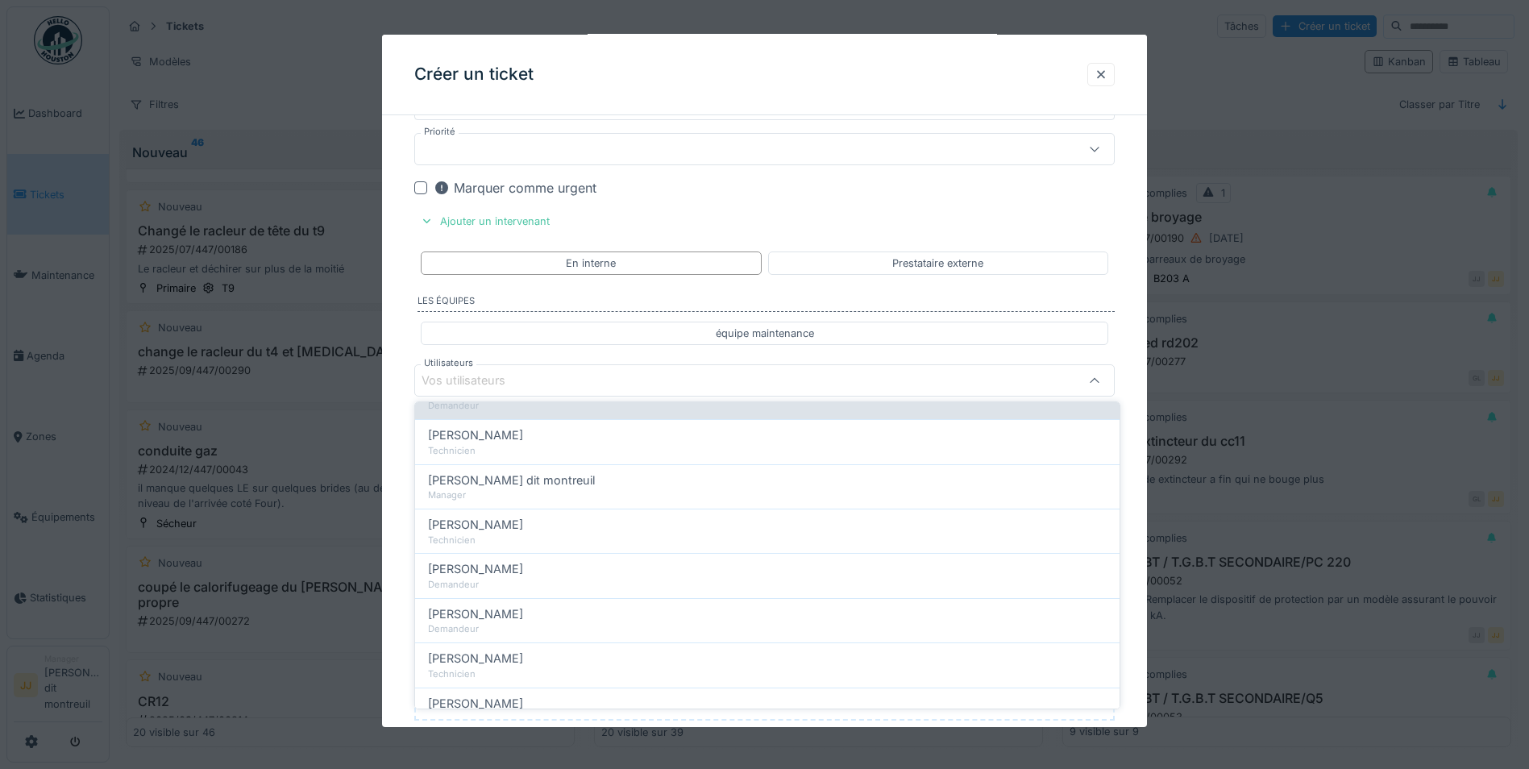
scroll to position [322, 0]
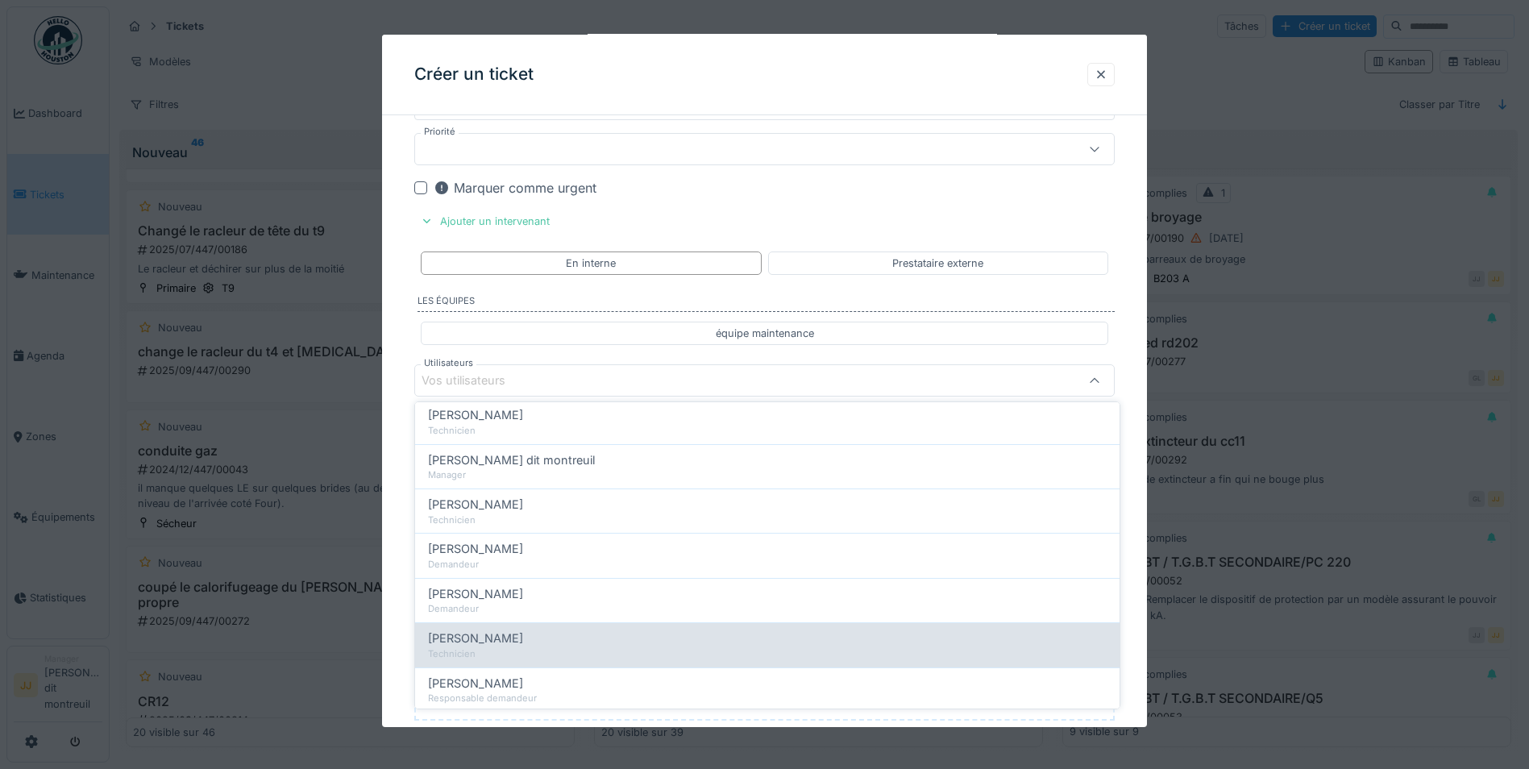
click at [527, 650] on div "Technicien" at bounding box center [767, 654] width 679 height 14
type input "*****"
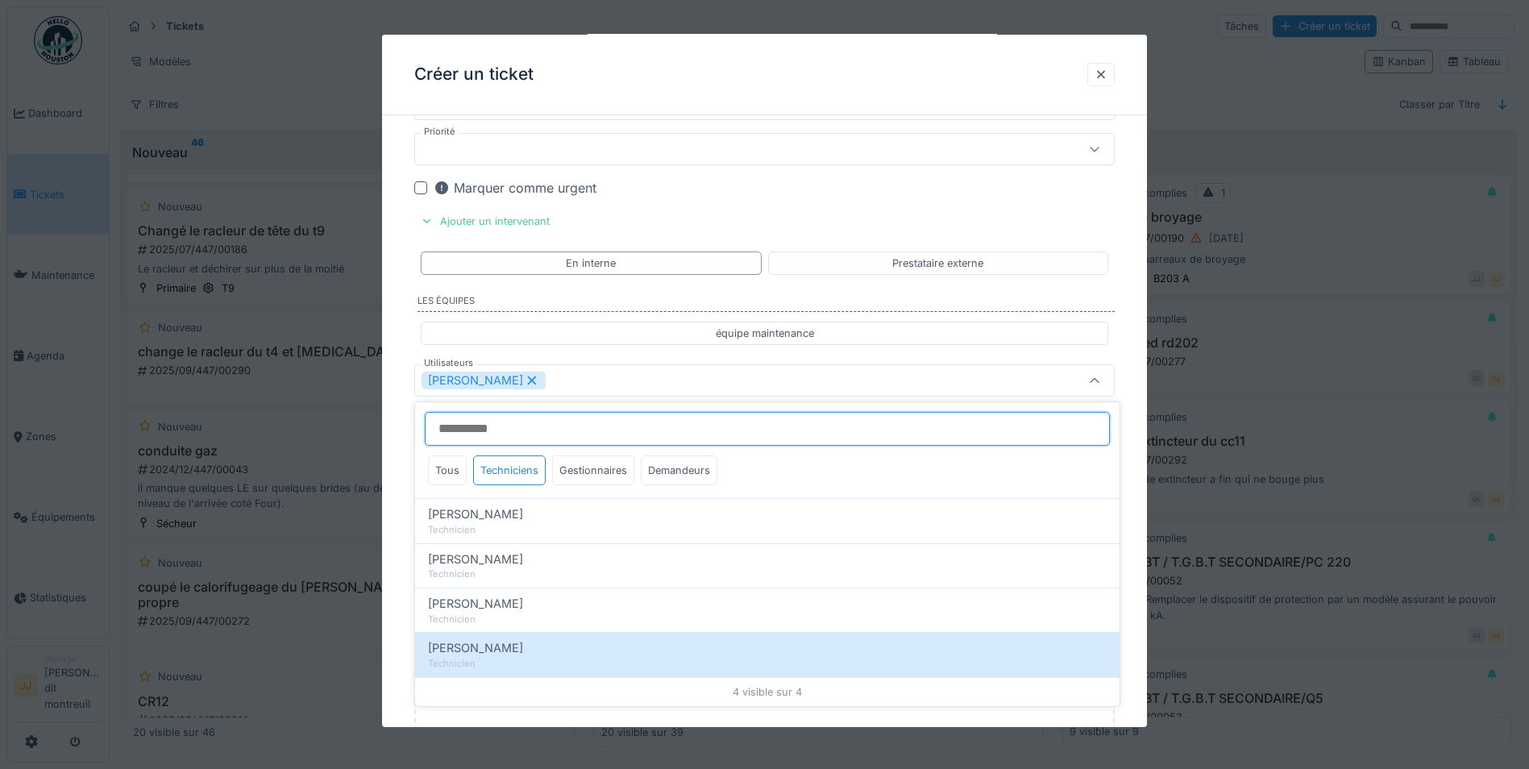
click at [680, 438] on input "Utilisateurs" at bounding box center [767, 429] width 685 height 34
click at [687, 427] on input "Utilisateurs" at bounding box center [767, 429] width 685 height 34
click at [704, 386] on div "[PERSON_NAME]" at bounding box center [723, 381] width 604 height 18
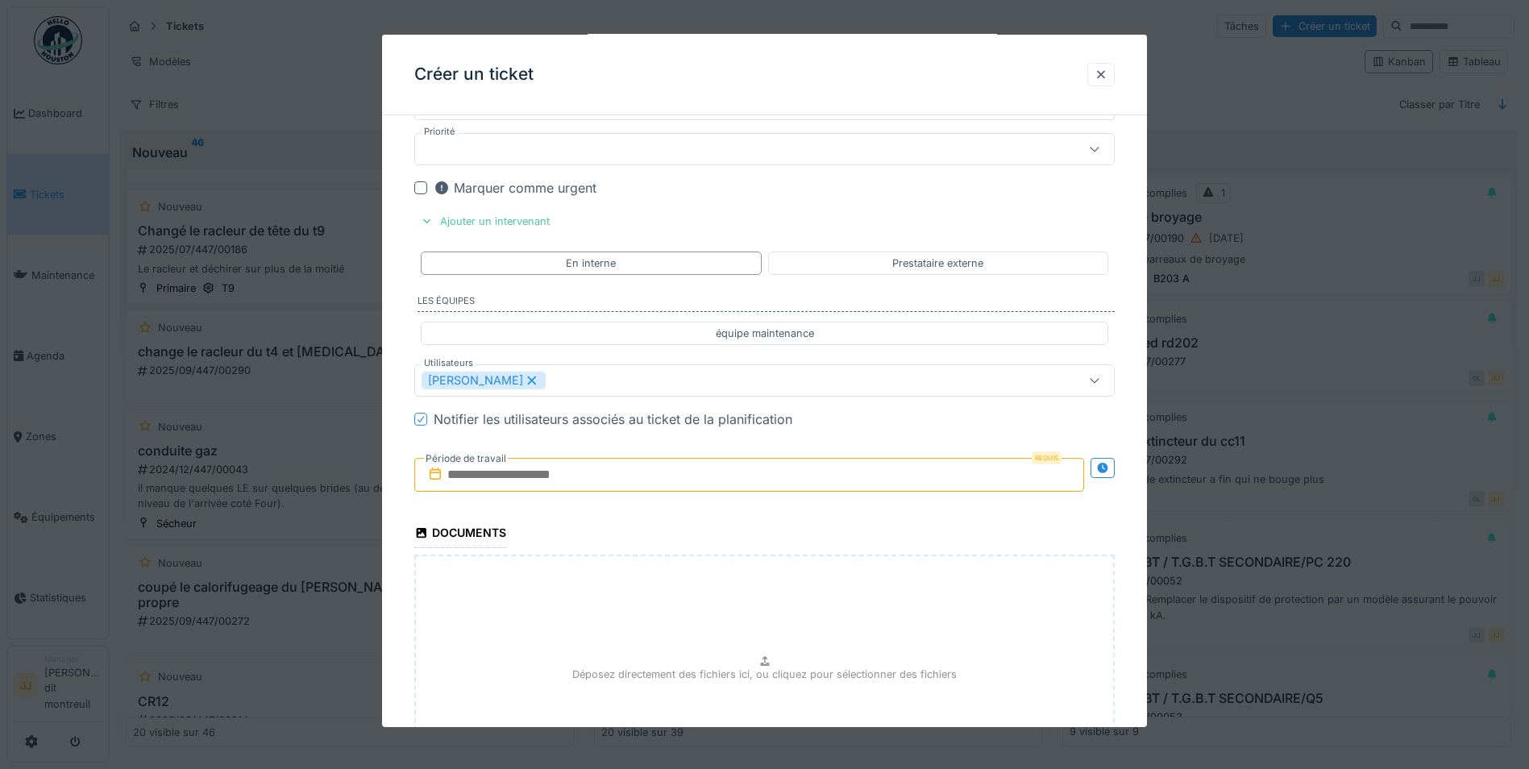
click at [649, 476] on input "text" at bounding box center [749, 475] width 670 height 34
click at [733, 657] on div "24" at bounding box center [726, 659] width 22 height 22
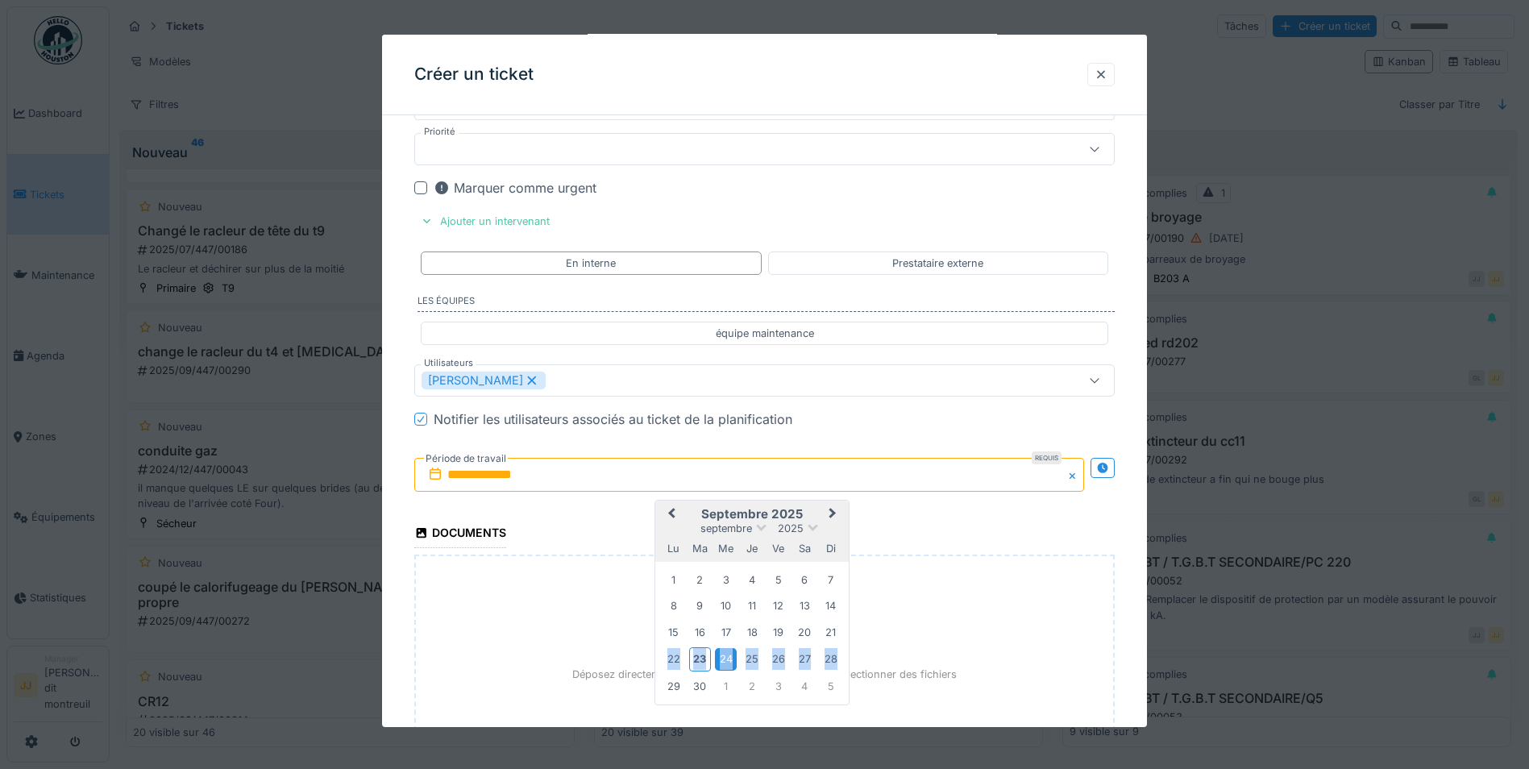
click at [733, 657] on div "24" at bounding box center [726, 659] width 22 height 22
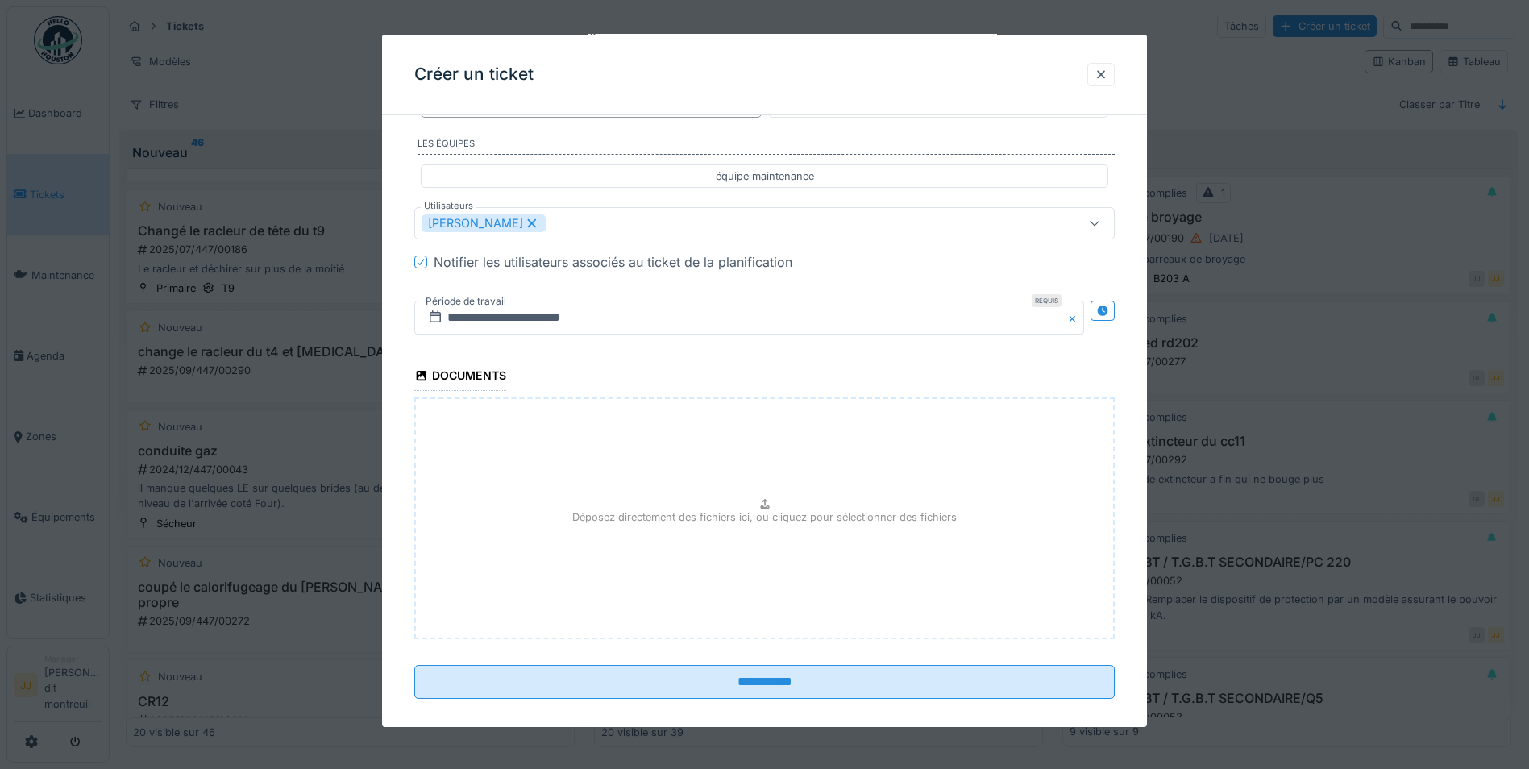
scroll to position [1629, 0]
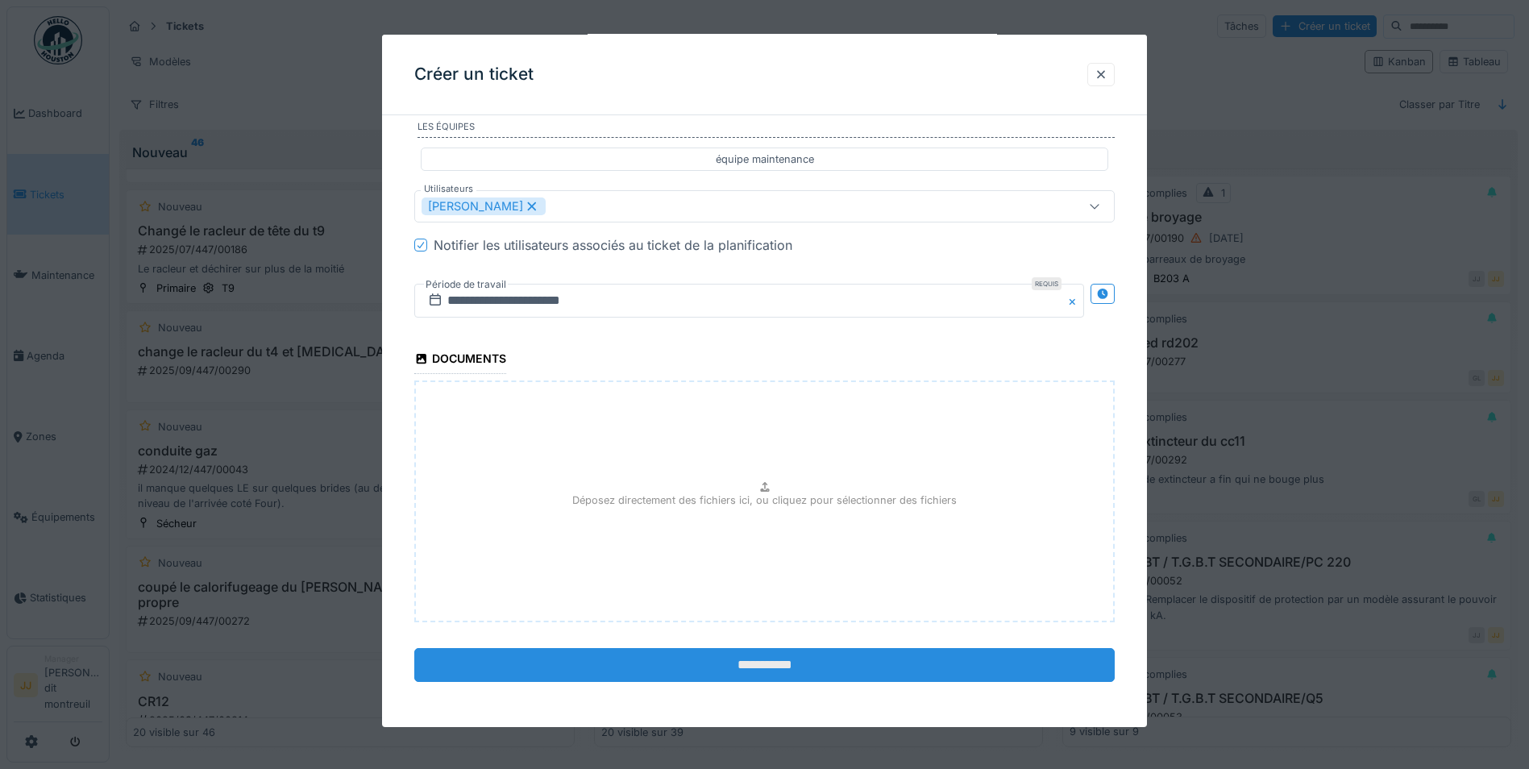
click at [733, 655] on input "**********" at bounding box center [764, 665] width 700 height 34
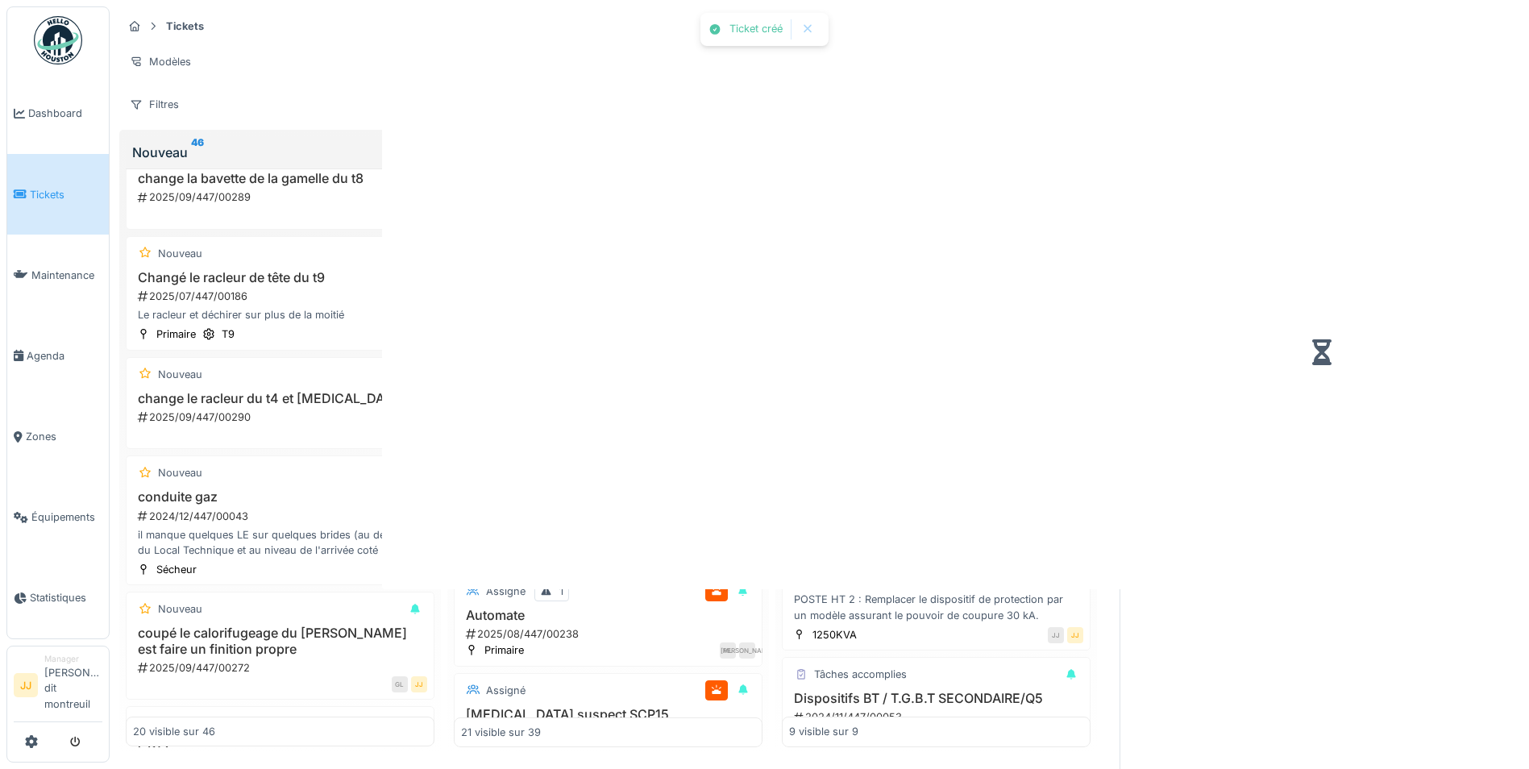
scroll to position [691, 0]
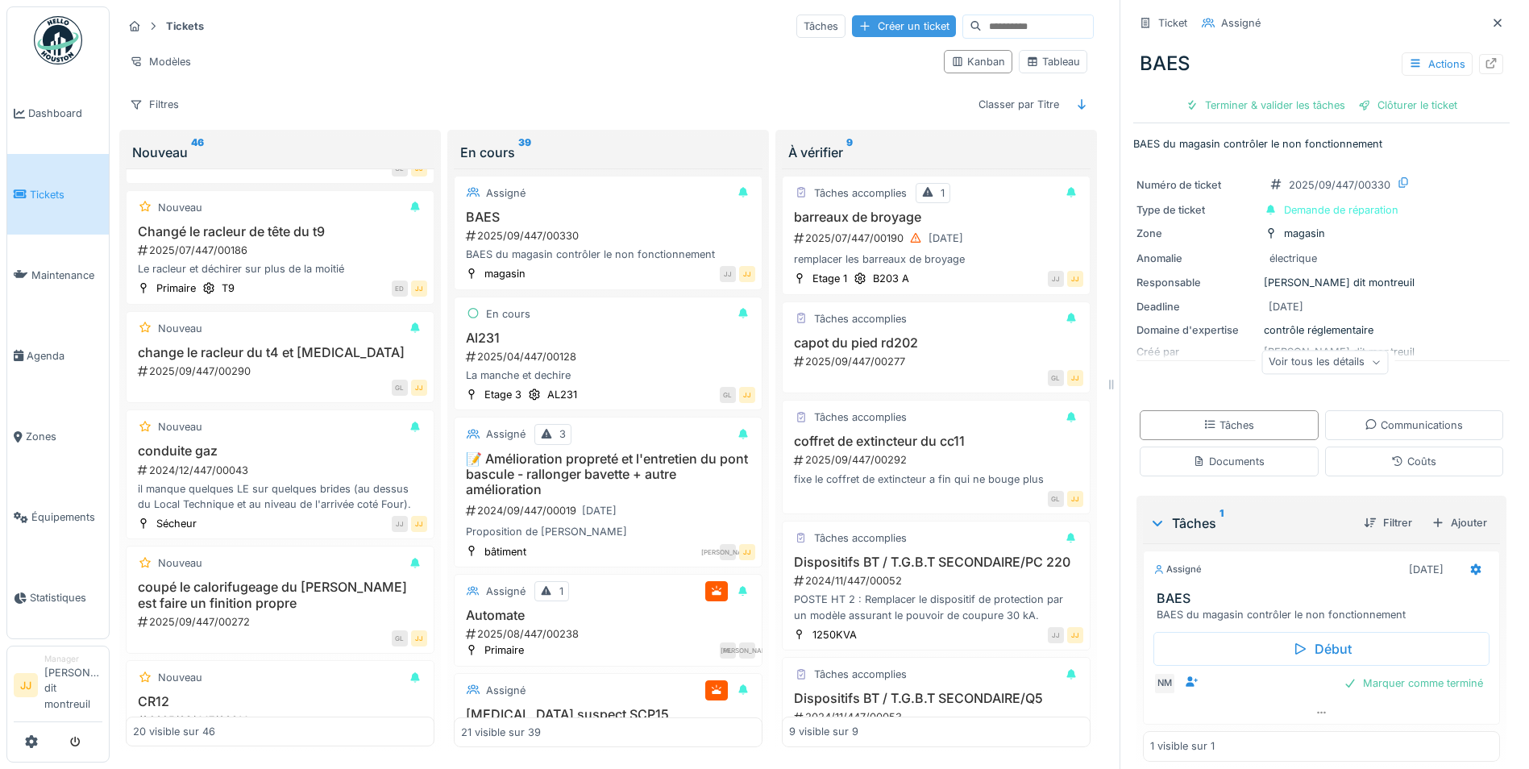
click at [870, 33] on div "Créer un ticket" at bounding box center [904, 26] width 104 height 22
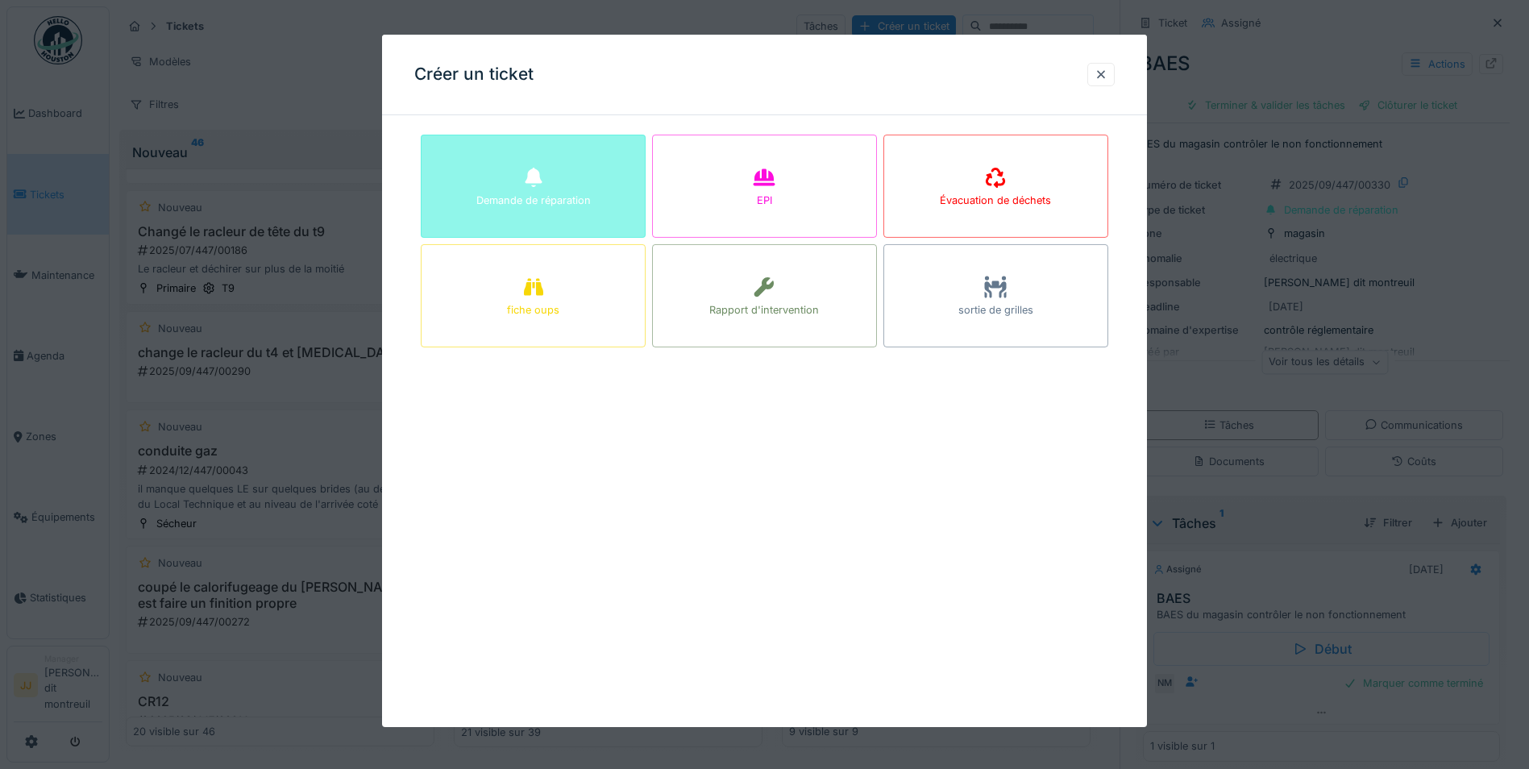
click at [506, 176] on div "Demande de réparation" at bounding box center [533, 186] width 225 height 103
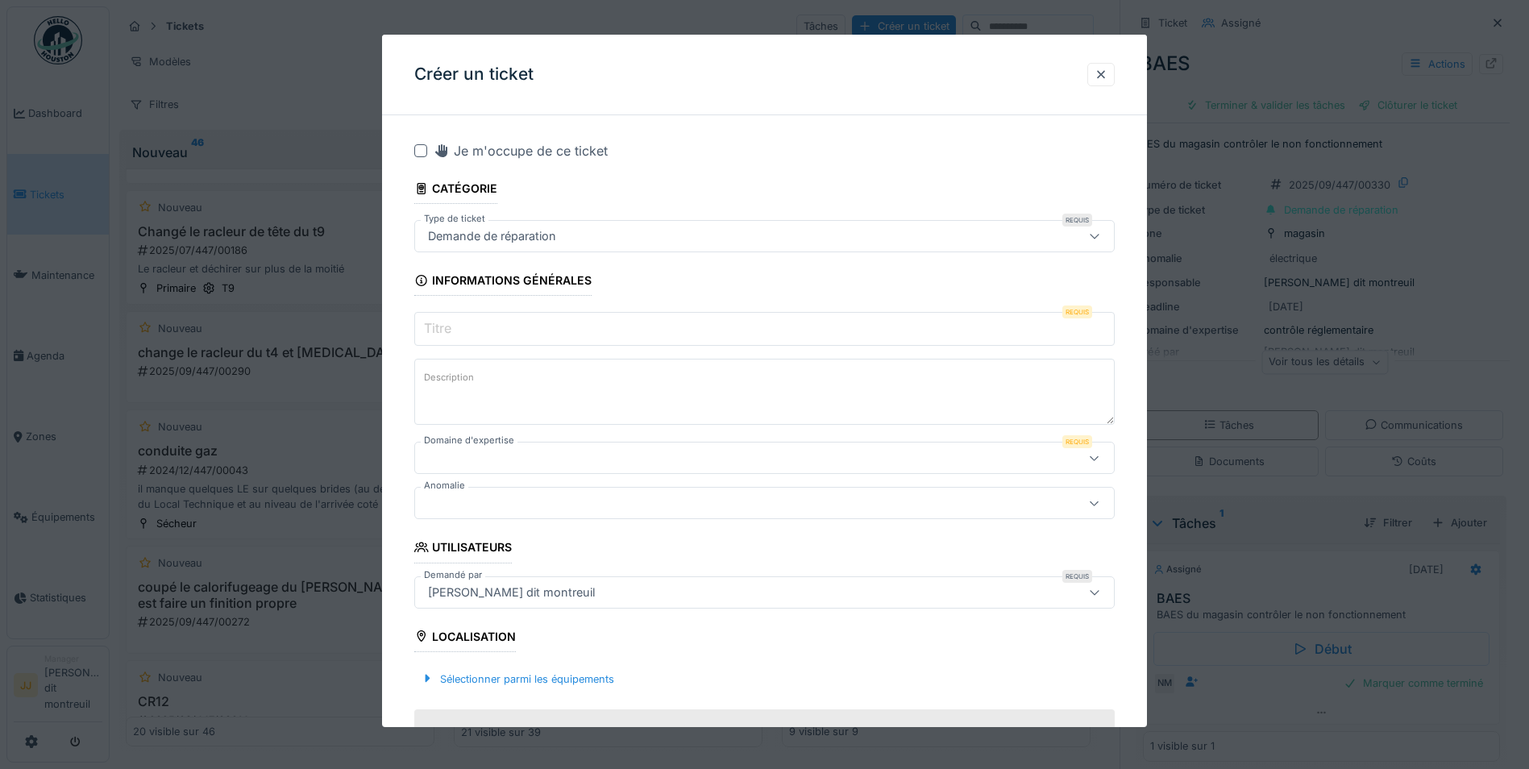
click at [504, 321] on input "Titre" at bounding box center [764, 329] width 700 height 34
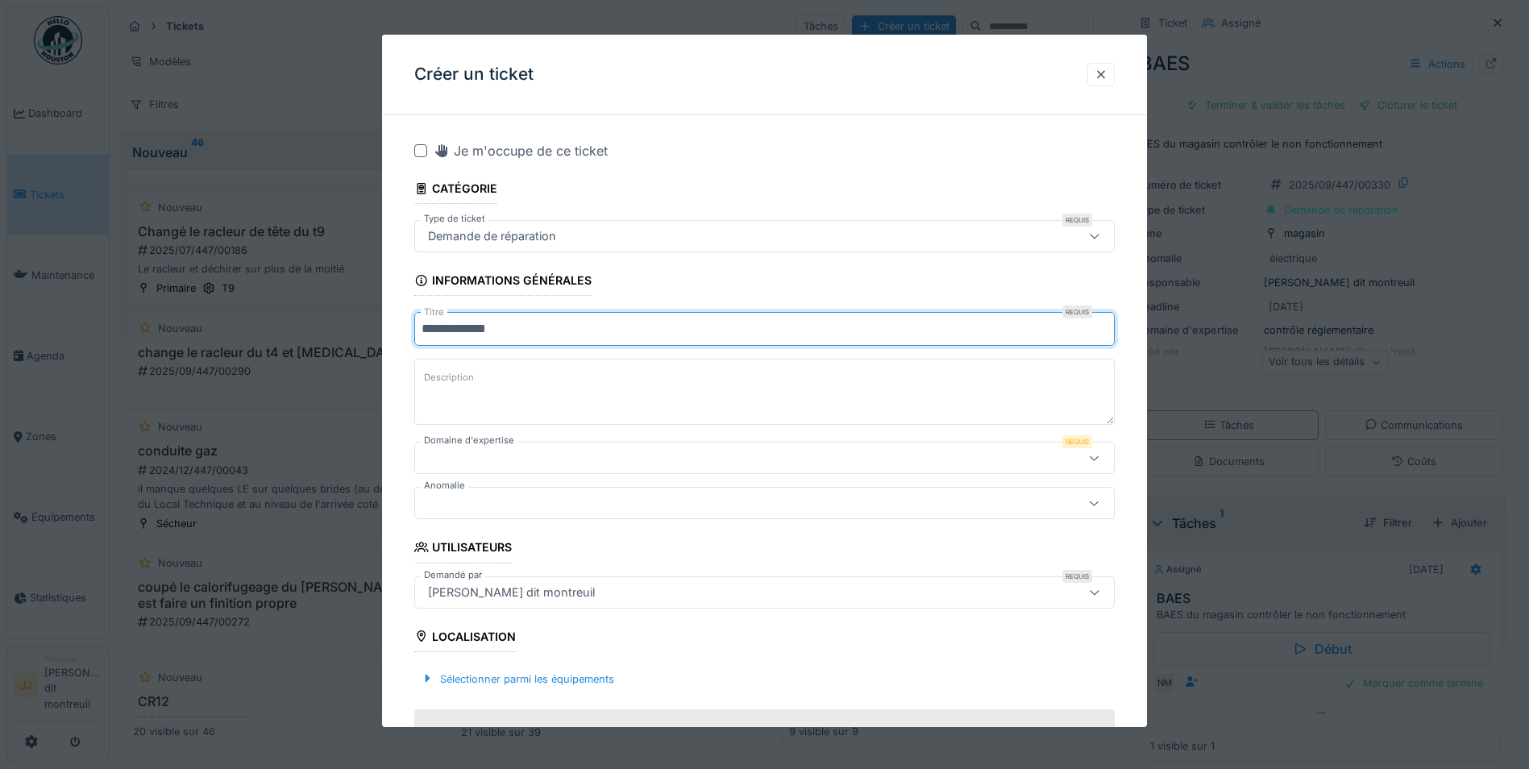
type input "**********"
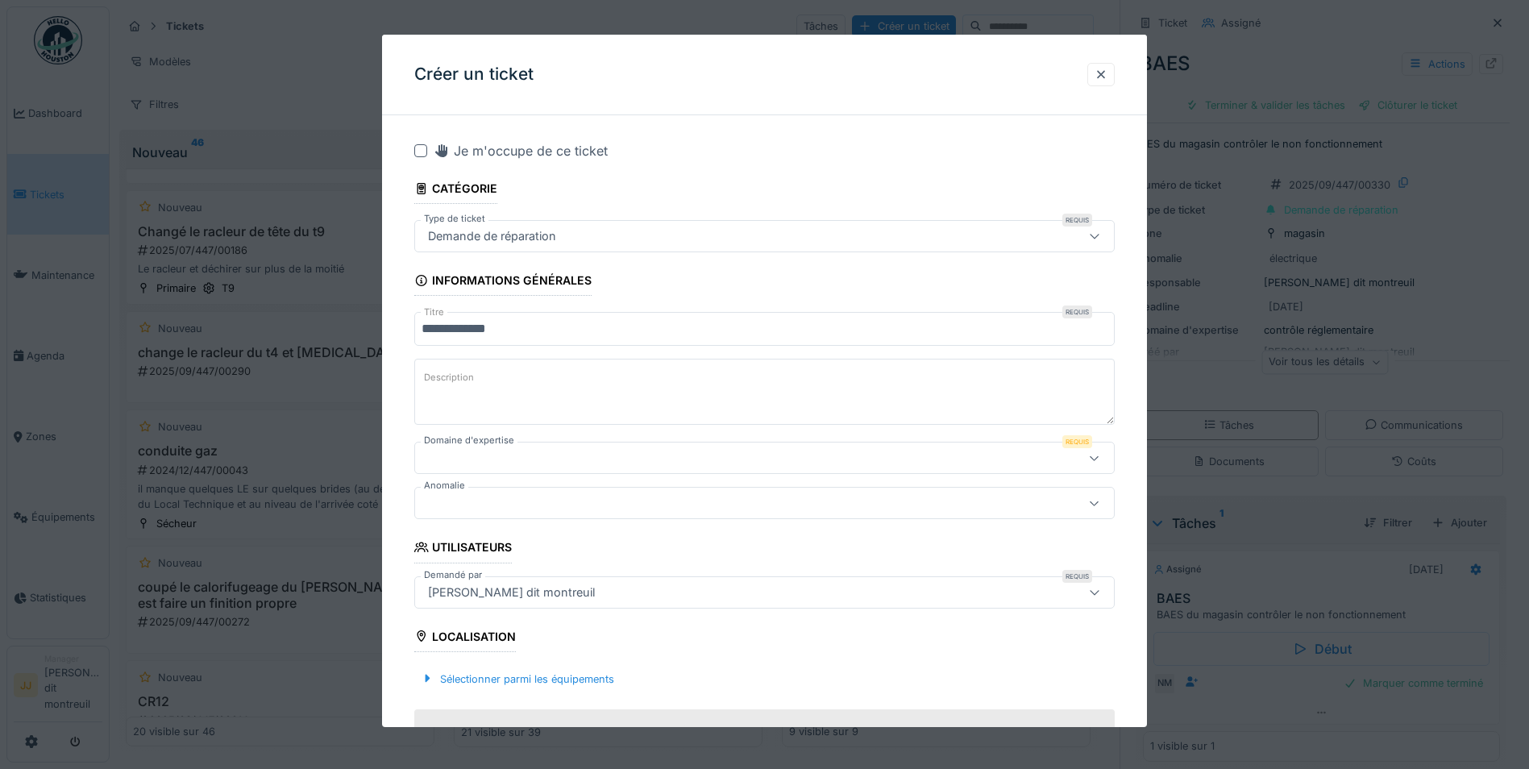
click at [492, 382] on textarea "Description" at bounding box center [764, 392] width 700 height 66
type textarea "**********"
click at [471, 462] on div at bounding box center [723, 458] width 604 height 18
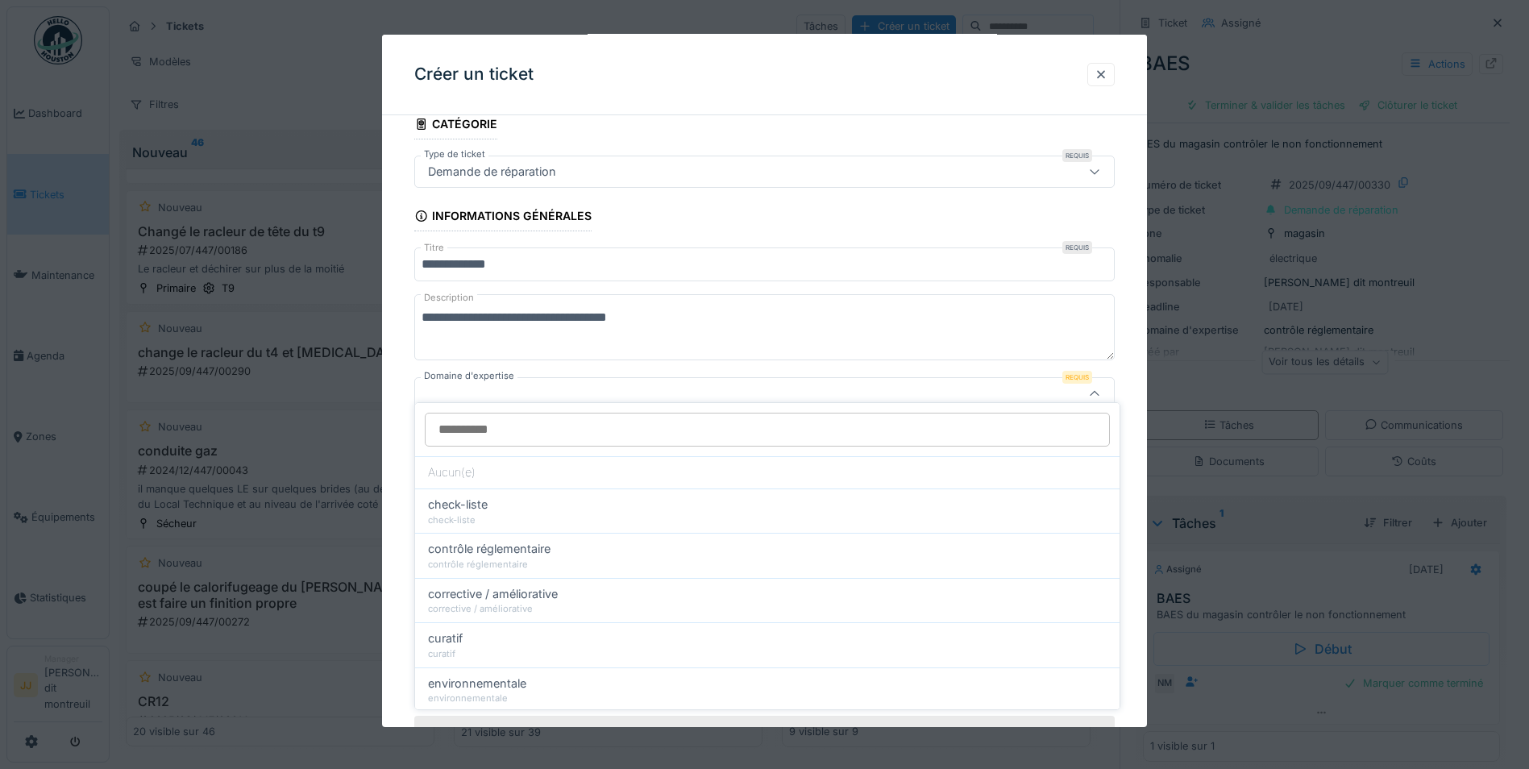
scroll to position [77, 0]
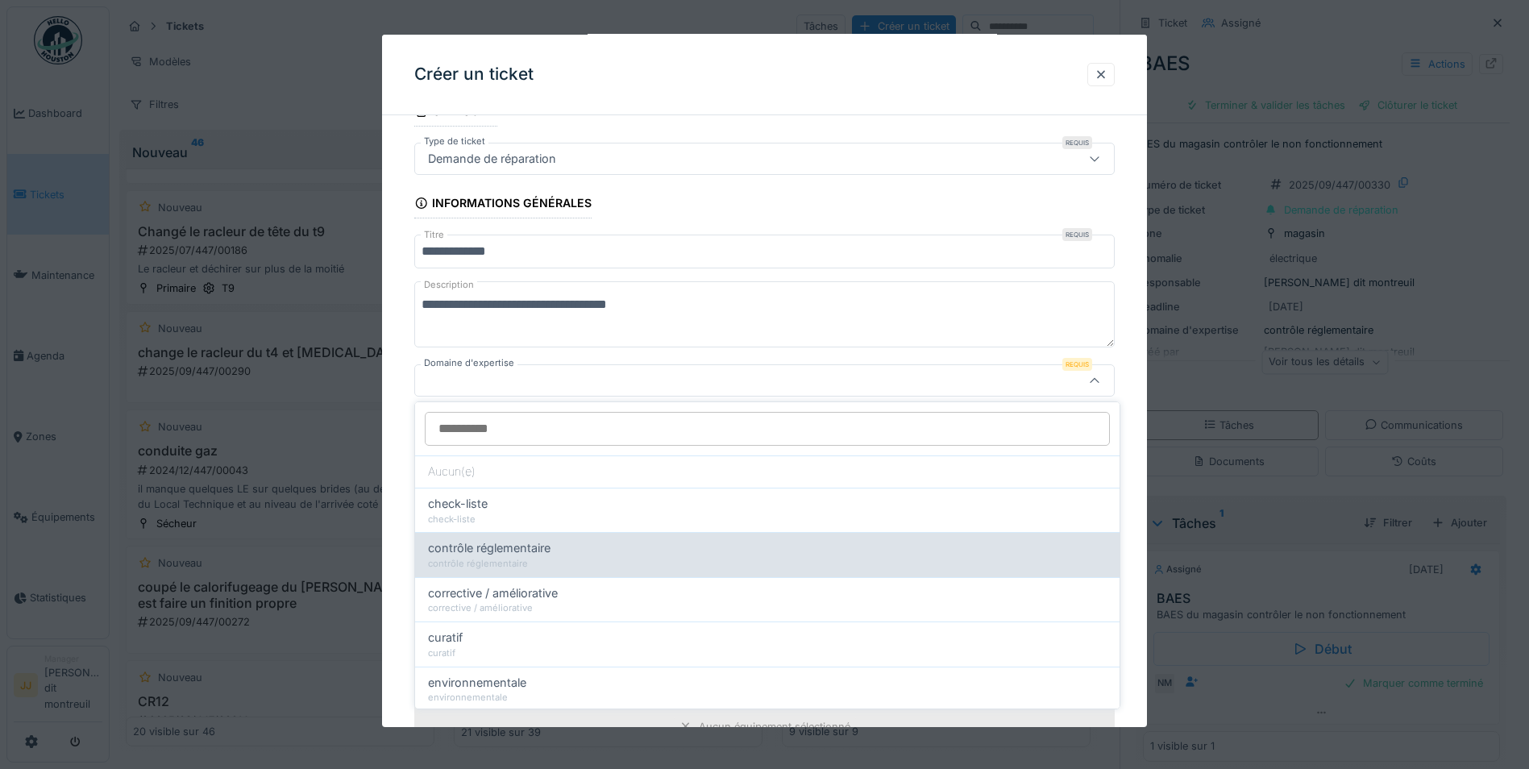
click at [462, 558] on div "contrôle réglementaire" at bounding box center [767, 564] width 679 height 14
type input "****"
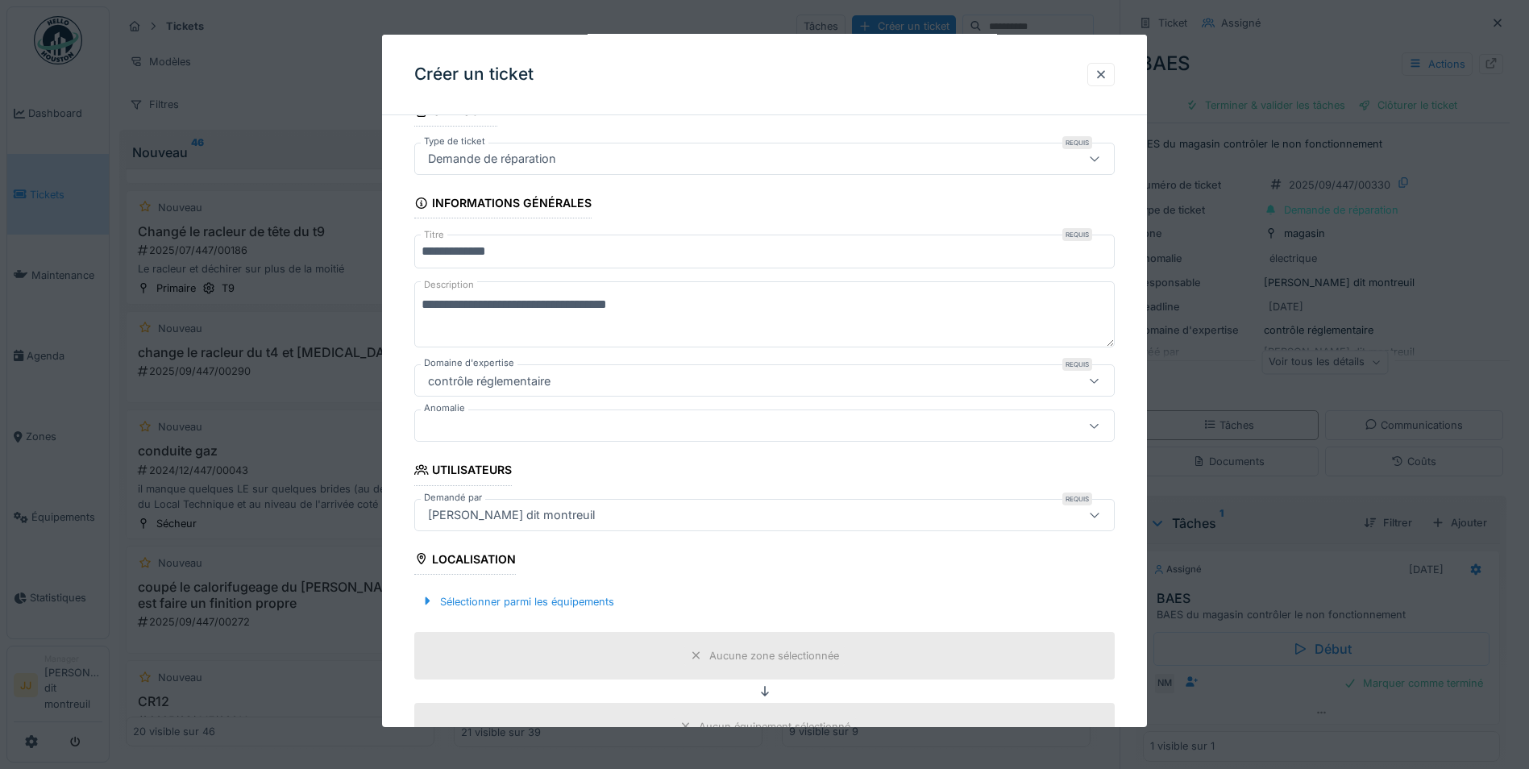
click at [521, 433] on div at bounding box center [764, 425] width 700 height 32
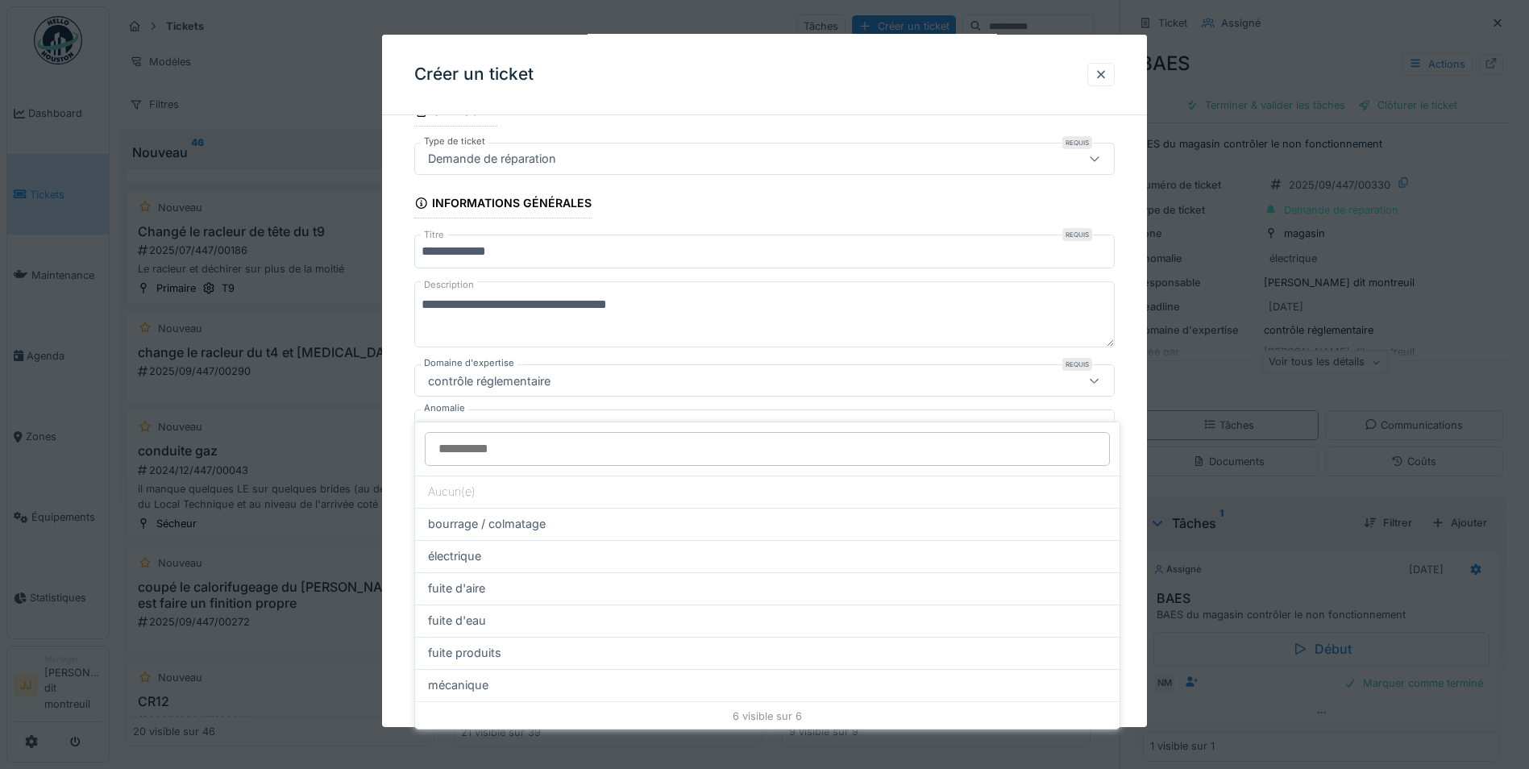
scroll to position [122, 0]
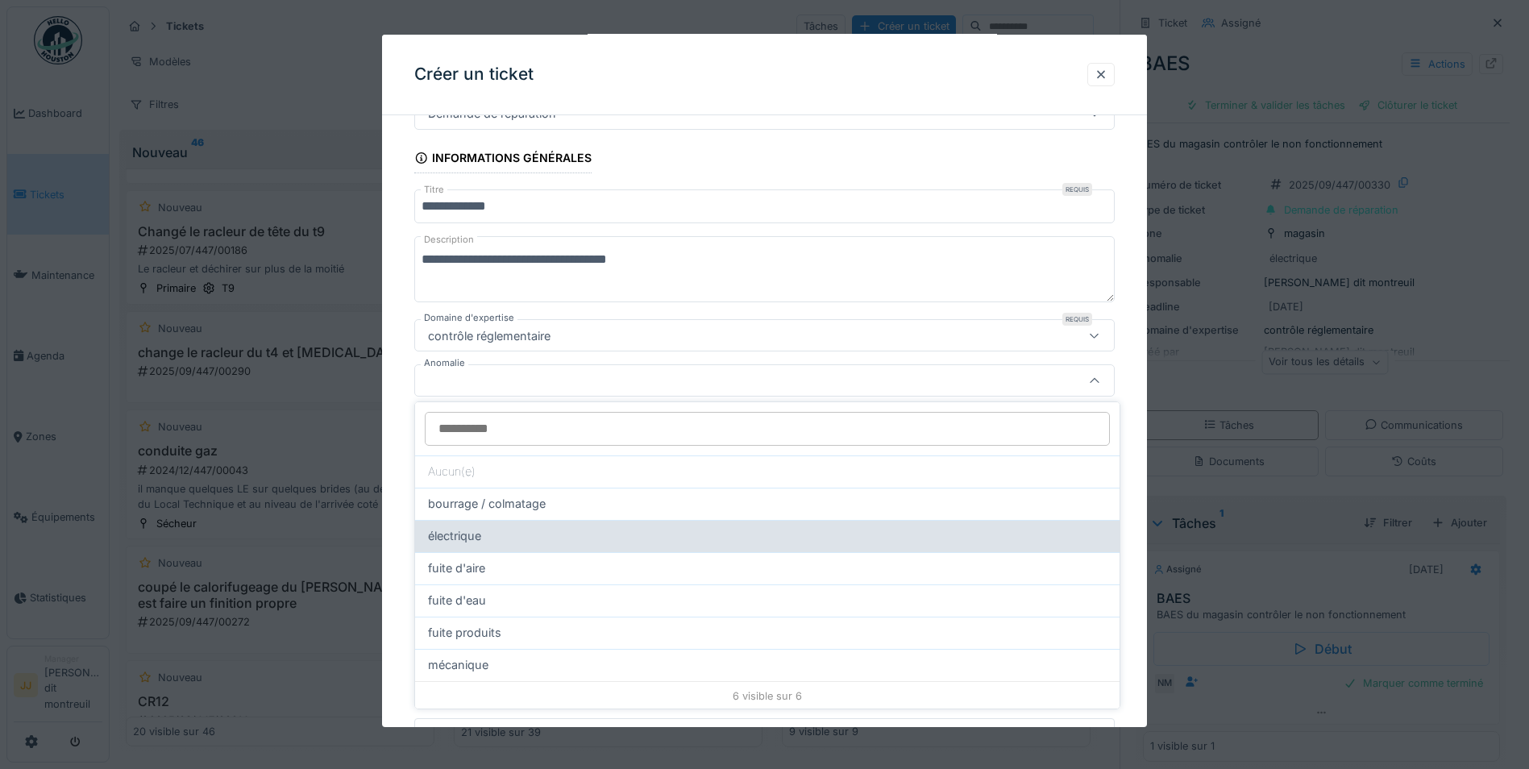
click at [471, 542] on span "électrique" at bounding box center [454, 536] width 53 height 18
type input "**"
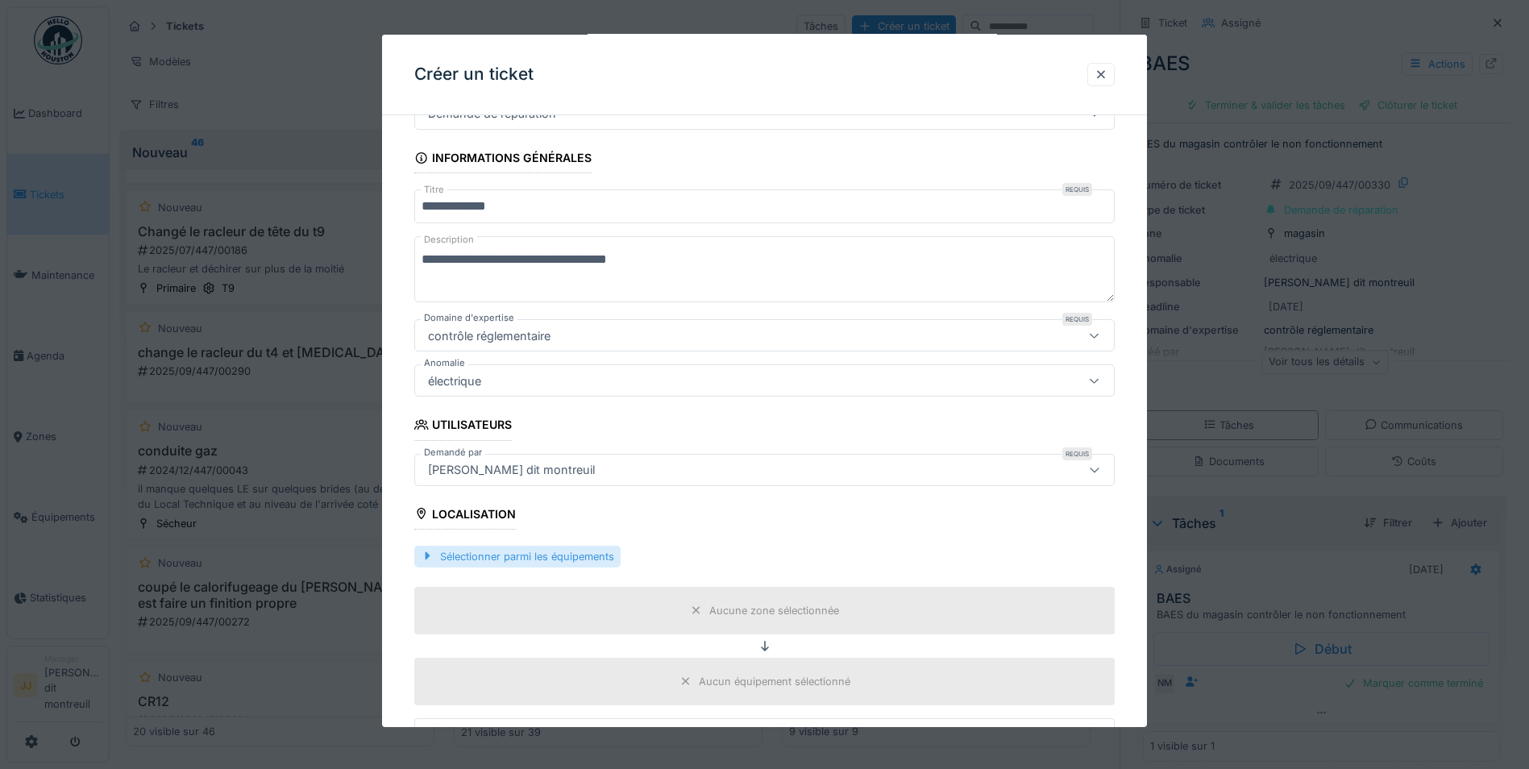
click at [505, 550] on div "Sélectionner parmi les équipements" at bounding box center [517, 557] width 206 height 22
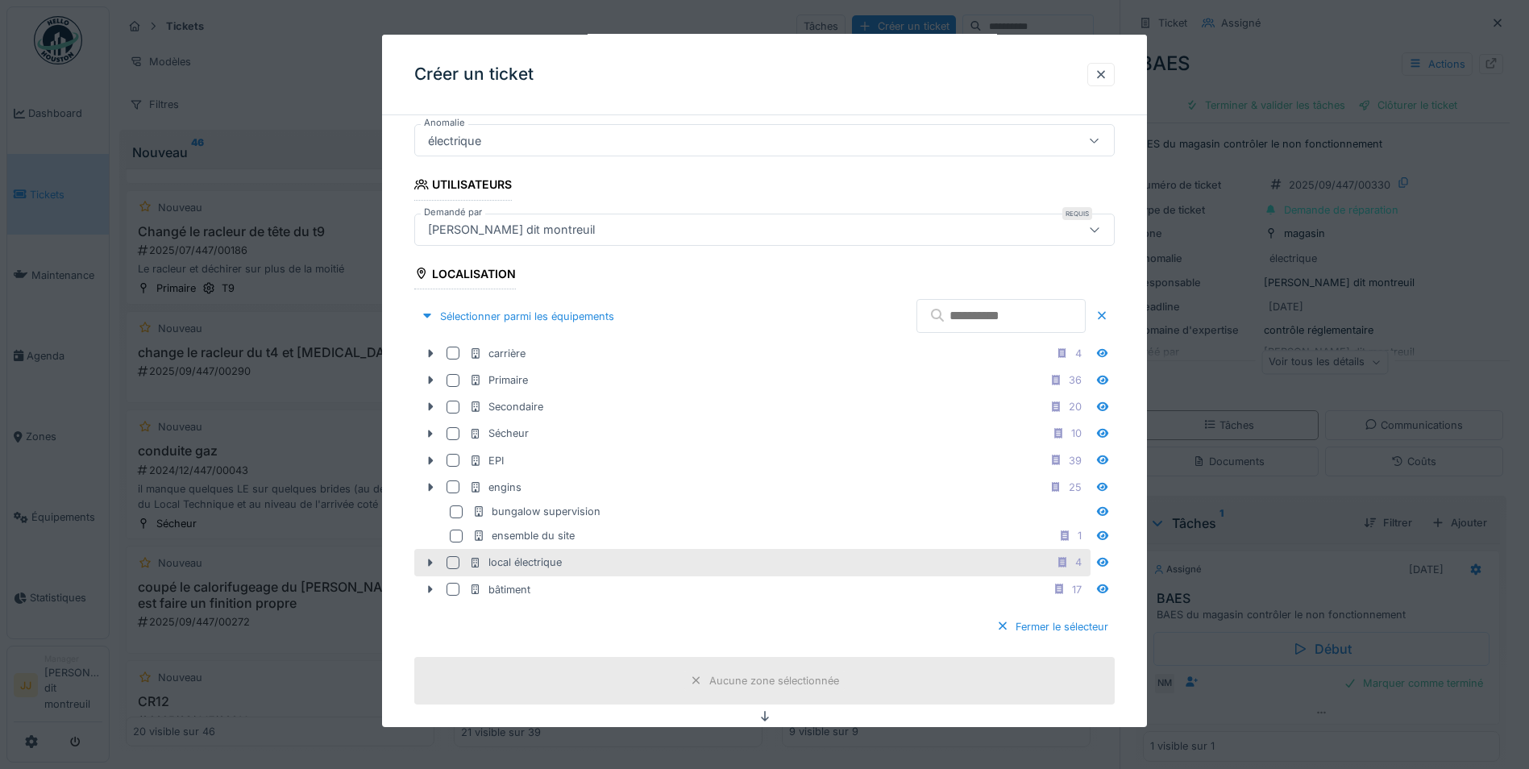
scroll to position [364, 0]
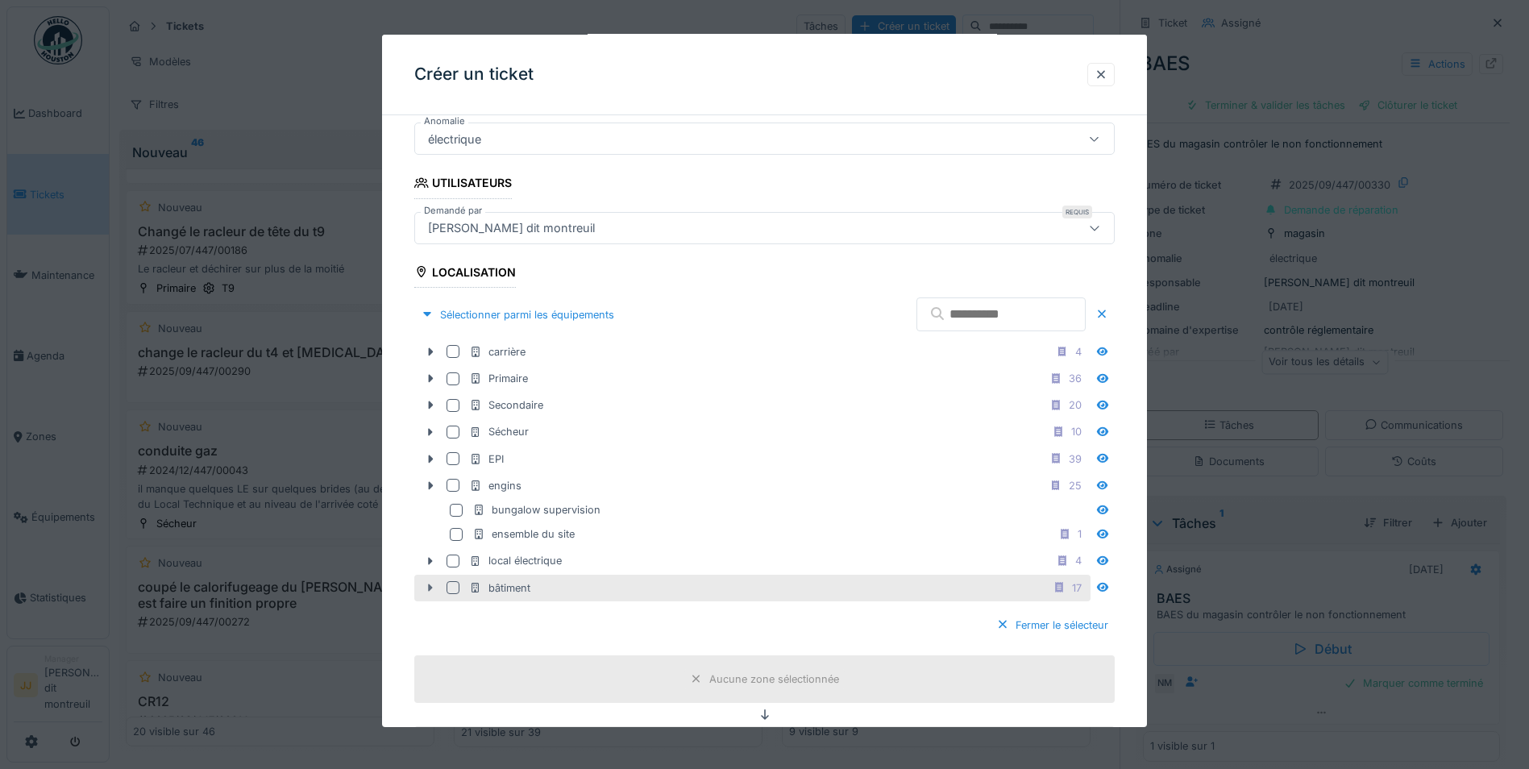
click at [421, 585] on div at bounding box center [430, 587] width 26 height 17
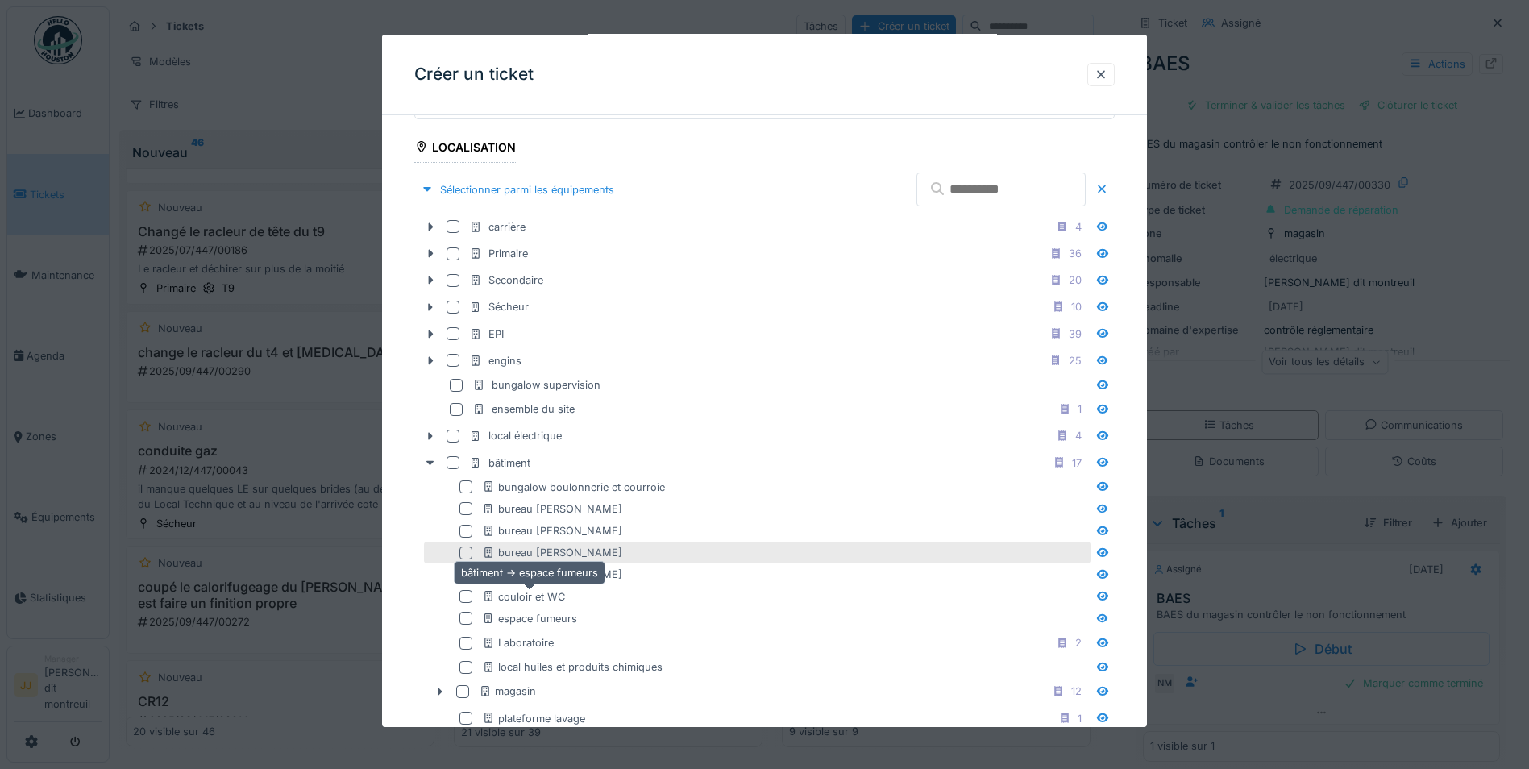
scroll to position [525, 0]
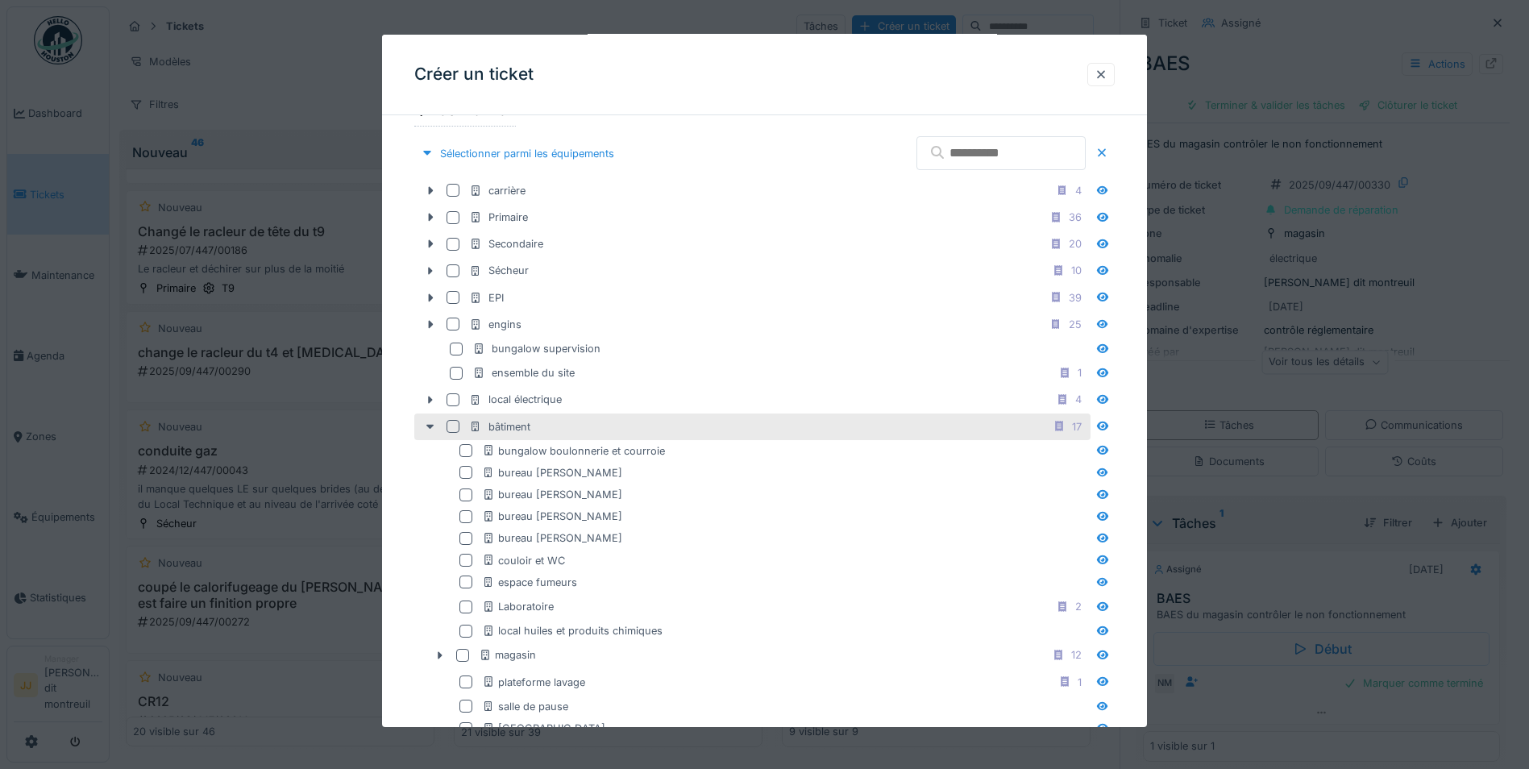
click at [455, 429] on div at bounding box center [452, 426] width 13 height 13
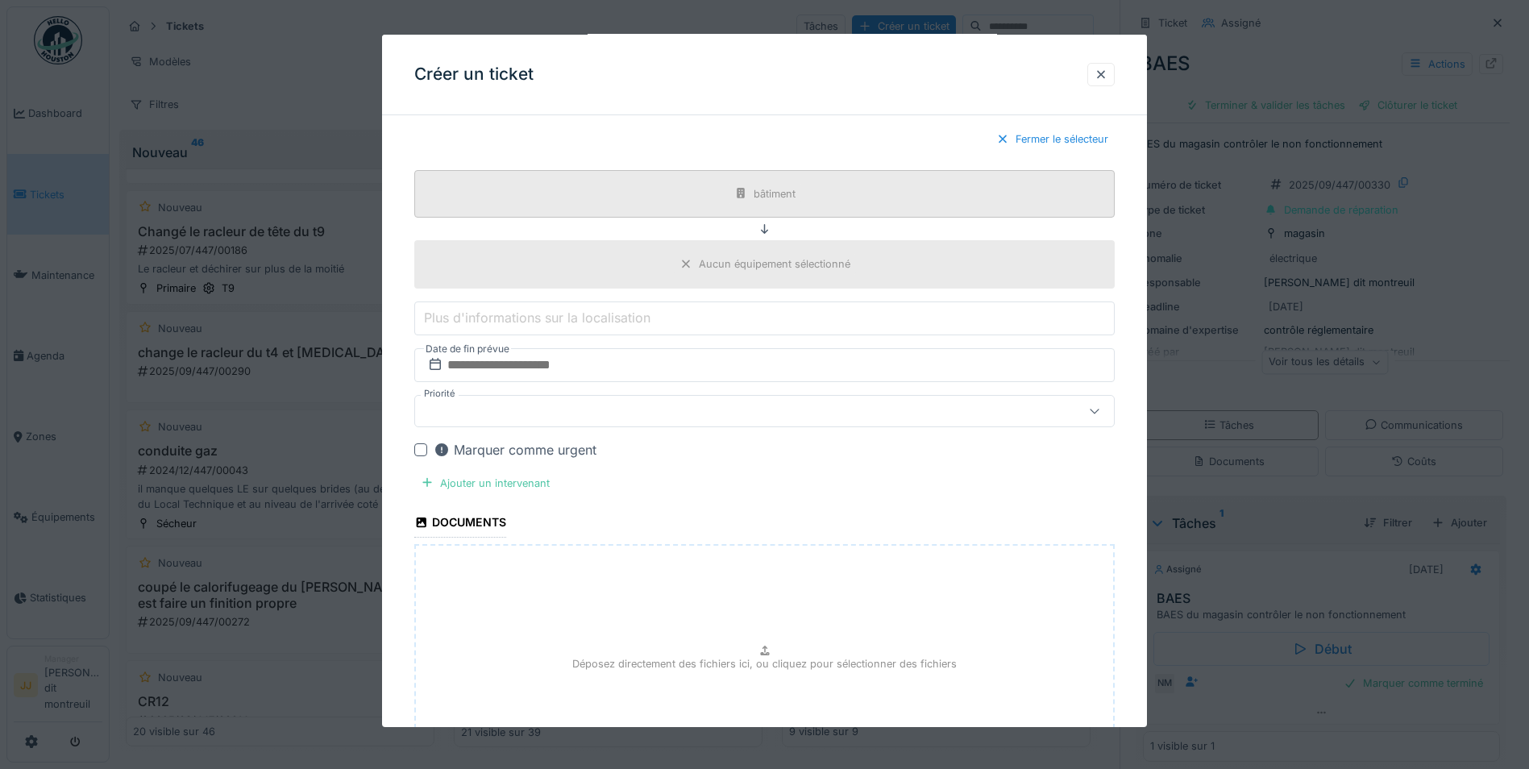
scroll to position [1331, 0]
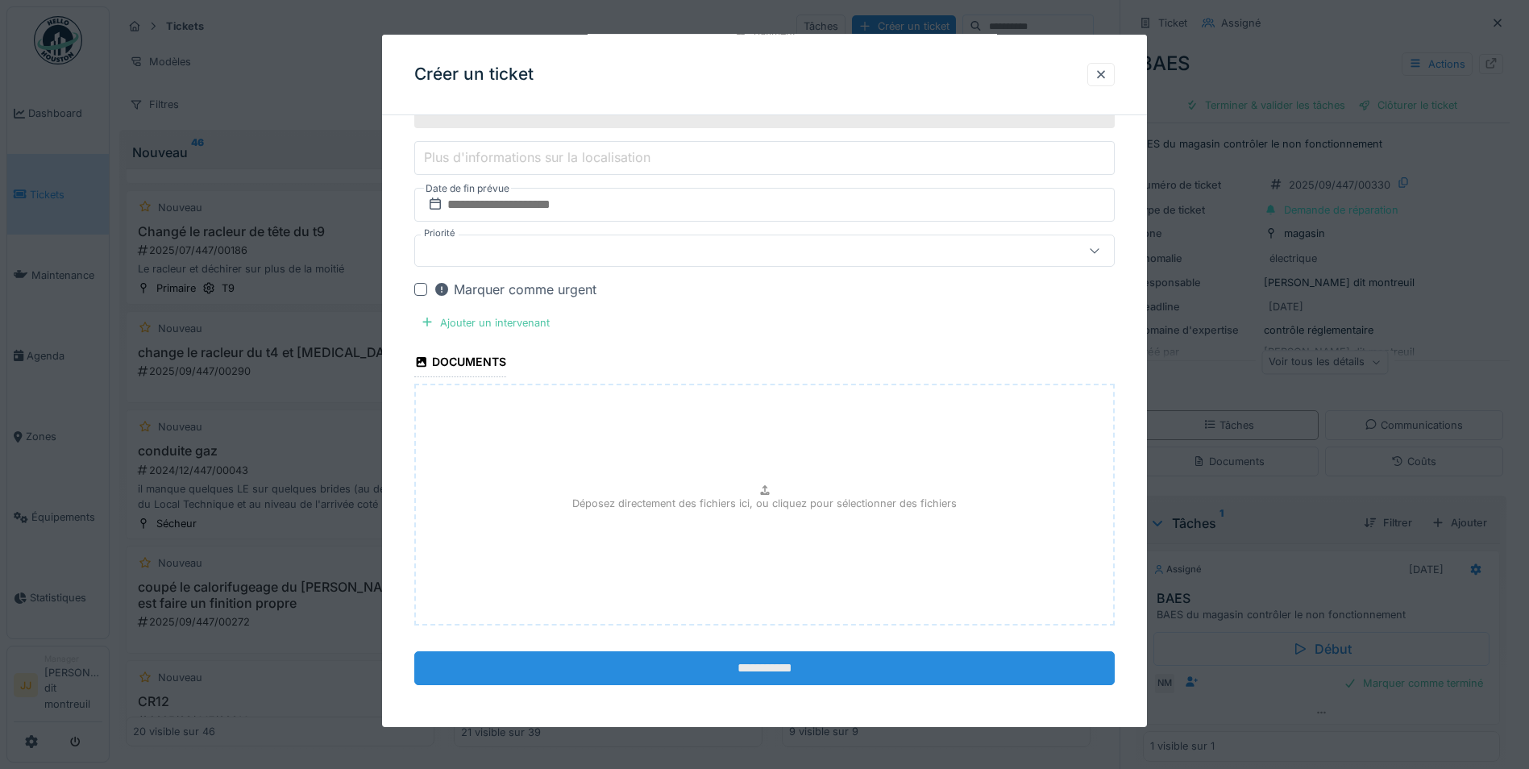
click at [741, 667] on input "**********" at bounding box center [764, 668] width 700 height 34
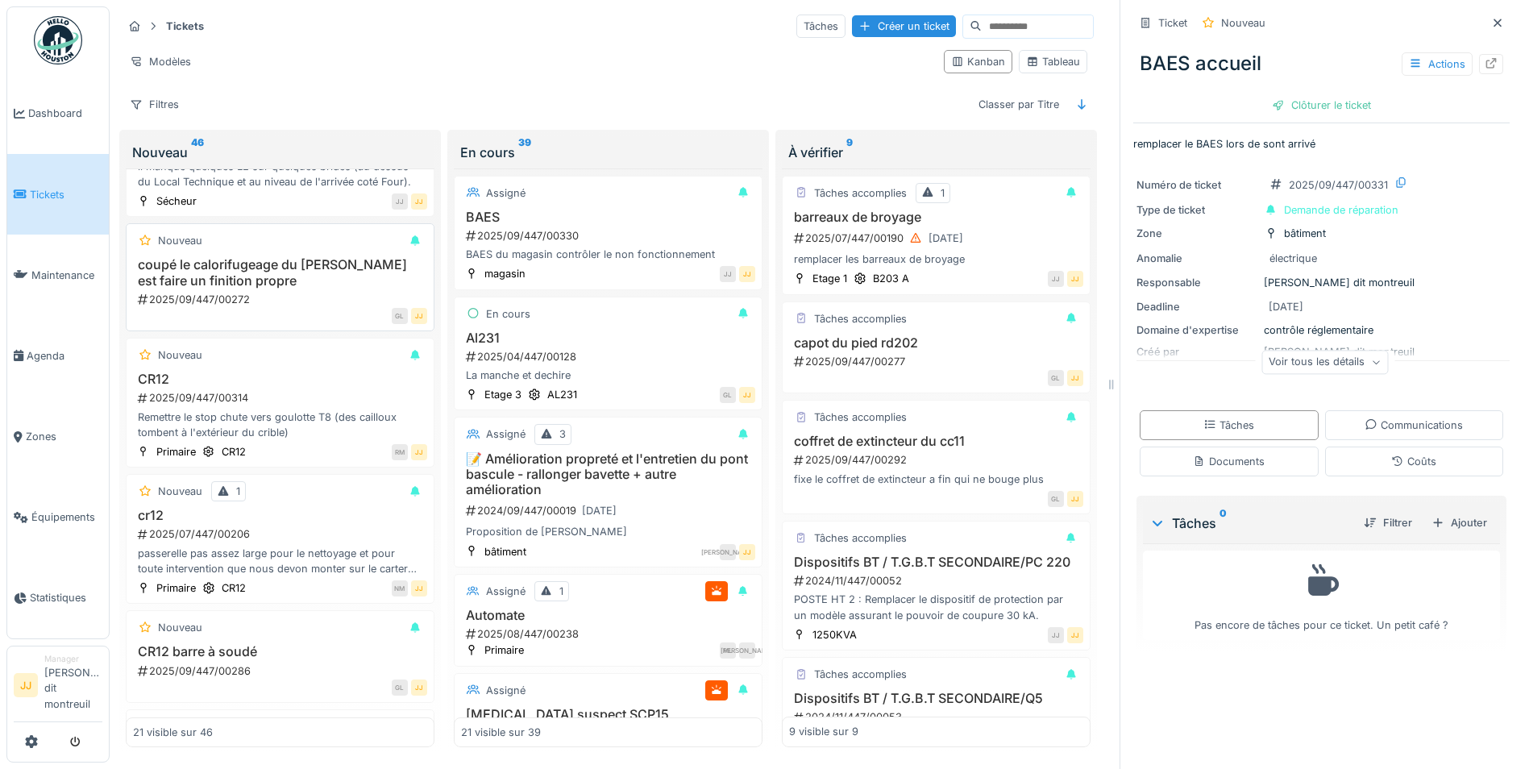
scroll to position [1215, 0]
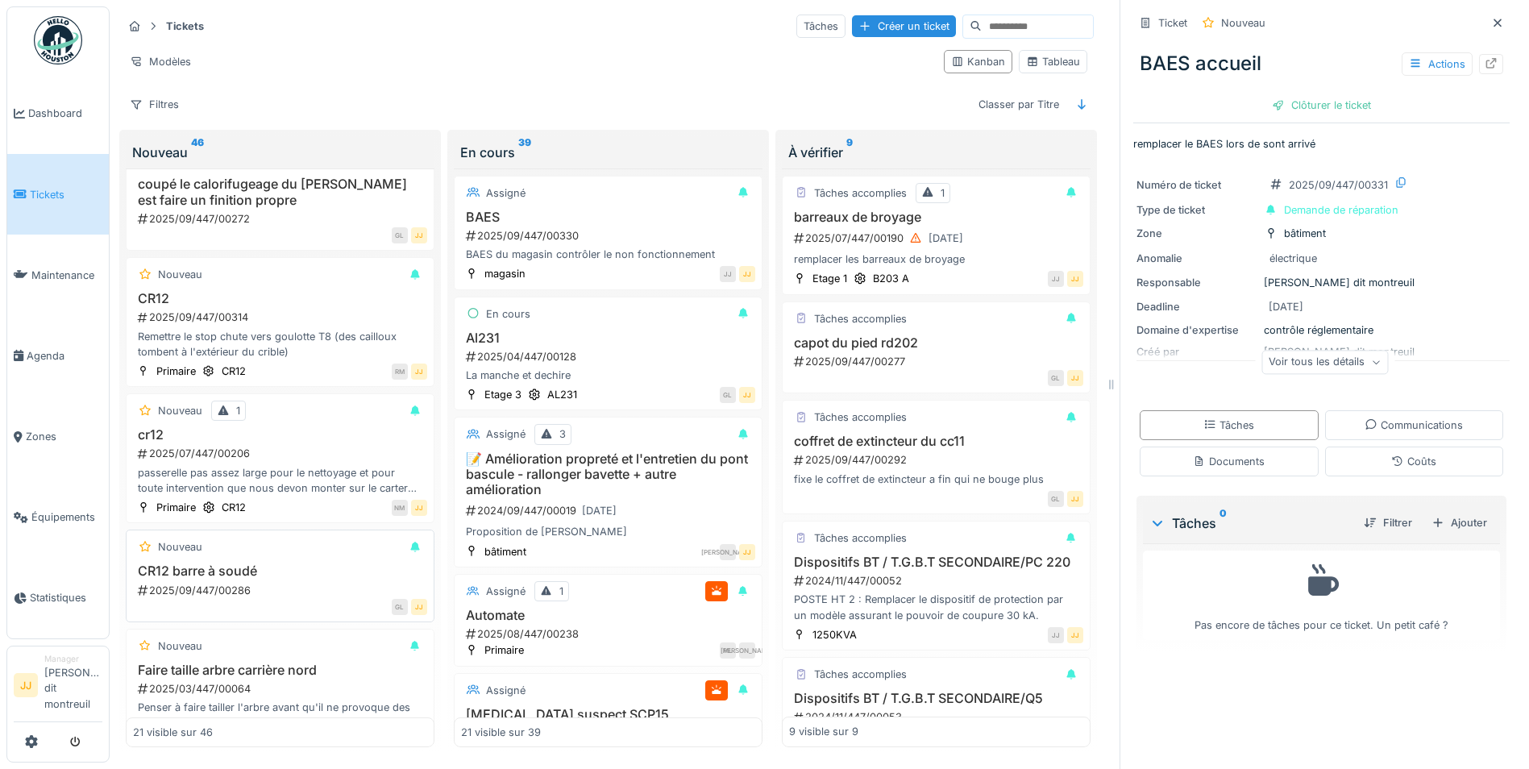
click at [278, 567] on h3 "CR12 barre à soudé" at bounding box center [280, 570] width 294 height 15
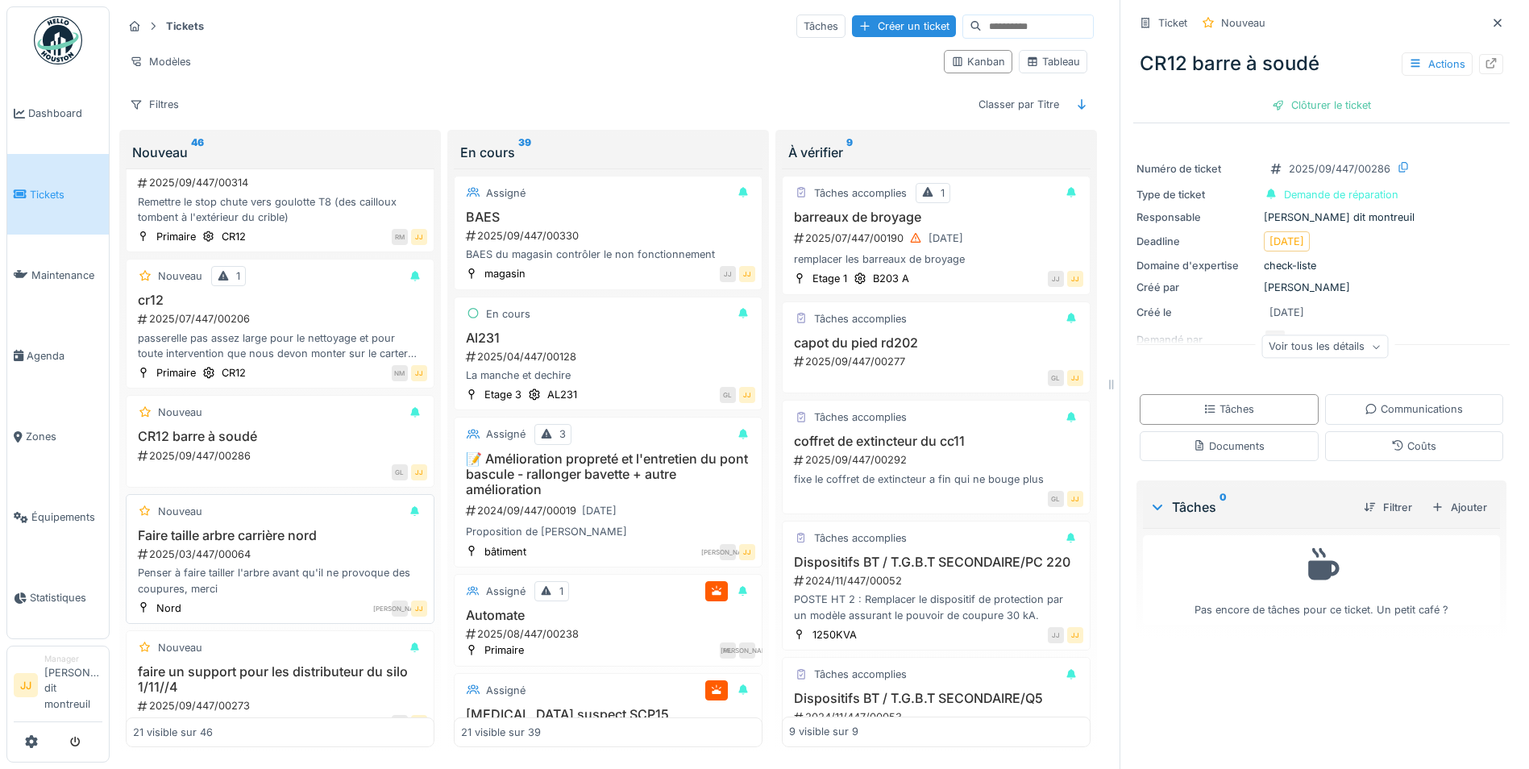
scroll to position [1376, 0]
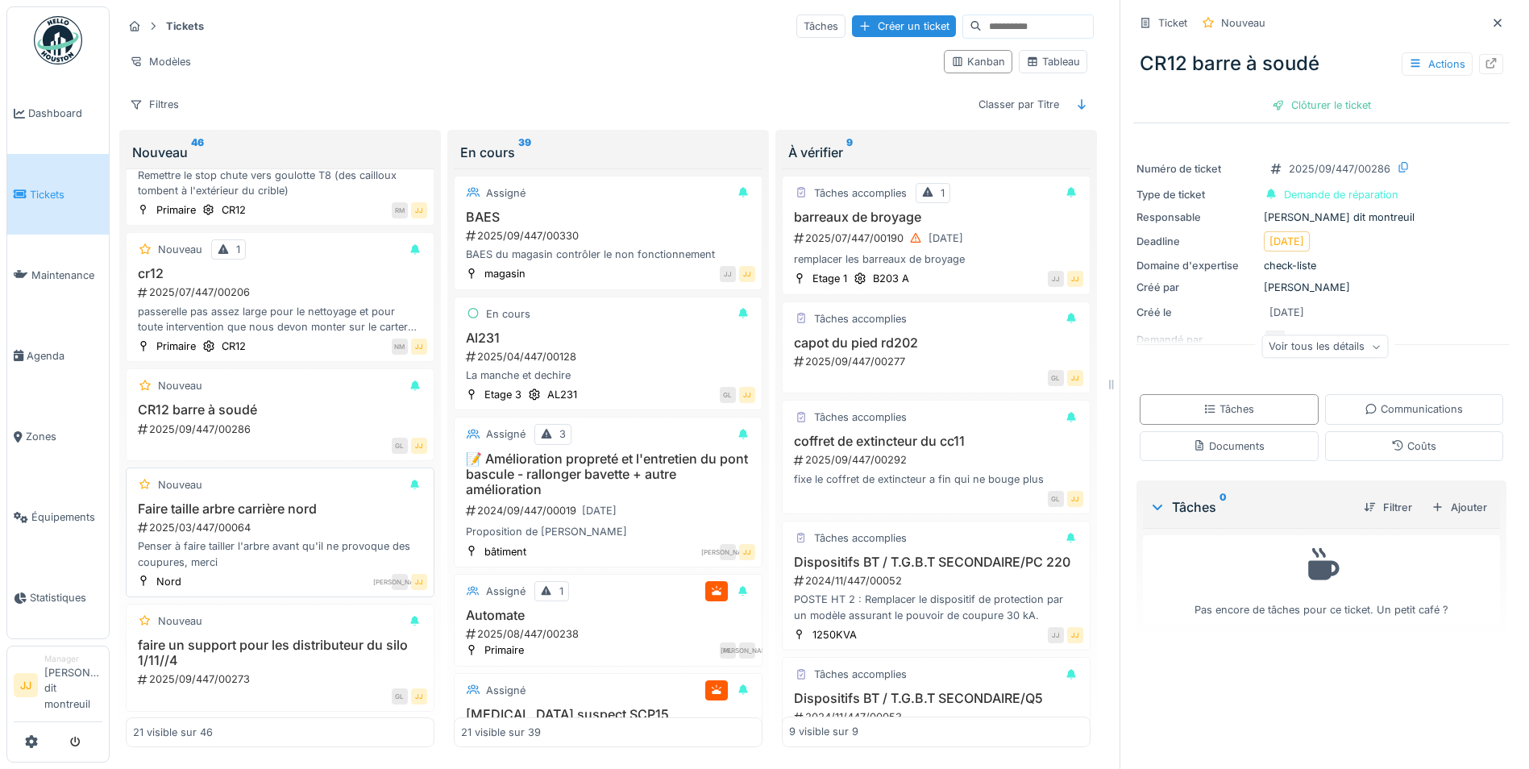
click at [282, 527] on div "2025/03/447/00064" at bounding box center [281, 527] width 291 height 15
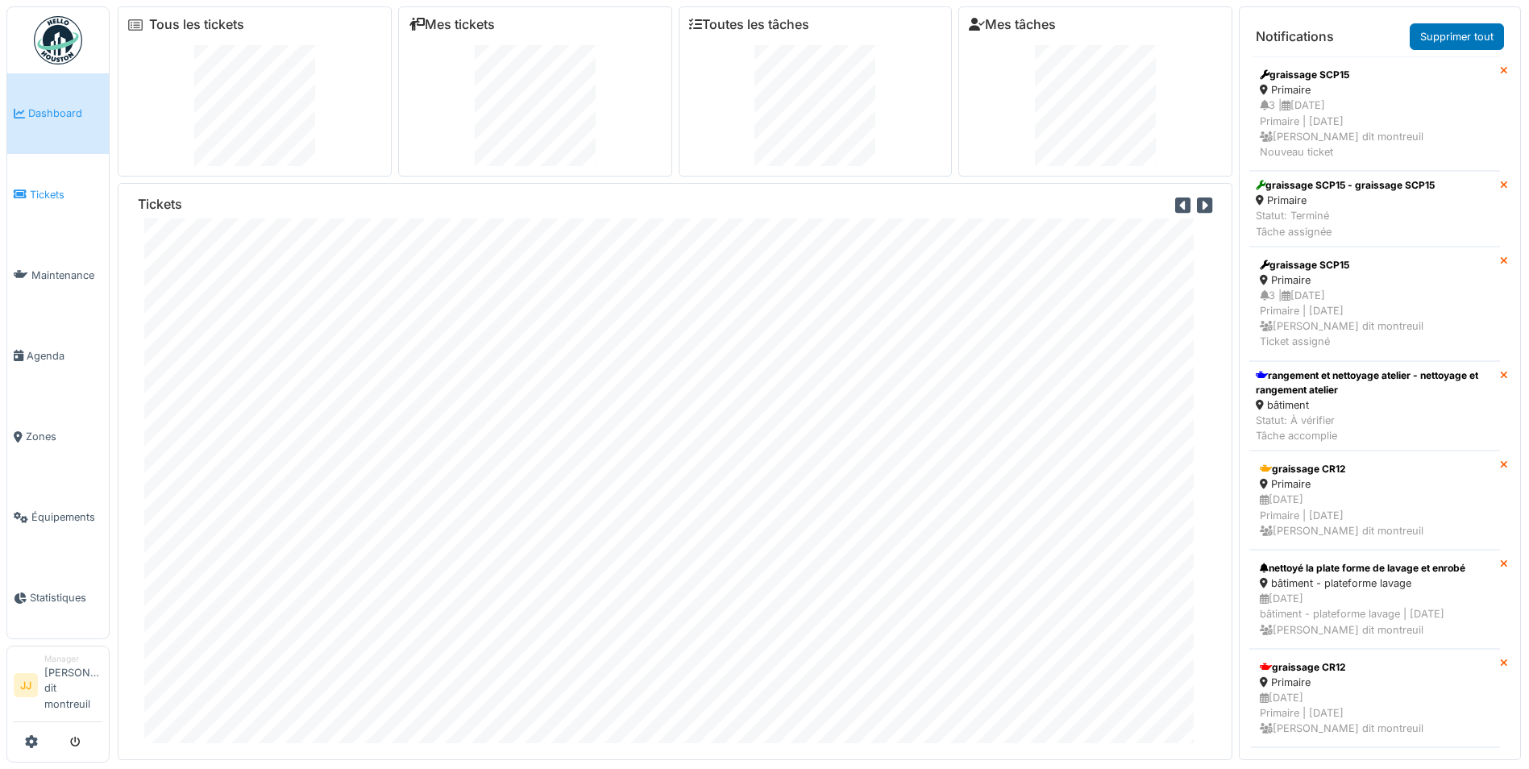
click at [64, 199] on span "Tickets" at bounding box center [66, 194] width 73 height 15
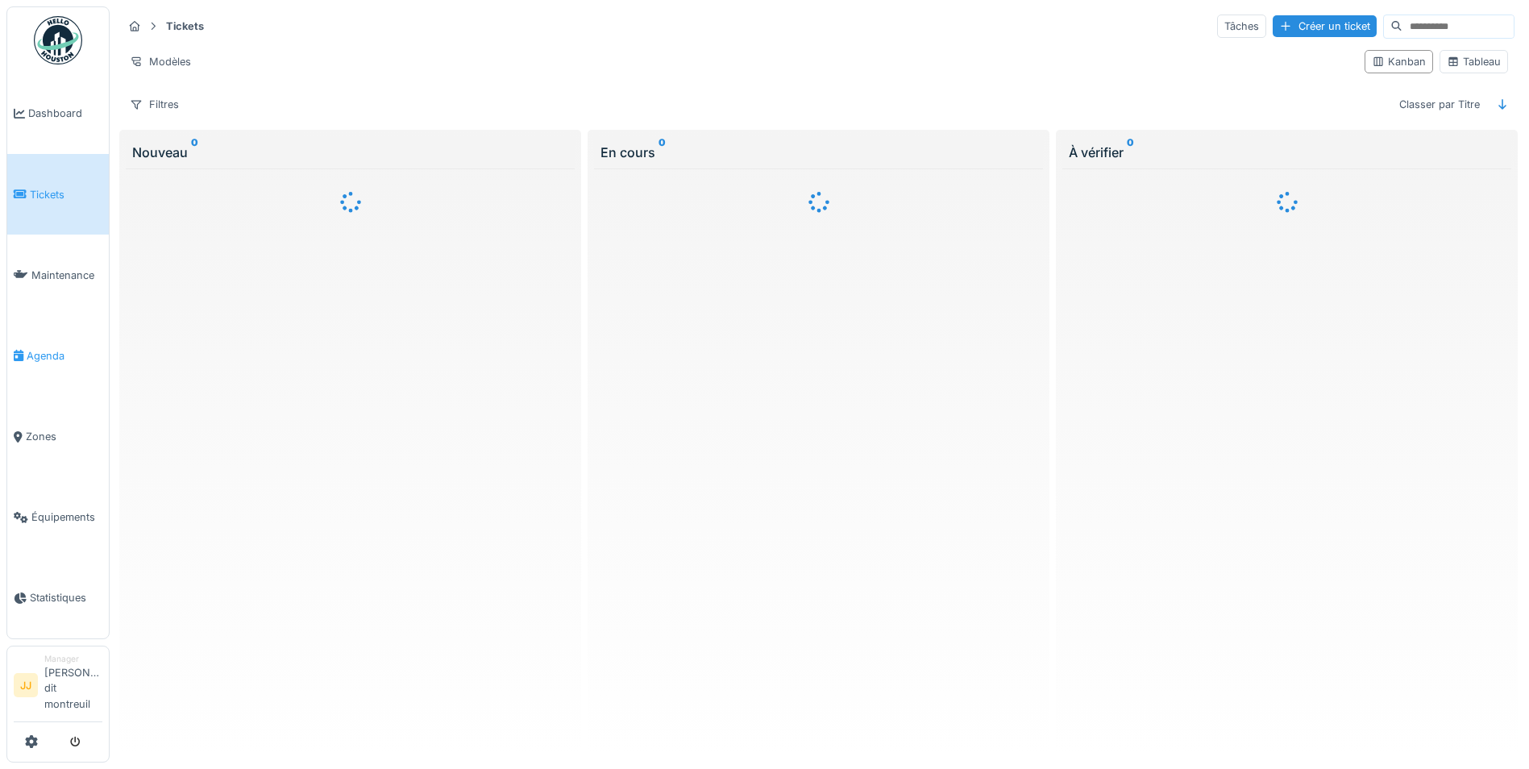
drag, startPoint x: 0, startPoint y: 0, endPoint x: 77, endPoint y: 358, distance: 365.9
click at [77, 358] on body "Dashboard Tickets Maintenance [GEOGRAPHIC_DATA] Zones Équipements Statistiques …" at bounding box center [764, 384] width 1529 height 769
drag, startPoint x: 77, startPoint y: 358, endPoint x: 69, endPoint y: 359, distance: 8.2
click at [69, 359] on span "Agenda" at bounding box center [65, 355] width 76 height 15
